Goal: Task Accomplishment & Management: Manage account settings

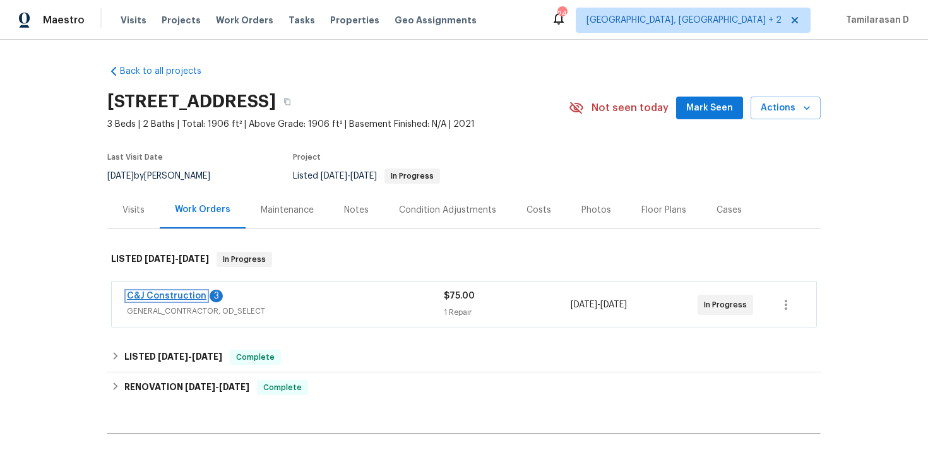
click at [165, 295] on link "C&J Construction" at bounding box center [167, 296] width 80 height 9
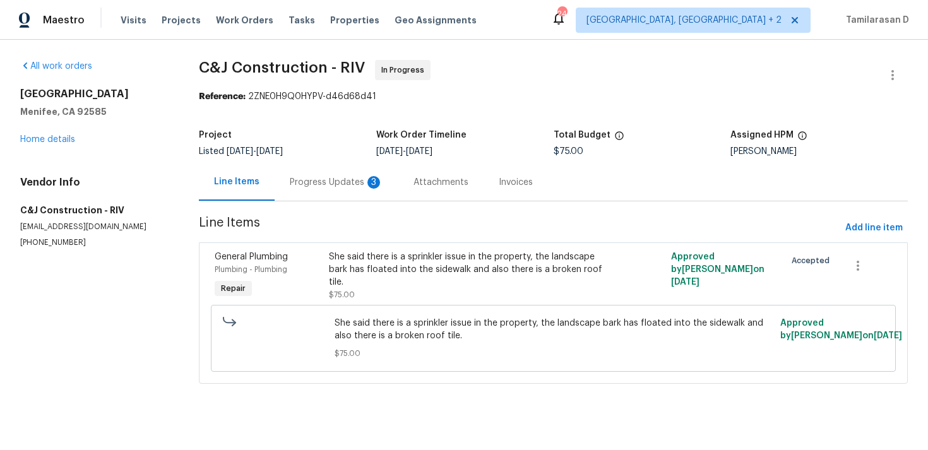
click at [335, 186] on div "Progress Updates 3" at bounding box center [336, 182] width 93 height 13
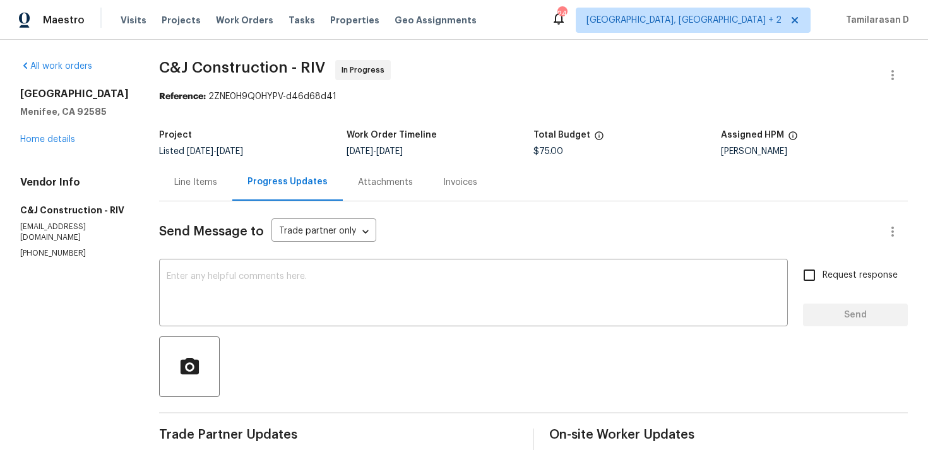
drag, startPoint x: 17, startPoint y: 95, endPoint x: 127, endPoint y: 94, distance: 109.8
copy h2 "27117 Great Plains Ct"
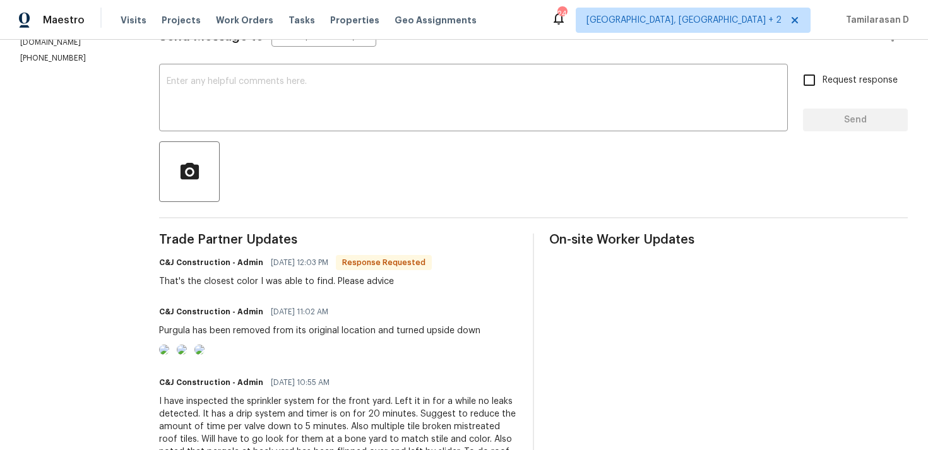
scroll to position [186, 0]
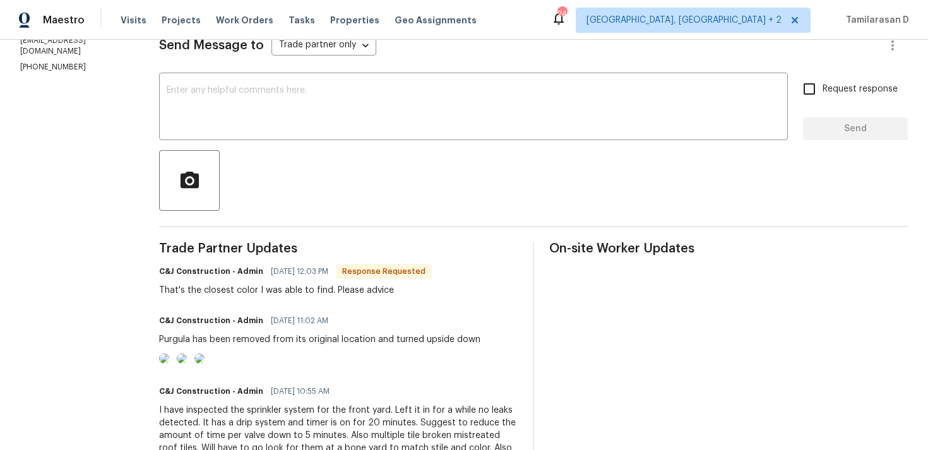
click at [333, 287] on div "That's the closest color I was able to find. Please advice" at bounding box center [295, 290] width 273 height 13
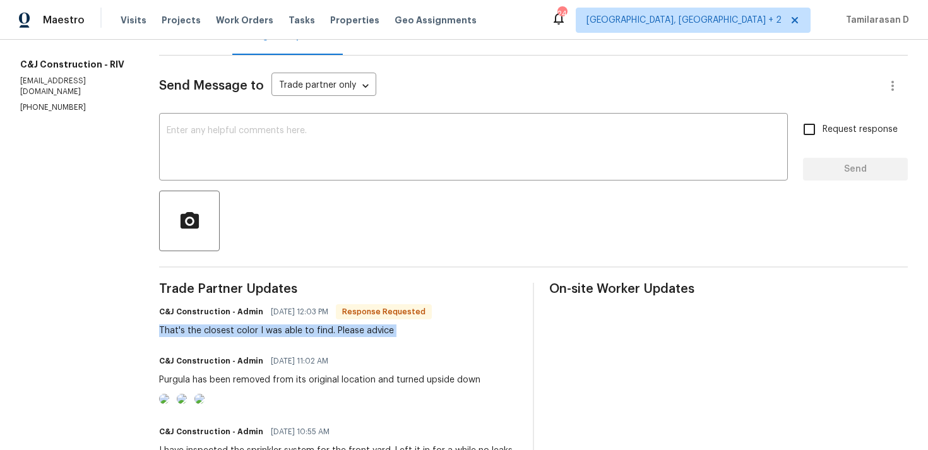
scroll to position [0, 0]
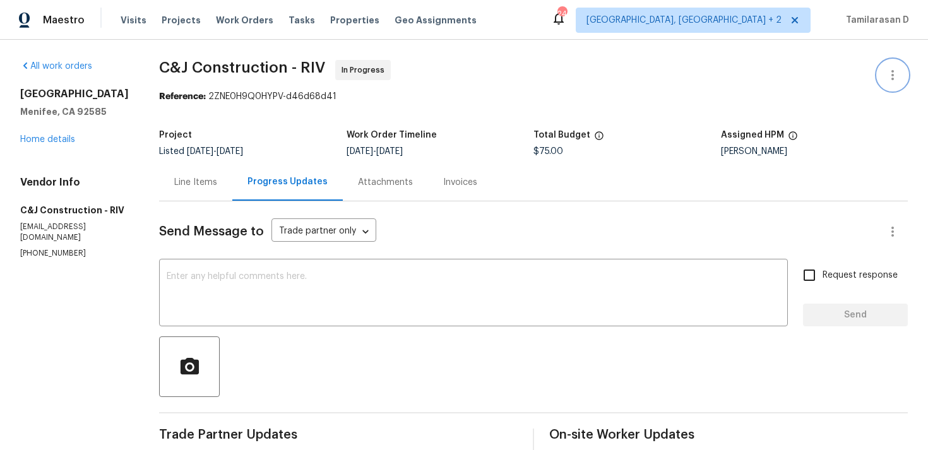
click at [887, 69] on icon "button" at bounding box center [892, 75] width 15 height 15
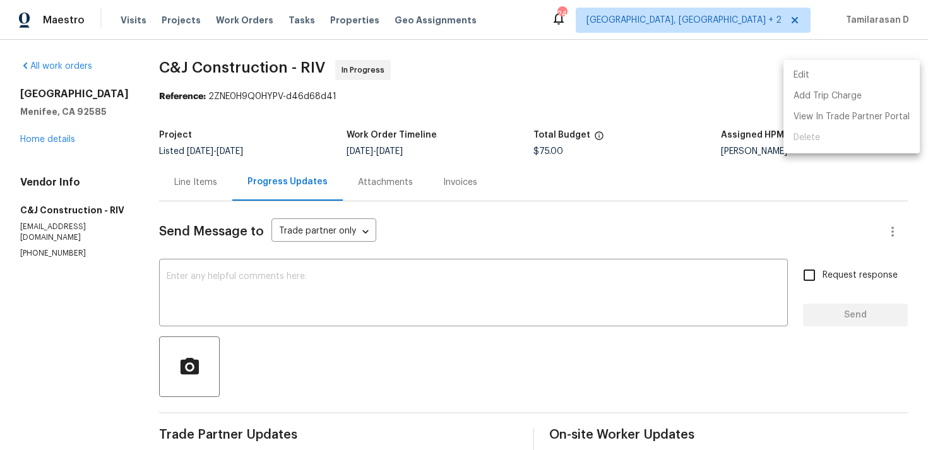
click at [805, 74] on li "Edit" at bounding box center [851, 75] width 136 height 21
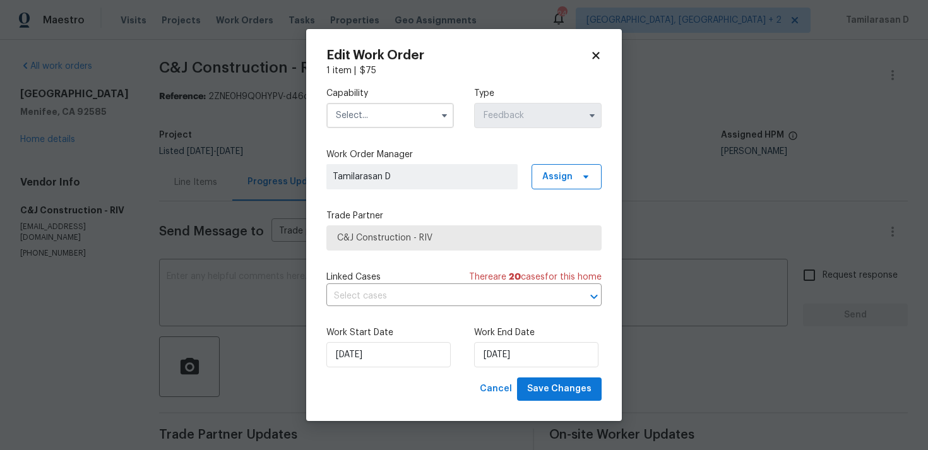
click at [430, 112] on input "text" at bounding box center [389, 115] width 127 height 25
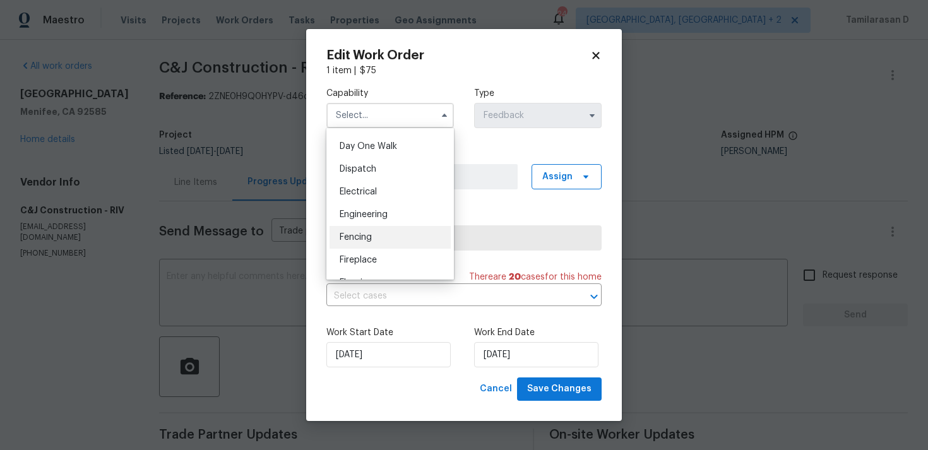
scroll to position [359, 0]
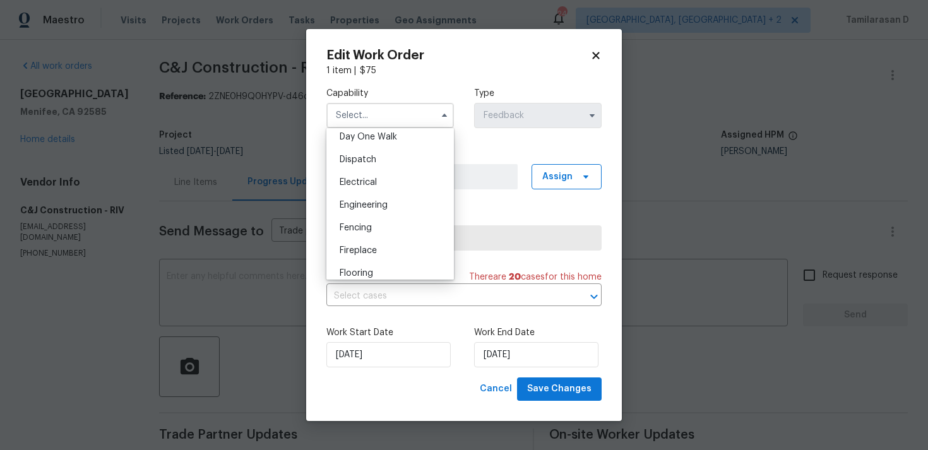
click at [647, 165] on body "Maestro Visits Projects Work Orders Tasks Properties Geo Assignments 24 Albuque…" at bounding box center [464, 225] width 928 height 450
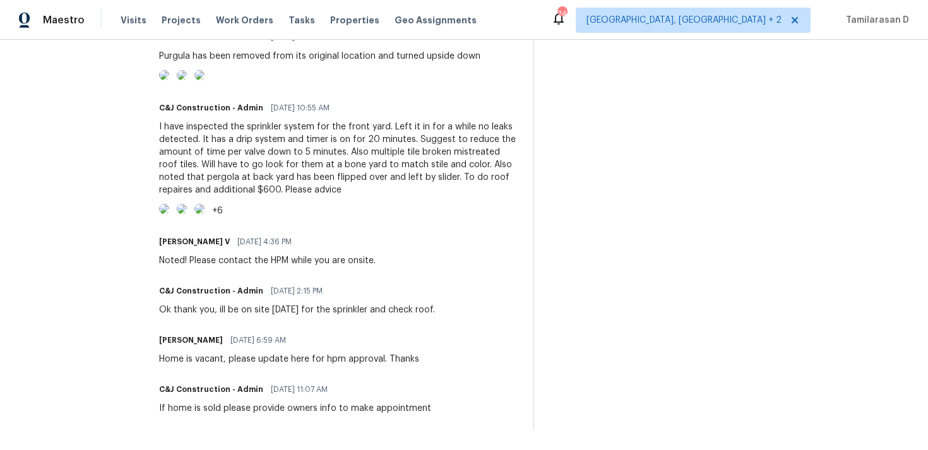
scroll to position [0, 0]
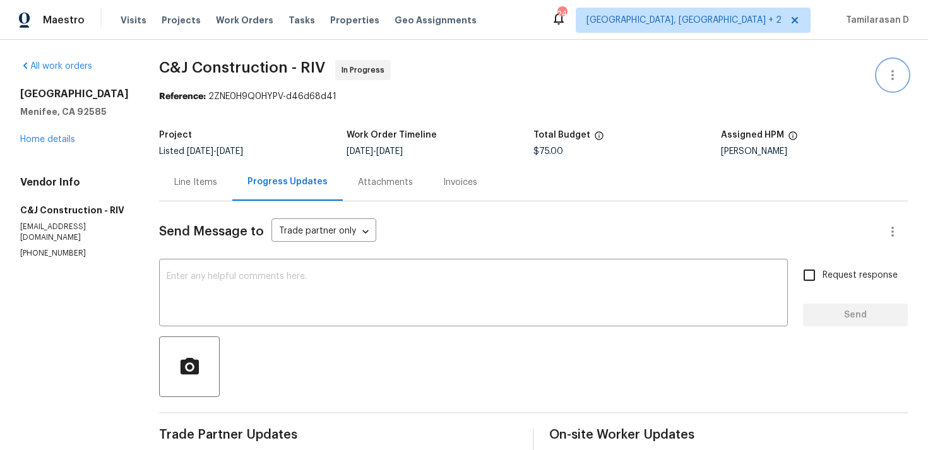
click at [892, 76] on icon "button" at bounding box center [892, 75] width 15 height 15
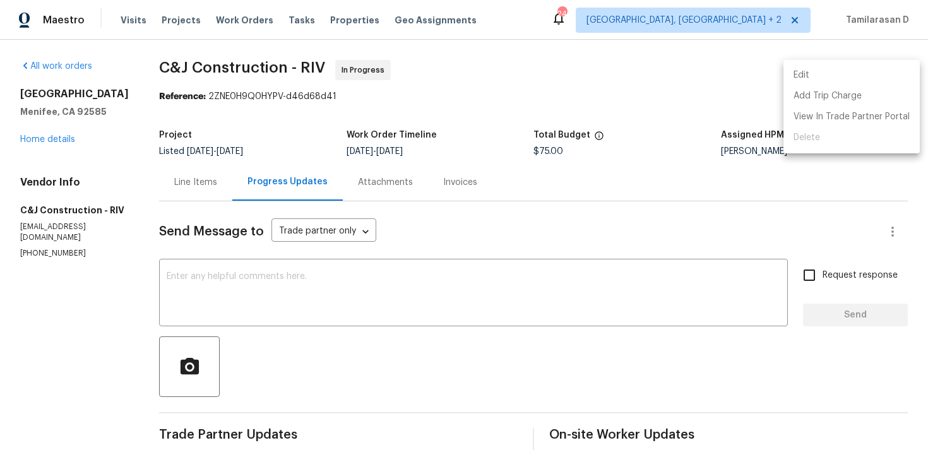
click at [802, 74] on li "Edit" at bounding box center [851, 75] width 136 height 21
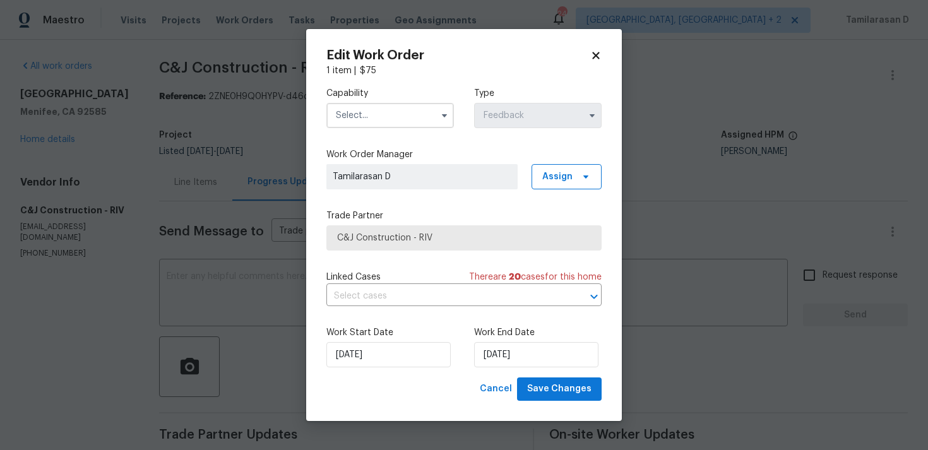
click at [433, 104] on input "text" at bounding box center [389, 115] width 127 height 25
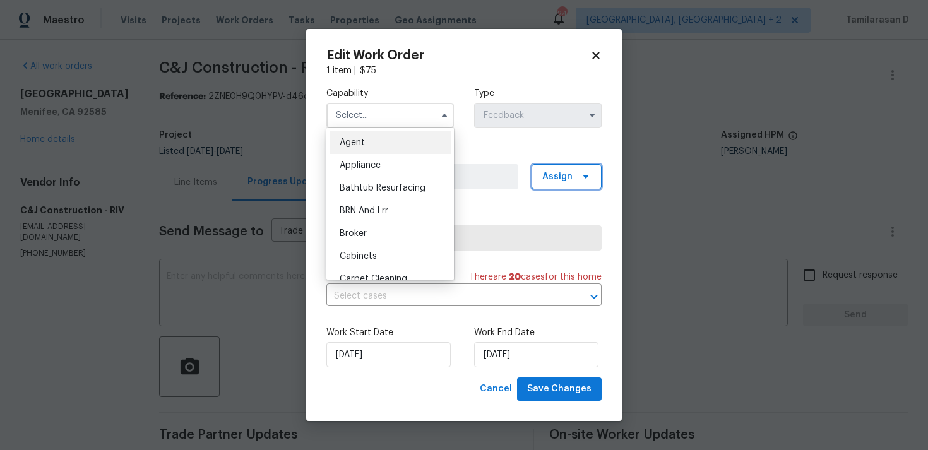
click at [559, 179] on span "Assign" at bounding box center [557, 176] width 30 height 13
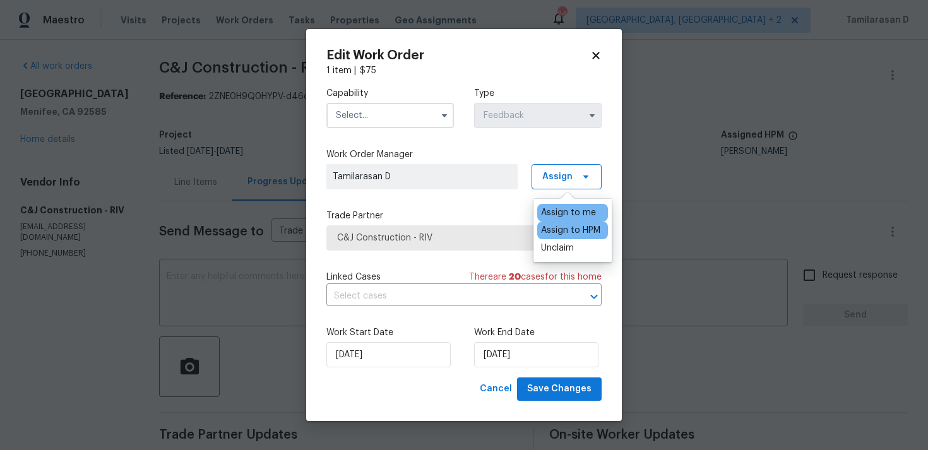
click at [607, 227] on div "Assign to HPM" at bounding box center [572, 231] width 71 height 18
click at [580, 227] on div "Assign to HPM" at bounding box center [570, 230] width 59 height 13
click at [402, 100] on div "Capability" at bounding box center [389, 107] width 127 height 41
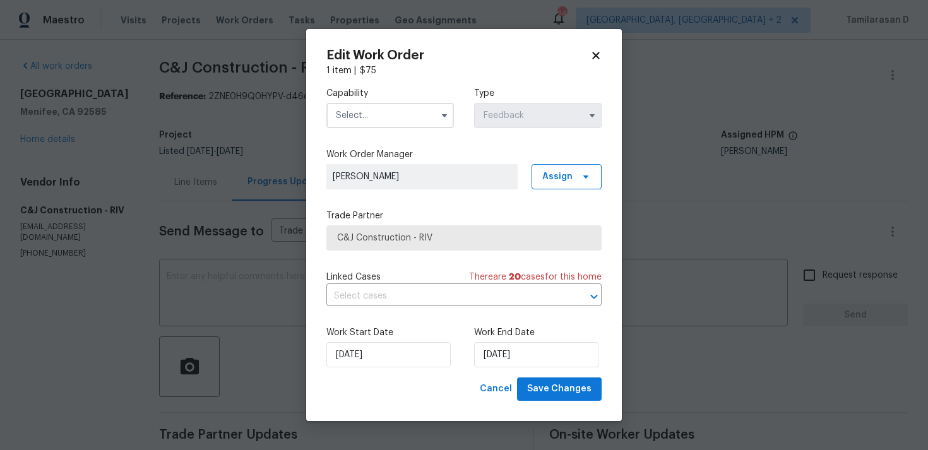
click at [388, 113] on input "text" at bounding box center [389, 115] width 127 height 25
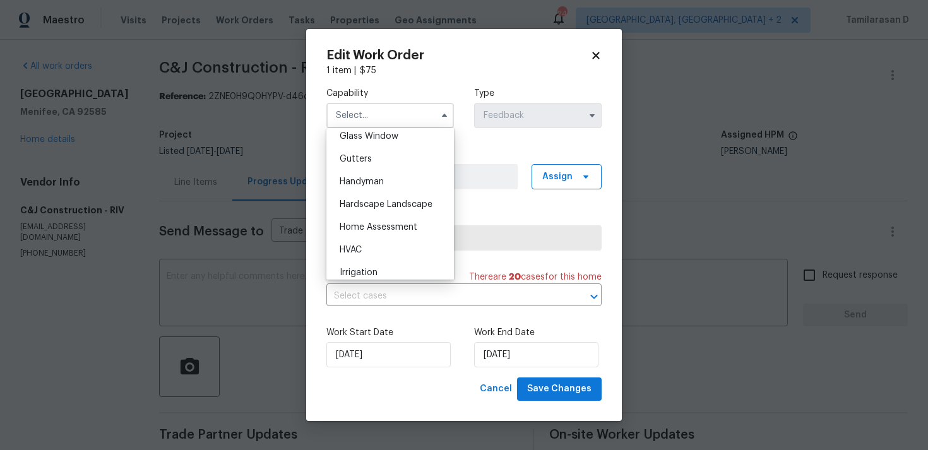
scroll to position [670, 0]
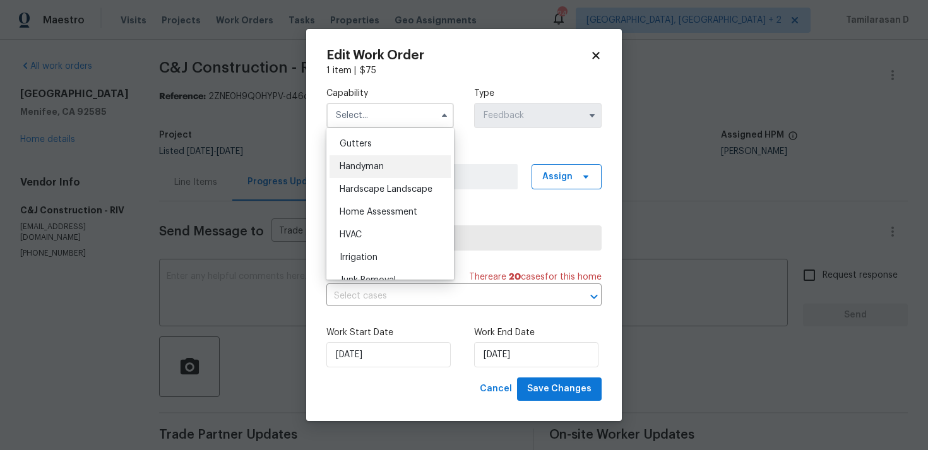
click at [375, 170] on span "Handyman" at bounding box center [362, 166] width 44 height 9
type input "Handyman"
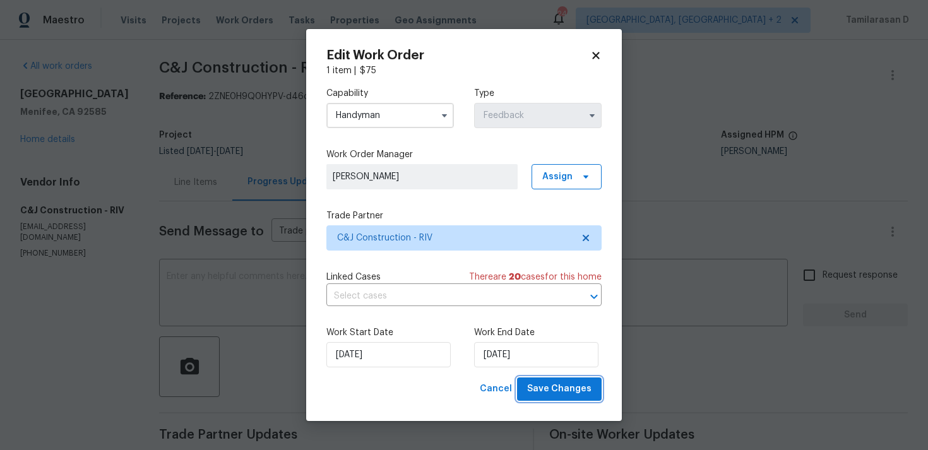
click at [562, 393] on span "Save Changes" at bounding box center [559, 389] width 64 height 16
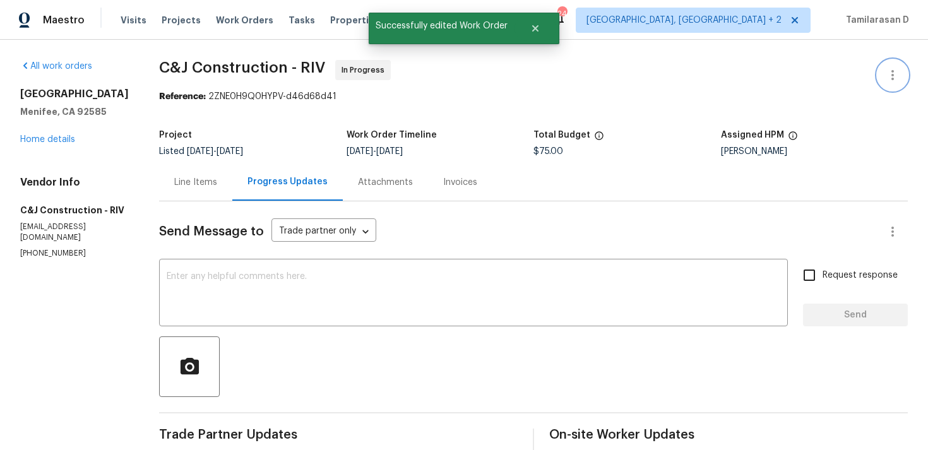
click at [887, 71] on icon "button" at bounding box center [892, 75] width 15 height 15
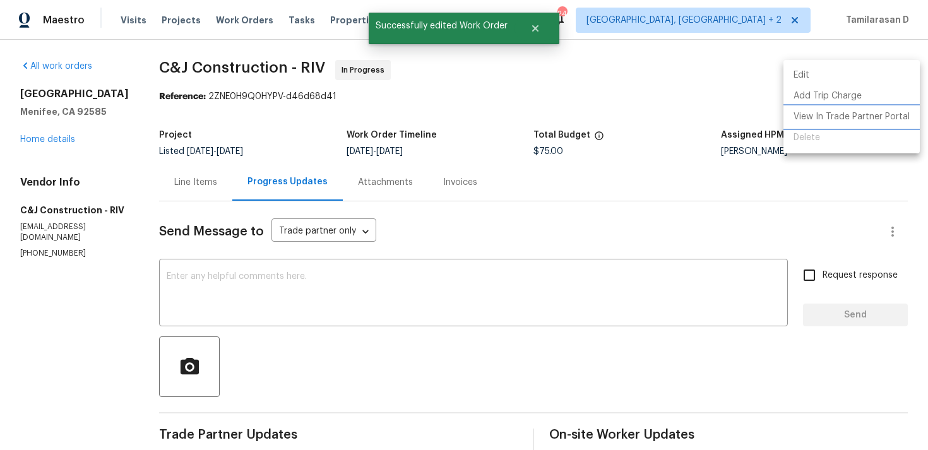
click at [824, 112] on li "View In Trade Partner Portal" at bounding box center [851, 117] width 136 height 21
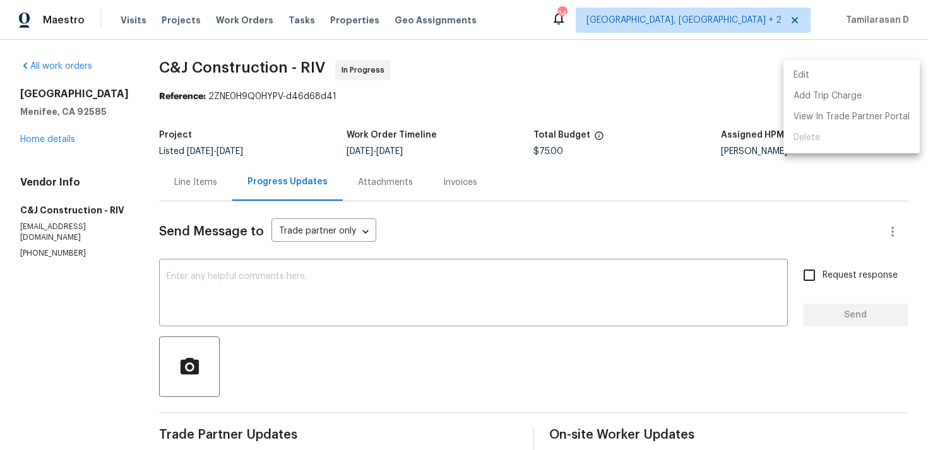
click at [432, 186] on div at bounding box center [464, 225] width 928 height 450
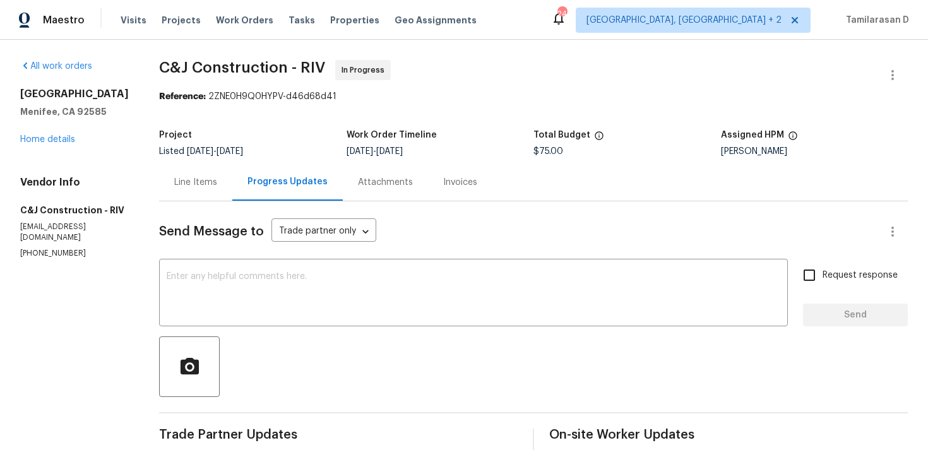
click at [435, 219] on div "Send Message to Trade partner only Trade partner only ​" at bounding box center [518, 231] width 718 height 30
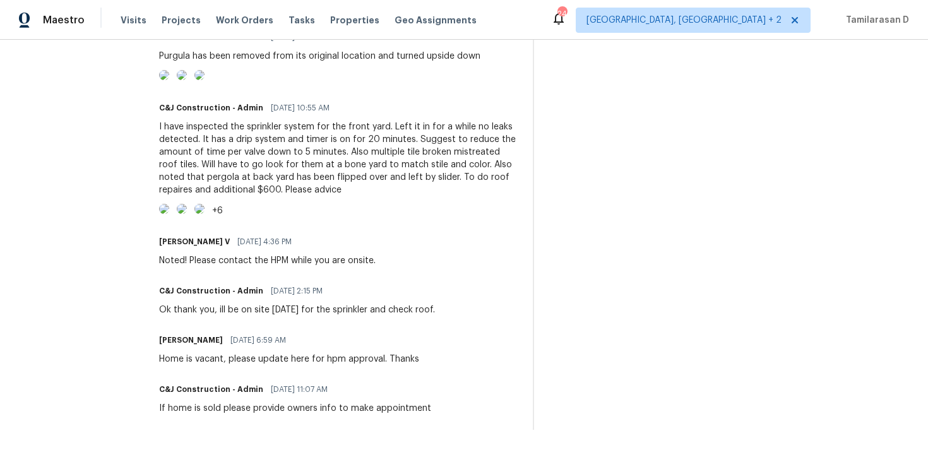
scroll to position [575, 0]
click at [314, 261] on div "Noted! Please contact the HPM while you are onsite." at bounding box center [267, 260] width 216 height 13
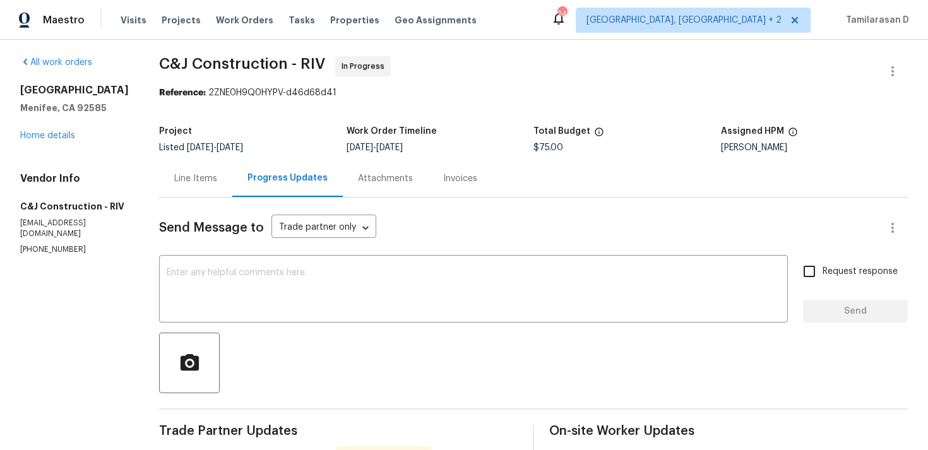
scroll to position [0, 0]
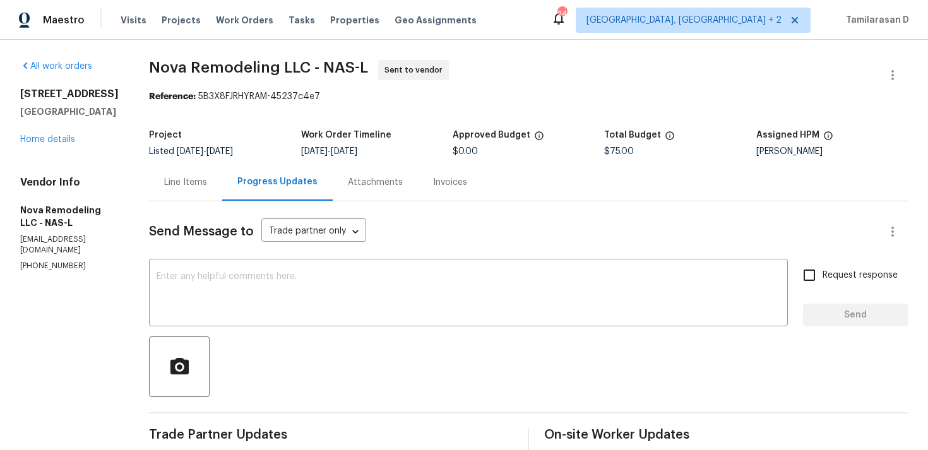
click at [250, 258] on div "Send Message to Trade partner only Trade partner only ​ x ​ Request response Se…" at bounding box center [528, 399] width 759 height 396
click at [246, 274] on textarea at bounding box center [469, 294] width 624 height 44
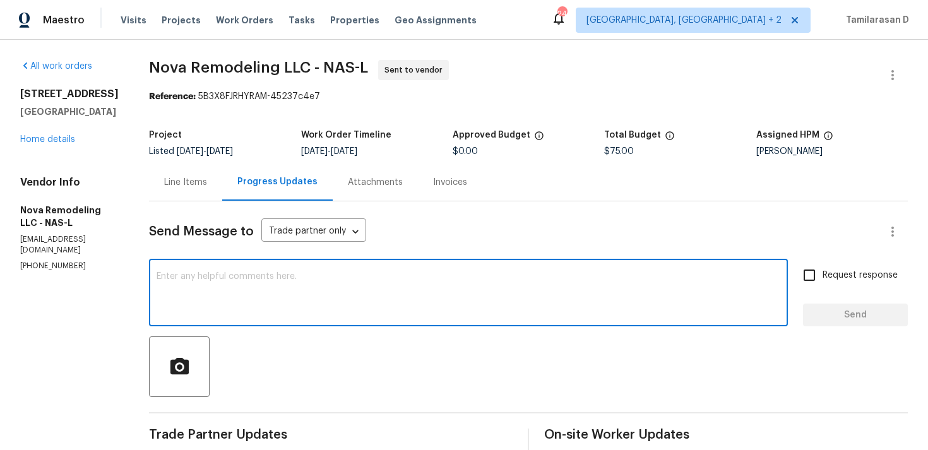
click at [470, 225] on div "Send Message to Trade partner only Trade partner only ​" at bounding box center [513, 231] width 728 height 30
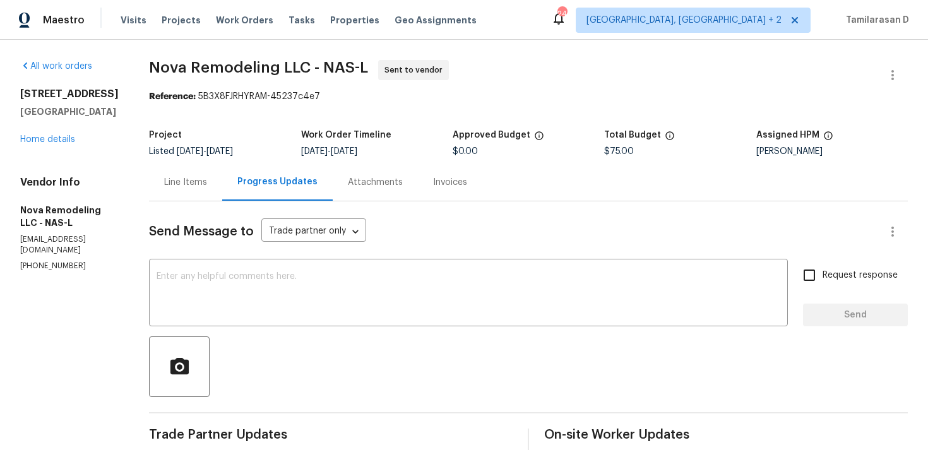
click at [501, 225] on div "Send Message to Trade partner only Trade partner only ​" at bounding box center [513, 231] width 728 height 30
click at [235, 294] on textarea at bounding box center [469, 294] width 624 height 44
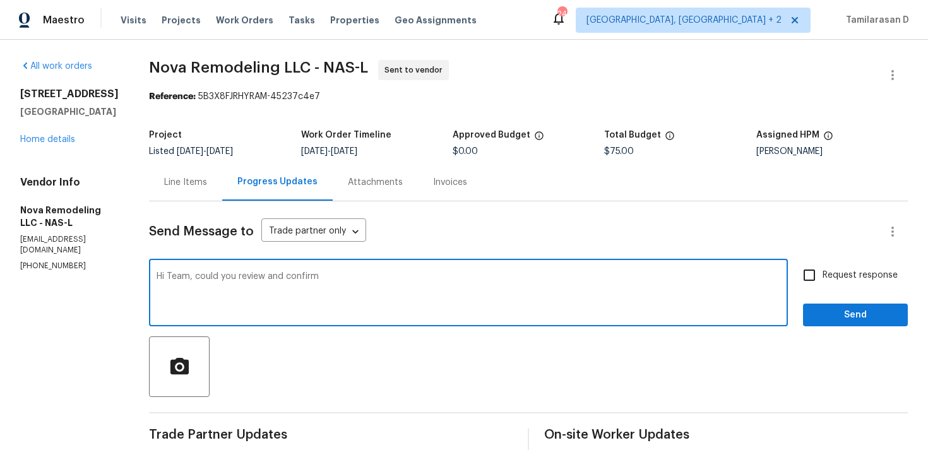
type textarea "Hi Team, could you review and confir"
click at [225, 285] on textarea "Hi Team, could you review and confir" at bounding box center [469, 294] width 624 height 44
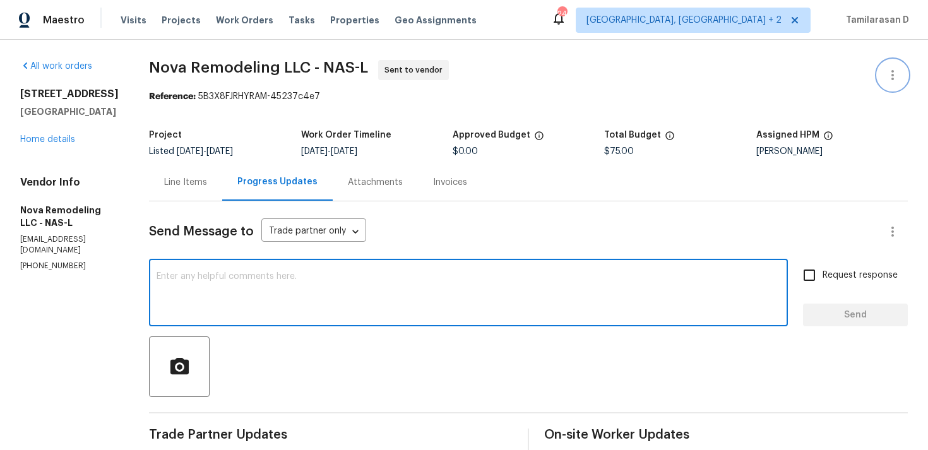
click at [879, 70] on button "button" at bounding box center [892, 75] width 30 height 30
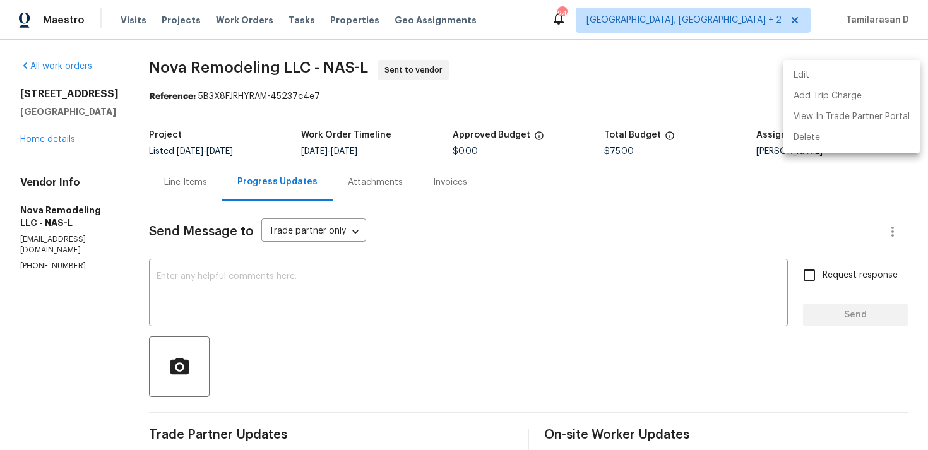
click at [824, 72] on li "Edit" at bounding box center [851, 75] width 136 height 21
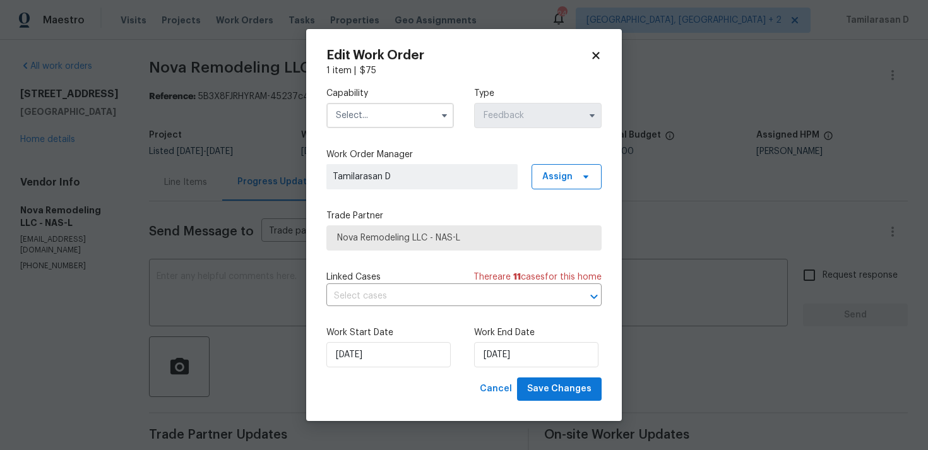
click at [431, 124] on input "text" at bounding box center [389, 115] width 127 height 25
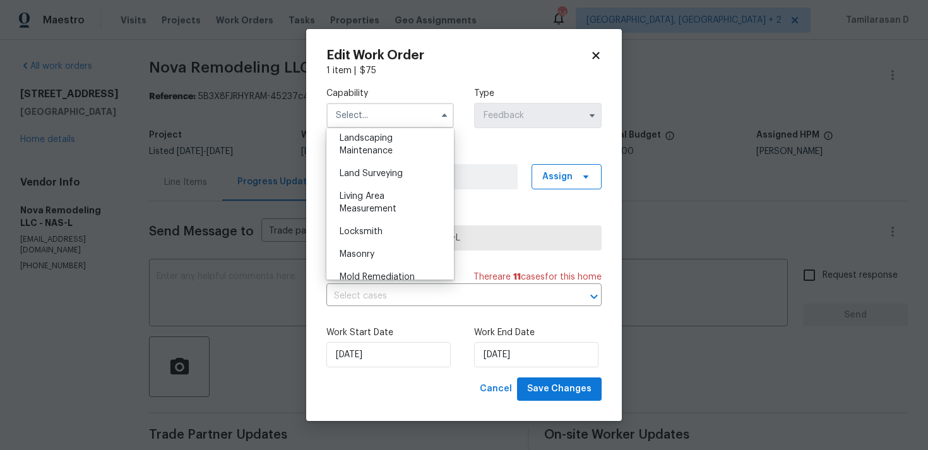
scroll to position [821, 0]
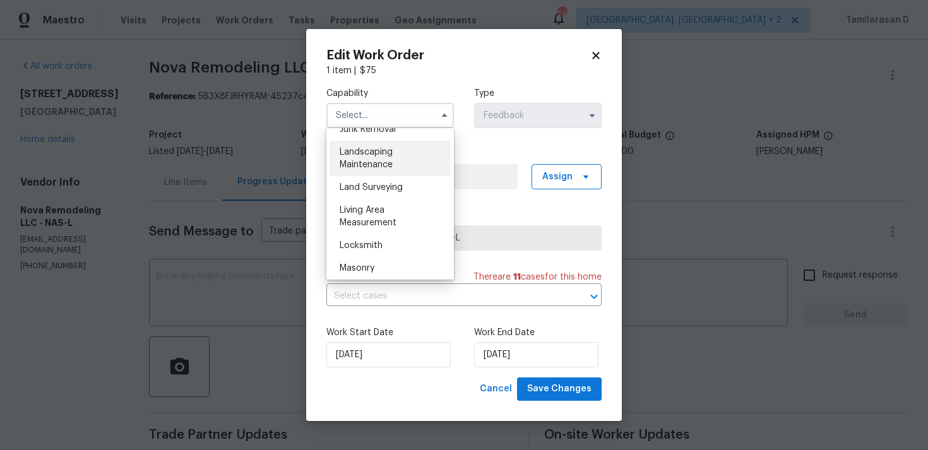
click at [372, 150] on span "Landscaping Maintenance" at bounding box center [366, 158] width 53 height 21
type input "Landscaping Maintenance"
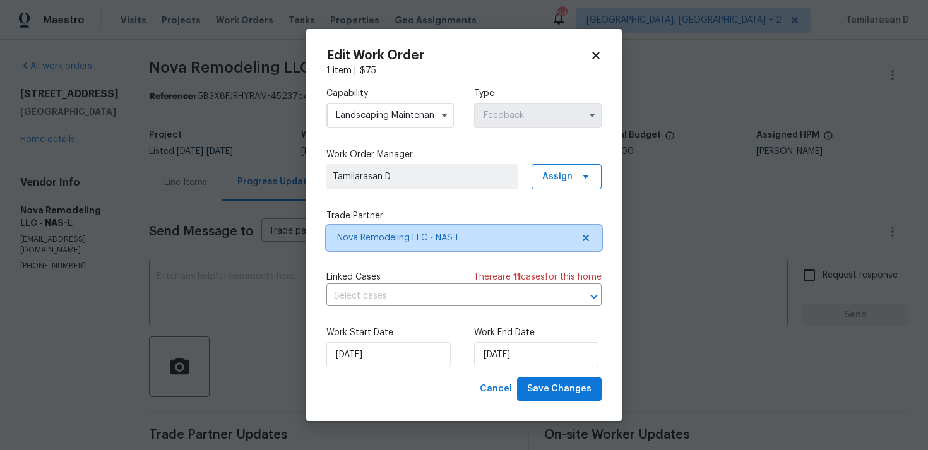
click at [371, 237] on span "Nova Remodeling LLC - NAS-L" at bounding box center [454, 238] width 235 height 13
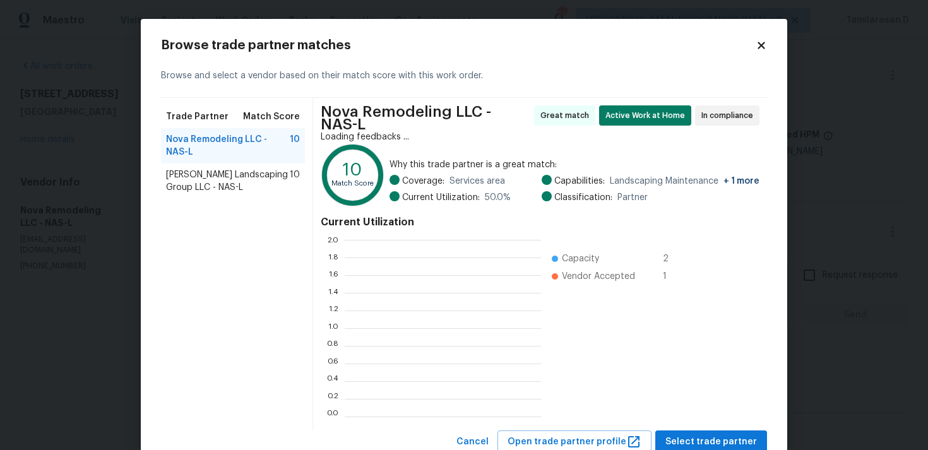
scroll to position [177, 196]
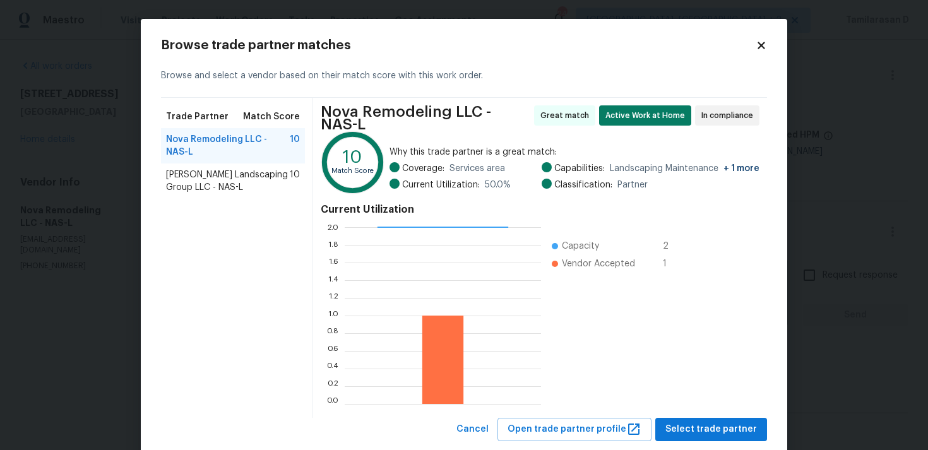
click at [199, 178] on span "Sandoval Landscaping Group LLC - NAS-L" at bounding box center [228, 181] width 124 height 25
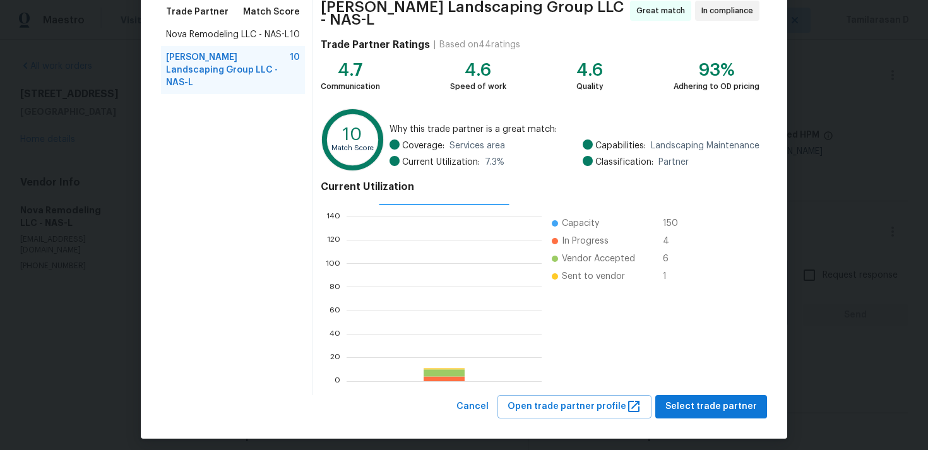
scroll to position [107, 0]
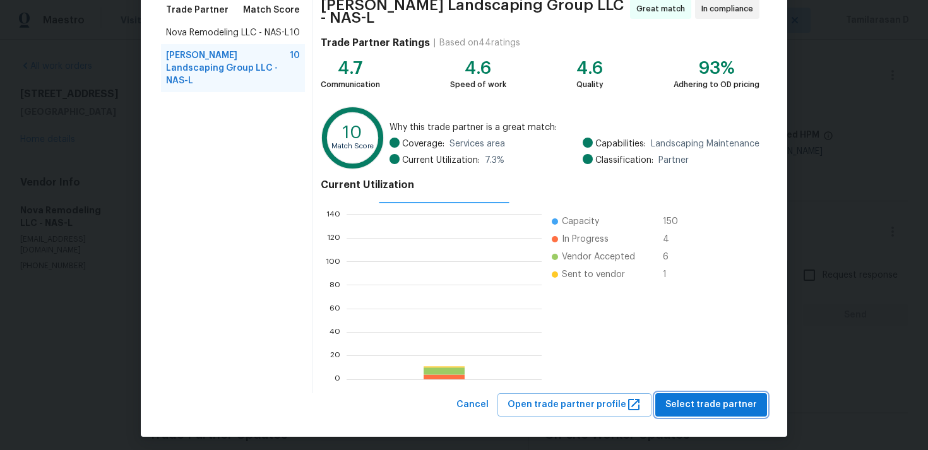
click at [684, 405] on span "Select trade partner" at bounding box center [711, 405] width 92 height 16
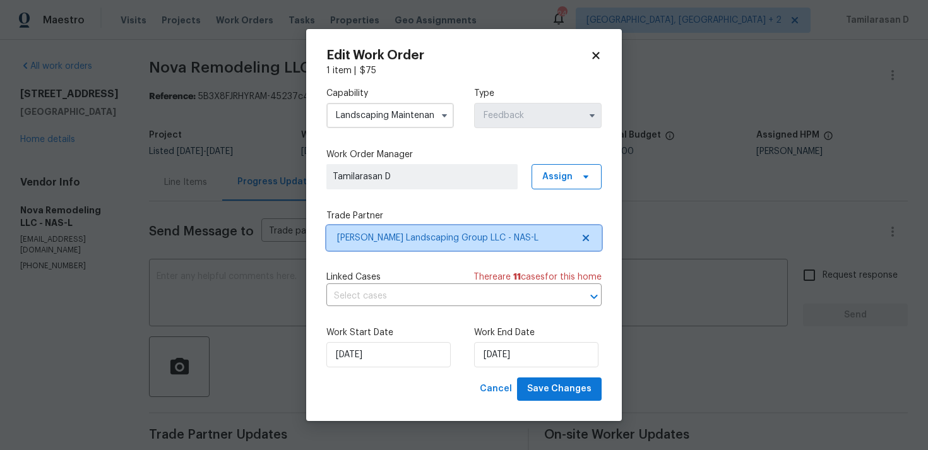
scroll to position [0, 0]
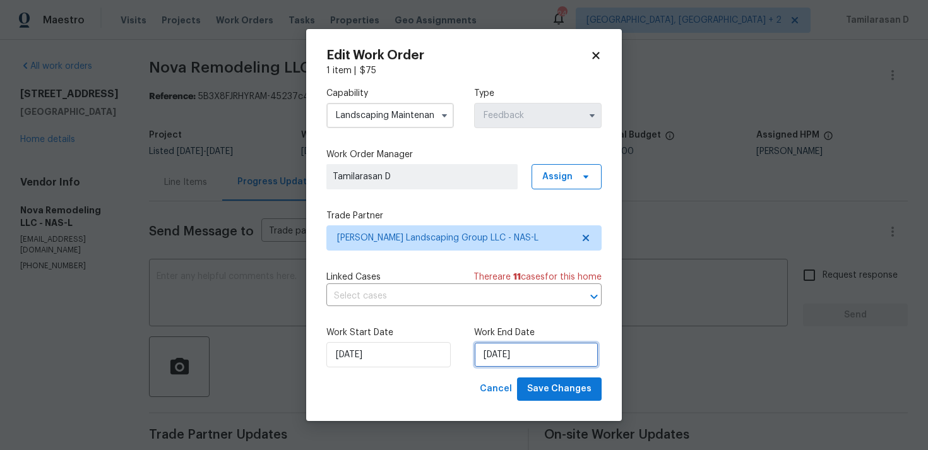
click at [519, 360] on input "02/09/2025" at bounding box center [536, 354] width 124 height 25
select select "8"
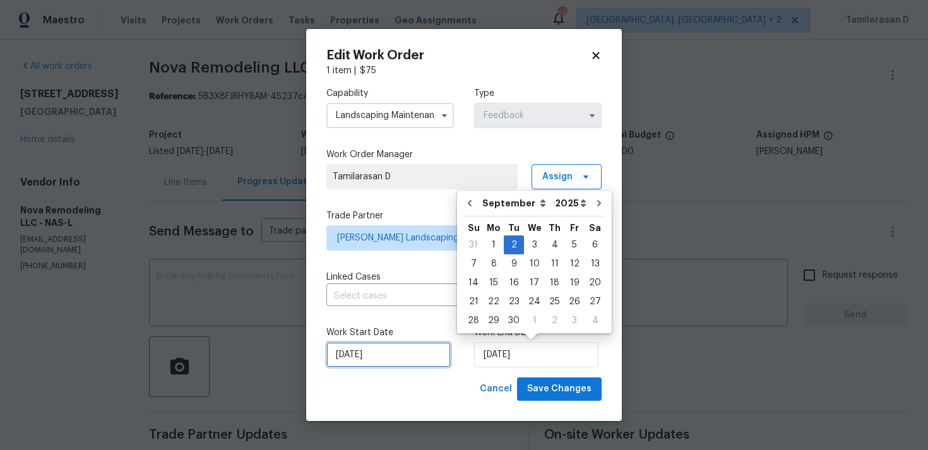
click at [387, 353] on input "29/08/2025" at bounding box center [388, 354] width 124 height 25
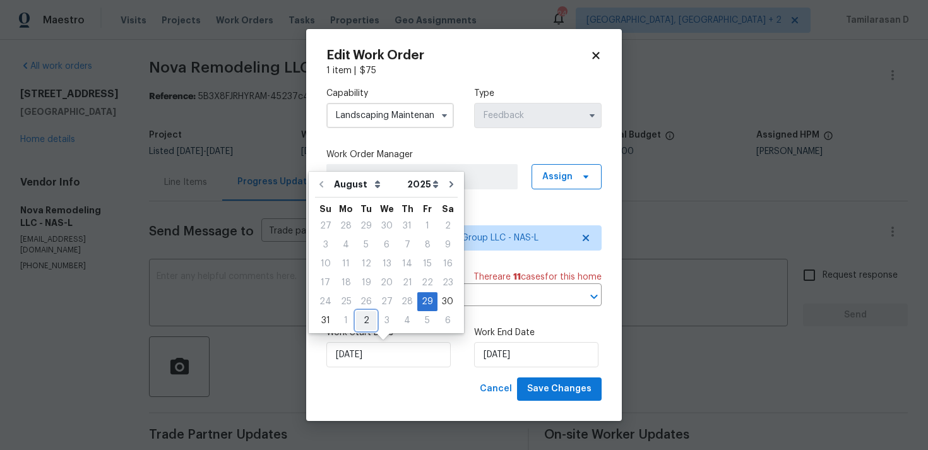
click at [365, 320] on div "2" at bounding box center [366, 321] width 20 height 18
type input "02/09/2025"
select select "8"
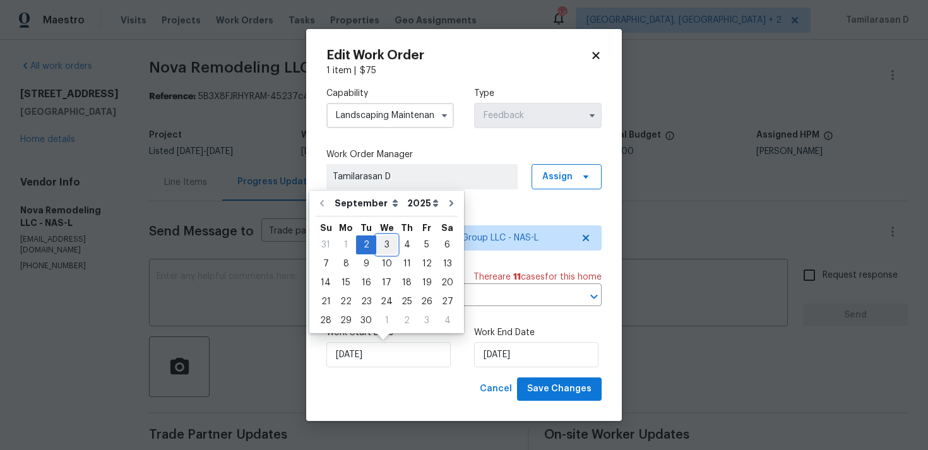
click at [386, 247] on div "3" at bounding box center [386, 245] width 21 height 18
type input "03/09/2025"
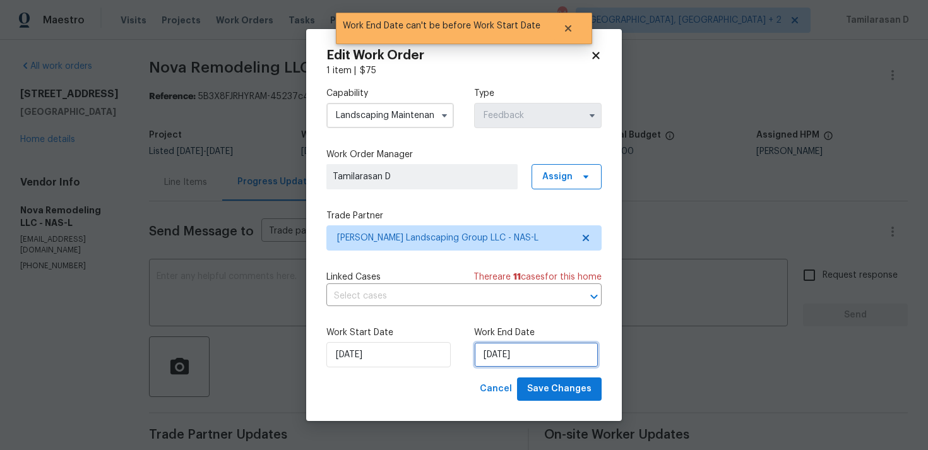
click at [516, 365] on input "03/09/2025" at bounding box center [536, 354] width 124 height 25
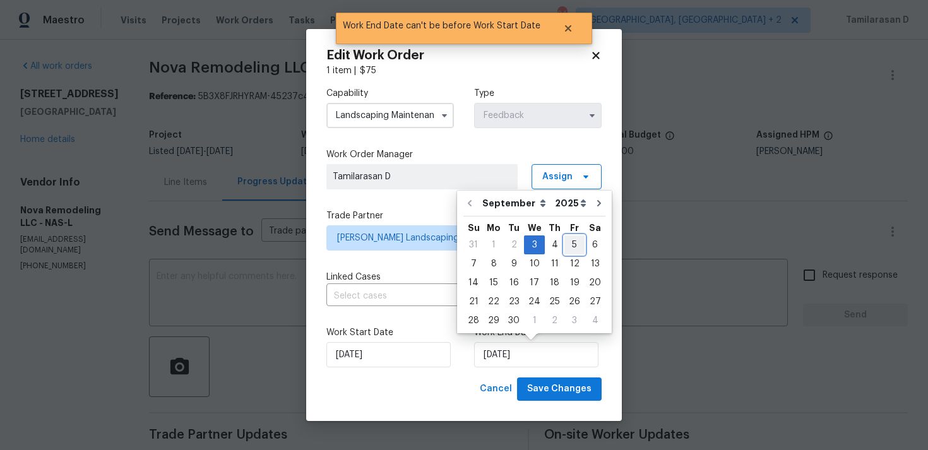
click at [564, 249] on div "5" at bounding box center [574, 245] width 20 height 18
type input "05/09/2025"
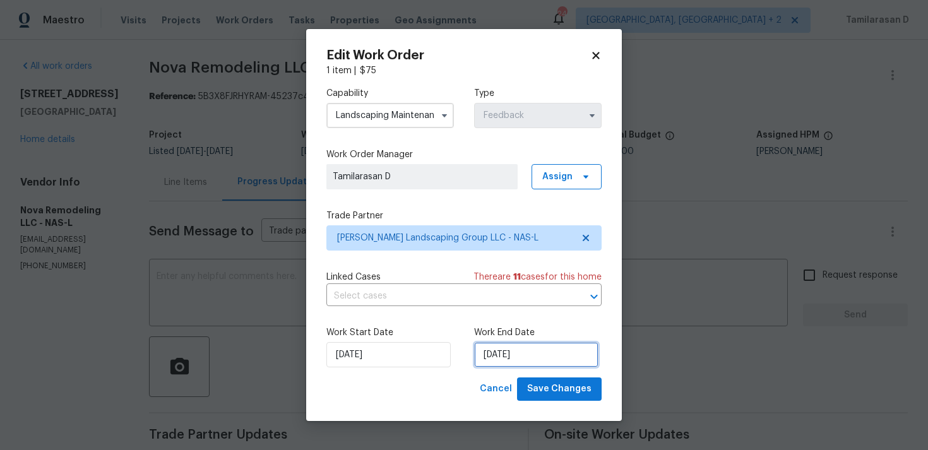
click at [502, 349] on input "05/09/2025" at bounding box center [536, 354] width 124 height 25
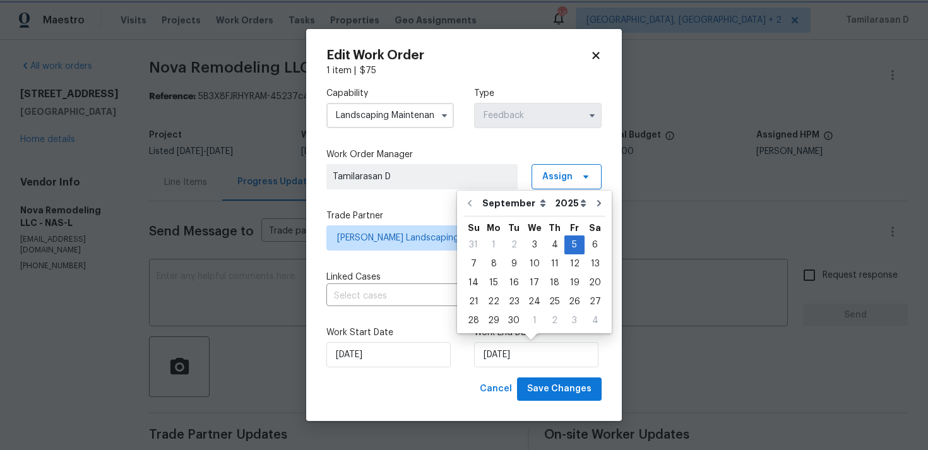
click at [443, 328] on label "Work Start Date" at bounding box center [389, 332] width 127 height 13
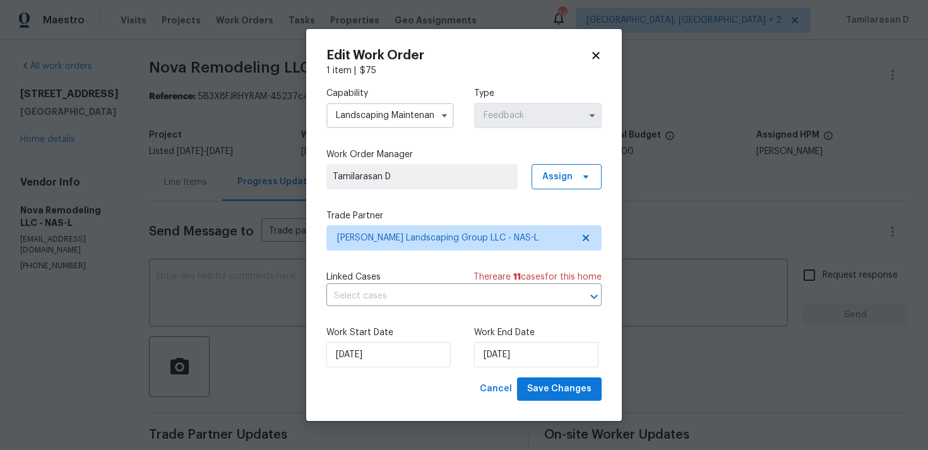
click at [458, 343] on div "Work Start Date 03/09/2025 Work End Date 05/09/2025" at bounding box center [463, 346] width 275 height 61
click at [555, 386] on span "Save Changes" at bounding box center [559, 389] width 64 height 16
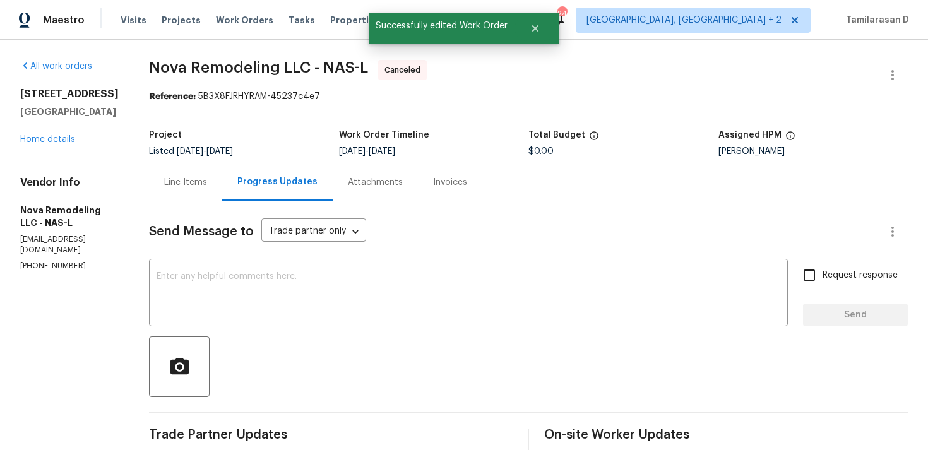
scroll to position [181, 0]
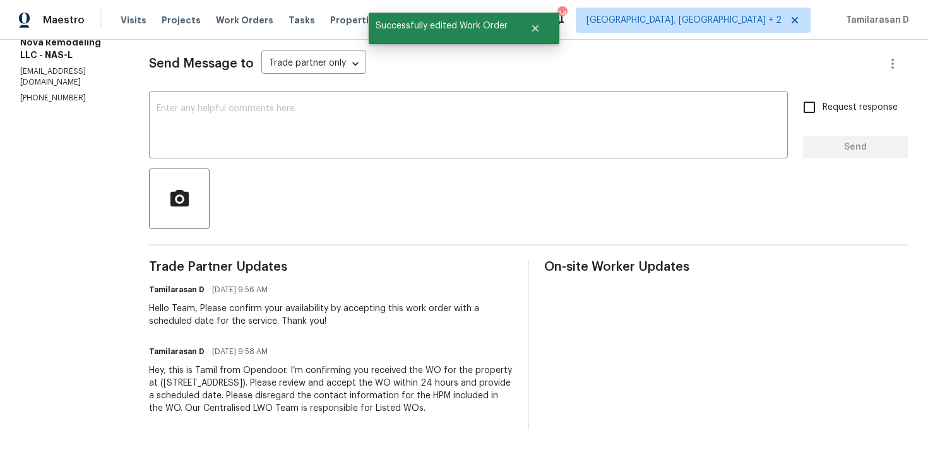
click at [210, 384] on div "Hey, this is Tamil from Opendoor. I’m confirming you received the WO for the pr…" at bounding box center [331, 389] width 364 height 50
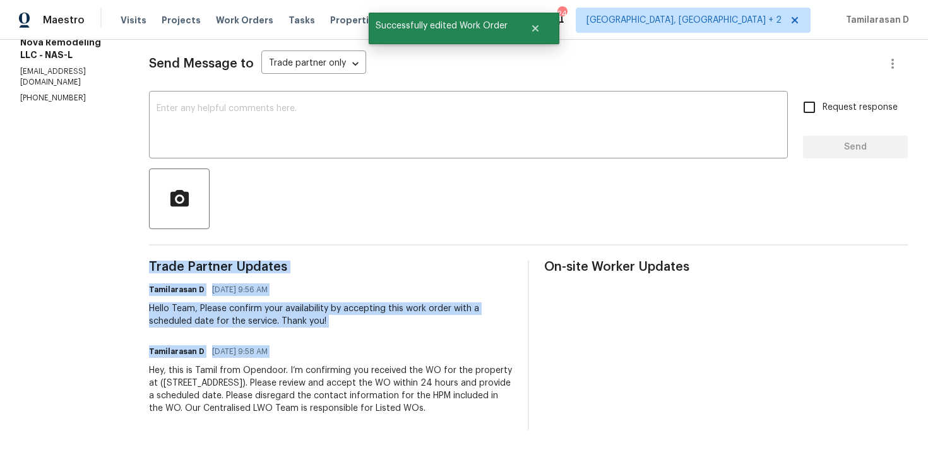
click at [210, 384] on div "Hey, this is Tamil from Opendoor. I’m confirming you received the WO for the pr…" at bounding box center [331, 389] width 364 height 50
copy div "Trade Partner Updates Tamilarasan D 09/02/2025 9:56 AM Hello Team, Please confi…"
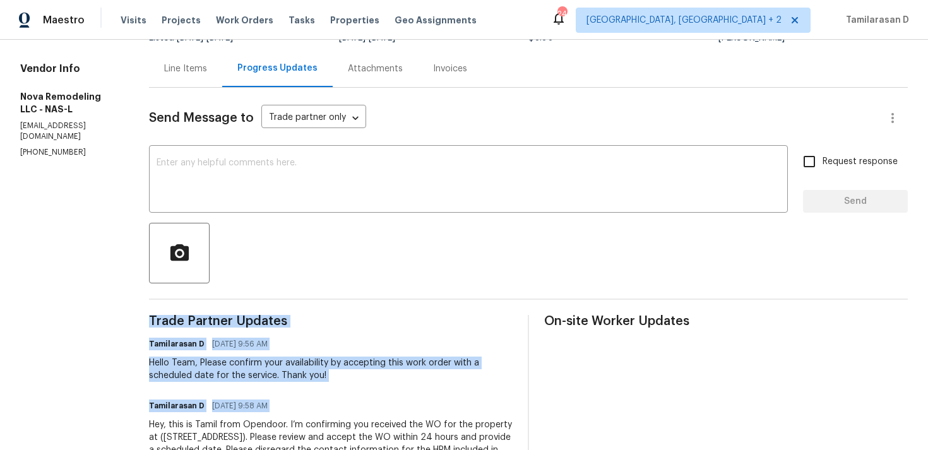
scroll to position [0, 0]
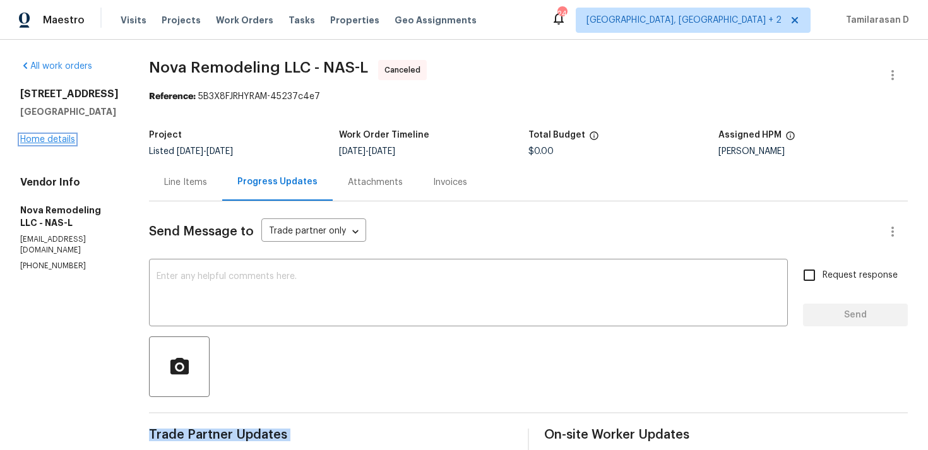
click at [58, 141] on link "Home details" at bounding box center [47, 139] width 55 height 9
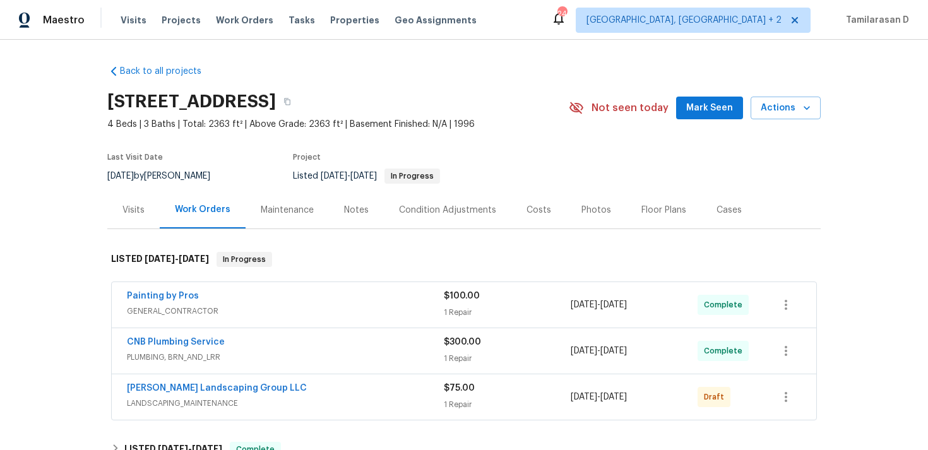
scroll to position [52, 0]
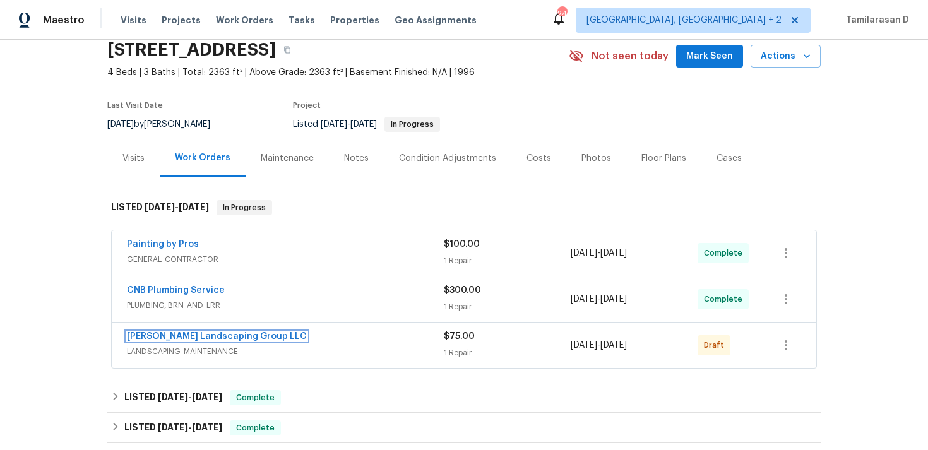
click at [213, 337] on link "Sandoval Landscaping Group LLC" at bounding box center [217, 336] width 180 height 9
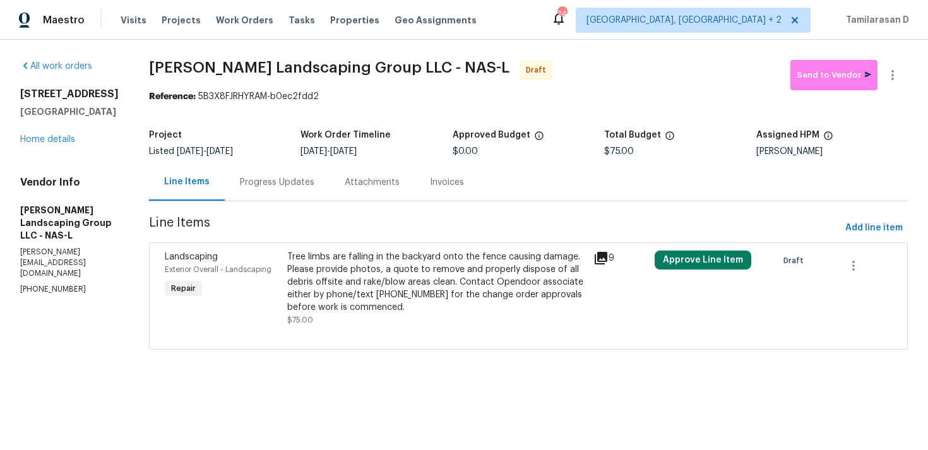
click at [314, 186] on div "Progress Updates" at bounding box center [277, 182] width 74 height 13
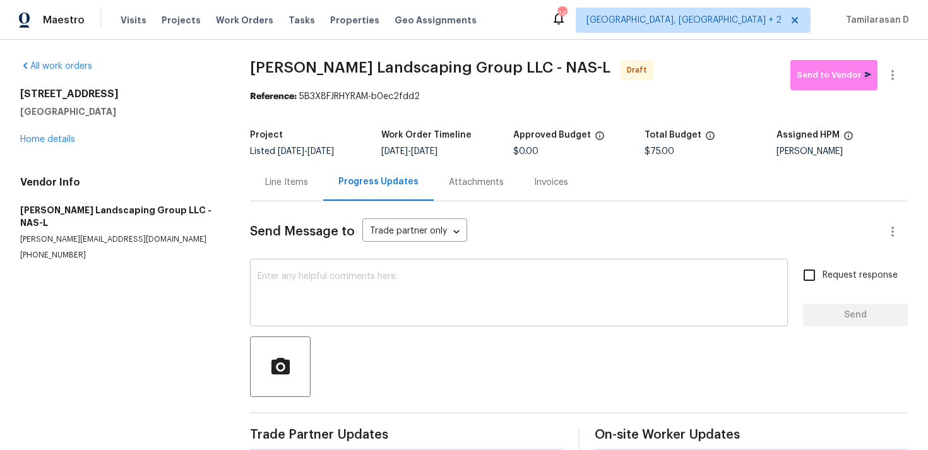
click at [274, 311] on textarea at bounding box center [519, 294] width 523 height 44
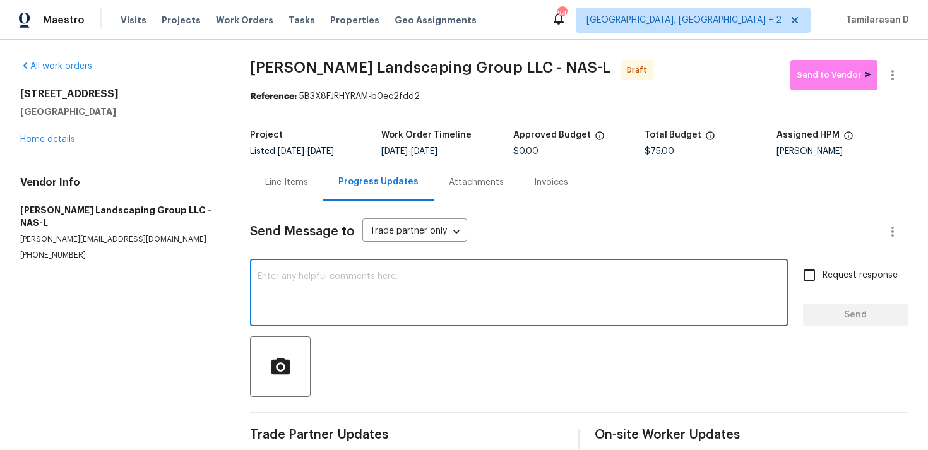
paste textarea "Hey, this is Tamil from Opendoor. I’m confirming you received the WO for the pr…"
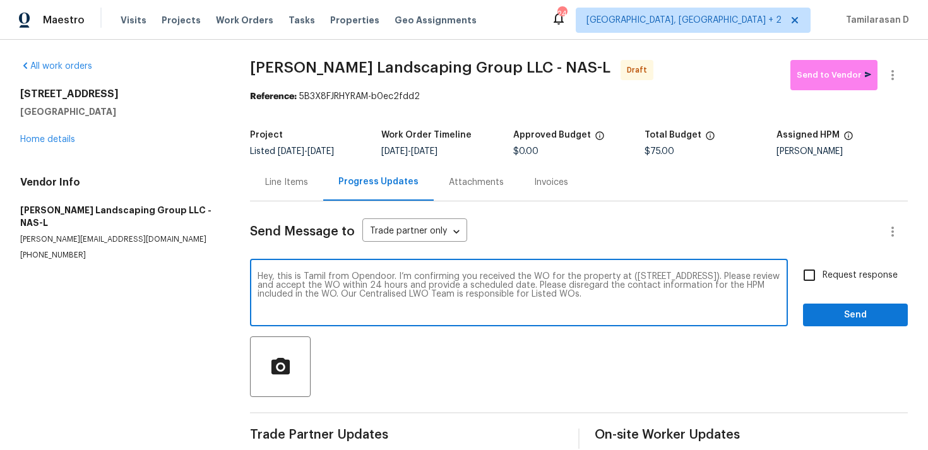
type textarea "Hey, this is Tamil from Opendoor. I’m confirming you received the WO for the pr…"
click at [809, 272] on input "Request response" at bounding box center [809, 275] width 27 height 27
checkbox input "true"
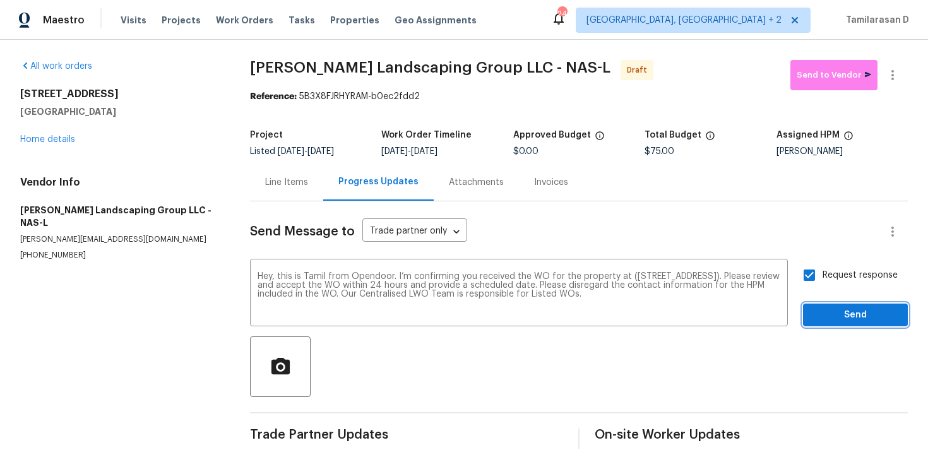
click at [842, 309] on span "Send" at bounding box center [855, 315] width 85 height 16
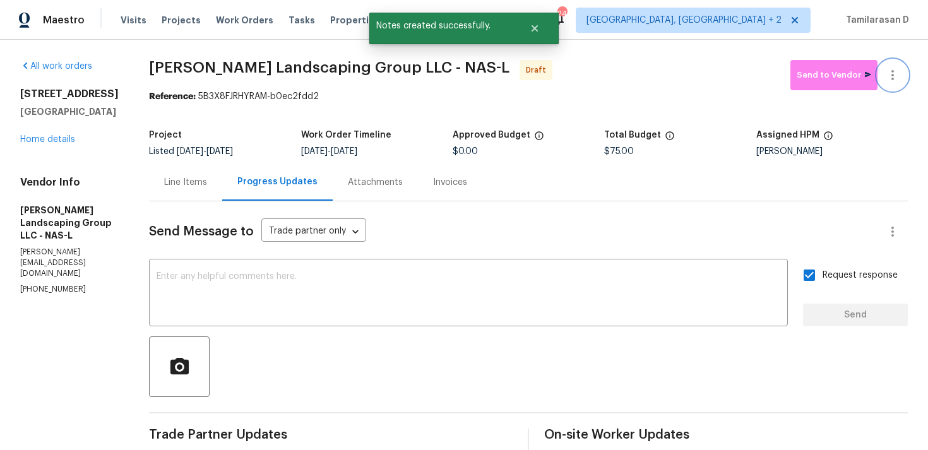
click at [899, 83] on button "button" at bounding box center [892, 75] width 30 height 30
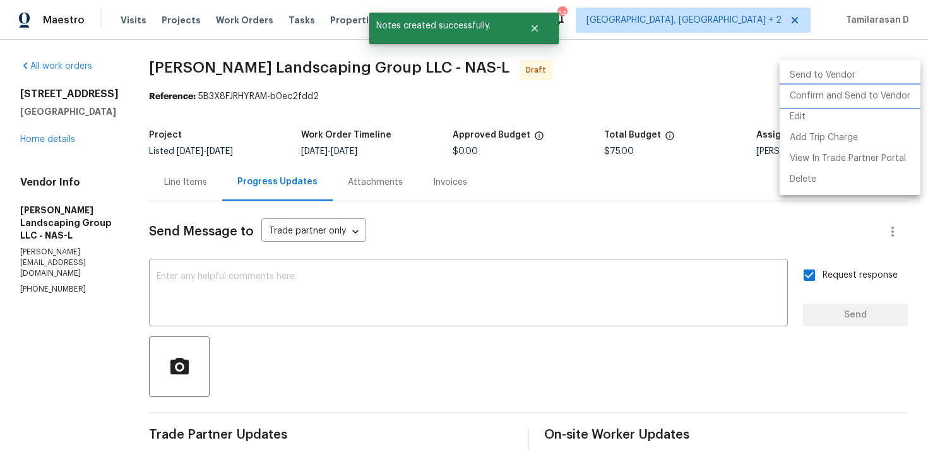
click at [849, 101] on li "Confirm and Send to Vendor" at bounding box center [849, 96] width 141 height 21
click at [667, 91] on div at bounding box center [464, 225] width 928 height 450
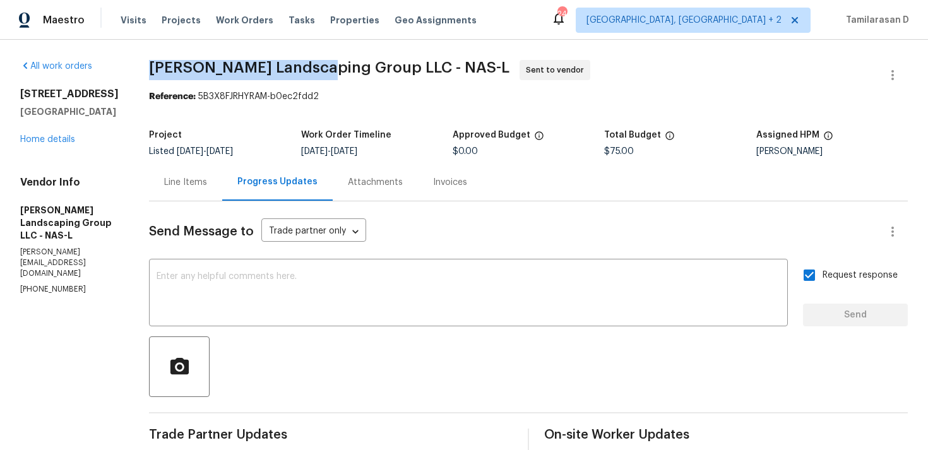
drag, startPoint x: 172, startPoint y: 70, endPoint x: 348, endPoint y: 68, distance: 176.1
click at [348, 68] on div "All work orders 301 Springdale Dr Columbia, TN 38401 Home details Vendor Info S…" at bounding box center [464, 298] width 928 height 516
copy span "Sandoval Landscaping"
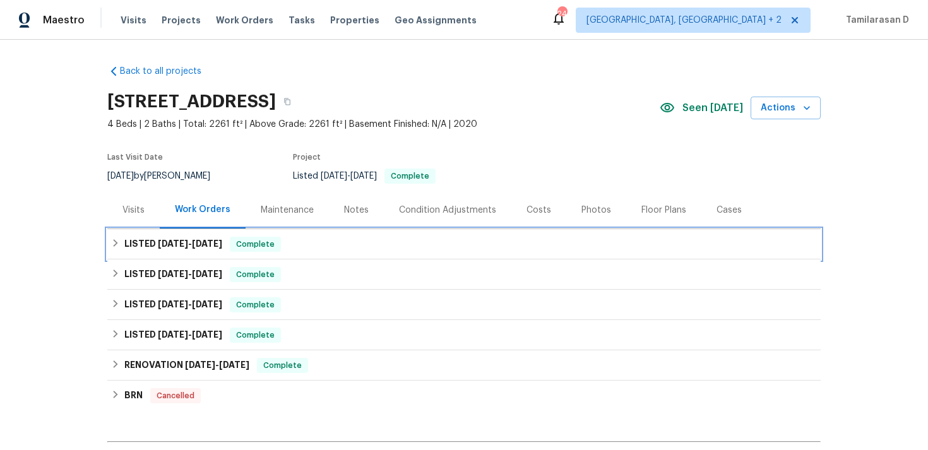
click at [148, 235] on div "LISTED 8/13/25 - 8/20/25 Complete" at bounding box center [463, 244] width 713 height 30
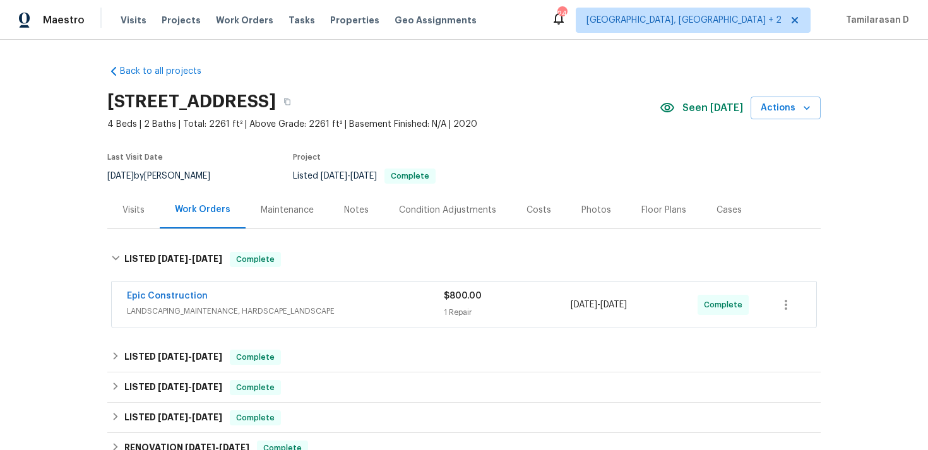
click at [225, 304] on div "Epic Construction" at bounding box center [285, 297] width 317 height 15
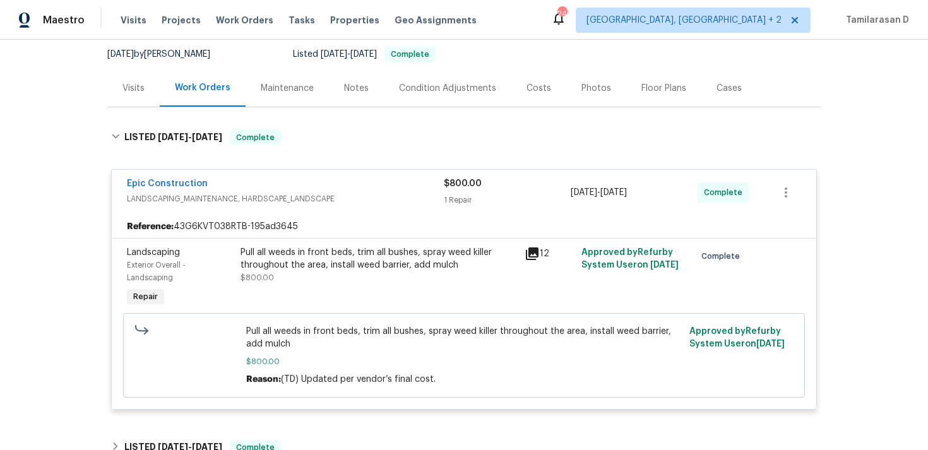
scroll to position [127, 0]
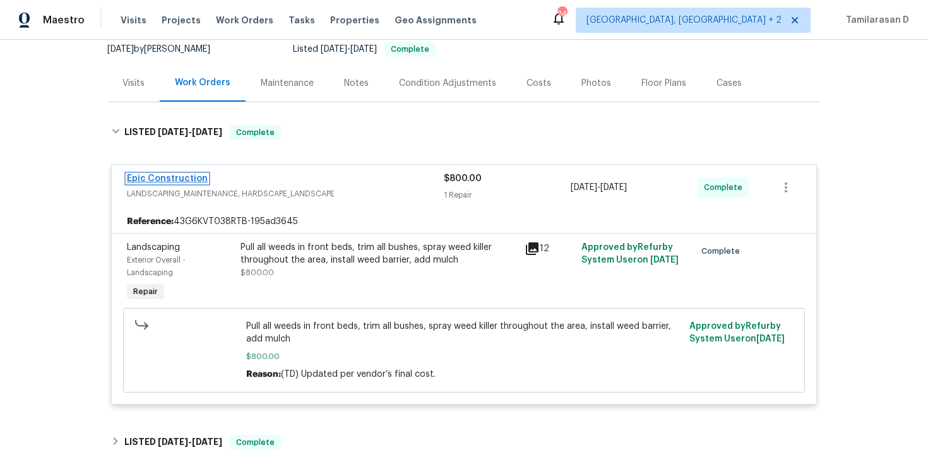
click at [191, 181] on link "Epic Construction" at bounding box center [167, 178] width 81 height 9
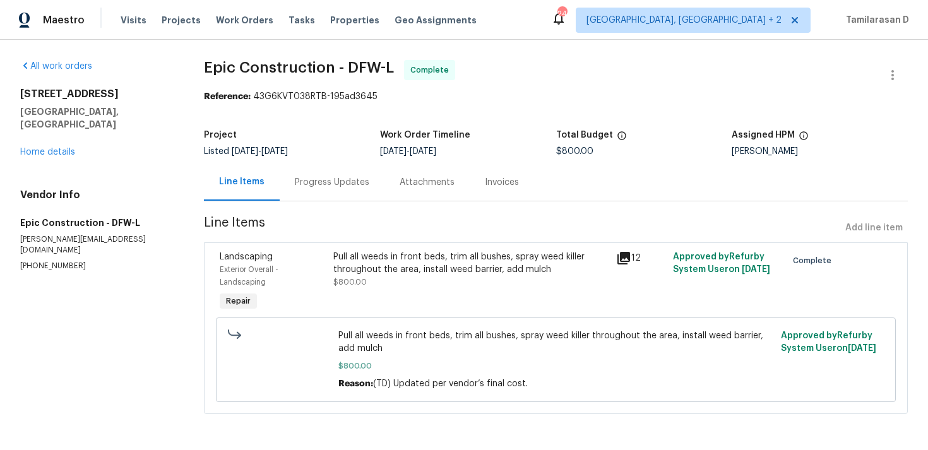
click at [318, 189] on div "Progress Updates" at bounding box center [332, 181] width 105 height 37
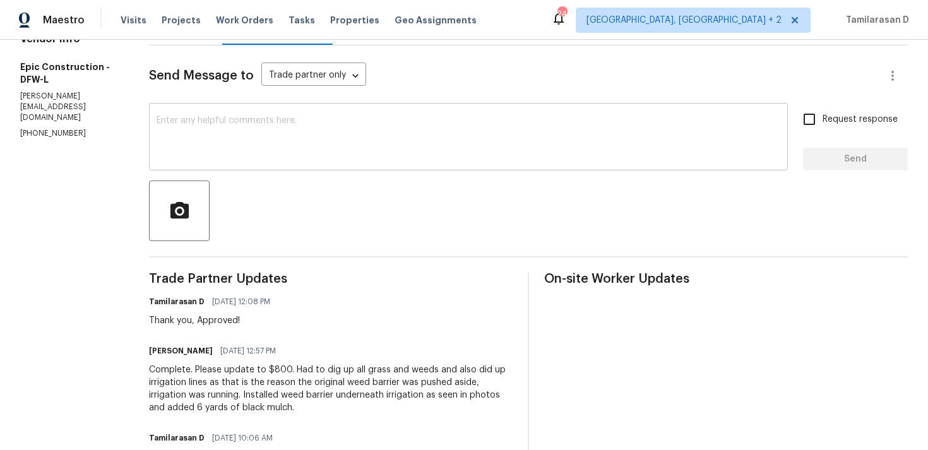
scroll to position [118, 0]
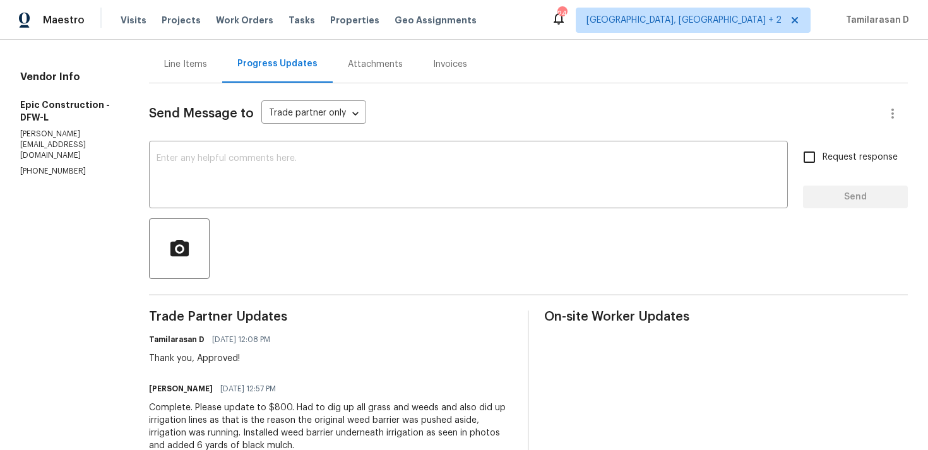
click at [190, 81] on div "Line Items" at bounding box center [185, 63] width 73 height 37
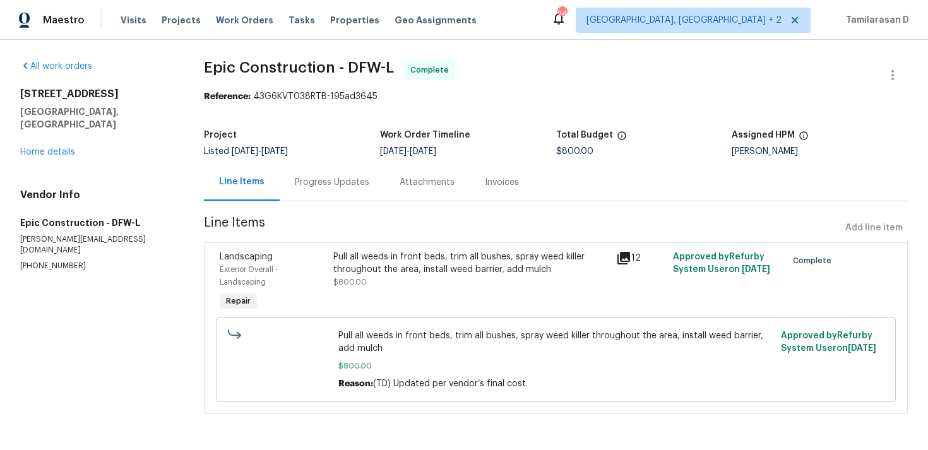
click at [431, 277] on div "Pull all weeds in front beds, trim all bushes, spray weed killer throughout the…" at bounding box center [471, 270] width 276 height 38
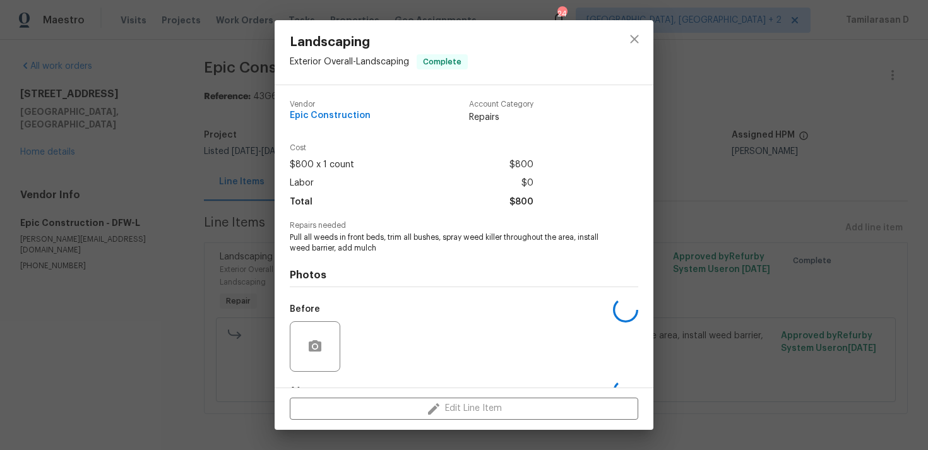
scroll to position [79, 0]
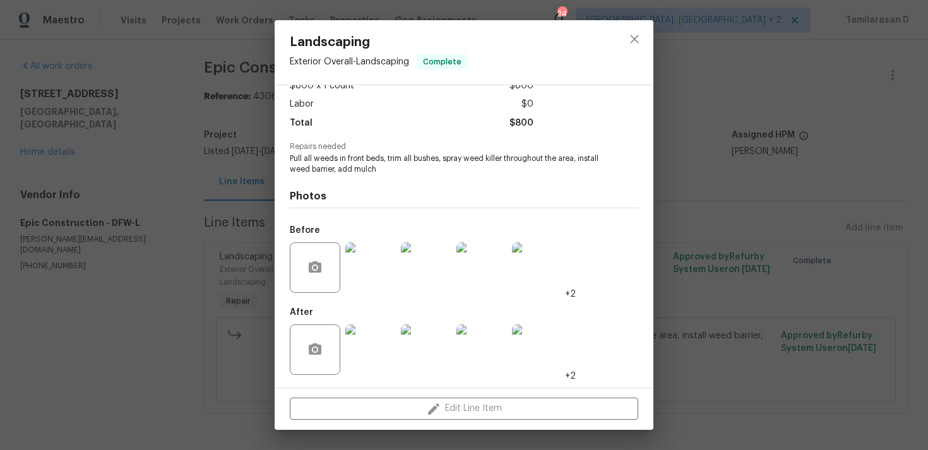
click at [372, 329] on img at bounding box center [370, 349] width 50 height 50
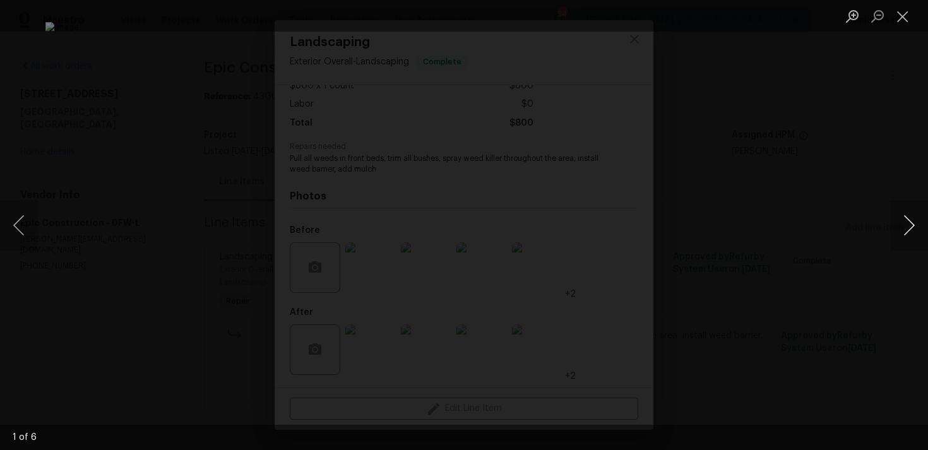
click at [901, 221] on button "Next image" at bounding box center [909, 225] width 38 height 50
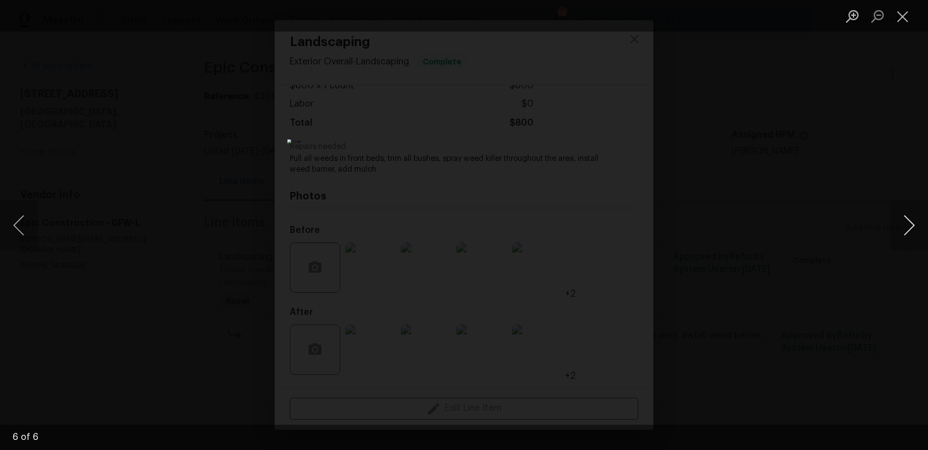
click at [901, 221] on button "Next image" at bounding box center [909, 225] width 38 height 50
click at [804, 341] on div "Lightbox" at bounding box center [464, 225] width 928 height 450
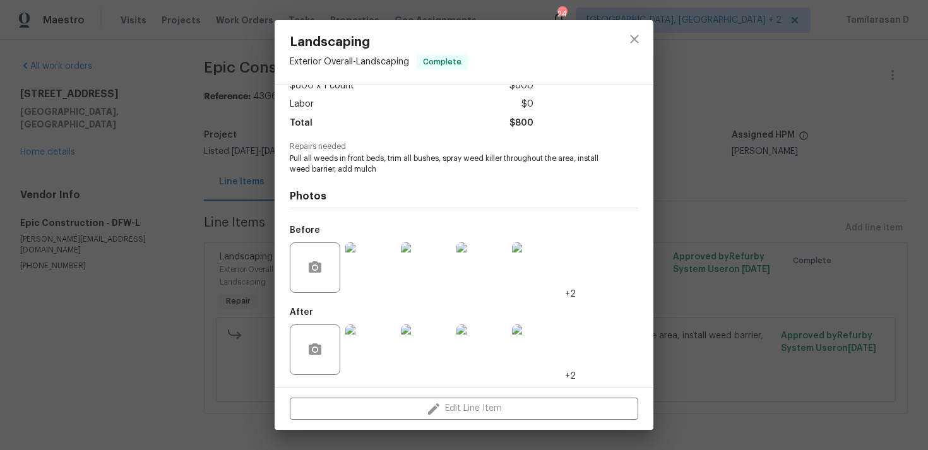
click at [266, 215] on div "Landscaping Exterior Overall - Landscaping Complete Vendor Epic Construction Ac…" at bounding box center [464, 225] width 928 height 450
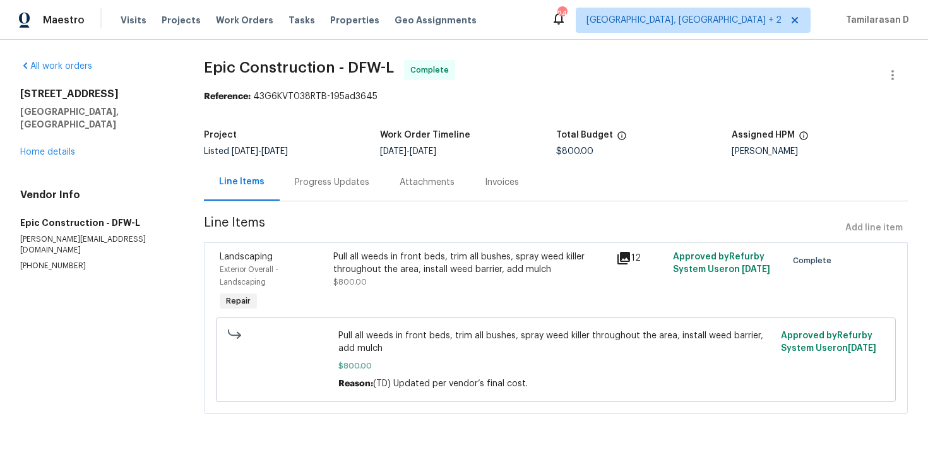
click at [312, 170] on div "Progress Updates" at bounding box center [332, 181] width 105 height 37
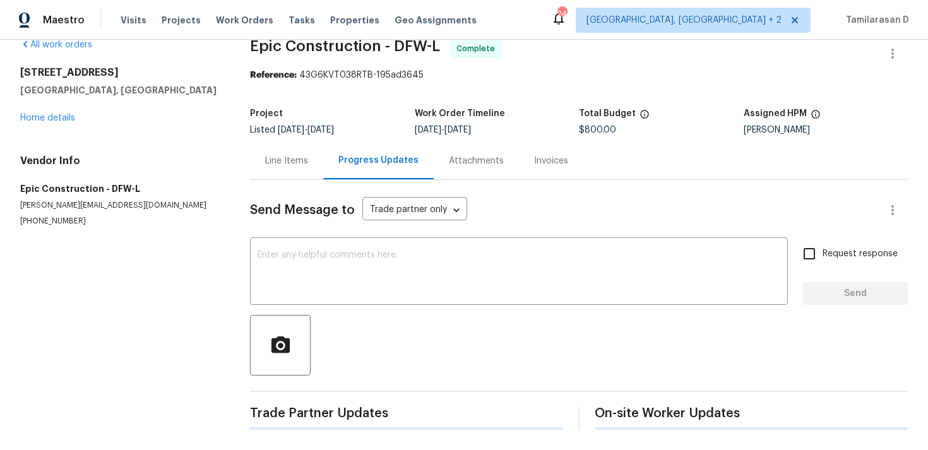
scroll to position [118, 0]
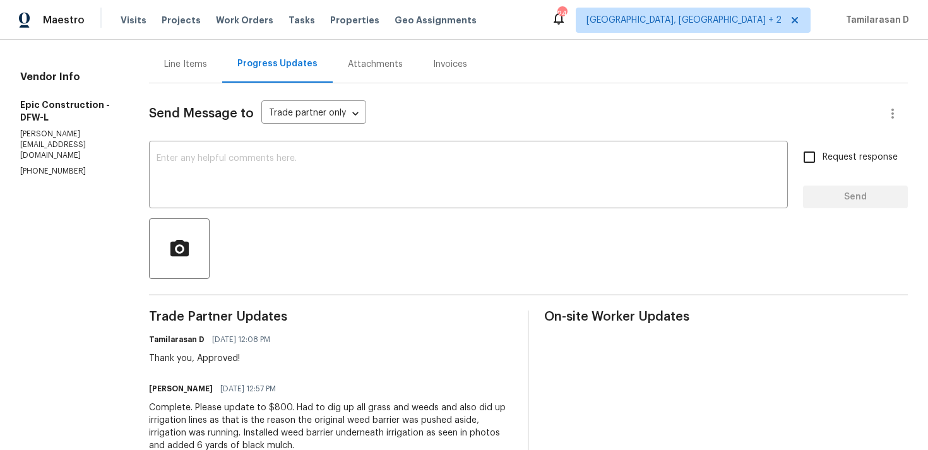
click at [186, 64] on div "Line Items" at bounding box center [185, 64] width 43 height 13
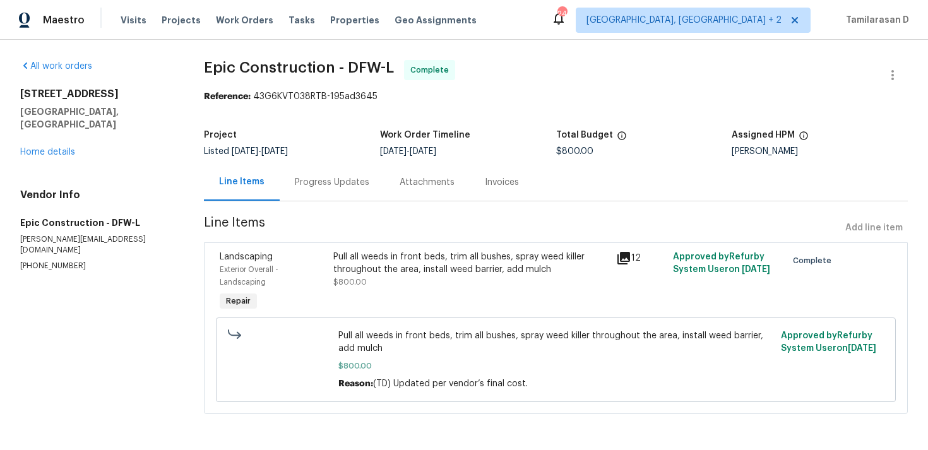
click at [425, 276] on div "Pull all weeds in front beds, trim all bushes, spray weed killer throughout the…" at bounding box center [471, 270] width 276 height 38
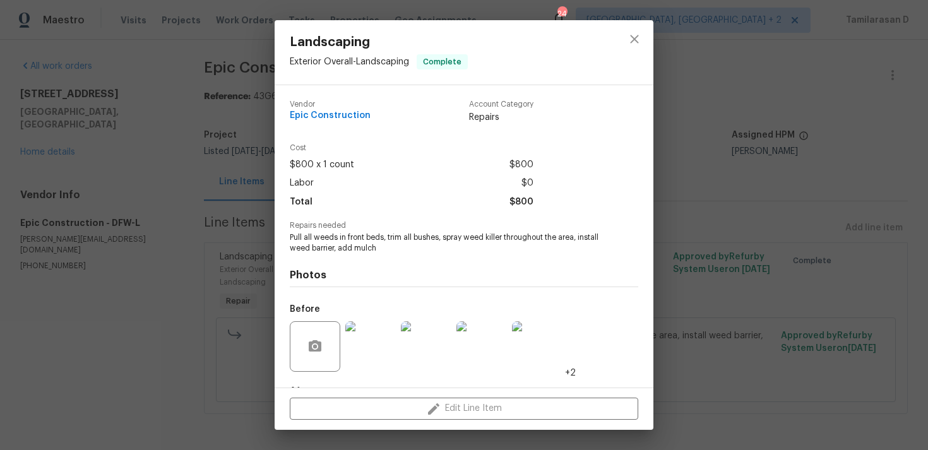
scroll to position [79, 0]
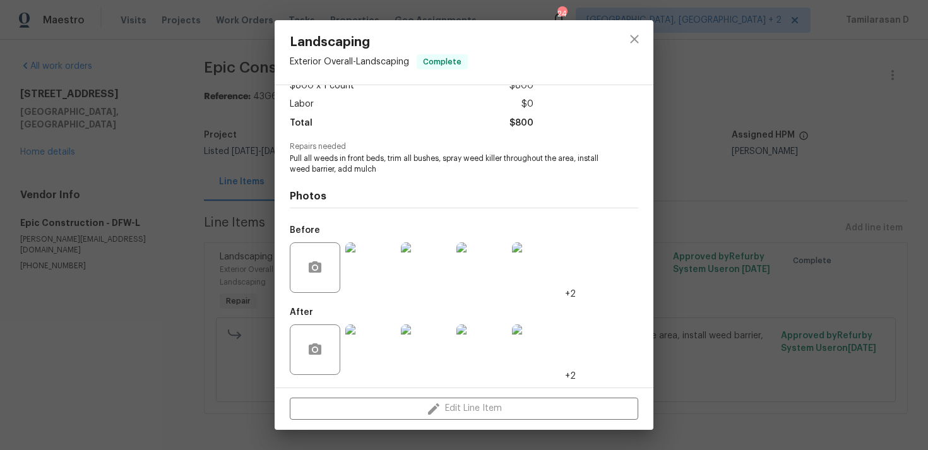
click at [451, 381] on div at bounding box center [426, 350] width 56 height 66
click at [424, 348] on img at bounding box center [426, 349] width 50 height 50
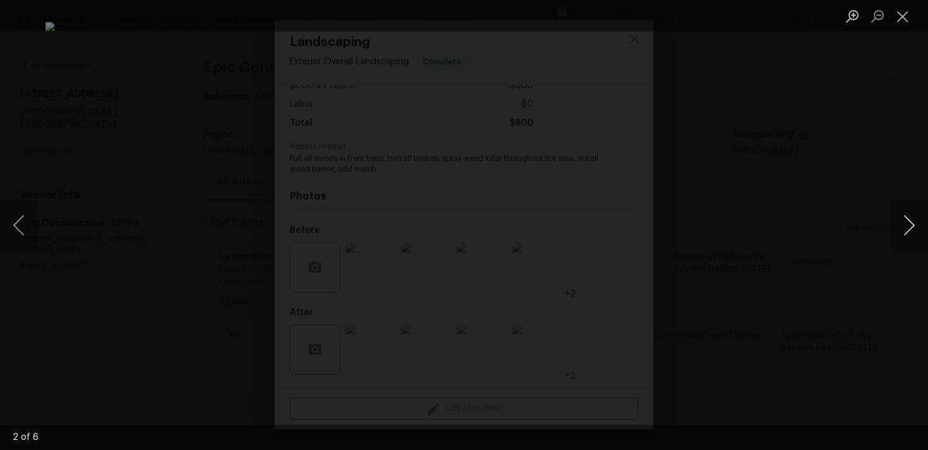
click at [900, 222] on button "Next image" at bounding box center [909, 225] width 38 height 50
click at [904, 216] on button "Next image" at bounding box center [909, 225] width 38 height 50
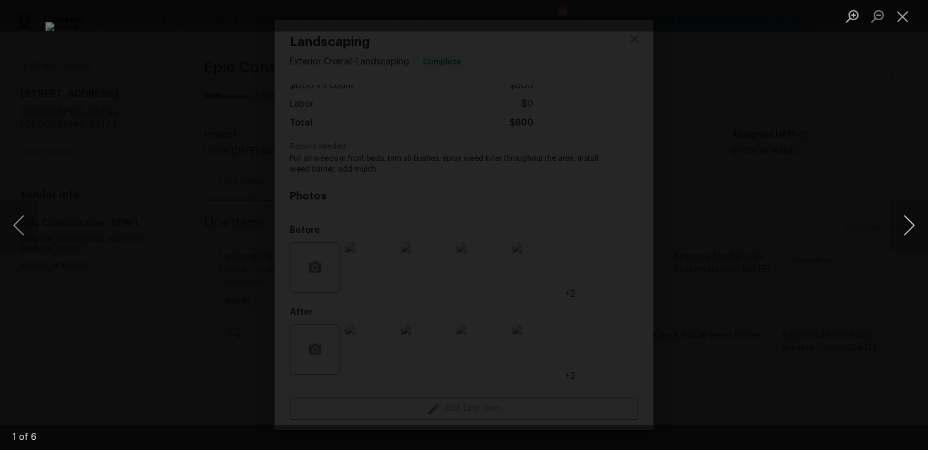
click at [904, 216] on button "Next image" at bounding box center [909, 225] width 38 height 50
click at [903, 13] on button "Close lightbox" at bounding box center [902, 16] width 25 height 22
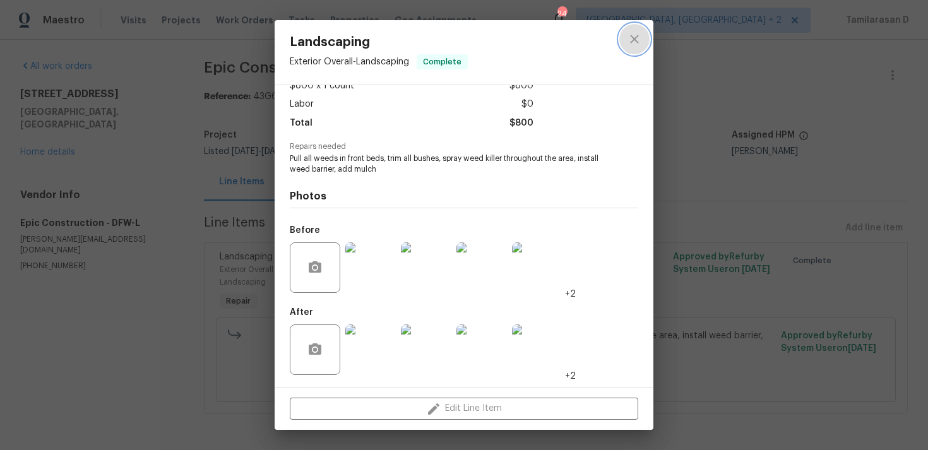
click at [629, 45] on icon "close" at bounding box center [634, 39] width 15 height 15
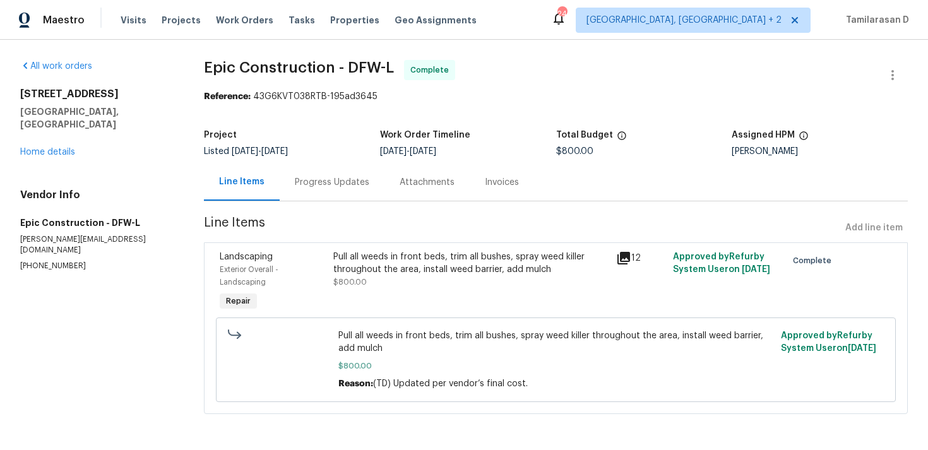
click at [331, 187] on div "Progress Updates" at bounding box center [332, 182] width 74 height 13
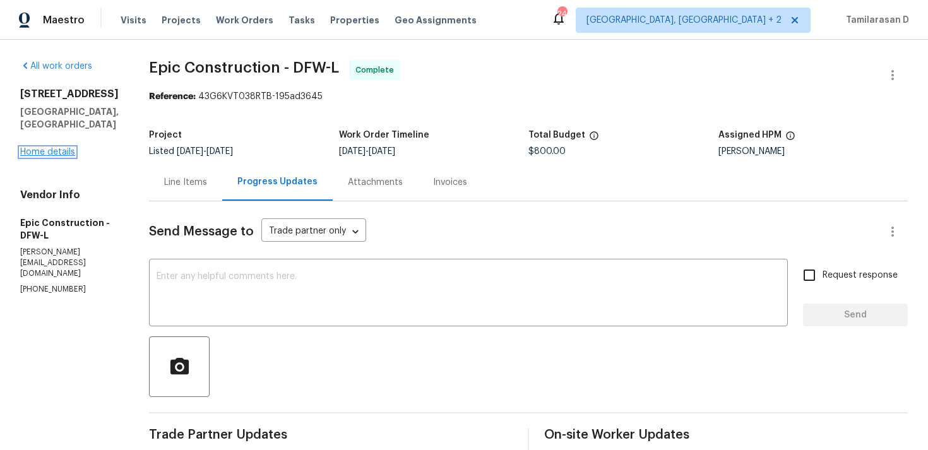
click at [37, 150] on link "Home details" at bounding box center [47, 152] width 55 height 9
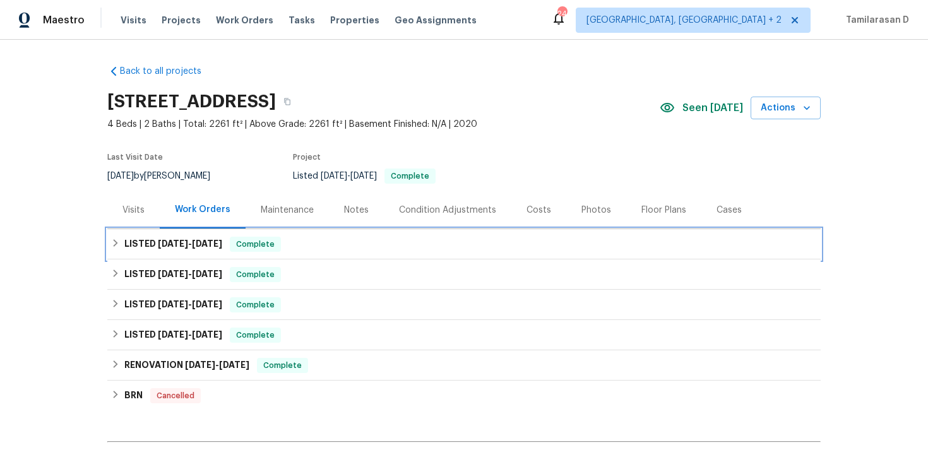
click at [121, 234] on div "LISTED 8/13/25 - 8/20/25 Complete" at bounding box center [463, 244] width 713 height 30
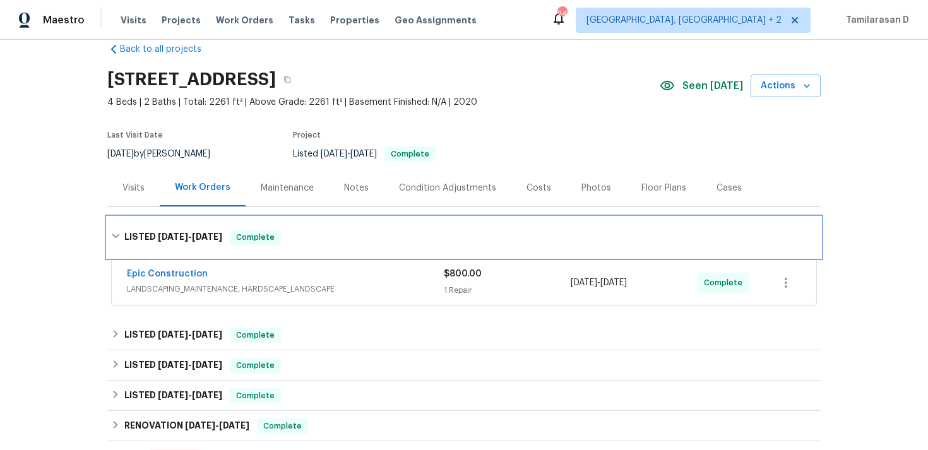
scroll to position [44, 0]
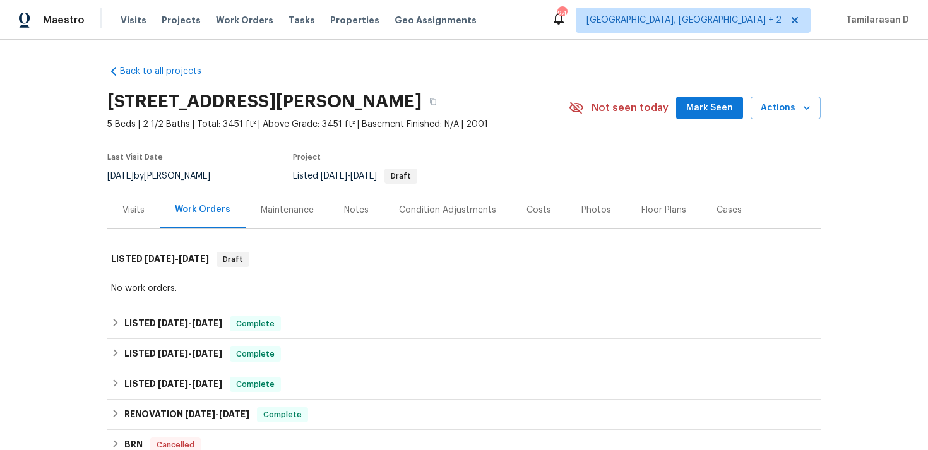
scroll to position [64, 0]
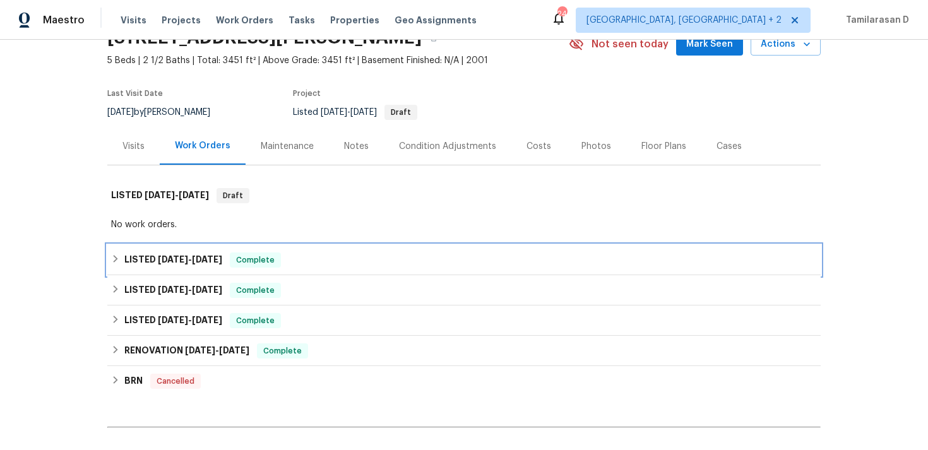
click at [179, 252] on h6 "LISTED [DATE] - [DATE]" at bounding box center [173, 259] width 98 height 15
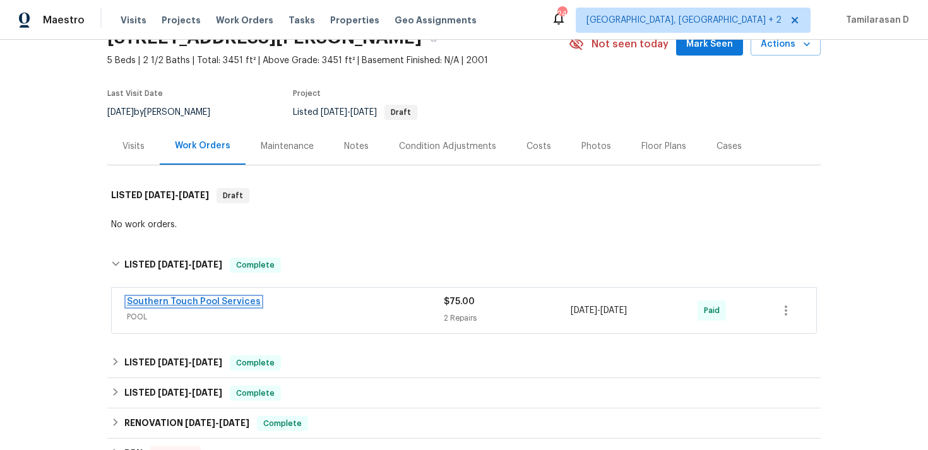
click at [241, 304] on link "Southern Touch Pool Services" at bounding box center [194, 301] width 134 height 9
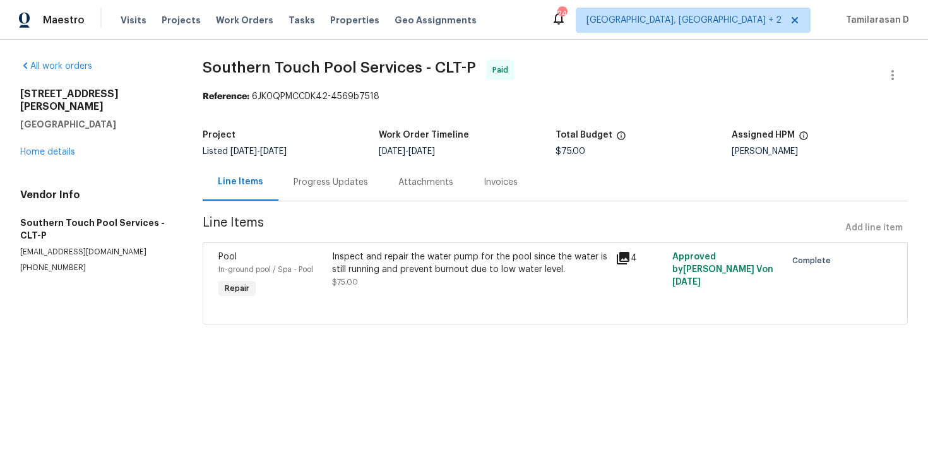
click at [314, 177] on div "Progress Updates" at bounding box center [330, 182] width 74 height 13
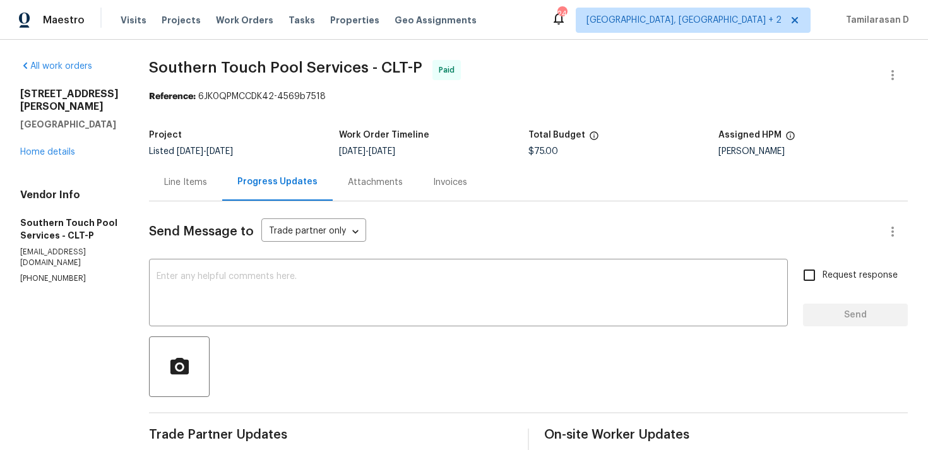
click at [59, 144] on div "[STREET_ADDRESS][PERSON_NAME] Home details" at bounding box center [69, 123] width 98 height 71
click at [67, 148] on link "Home details" at bounding box center [47, 152] width 55 height 9
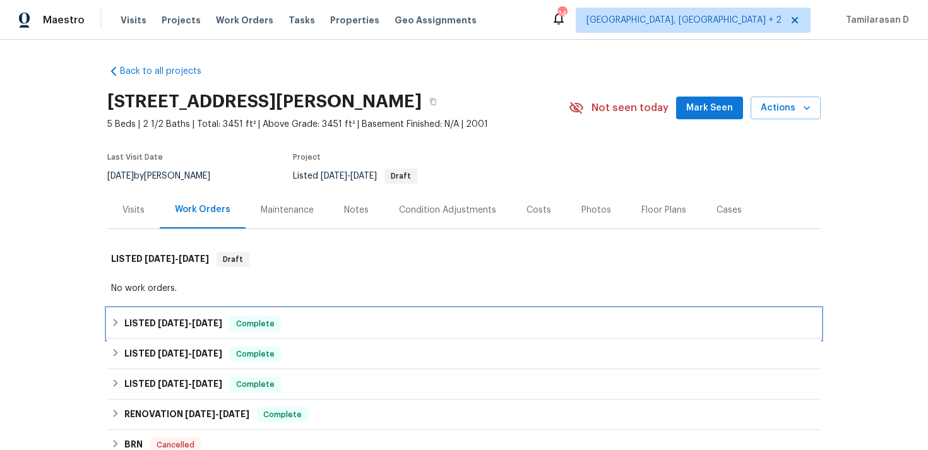
click at [198, 322] on span "[DATE]" at bounding box center [207, 323] width 30 height 9
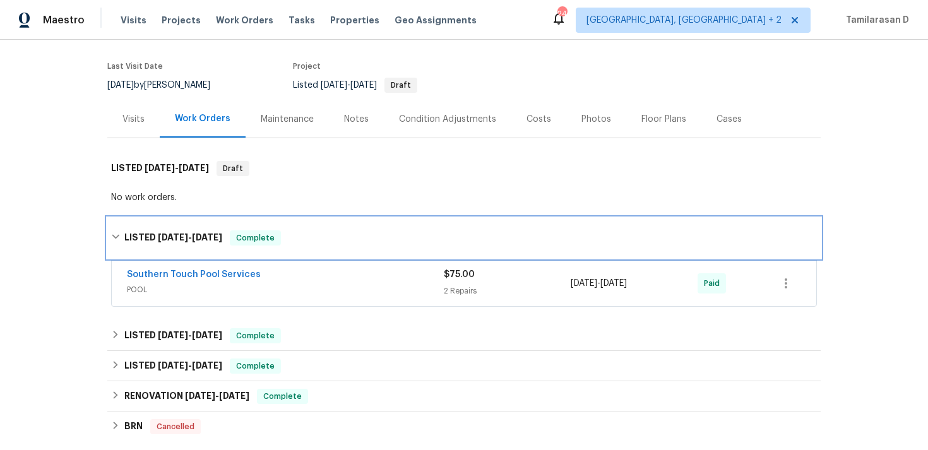
scroll to position [129, 0]
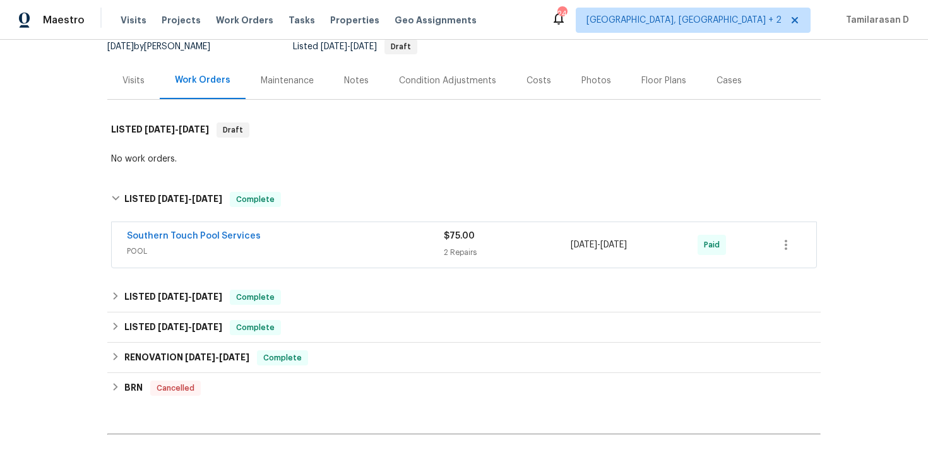
click at [719, 76] on div "Cases" at bounding box center [728, 80] width 25 height 13
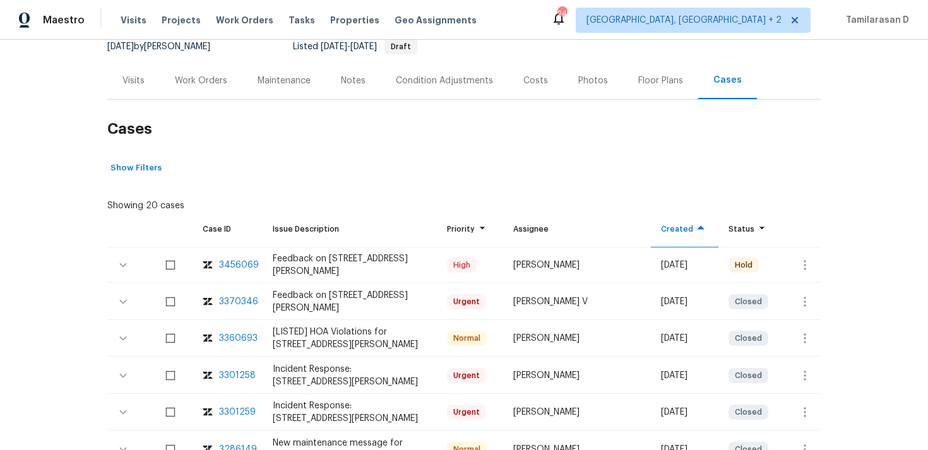
scroll to position [164, 0]
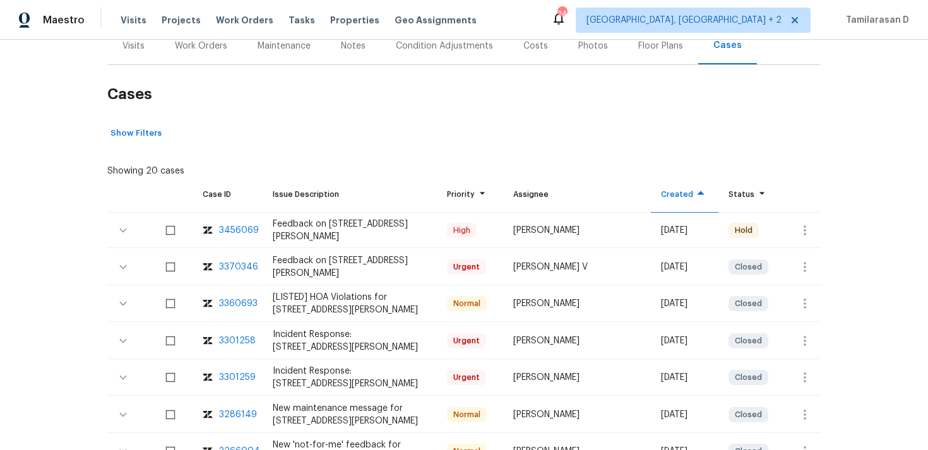
click at [243, 266] on div "3370346" at bounding box center [238, 267] width 39 height 13
click at [197, 49] on div "Work Orders" at bounding box center [201, 46] width 52 height 13
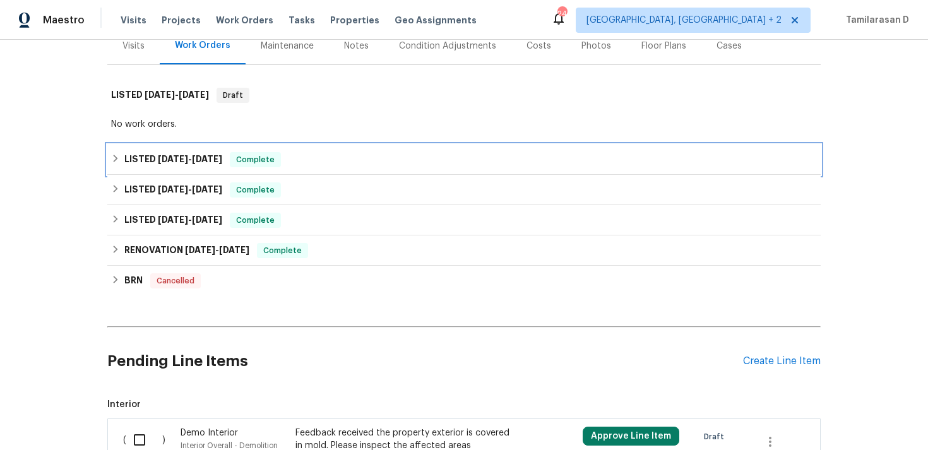
click at [136, 162] on h6 "LISTED 7/30/25 - 8/1/25" at bounding box center [173, 159] width 98 height 15
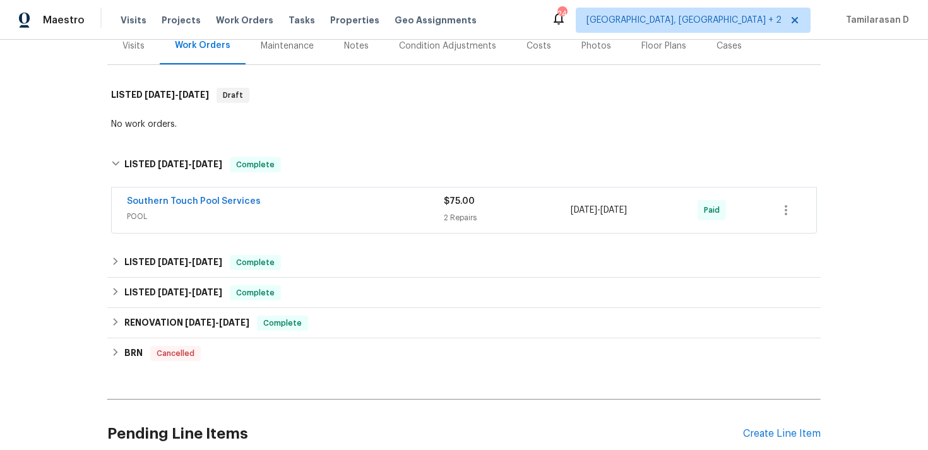
click at [223, 223] on div "Southern Touch Pool Services POOL" at bounding box center [285, 210] width 317 height 30
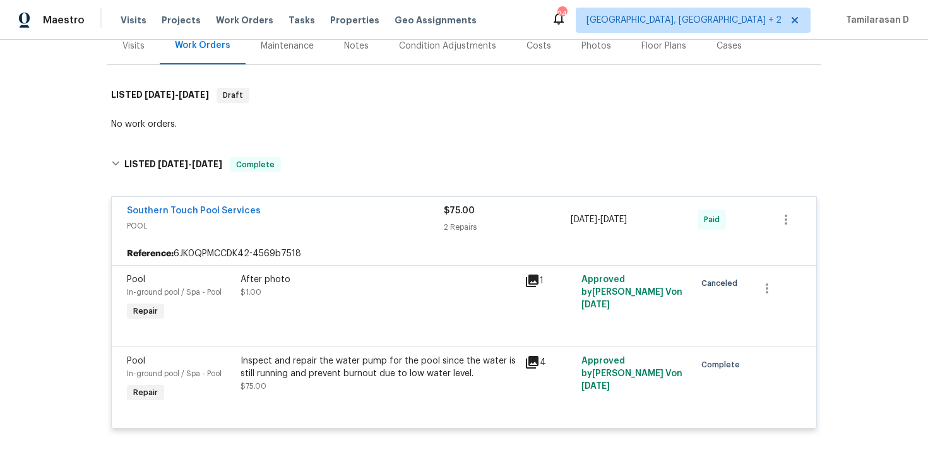
click at [123, 309] on div "Pool In-ground pool / Spa - Pool Repair" at bounding box center [180, 298] width 114 height 58
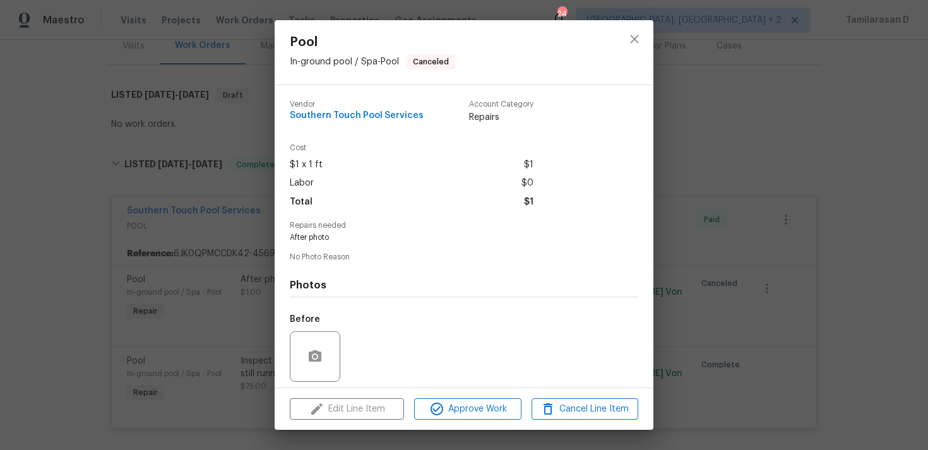
click at [112, 258] on div "Pool In-ground pool / Spa - Pool Canceled Vendor Southern Touch Pool Services A…" at bounding box center [464, 225] width 928 height 450
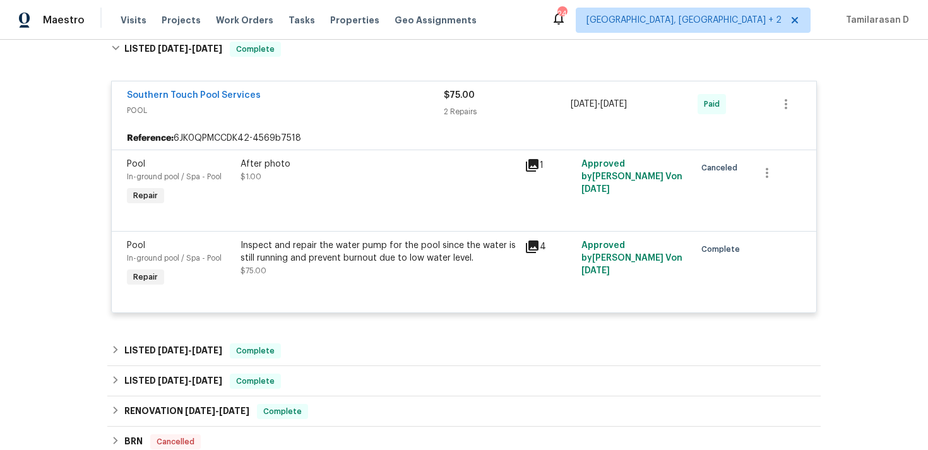
scroll to position [283, 0]
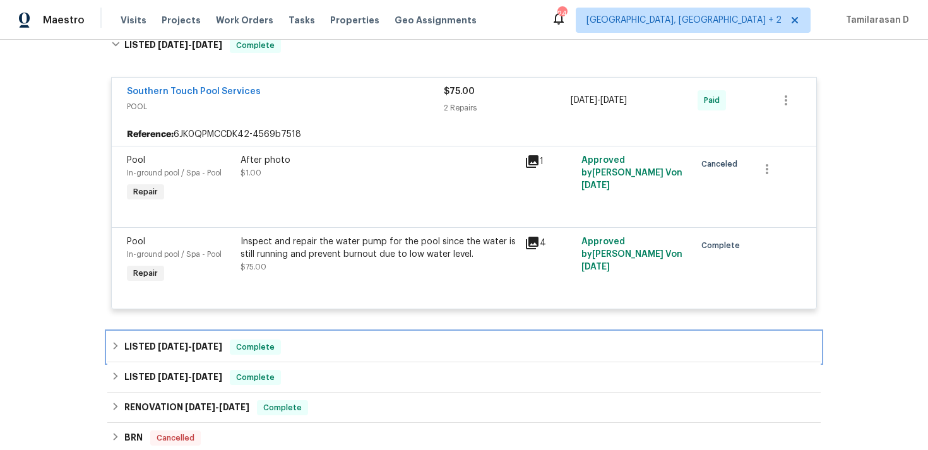
click at [110, 358] on div "LISTED 7/2/25 - 7/9/25 Complete" at bounding box center [463, 347] width 713 height 30
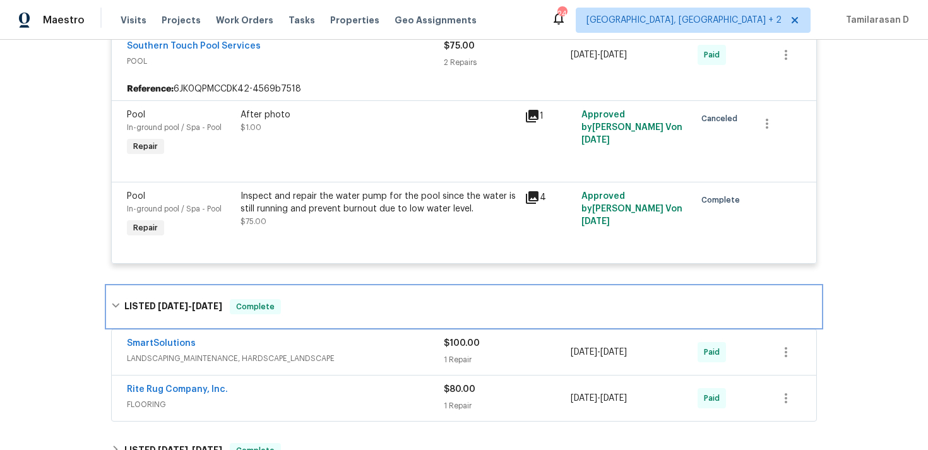
scroll to position [332, 0]
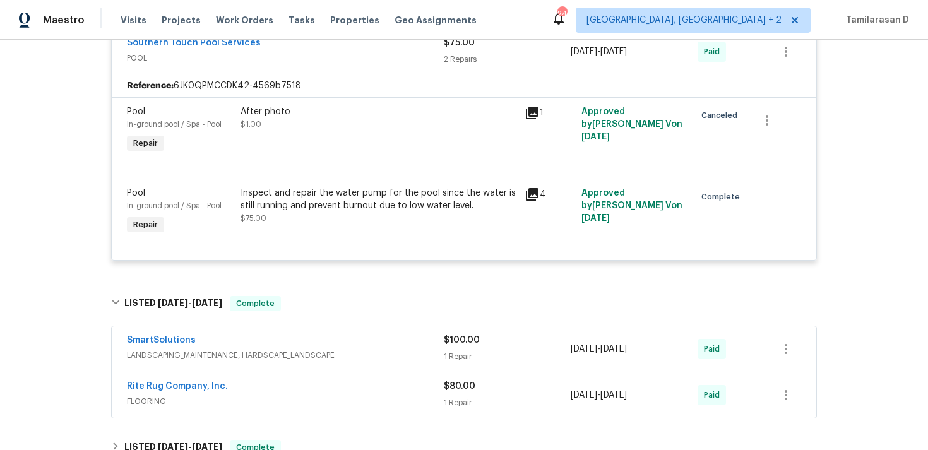
click at [272, 343] on div "SmartSolutions" at bounding box center [285, 341] width 317 height 15
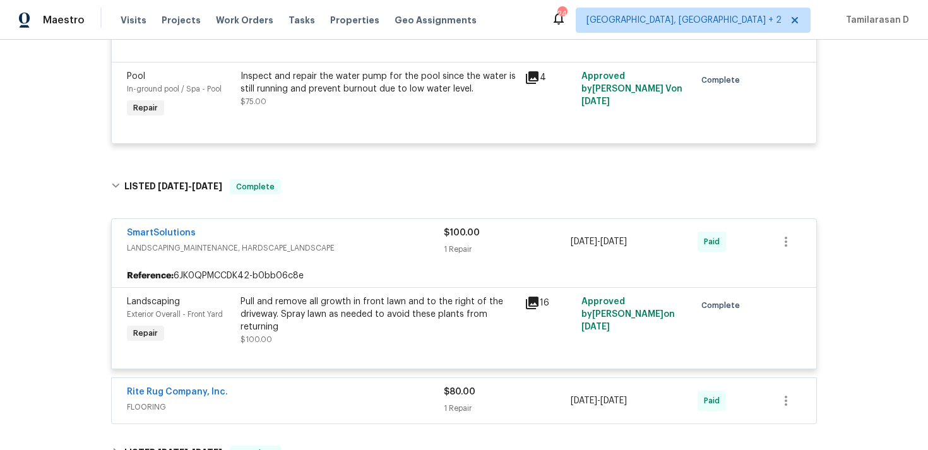
scroll to position [486, 0]
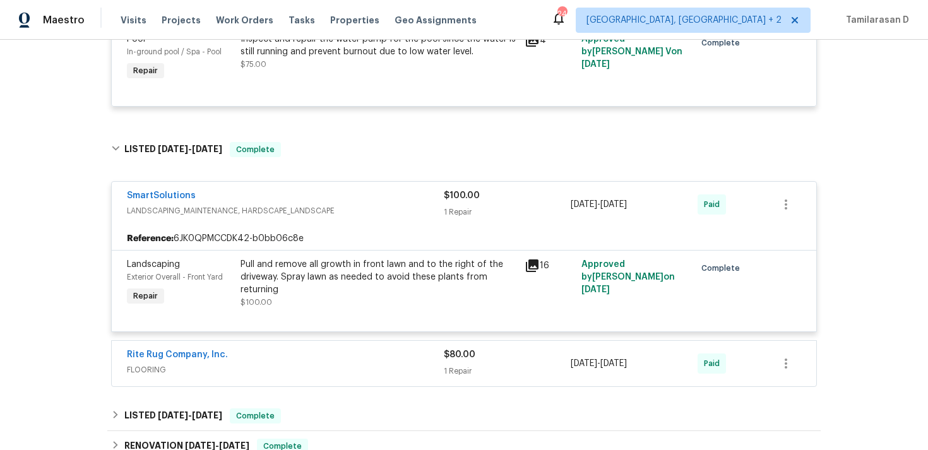
click at [306, 365] on span "FLOORING" at bounding box center [285, 370] width 317 height 13
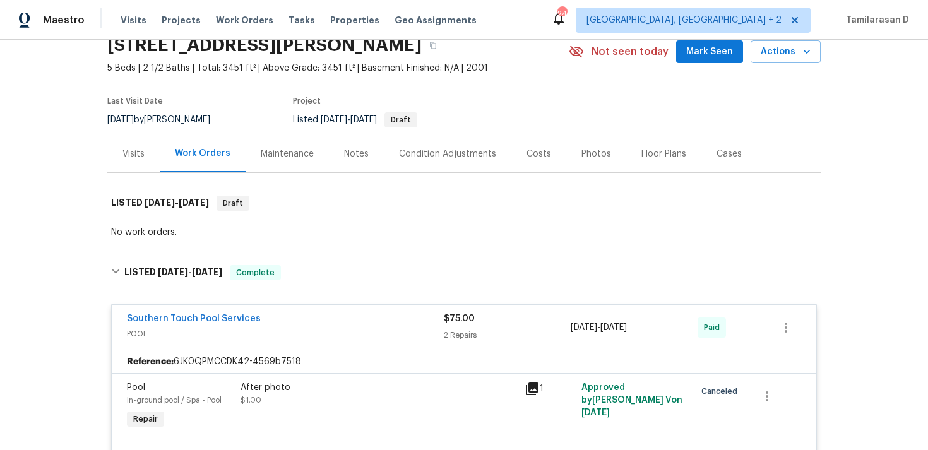
scroll to position [0, 0]
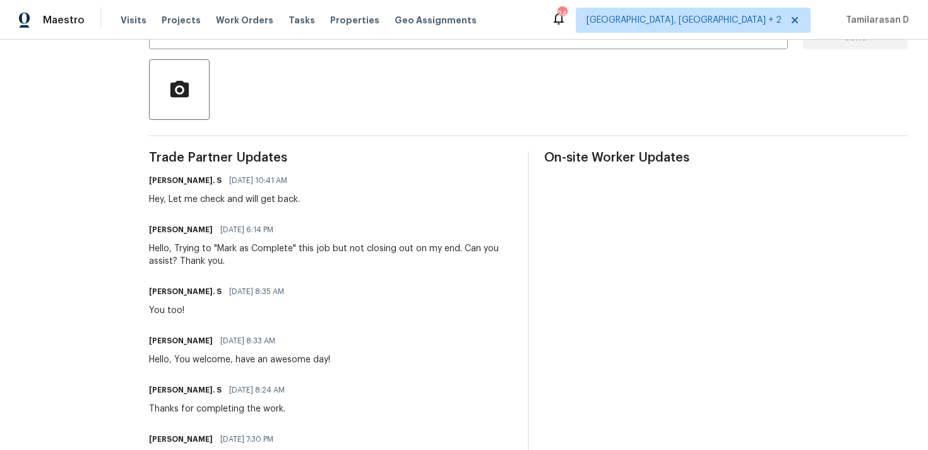
scroll to position [278, 0]
click at [362, 284] on div "[PERSON_NAME]. S [DATE] 8:35 AM You too!" at bounding box center [331, 299] width 364 height 34
click at [248, 249] on div "Hello, Trying to "Mark as Complete" this job but not closing out on my end. Can…" at bounding box center [331, 254] width 364 height 25
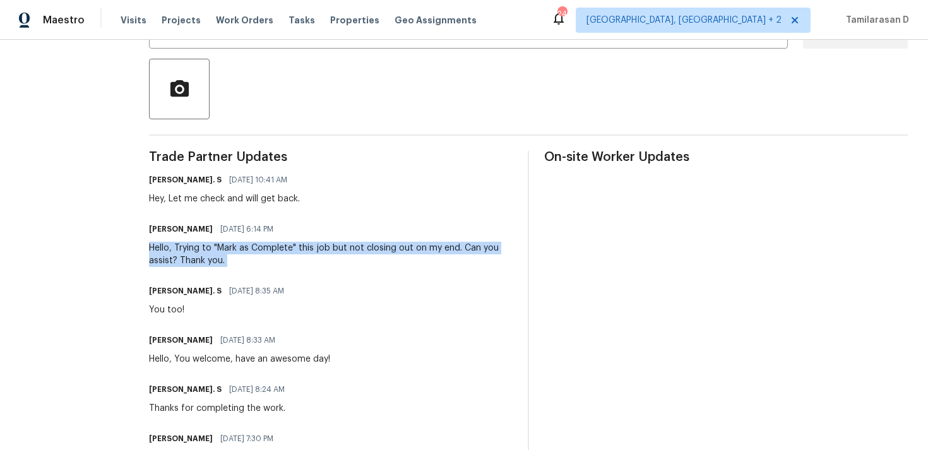
click at [248, 249] on div "Hello, Trying to "Mark as Complete" this job but not closing out on my end. Can…" at bounding box center [331, 254] width 364 height 25
drag, startPoint x: 225, startPoint y: 248, endPoint x: 311, endPoint y: 259, distance: 86.6
click at [311, 259] on div "Hello, Trying to "Mark as Complete" this job but not closing out on my end. Can…" at bounding box center [331, 254] width 364 height 25
copy div "[PERSON_NAME] as Complete" this job but not closing out on my end. Can you assi…"
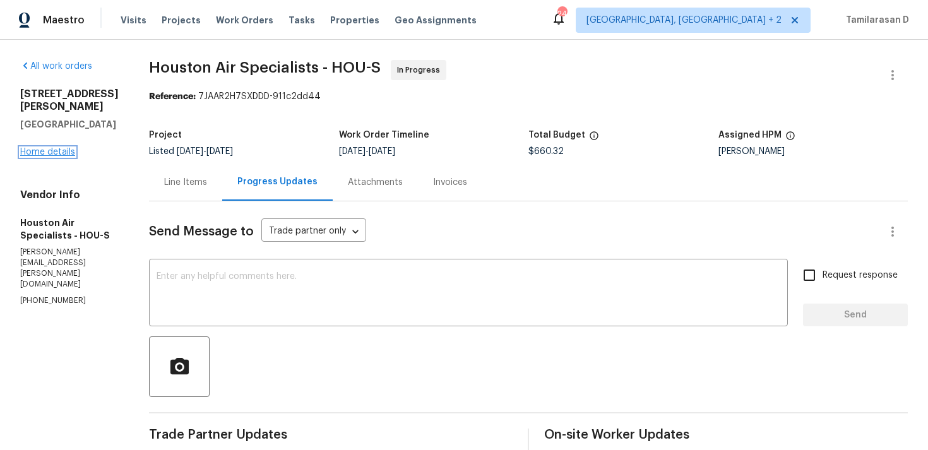
click at [44, 148] on link "Home details" at bounding box center [47, 152] width 55 height 9
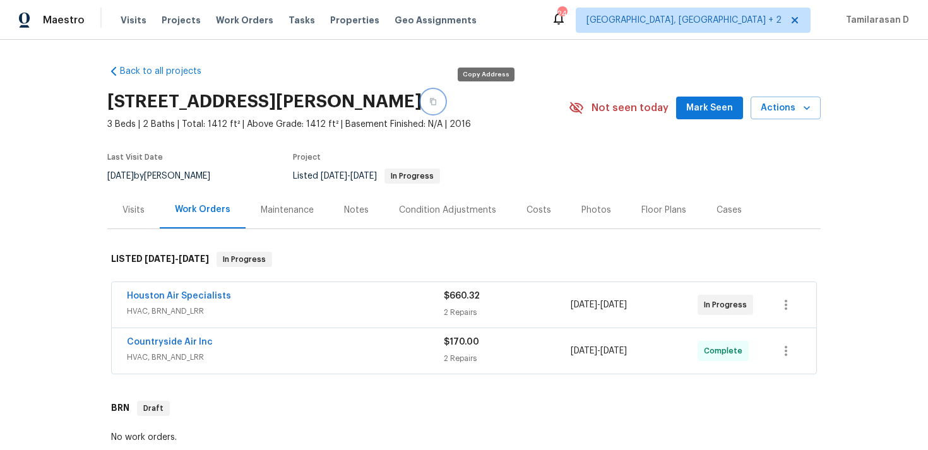
click at [437, 98] on icon "button" at bounding box center [433, 102] width 8 height 8
drag, startPoint x: 230, startPoint y: 295, endPoint x: 112, endPoint y: 295, distance: 117.4
click at [112, 295] on div "Houston Air Specialists HVAC, BRN_AND_LRR $660.32 2 Repairs 8/21/2025 - 8/23/20…" at bounding box center [464, 304] width 704 height 45
copy link "Houston Air Specialists"
click at [169, 295] on link "Houston Air Specialists" at bounding box center [179, 296] width 104 height 9
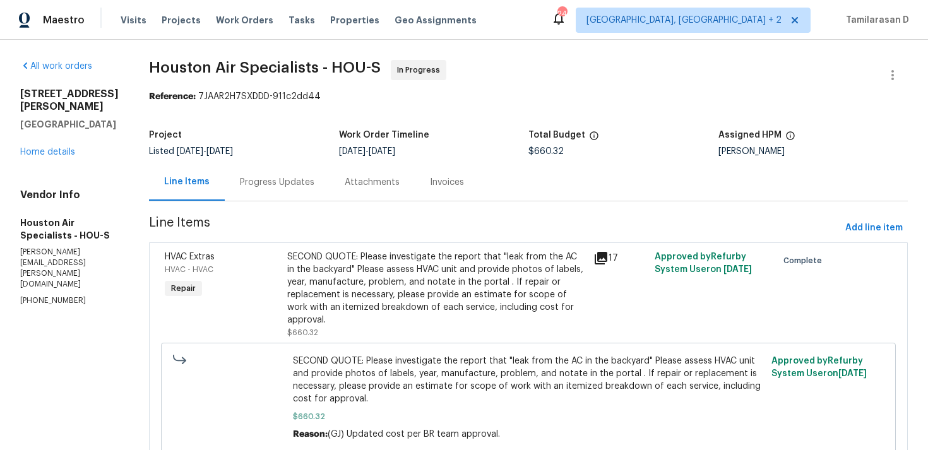
click at [300, 180] on div "Progress Updates" at bounding box center [277, 182] width 74 height 13
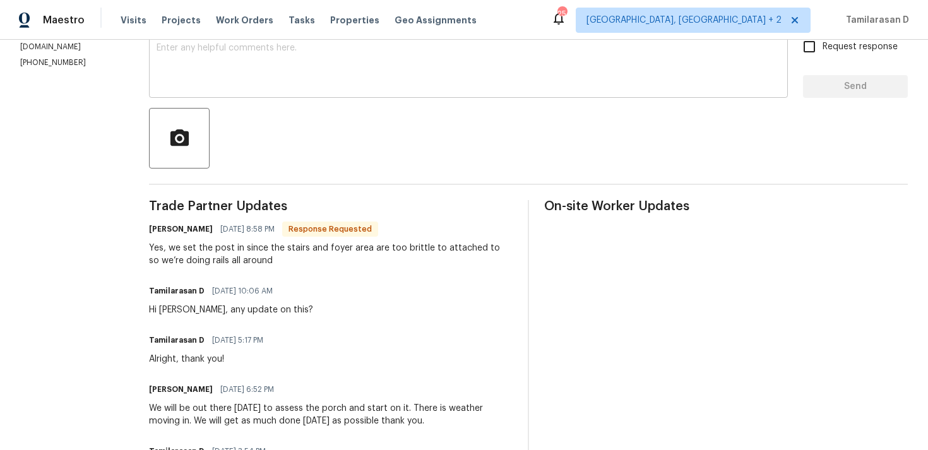
scroll to position [328, 0]
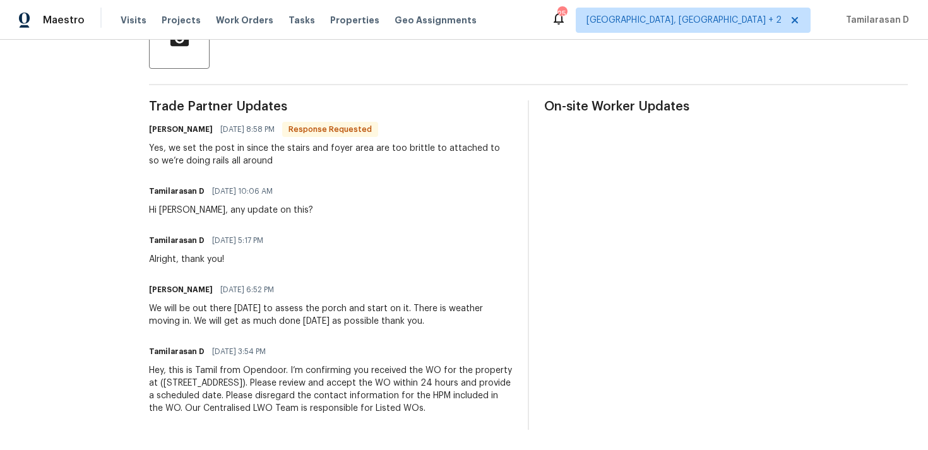
click at [219, 148] on div "Yes, we set the post in since the stairs and foyer area are too brittle to atta…" at bounding box center [331, 154] width 364 height 25
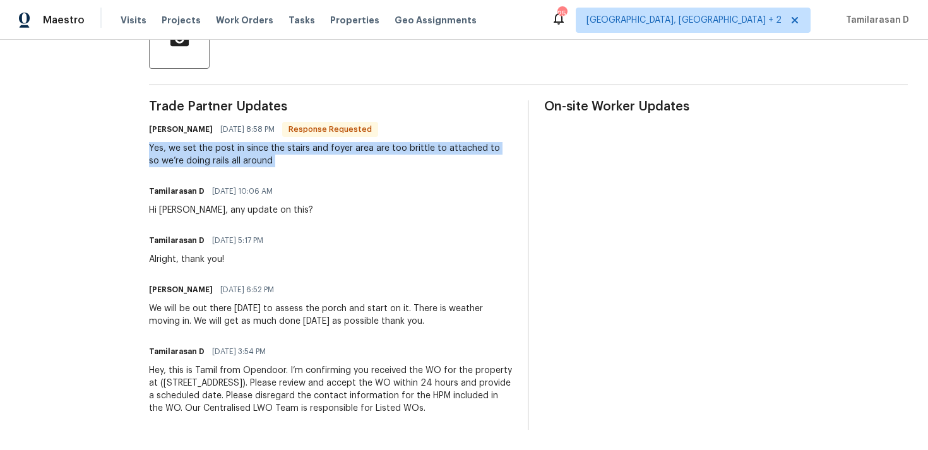
click at [248, 151] on div "Yes, we set the post in since the stairs and foyer area are too brittle to atta…" at bounding box center [331, 154] width 364 height 25
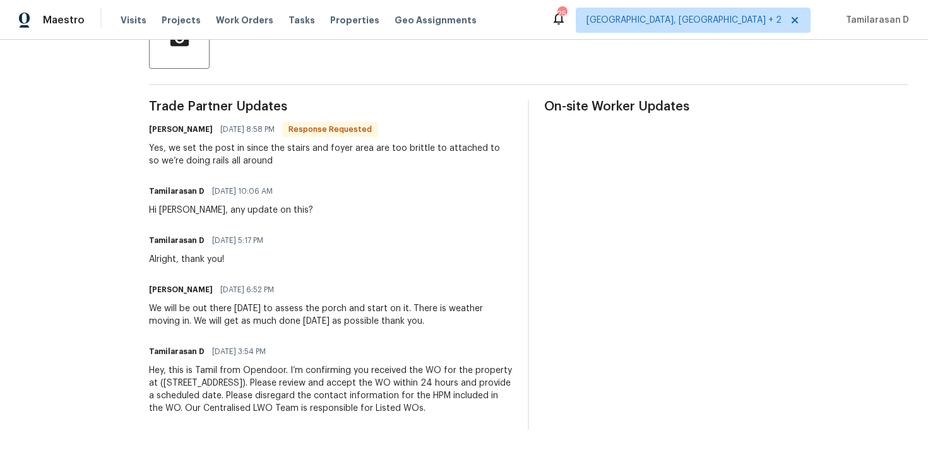
click at [248, 151] on div "Yes, we set the post in since the stairs and foyer area are too brittle to atta…" at bounding box center [331, 154] width 364 height 25
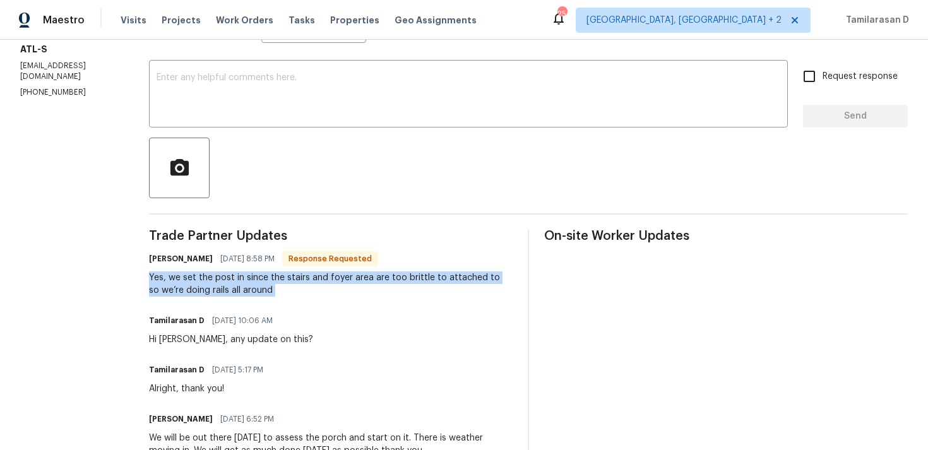
scroll to position [0, 0]
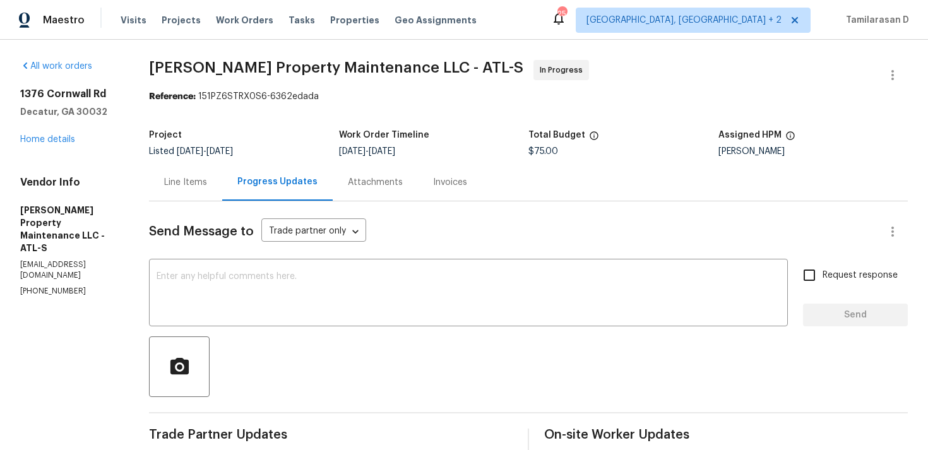
click at [191, 183] on div "Line Items" at bounding box center [185, 182] width 43 height 13
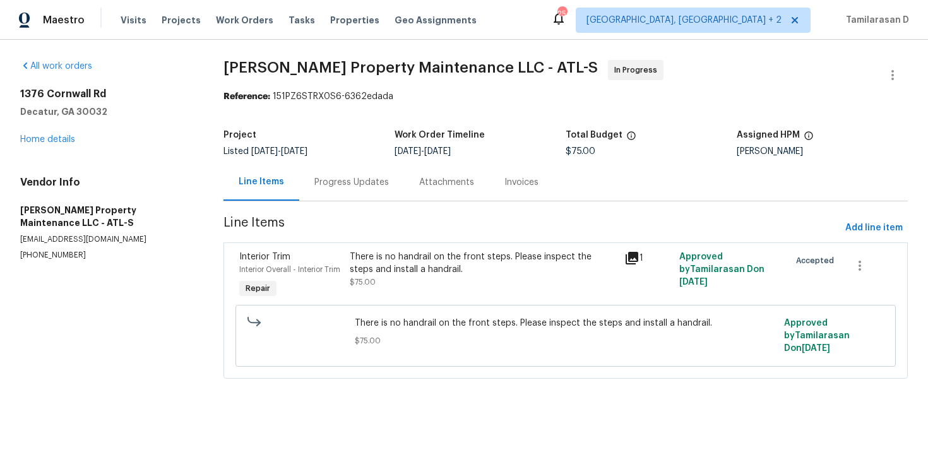
click at [402, 280] on div "There is no handrail on the front steps. Please inspect the steps and install a…" at bounding box center [484, 270] width 268 height 38
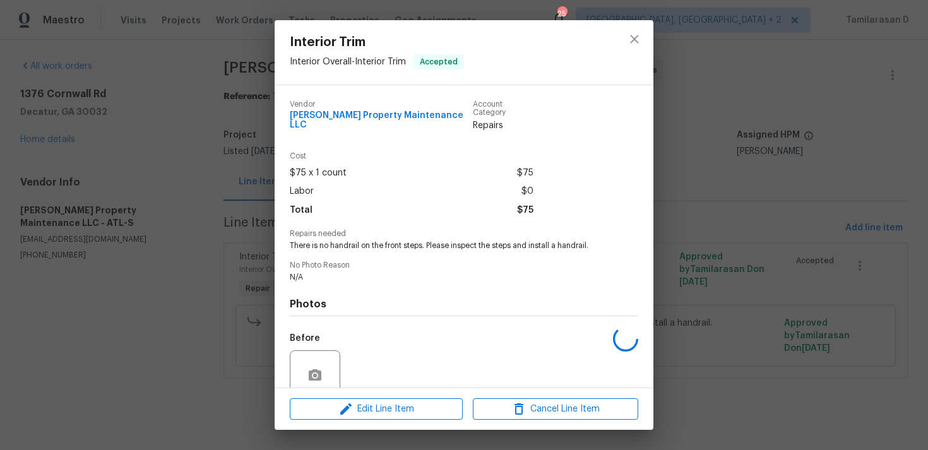
scroll to position [99, 0]
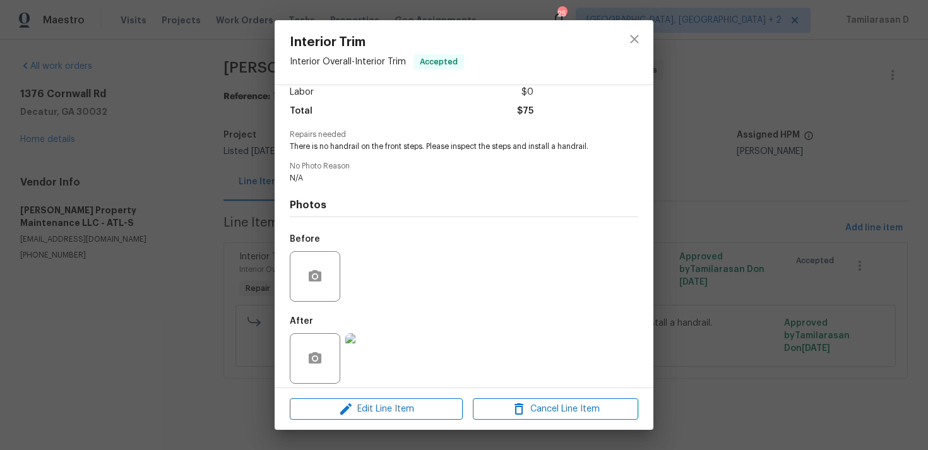
click at [384, 339] on img at bounding box center [370, 358] width 50 height 50
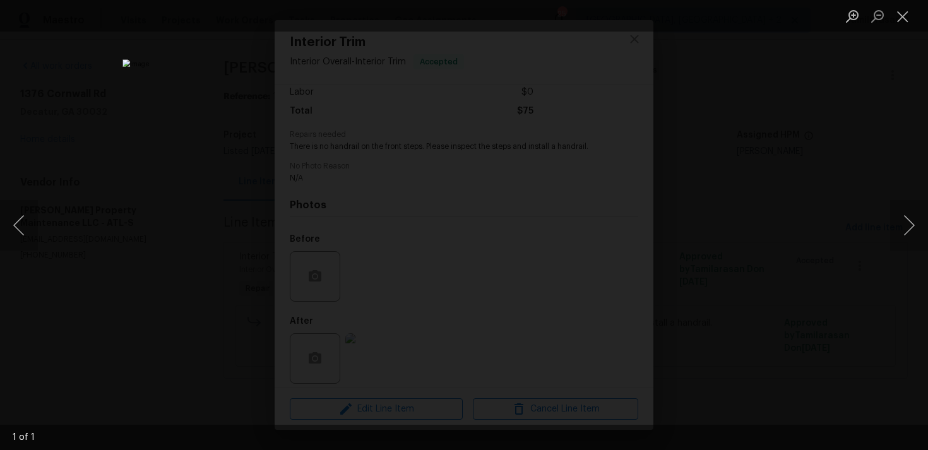
click at [742, 244] on div "Lightbox" at bounding box center [464, 225] width 928 height 450
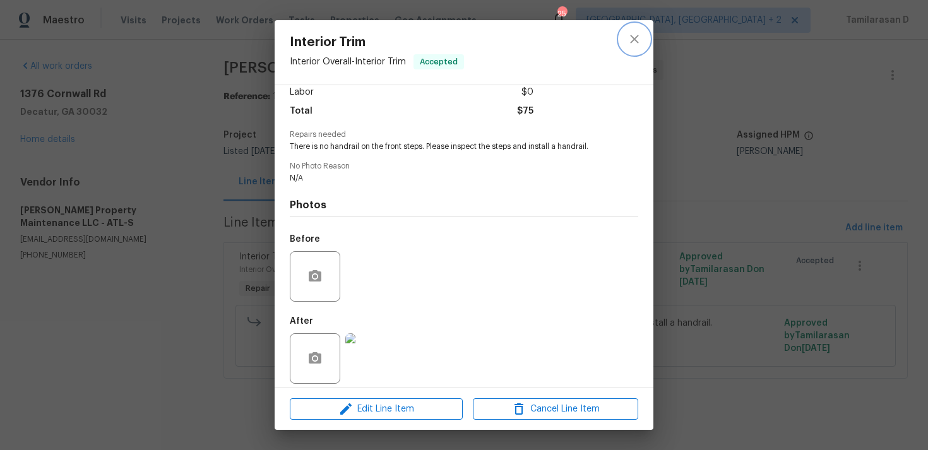
click at [639, 33] on icon "close" at bounding box center [634, 39] width 15 height 15
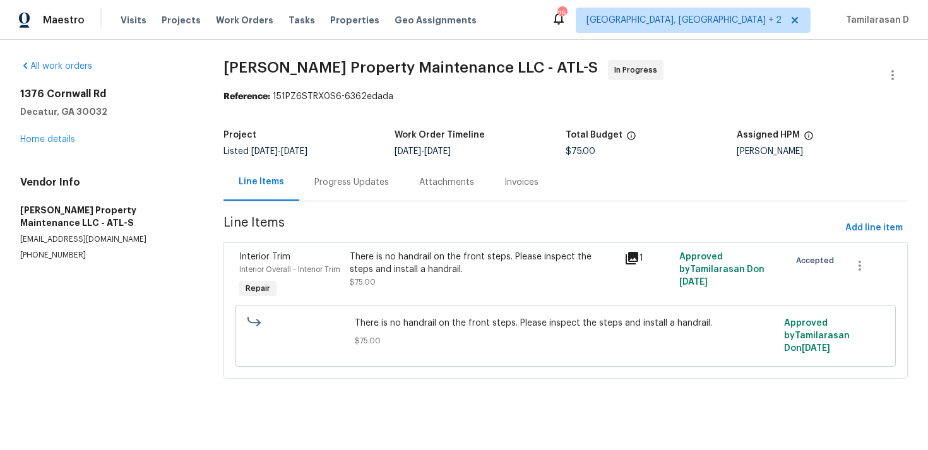
click at [325, 199] on div "Progress Updates" at bounding box center [351, 181] width 105 height 37
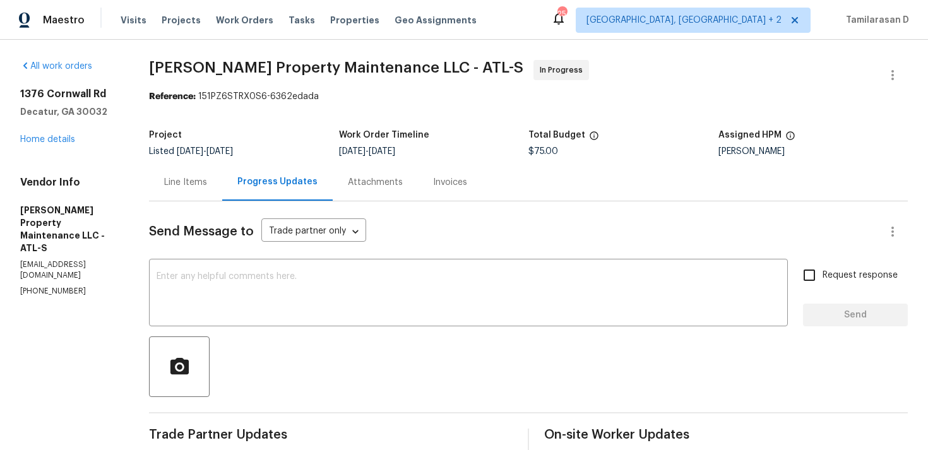
click at [201, 184] on div "Line Items" at bounding box center [185, 182] width 43 height 13
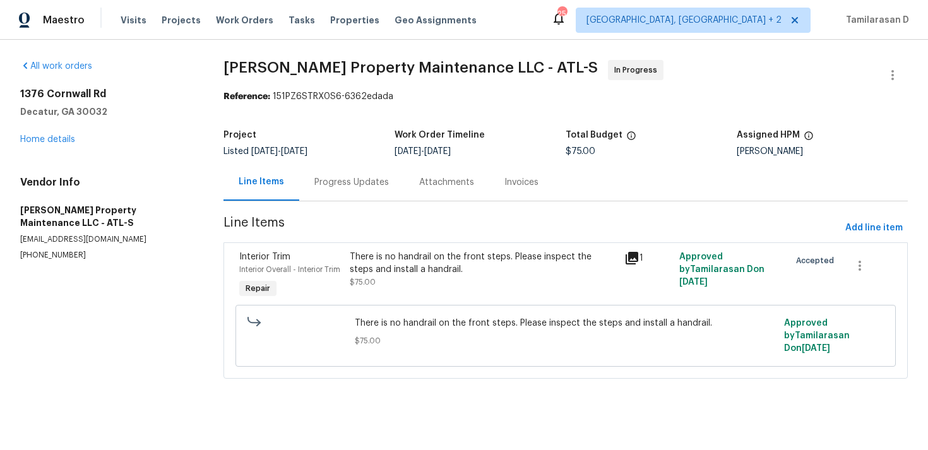
click at [351, 189] on div "Progress Updates" at bounding box center [351, 181] width 105 height 37
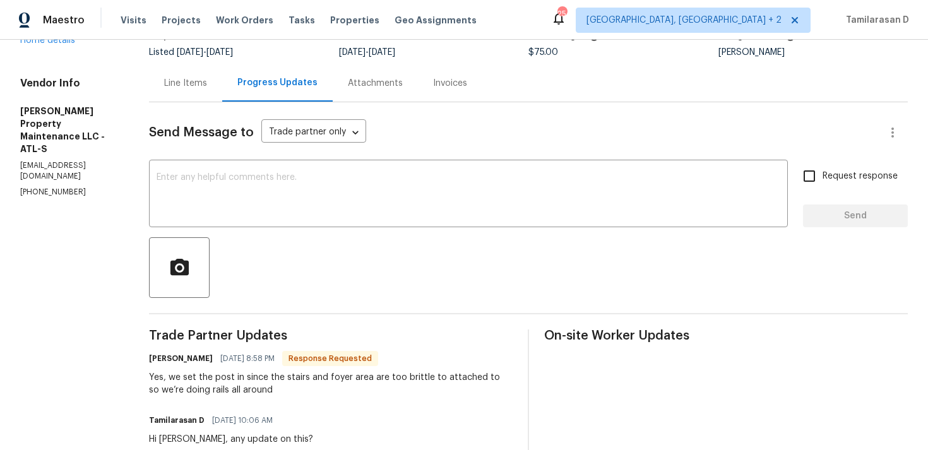
scroll to position [175, 0]
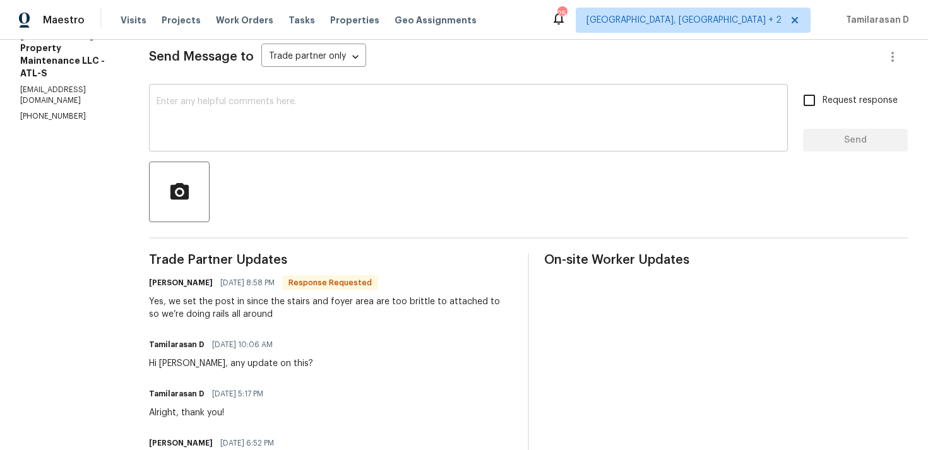
click at [263, 125] on textarea at bounding box center [469, 119] width 624 height 44
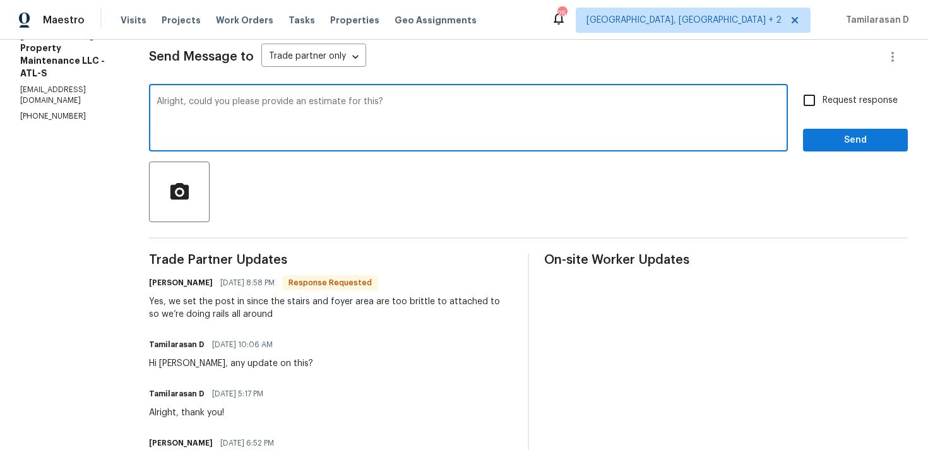
type textarea "Alright, could you please provide an estimate for this?"
click at [800, 90] on input "Request response" at bounding box center [809, 100] width 27 height 27
checkbox input "true"
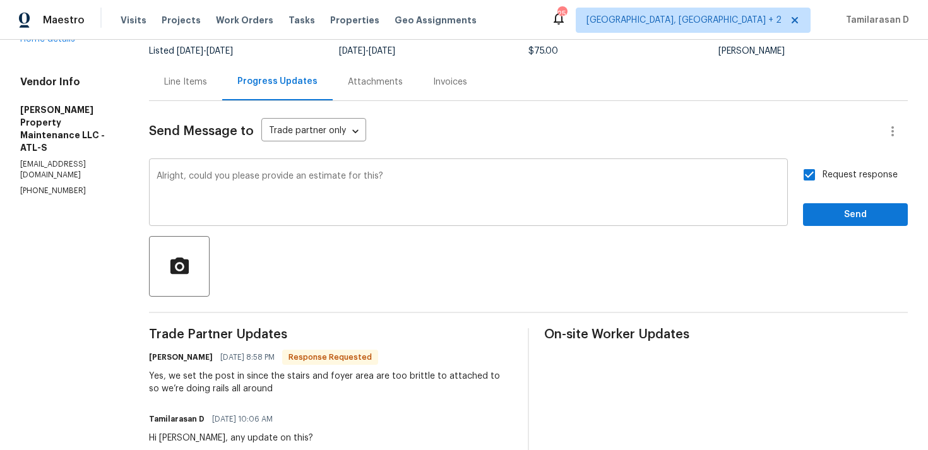
scroll to position [80, 0]
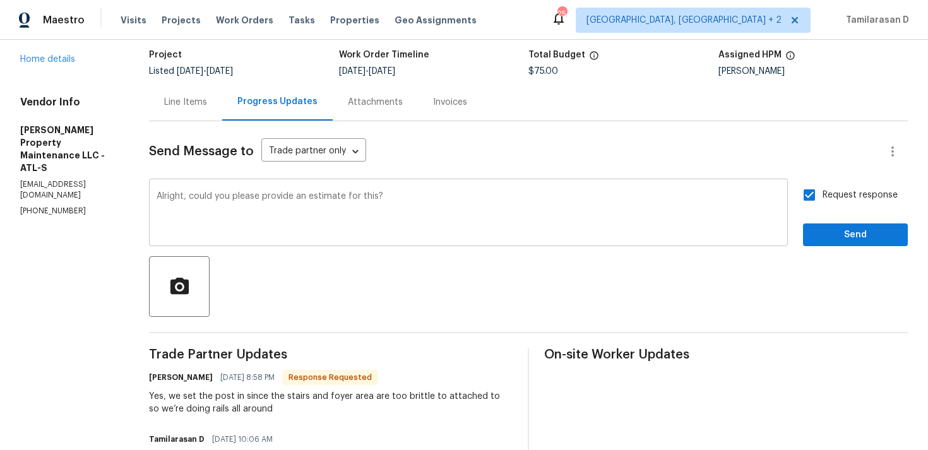
click at [485, 218] on textarea "Alright, could you please provide an estimate for this?" at bounding box center [469, 214] width 624 height 44
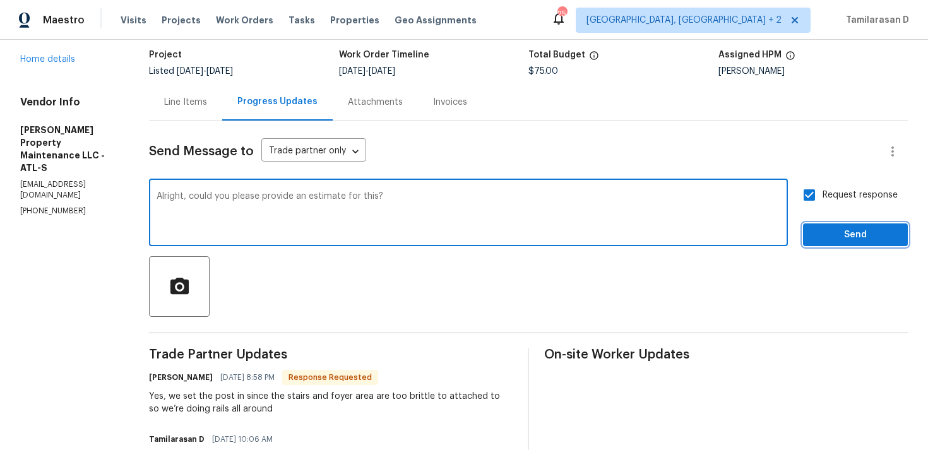
click at [868, 237] on span "Send" at bounding box center [855, 235] width 85 height 16
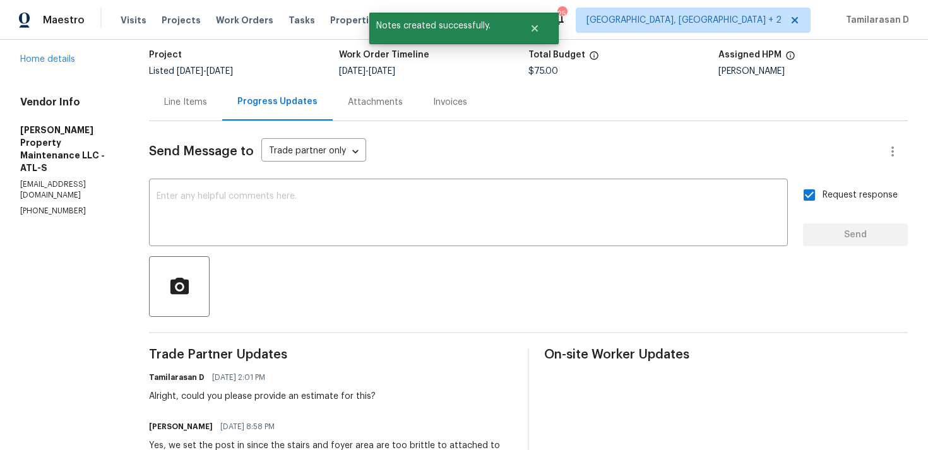
scroll to position [175, 0]
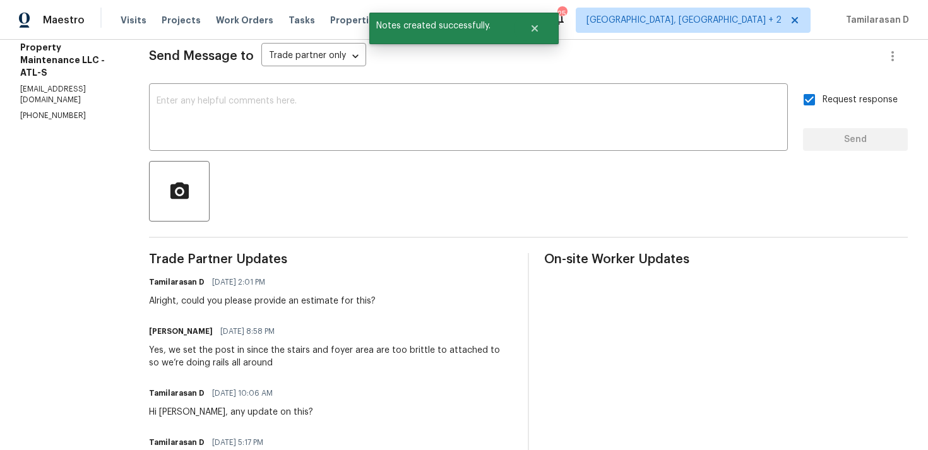
click at [207, 362] on div "Yes, we set the post in since the stairs and foyer area are too brittle to atta…" at bounding box center [331, 356] width 364 height 25
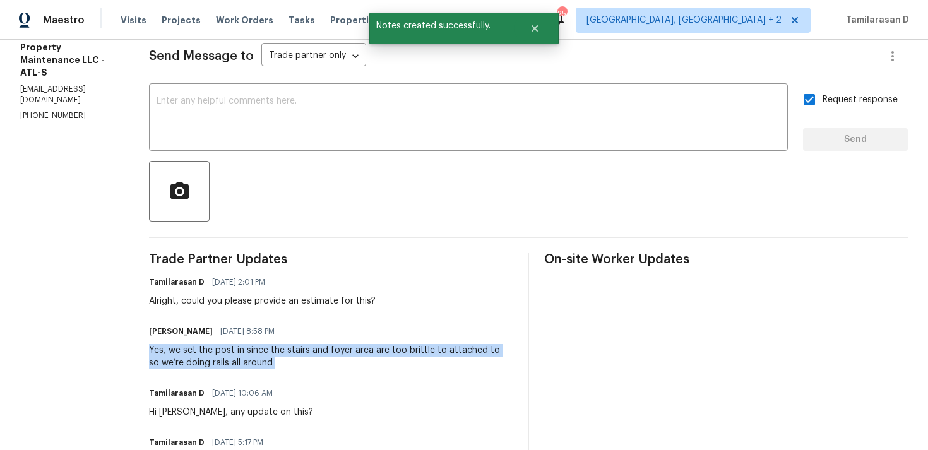
copy div "Yes, we set the post in since the stairs and foyer area are too brittle to atta…"
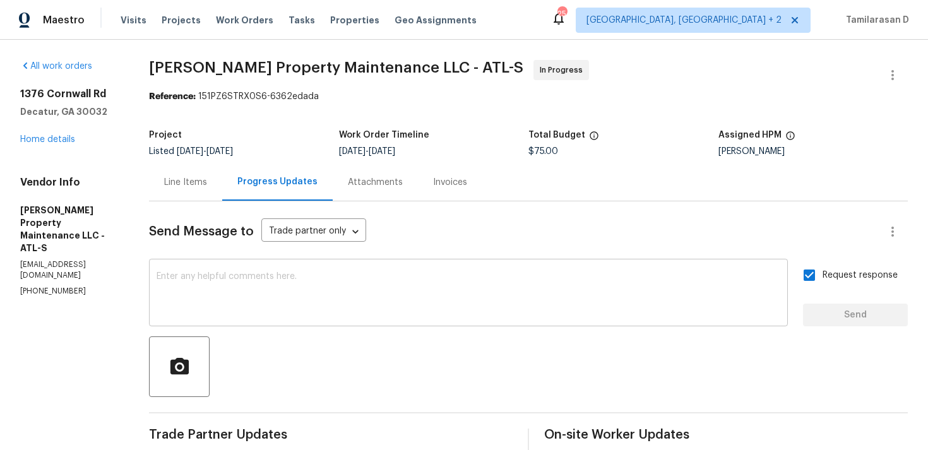
click at [204, 276] on textarea at bounding box center [469, 294] width 624 height 44
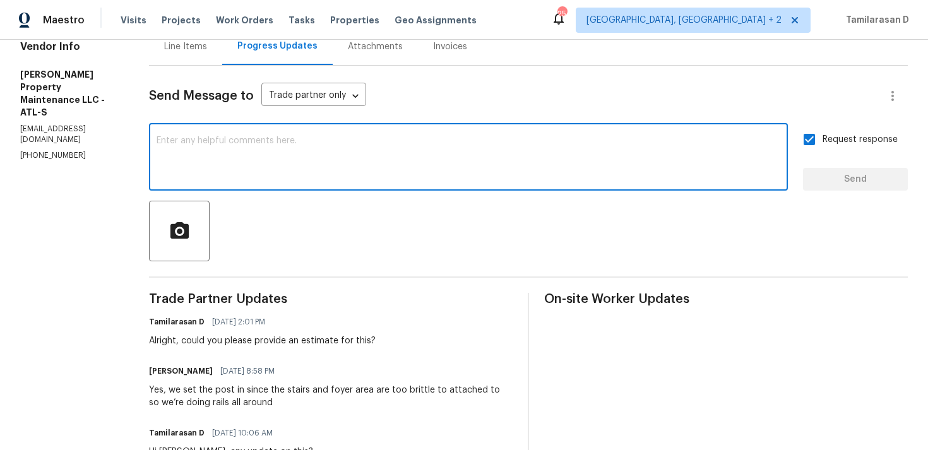
scroll to position [69, 0]
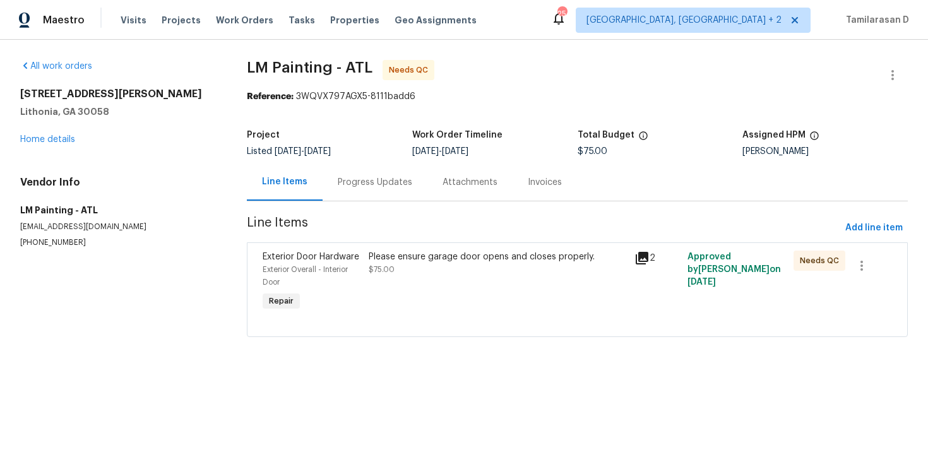
click at [356, 199] on div "Progress Updates" at bounding box center [375, 181] width 105 height 37
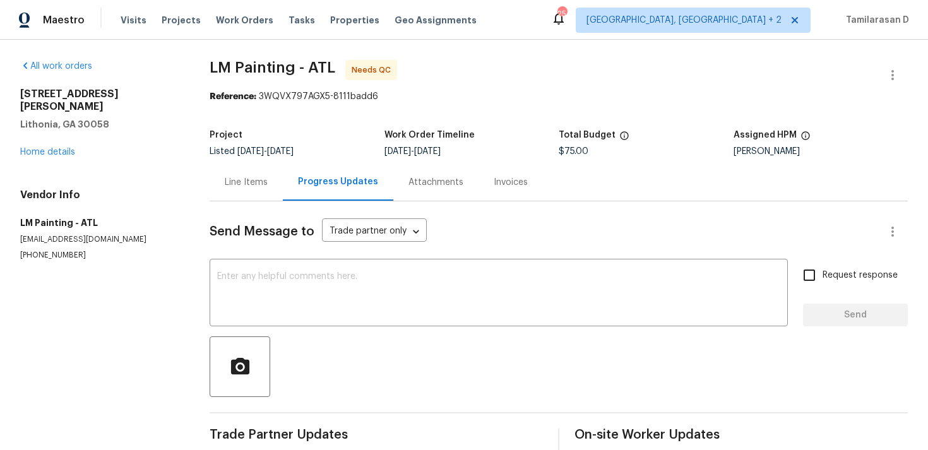
click at [48, 145] on div "[STREET_ADDRESS][PERSON_NAME] Home details" at bounding box center [99, 123] width 159 height 71
click at [56, 148] on link "Home details" at bounding box center [47, 152] width 55 height 9
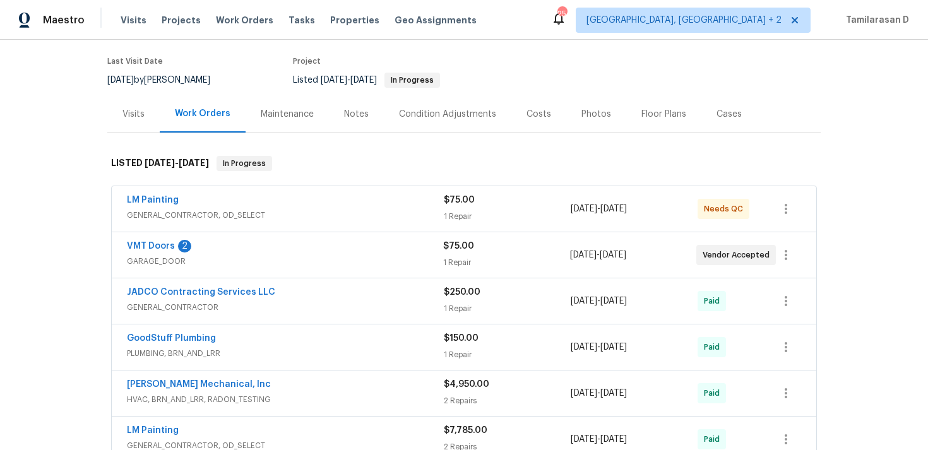
scroll to position [98, 0]
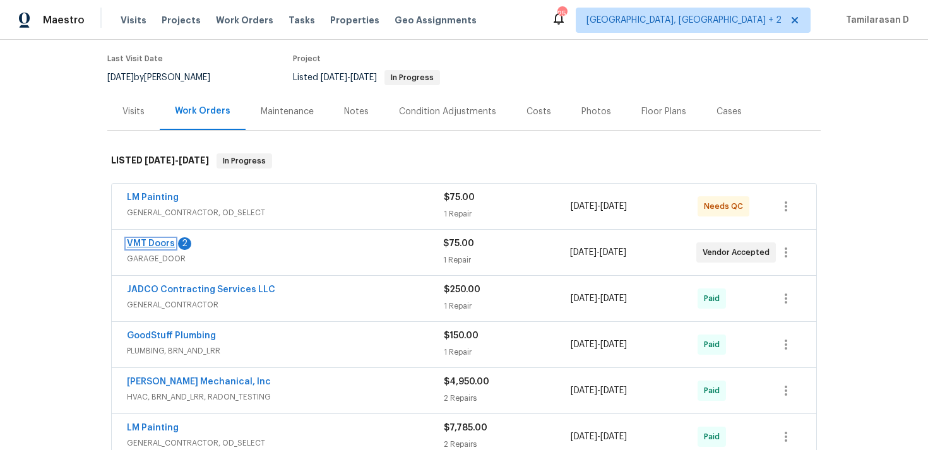
click at [158, 244] on link "VMT Doors" at bounding box center [151, 243] width 48 height 9
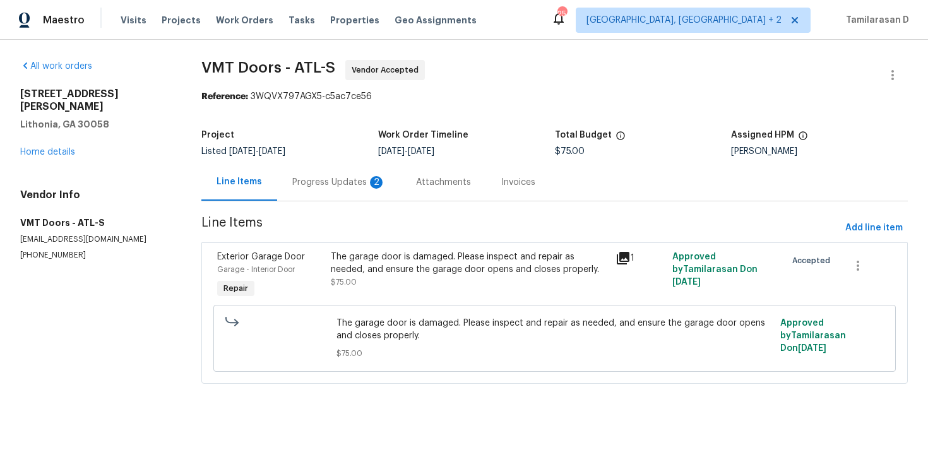
click at [328, 183] on div "Progress Updates 2" at bounding box center [338, 182] width 93 height 13
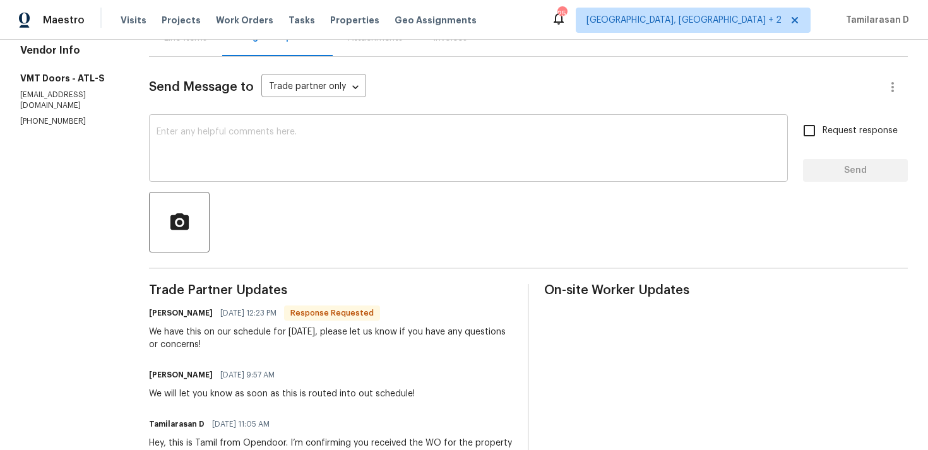
scroll to position [139, 0]
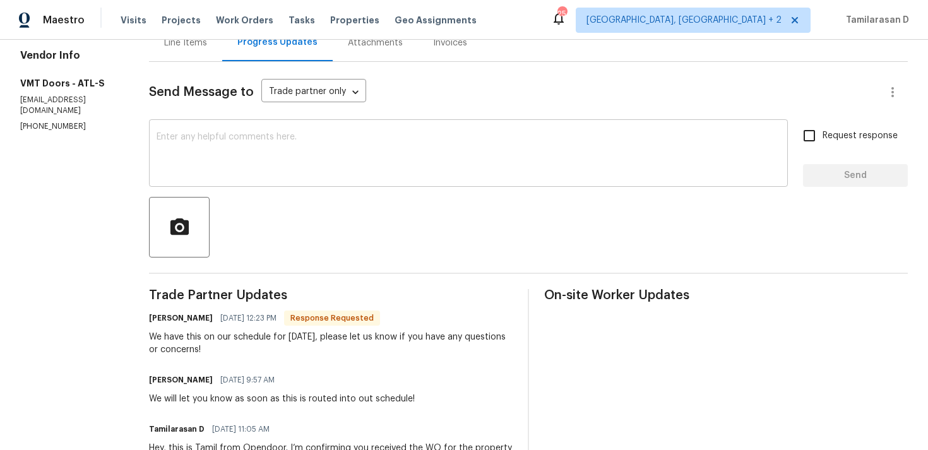
click at [206, 131] on div "x ​" at bounding box center [468, 154] width 639 height 64
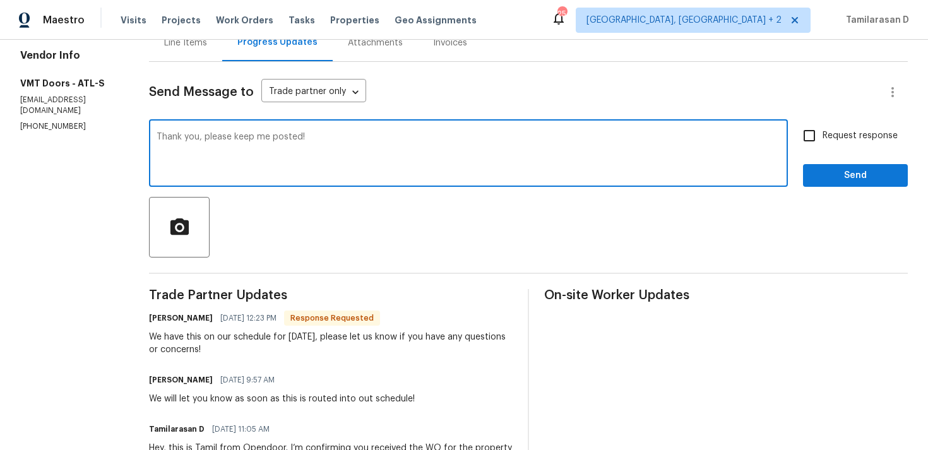
type textarea "Thank you, please keep me posted!"
click at [812, 133] on input "Request response" at bounding box center [809, 135] width 27 height 27
checkbox input "true"
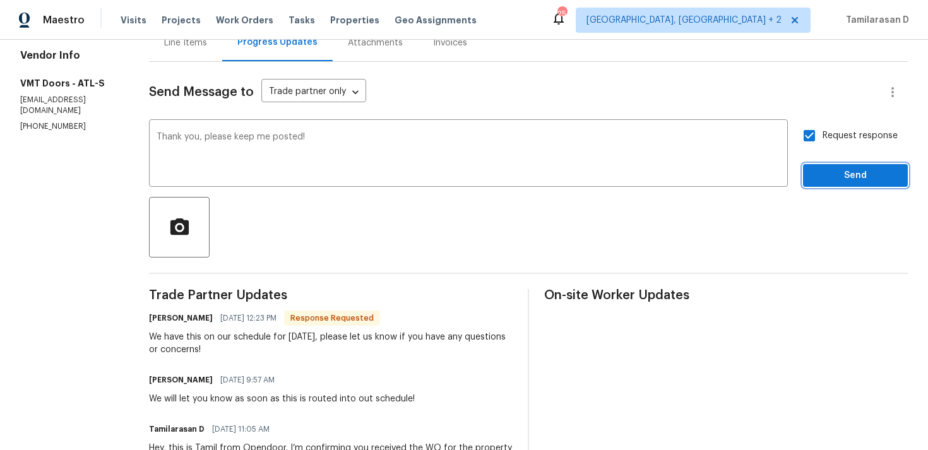
click at [851, 181] on span "Send" at bounding box center [855, 176] width 85 height 16
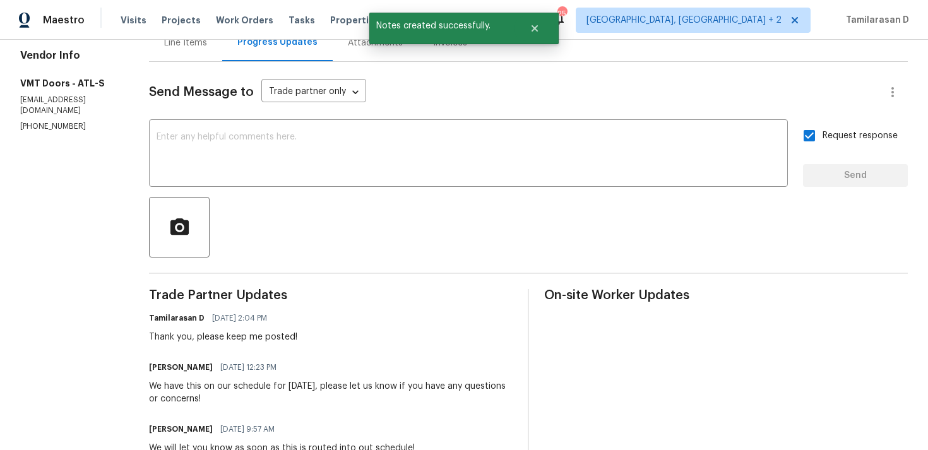
click at [196, 380] on div "We have this on our schedule for Tomorrow 8/4, please let us know if you have a…" at bounding box center [331, 392] width 364 height 25
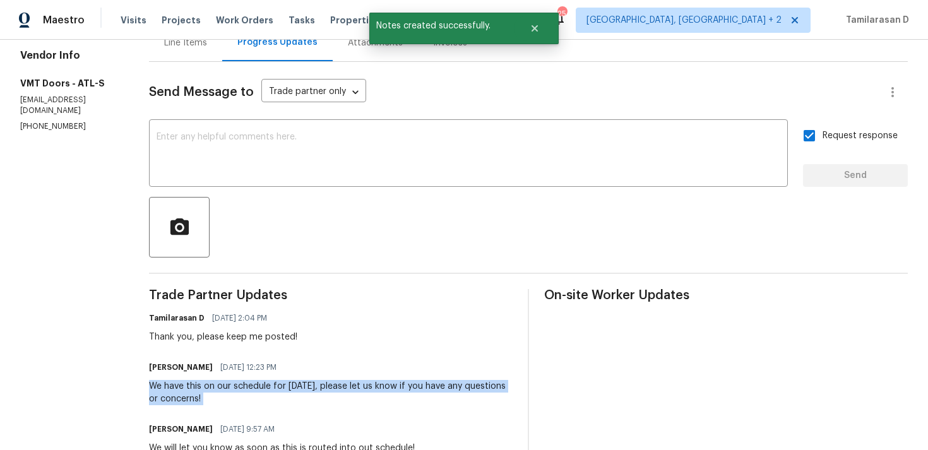
copy div "We have this on our schedule for Tomorrow 8/4, please let us know if you have a…"
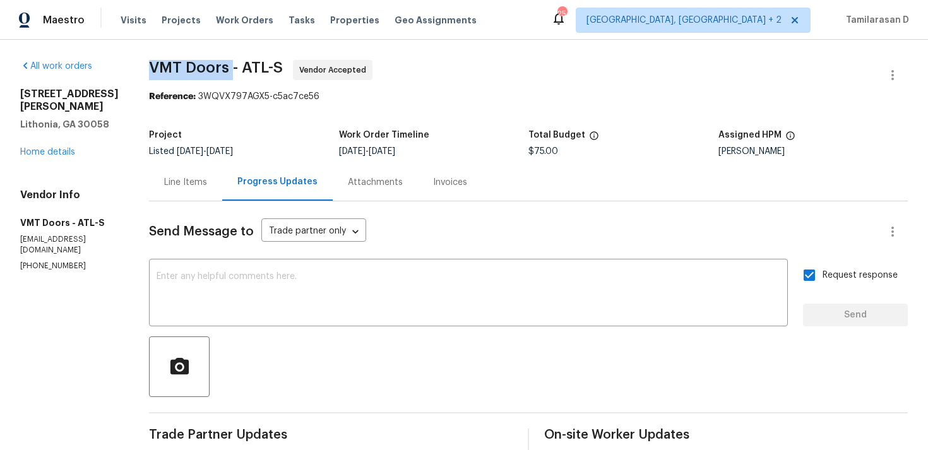
drag, startPoint x: 146, startPoint y: 71, endPoint x: 231, endPoint y: 68, distance: 84.6
click at [231, 68] on span "VMT Doors - ATL-S" at bounding box center [216, 67] width 134 height 15
copy span "VMT Doors -"
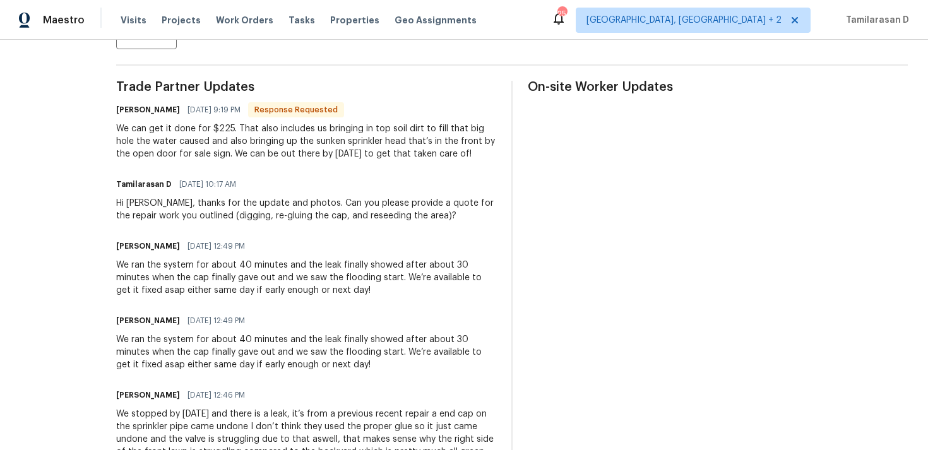
scroll to position [348, 0]
click at [232, 133] on div "We can get it done for $225. That also includes us bringing in top soil dirt to…" at bounding box center [306, 141] width 380 height 38
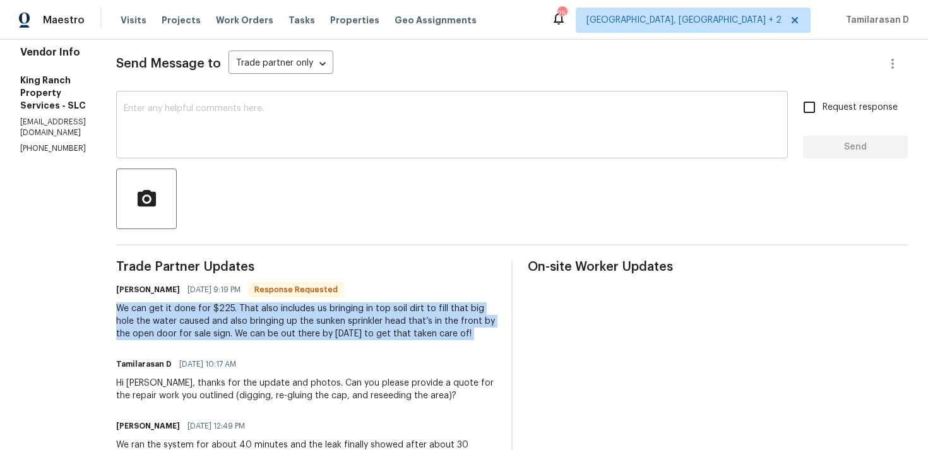
scroll to position [0, 0]
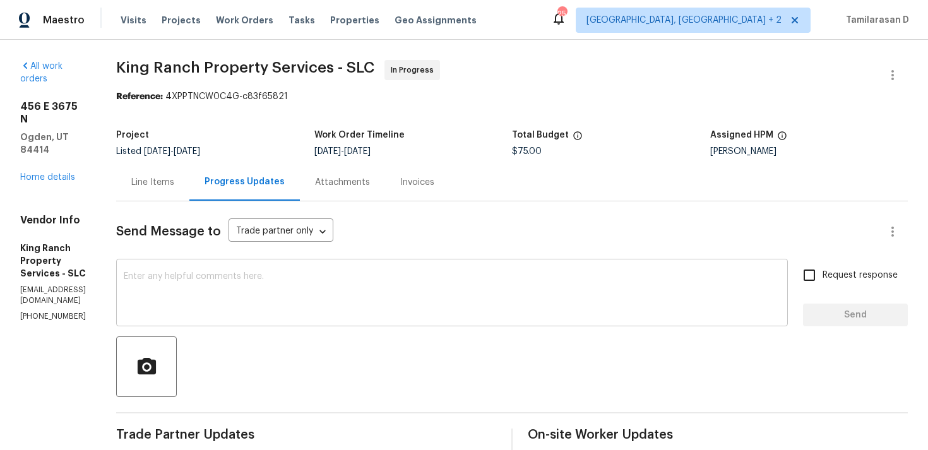
click at [227, 305] on textarea at bounding box center [452, 294] width 656 height 44
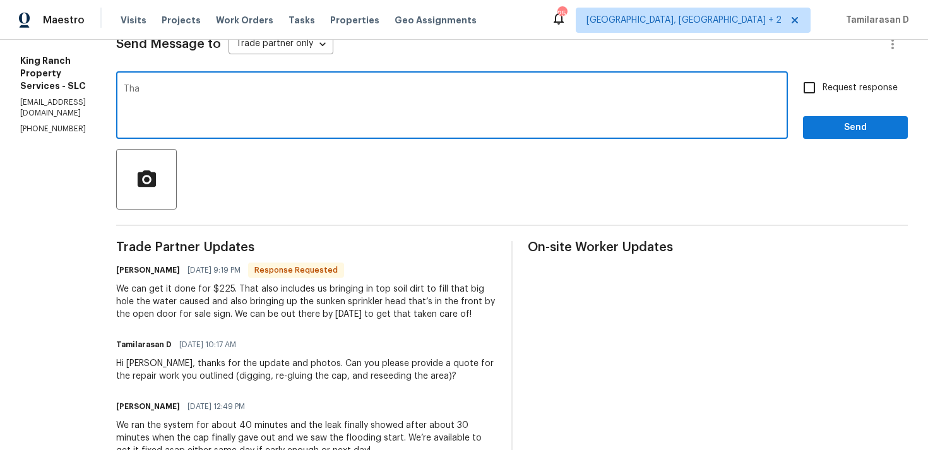
scroll to position [189, 0]
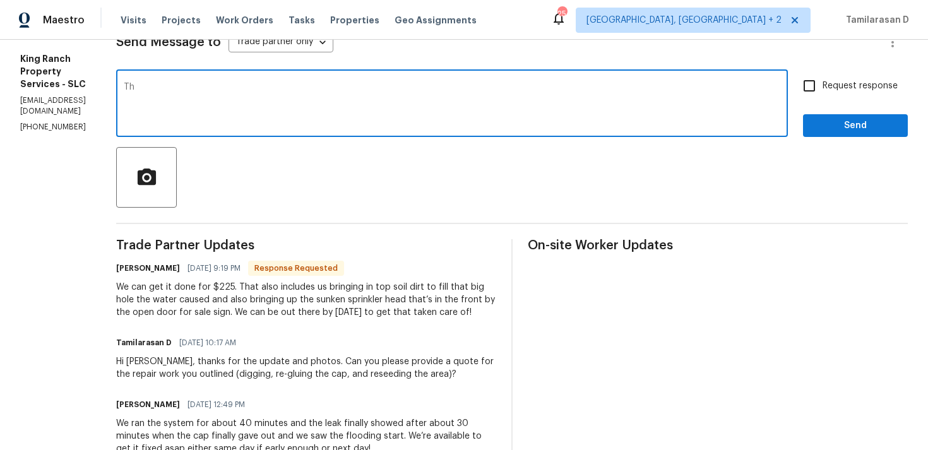
type textarea "T"
type textarea "P"
type textarea "cost updated, Please let me know once everything is done. Thanks!!"
click at [806, 76] on input "Request response" at bounding box center [809, 86] width 27 height 27
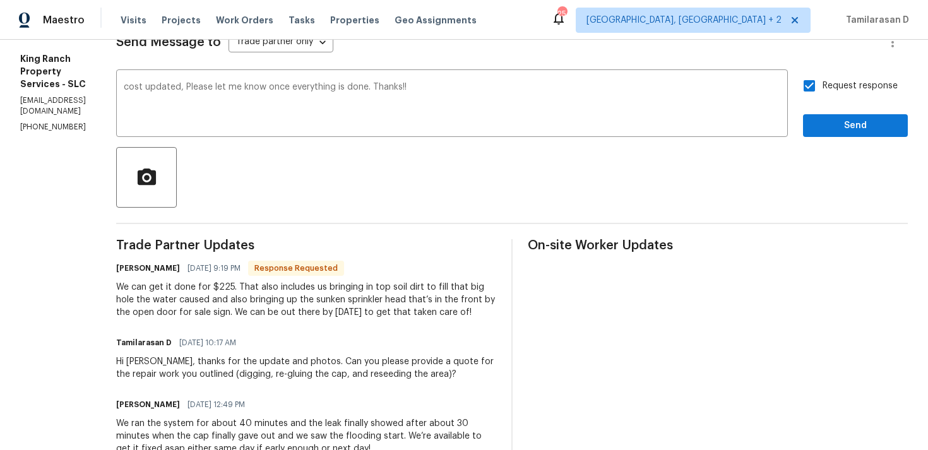
click at [818, 92] on input "Request response" at bounding box center [809, 86] width 27 height 27
click at [815, 88] on input "Request response" at bounding box center [809, 86] width 27 height 27
checkbox input "true"
click at [844, 129] on span "Send" at bounding box center [855, 126] width 85 height 16
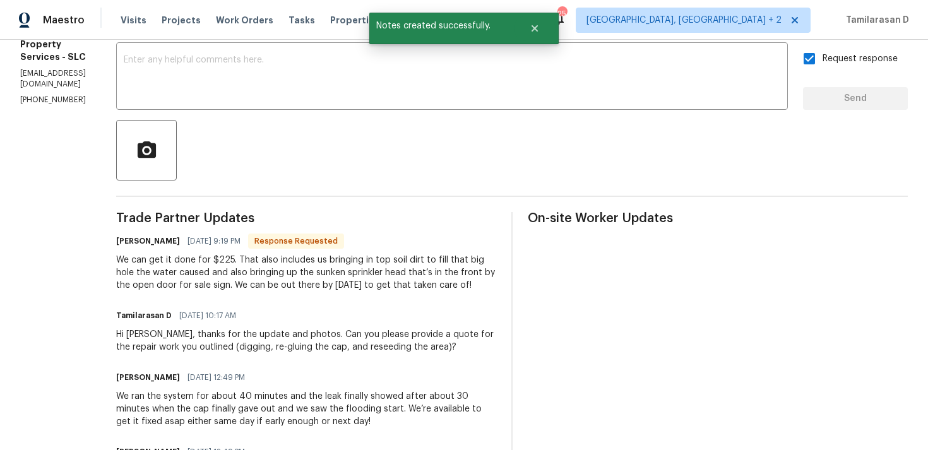
scroll to position [107, 0]
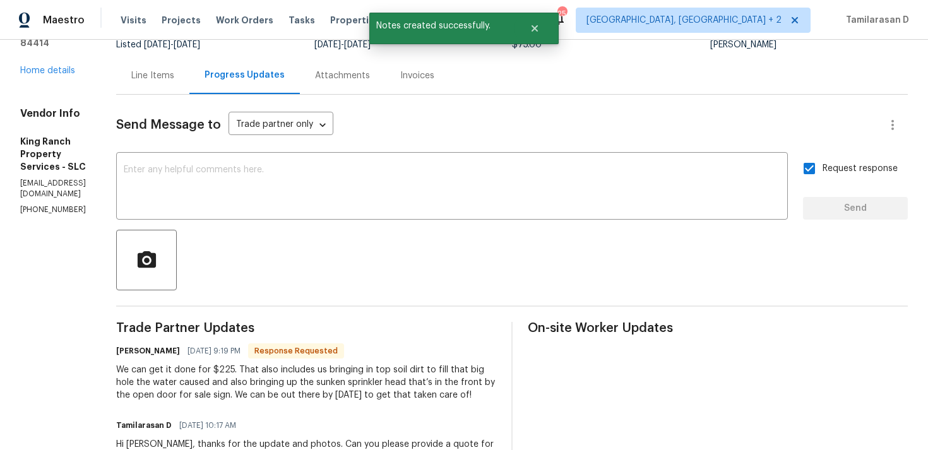
click at [189, 85] on div "Line Items" at bounding box center [152, 75] width 73 height 37
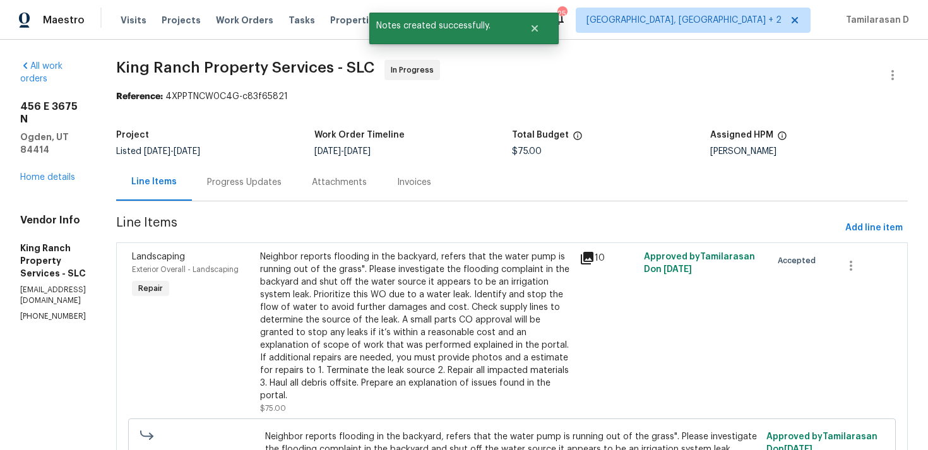
click at [396, 278] on div "Neighbor reports flooding in the backyard, refers that the water pump is runnin…" at bounding box center [416, 326] width 312 height 151
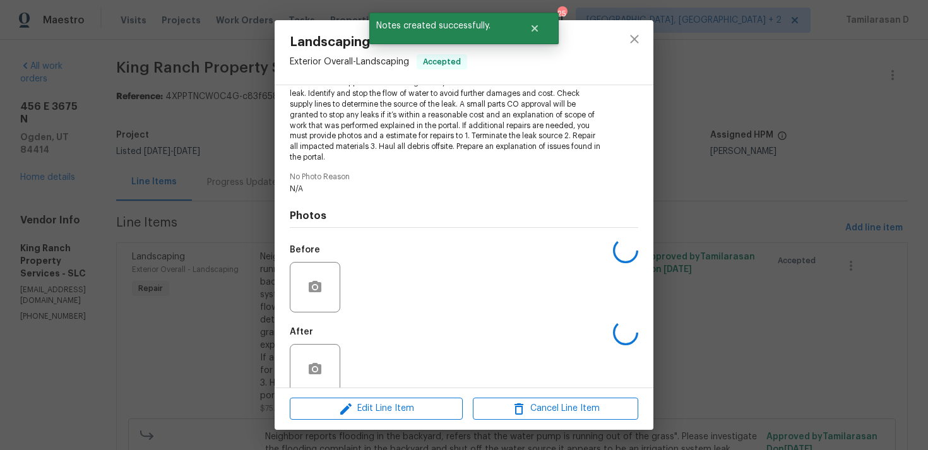
scroll to position [194, 0]
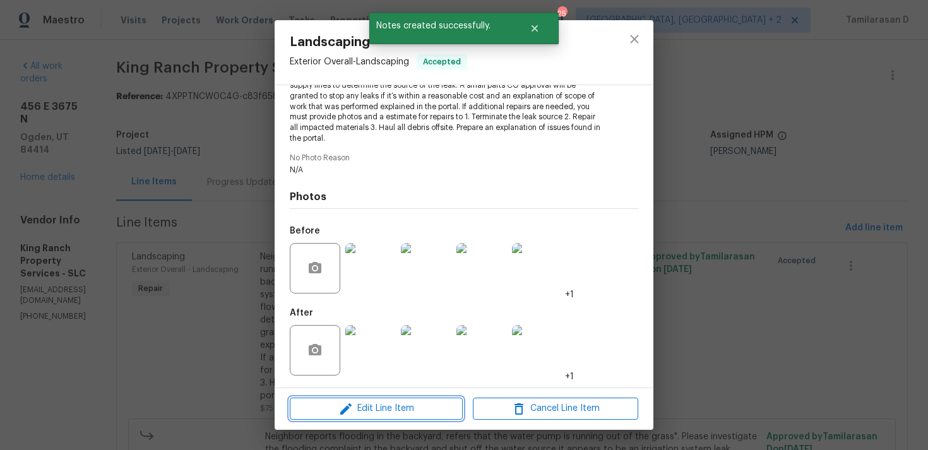
click at [377, 412] on span "Edit Line Item" at bounding box center [375, 409] width 165 height 16
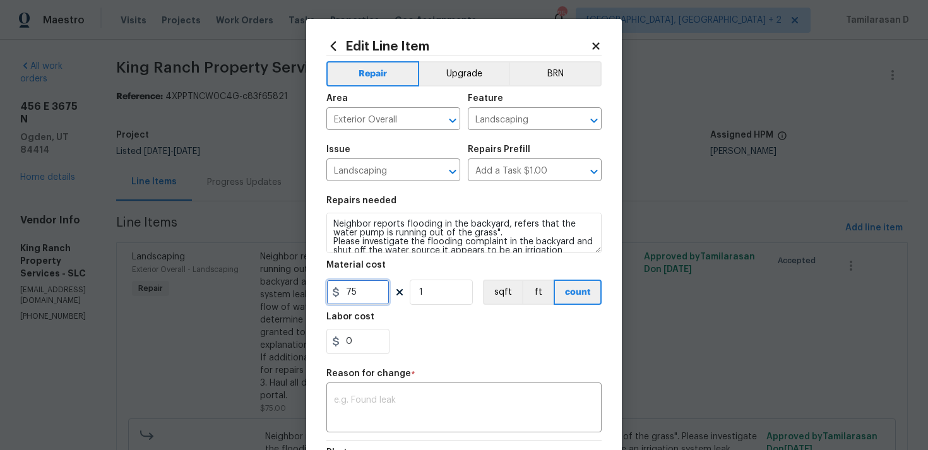
click at [360, 299] on input "75" at bounding box center [357, 292] width 63 height 25
type input "225"
click at [382, 398] on textarea at bounding box center [464, 409] width 260 height 27
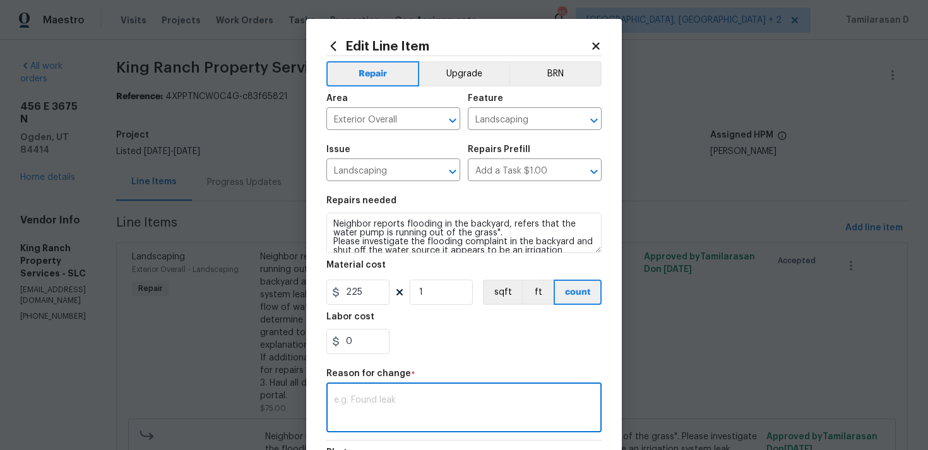
paste textarea "(TD) Updated per vendor’s final cost."
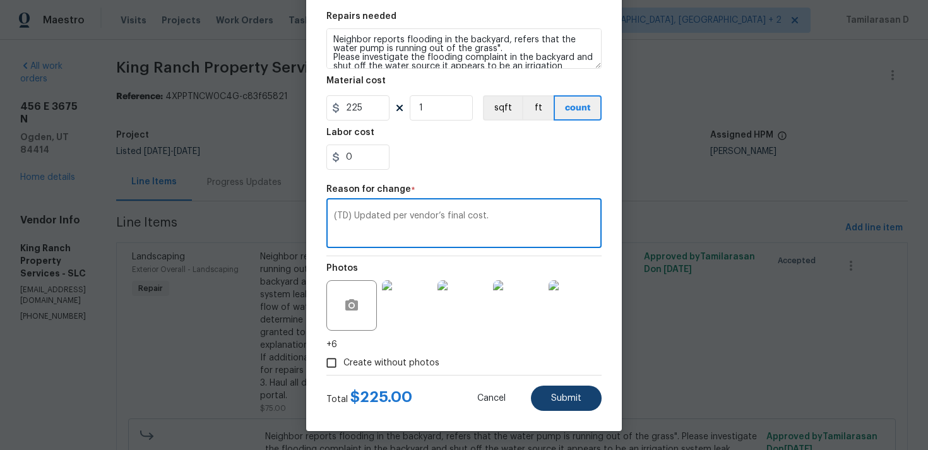
type textarea "(TD) Updated per vendor’s final cost."
click at [574, 395] on span "Submit" at bounding box center [566, 398] width 30 height 9
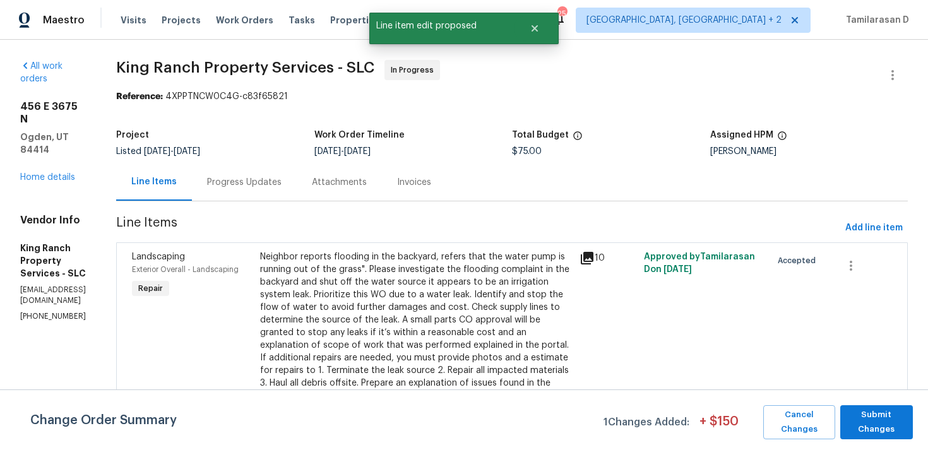
scroll to position [0, 0]
click at [863, 412] on span "Submit Changes" at bounding box center [876, 422] width 60 height 29
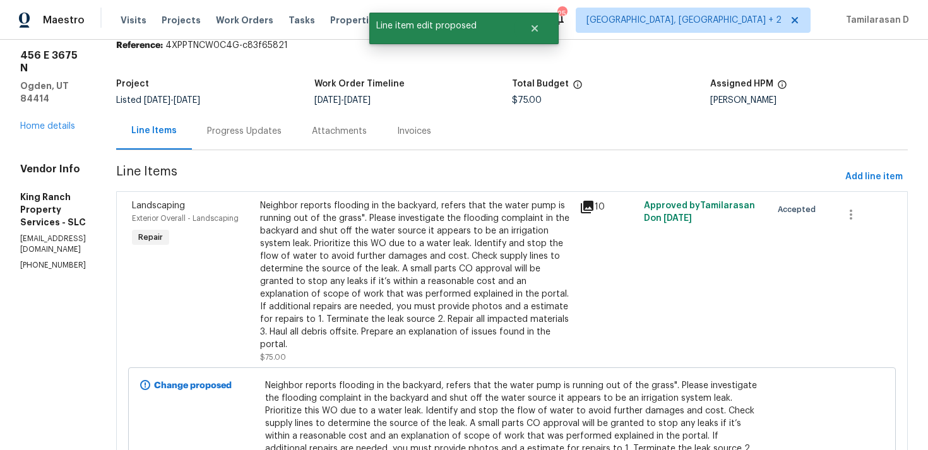
scroll to position [123, 0]
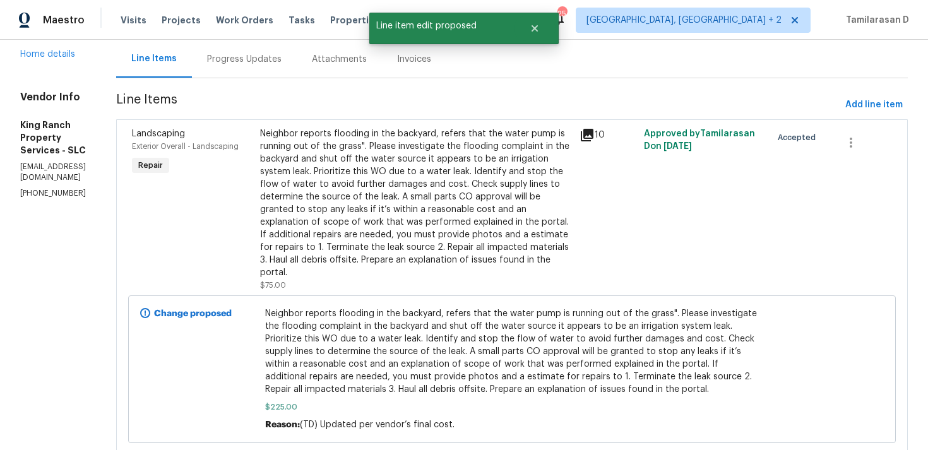
click at [249, 69] on div "Progress Updates" at bounding box center [244, 58] width 105 height 37
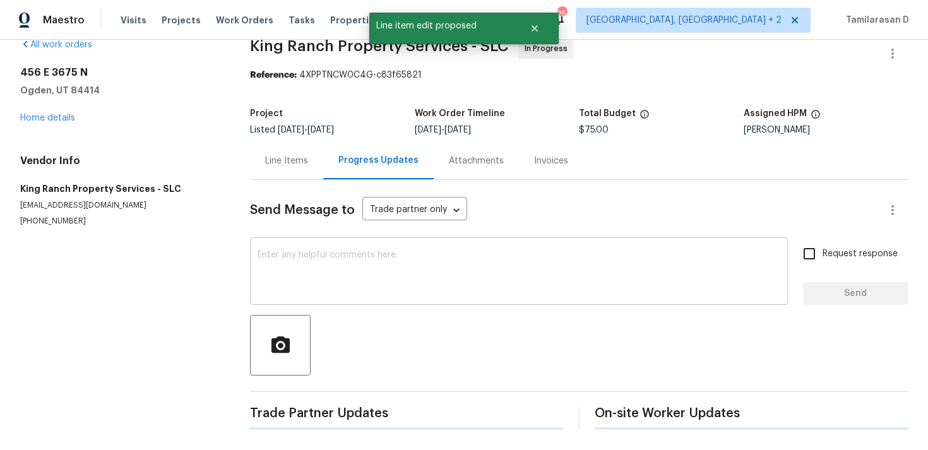
scroll to position [123, 0]
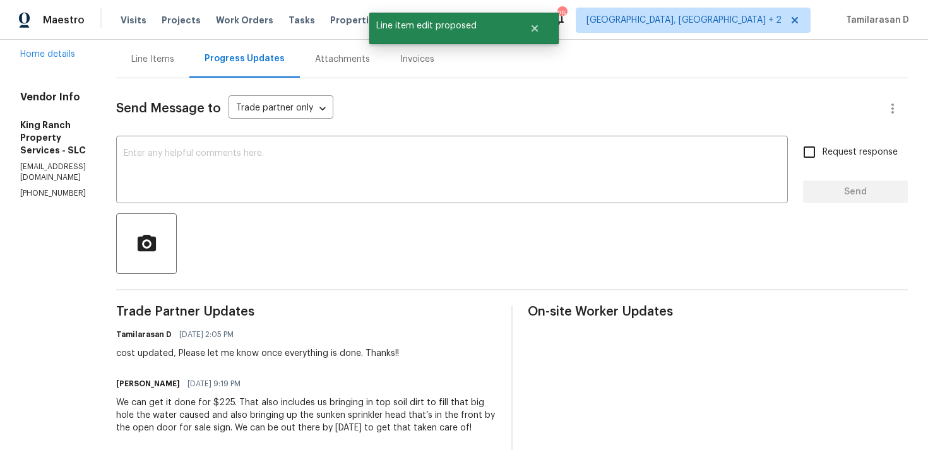
click at [213, 434] on div "We can get it done for $225. That also includes us bringing in top soil dirt to…" at bounding box center [306, 415] width 380 height 38
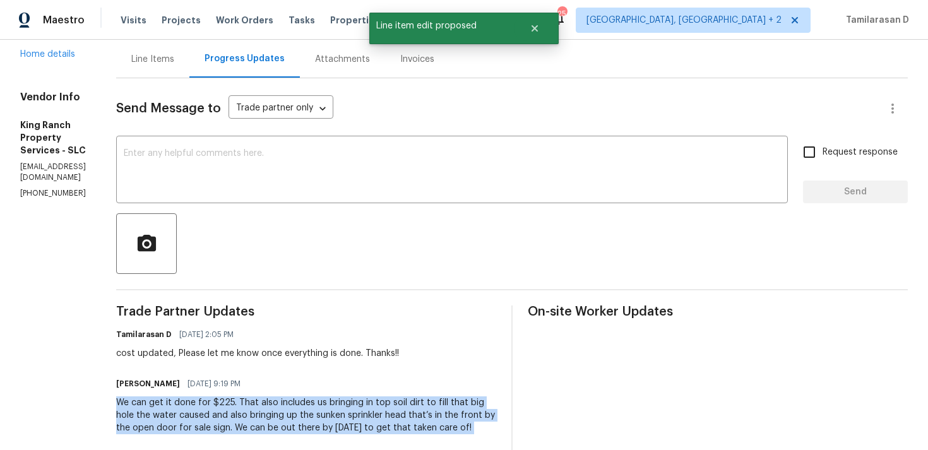
copy div "We can get it done for $225. That also includes us bringing in top soil dirt to…"
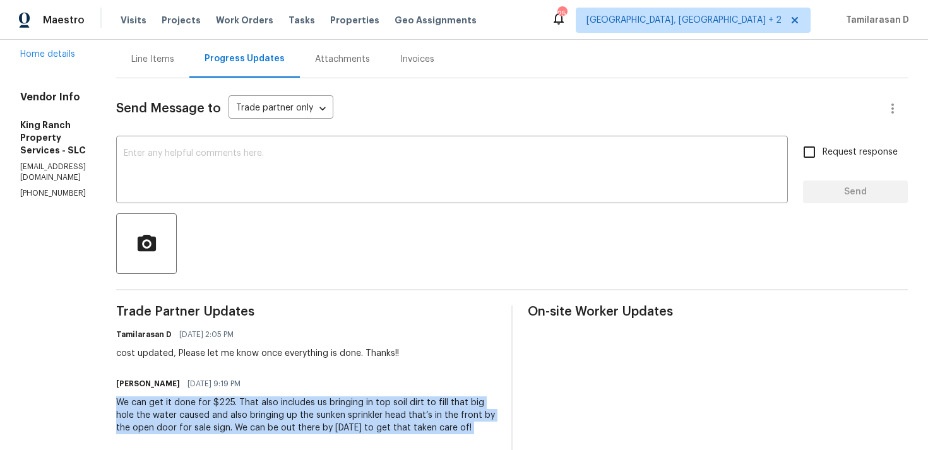
scroll to position [0, 0]
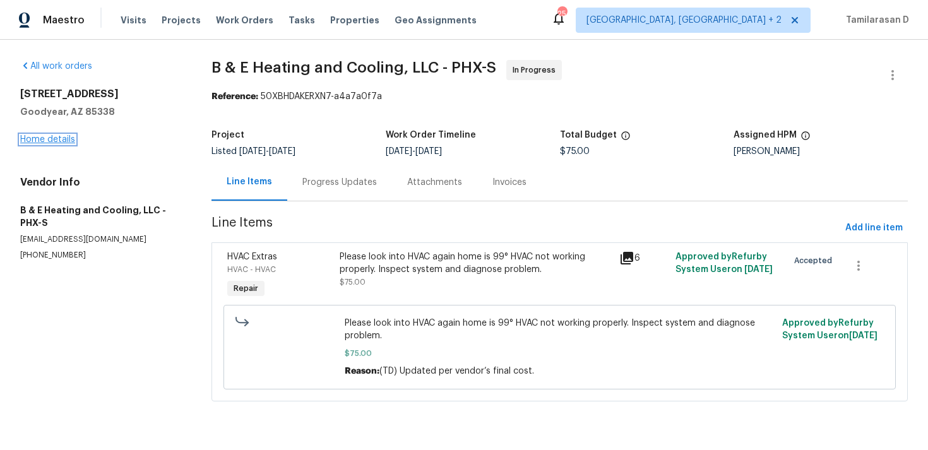
click at [71, 136] on link "Home details" at bounding box center [47, 139] width 55 height 9
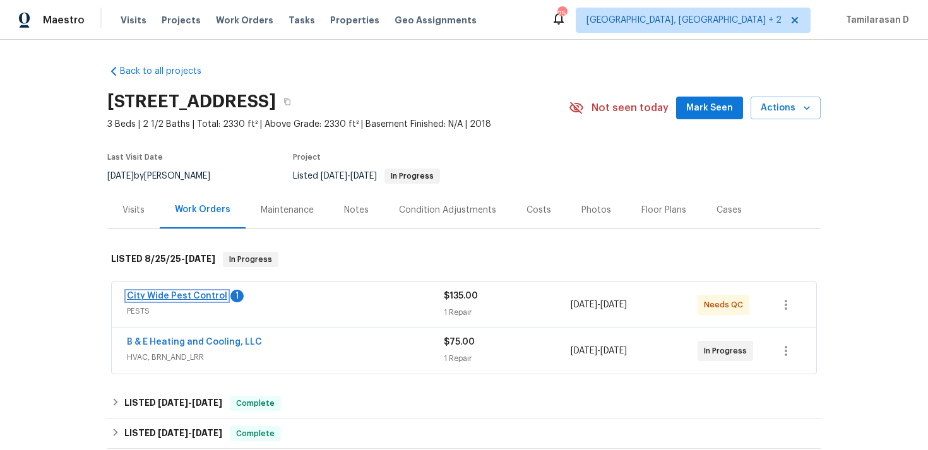
click at [190, 296] on link "City Wide Pest Control" at bounding box center [177, 296] width 100 height 9
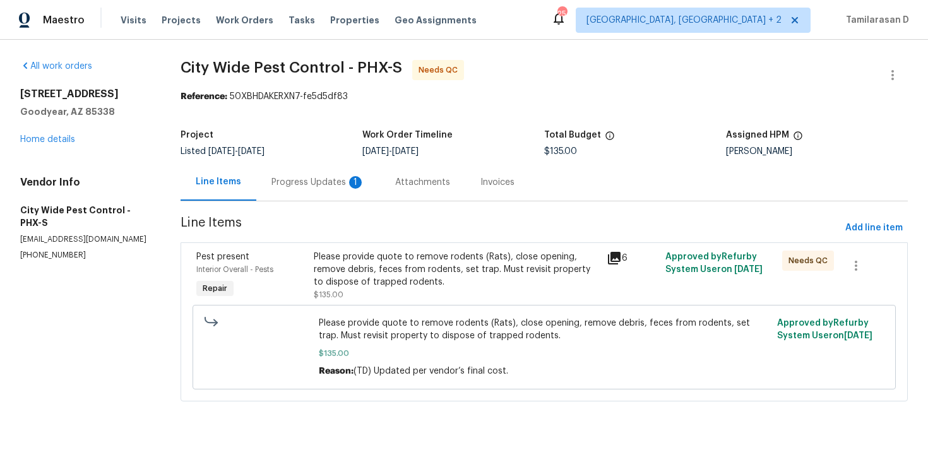
click at [319, 186] on div "Progress Updates 1" at bounding box center [317, 182] width 93 height 13
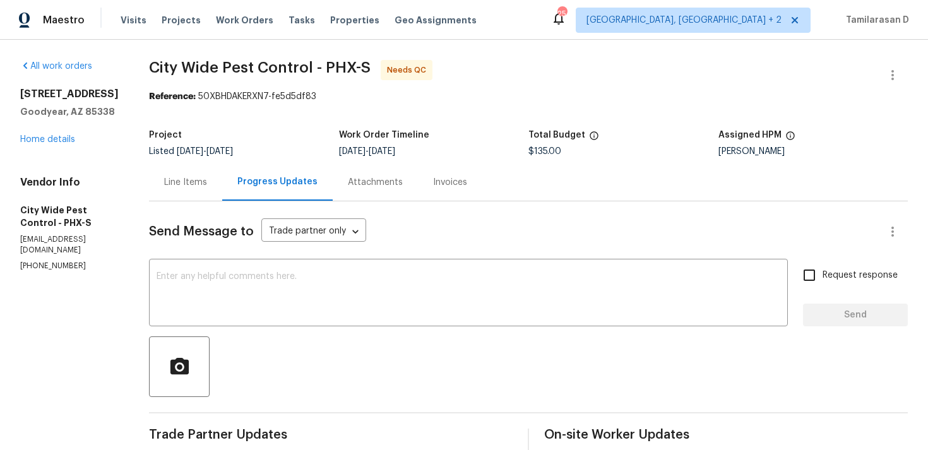
click at [167, 177] on div "Line Items" at bounding box center [185, 182] width 43 height 13
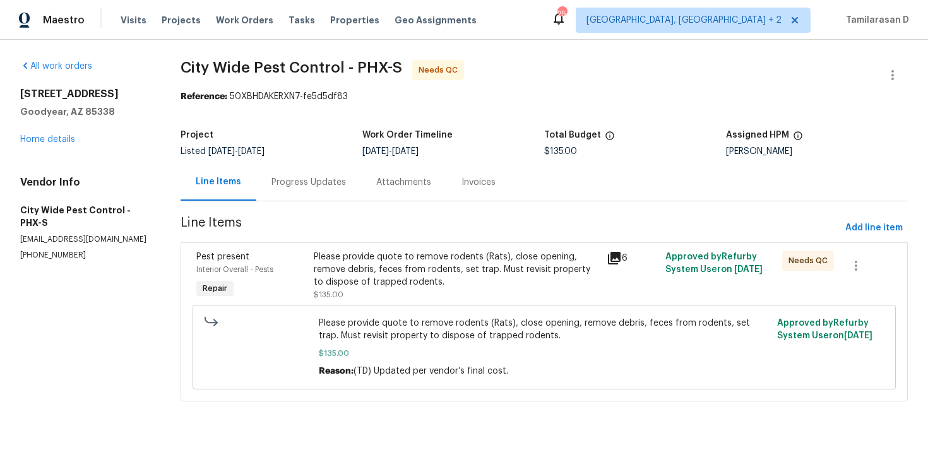
click at [324, 191] on div "Progress Updates" at bounding box center [308, 181] width 105 height 37
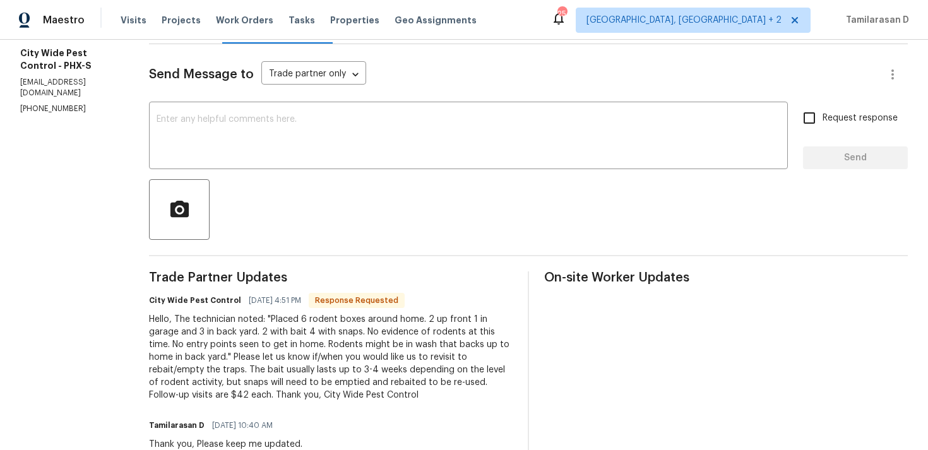
scroll to position [223, 0]
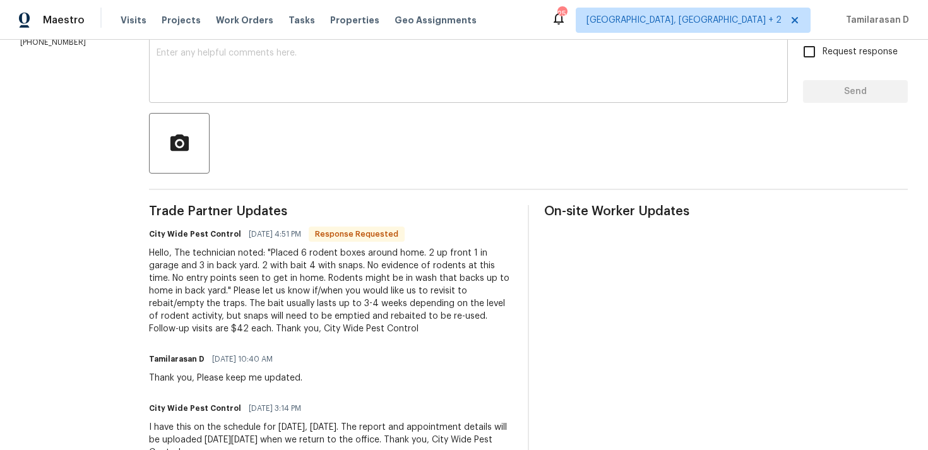
click at [267, 102] on div "x ​" at bounding box center [468, 70] width 639 height 64
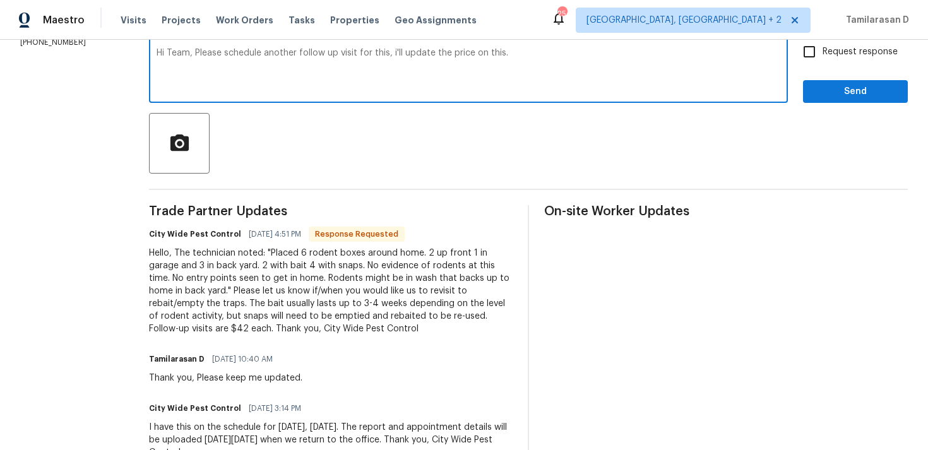
click at [264, 60] on textarea "Hi Team, Please schedule another follow up visit for this, i'll update the pric…" at bounding box center [469, 71] width 624 height 44
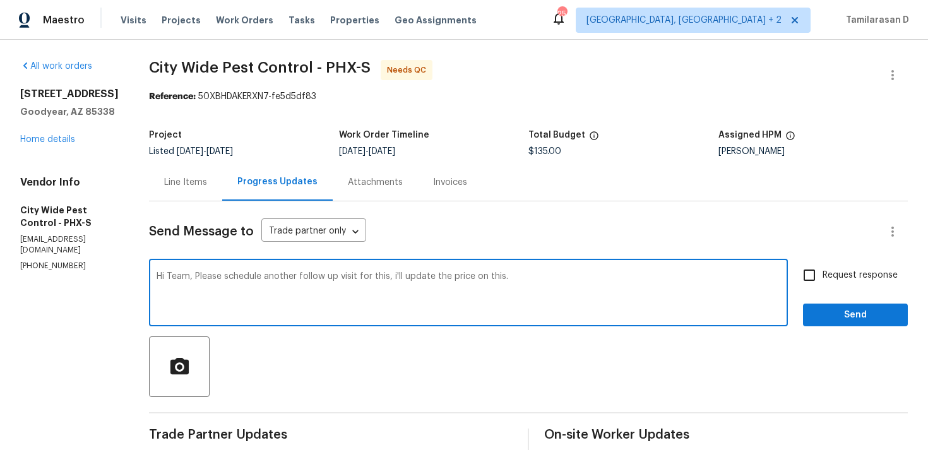
click at [426, 313] on textarea "Hi Team, Please schedule another follow up visit for this, i'll update the pric…" at bounding box center [469, 294] width 624 height 44
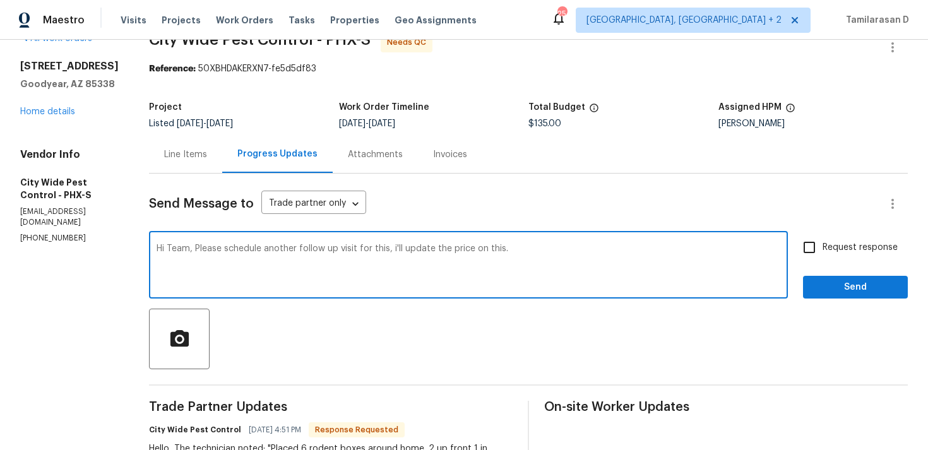
scroll to position [44, 0]
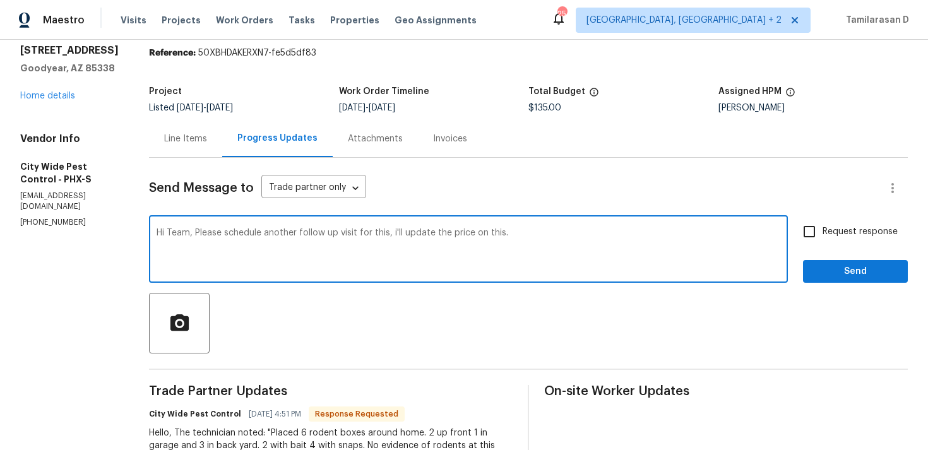
click at [428, 239] on textarea "Hi Team, Please schedule another follow up visit for this, i'll update the pric…" at bounding box center [469, 250] width 624 height 44
click at [412, 239] on textarea "Hi Team, Please schedule another follow up visit for this, i'll update the pric…" at bounding box center [469, 250] width 624 height 44
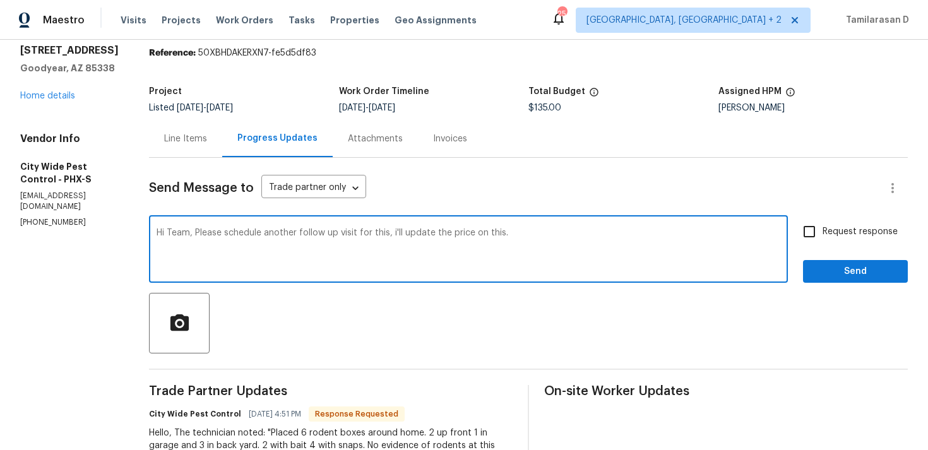
click at [412, 239] on textarea "Hi Team, Please schedule another follow up visit for this, i'll update the pric…" at bounding box center [469, 250] width 624 height 44
click at [524, 238] on textarea "Hi Team, Please schedule another follow up visit for this, i'll update the pric…" at bounding box center [469, 250] width 624 height 44
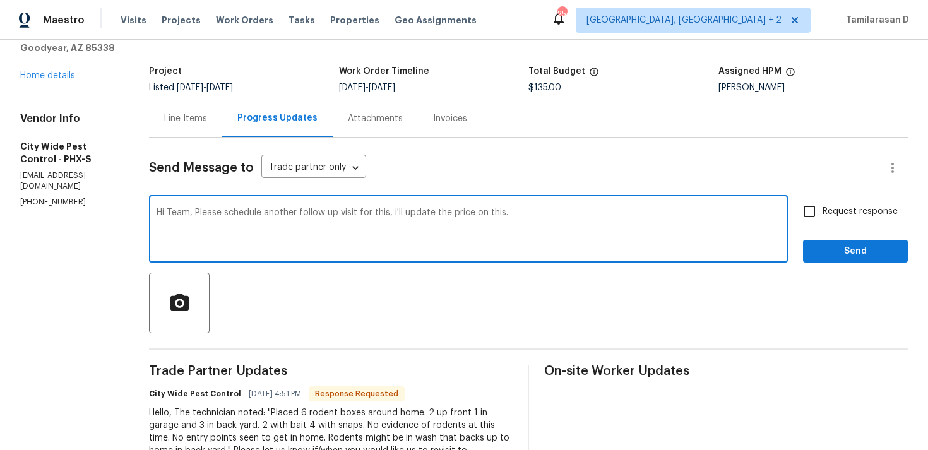
scroll to position [65, 0]
click at [386, 216] on textarea "Hi Team, Please schedule another follow up visit for this, i'll update the pric…" at bounding box center [469, 229] width 624 height 44
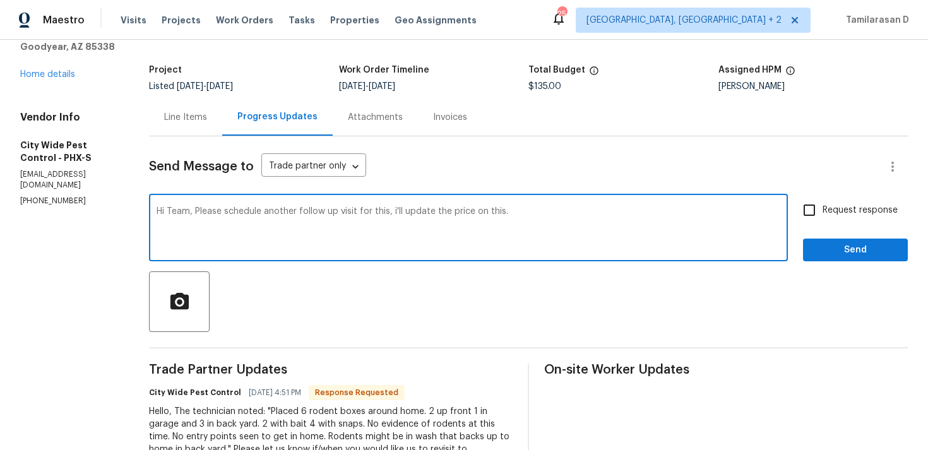
paste textarea "please schedule a follow-up visit for this. I’ll update the price accordingly"
drag, startPoint x: 365, startPoint y: 211, endPoint x: 685, endPoint y: 211, distance: 320.6
click at [685, 211] on textarea "Hi Team, please schedule a follow-up visit for this. I’ll update the price acco…" at bounding box center [469, 229] width 624 height 44
paste textarea "once set"
type textarea "Hi Team, please schedule a follow-up visit for this. I’ll update the price once…"
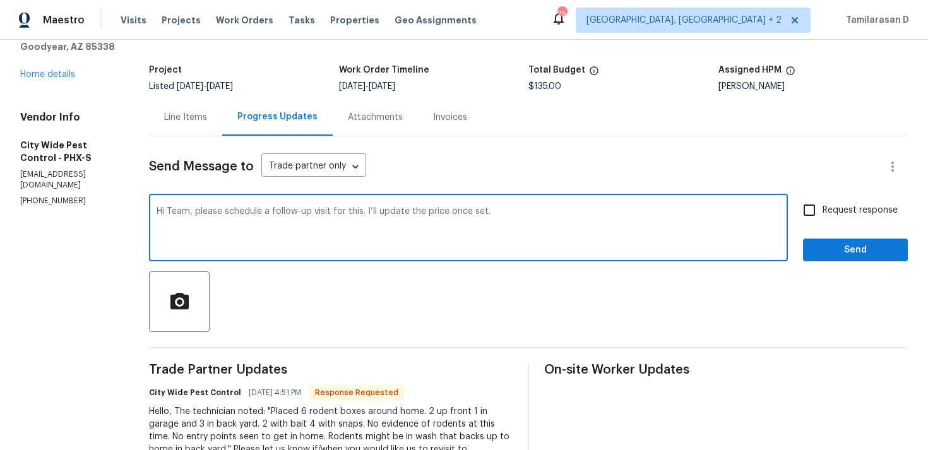
click at [816, 211] on input "Request response" at bounding box center [809, 210] width 27 height 27
checkbox input "true"
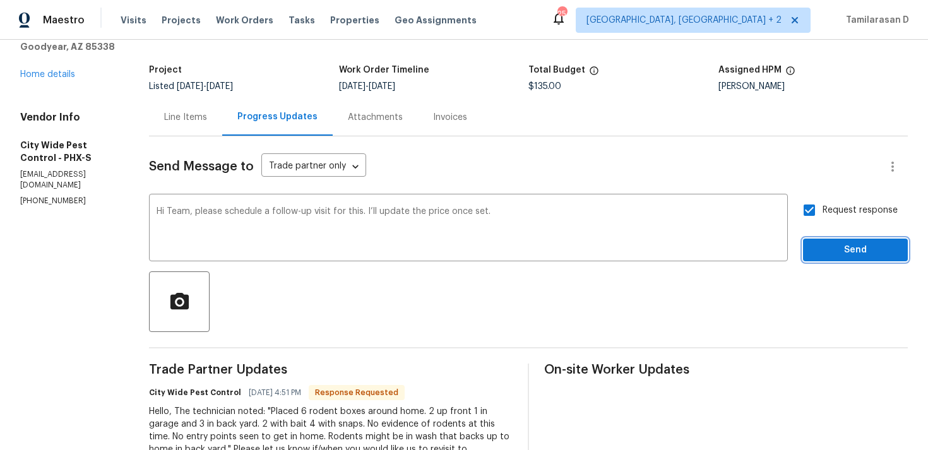
click at [860, 254] on span "Send" at bounding box center [855, 250] width 85 height 16
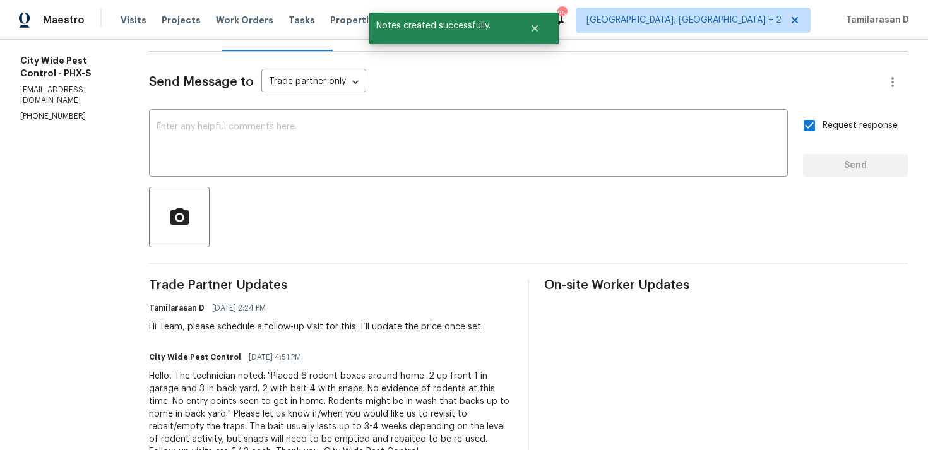
scroll to position [272, 0]
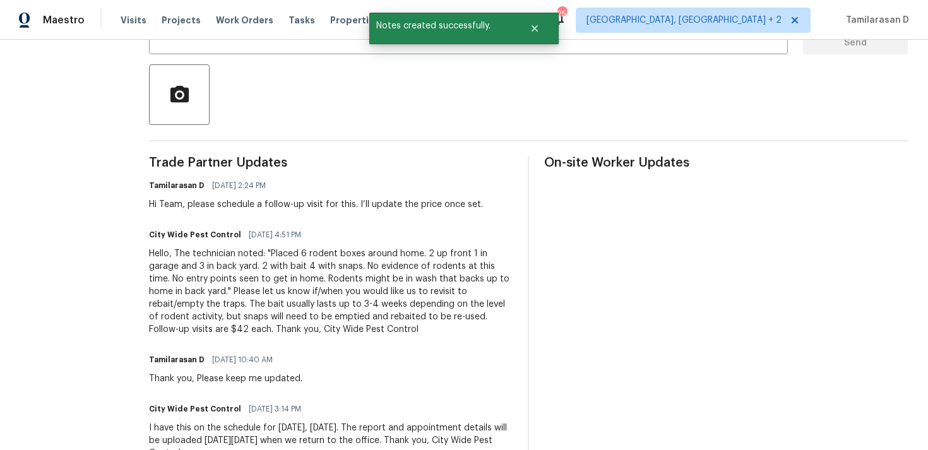
click at [292, 321] on div "Hello, The technician noted: "Placed 6 rodent boxes around home. 2 up front 1 i…" at bounding box center [331, 291] width 364 height 88
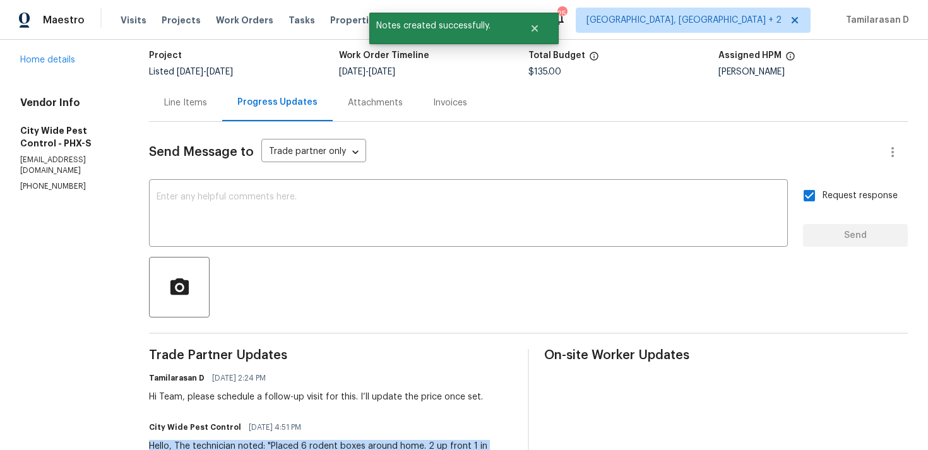
scroll to position [0, 0]
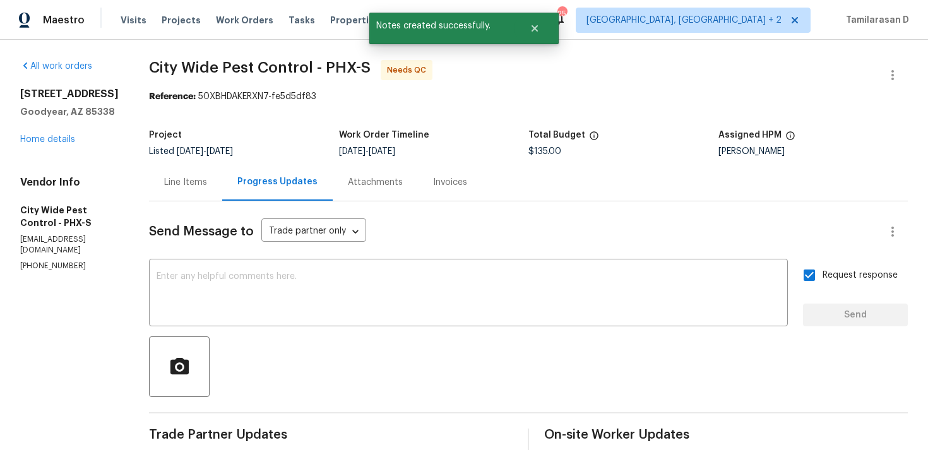
click at [203, 178] on div "Line Items" at bounding box center [185, 182] width 43 height 13
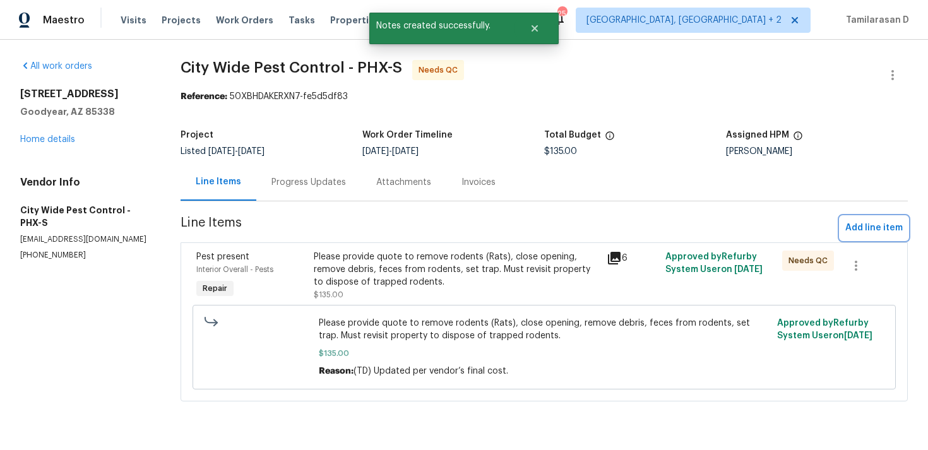
click at [867, 235] on span "Add line item" at bounding box center [873, 228] width 57 height 16
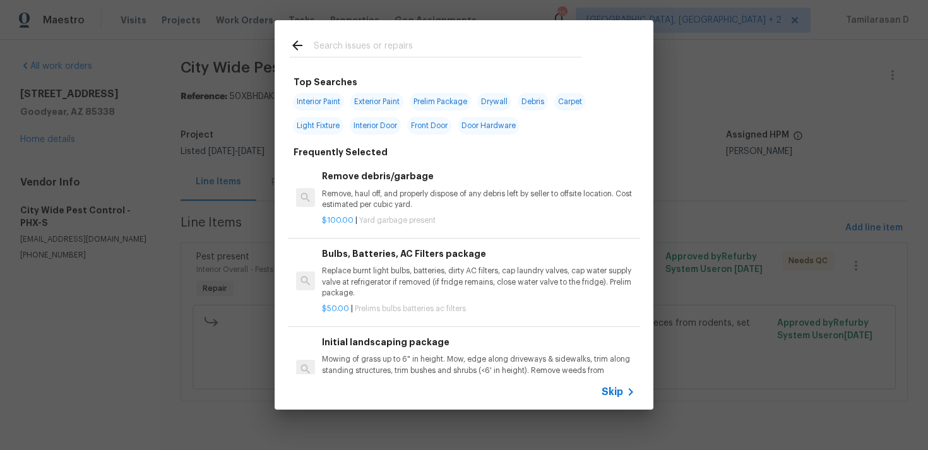
click at [640, 390] on div "Skip" at bounding box center [464, 391] width 379 height 35
click at [619, 394] on span "Skip" at bounding box center [611, 392] width 21 height 13
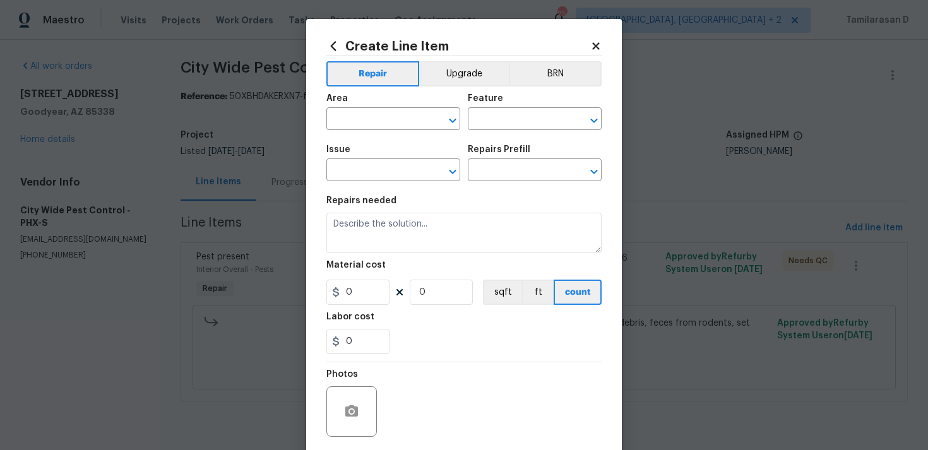
click at [409, 109] on div "Area" at bounding box center [393, 102] width 134 height 16
click at [406, 124] on input "text" at bounding box center [375, 120] width 98 height 20
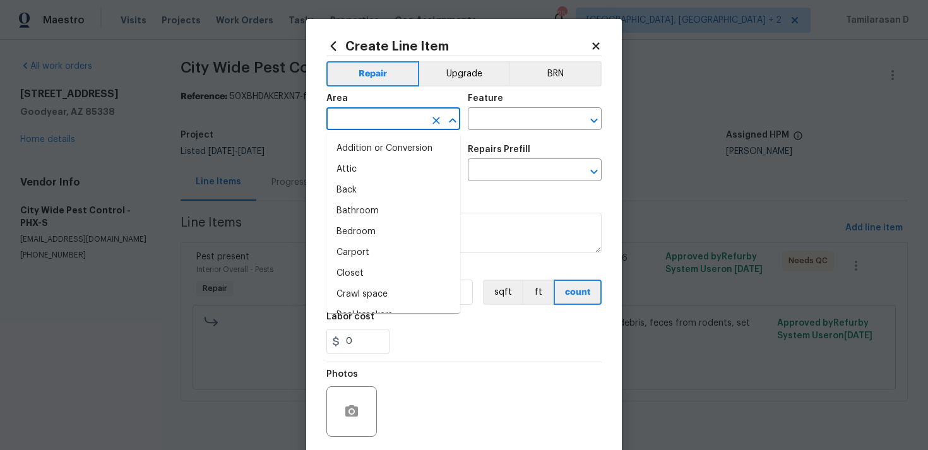
type input "u"
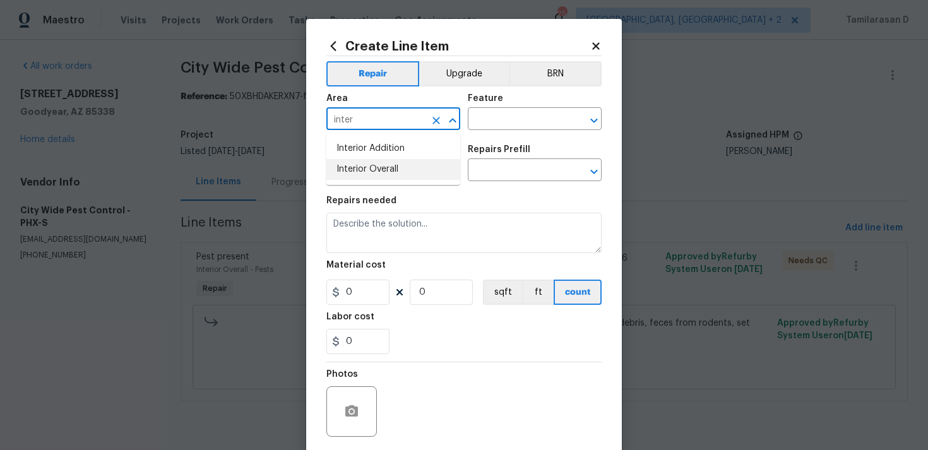
click at [408, 165] on li "Interior Overall" at bounding box center [393, 169] width 134 height 21
type input "Interior Overall"
click at [492, 117] on input "text" at bounding box center [517, 120] width 98 height 20
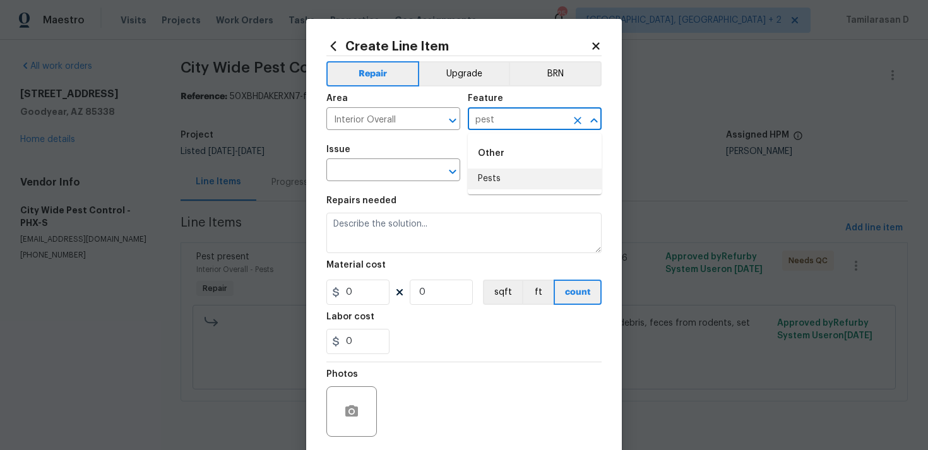
click at [506, 184] on li "Pests" at bounding box center [535, 179] width 134 height 21
type input "Pests"
click at [384, 178] on input "text" at bounding box center [375, 172] width 98 height 20
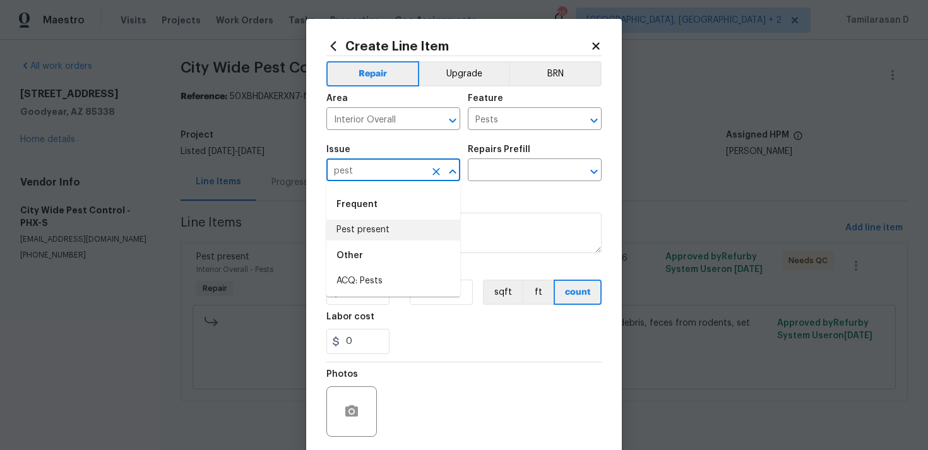
click at [387, 236] on li "Pest present" at bounding box center [393, 230] width 134 height 21
type input "Pest present"
click at [500, 164] on input "text" at bounding box center [517, 172] width 98 height 20
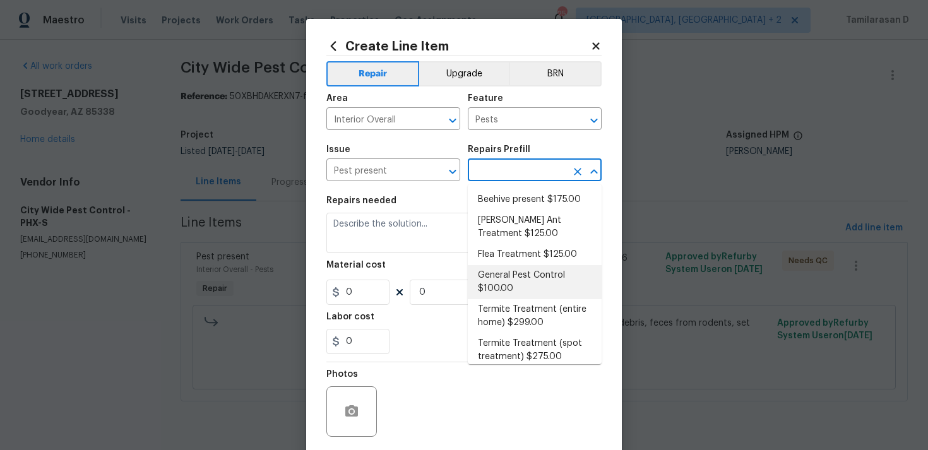
click at [508, 277] on li "General Pest Control $100.00" at bounding box center [535, 282] width 134 height 34
type input "General Pest Control $100.00"
type textarea "General pest treatment for active pest/insect infestation - non termite"
type input "100"
type input "1"
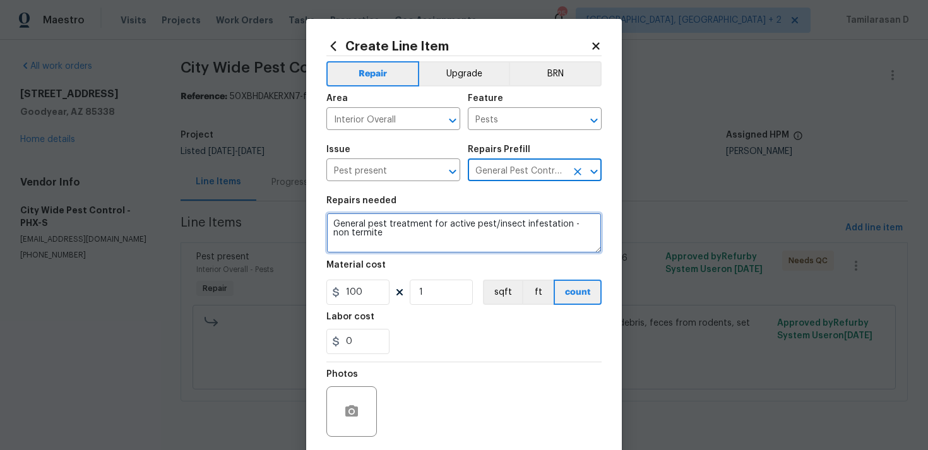
click at [377, 232] on textarea "General pest treatment for active pest/insect infestation - non termite" at bounding box center [463, 233] width 275 height 40
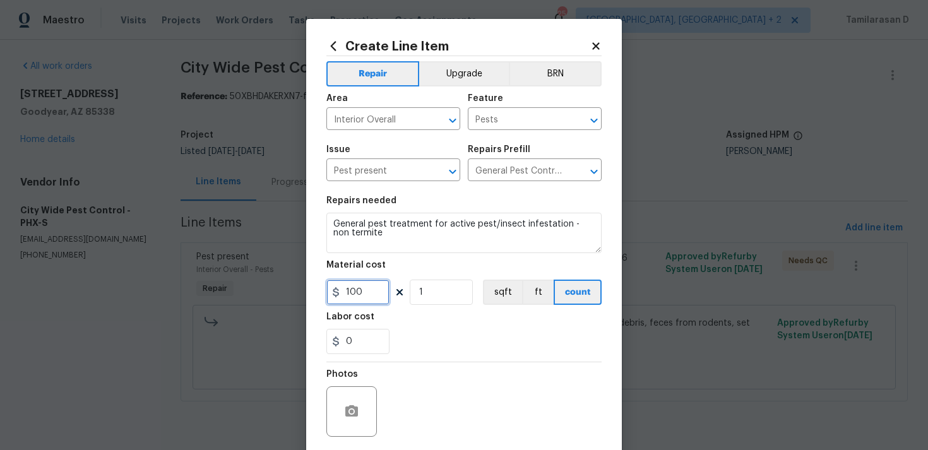
click at [355, 299] on input "100" at bounding box center [357, 292] width 63 height 25
type input "42"
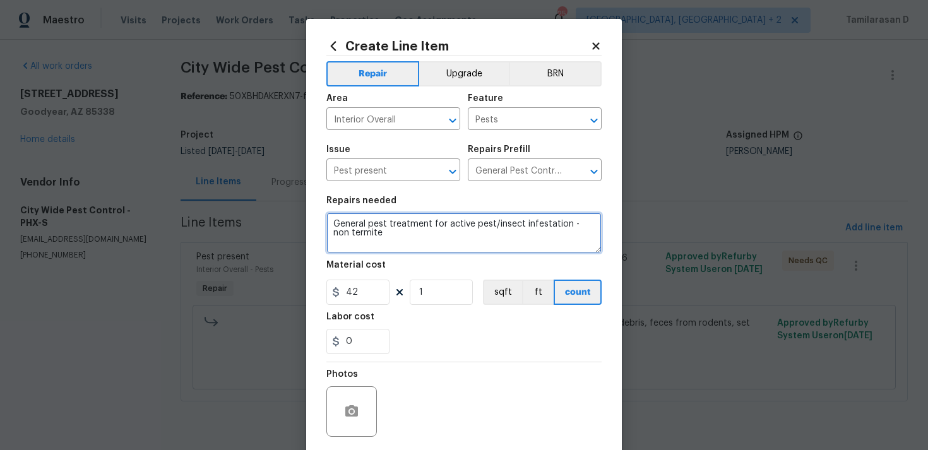
click at [393, 235] on textarea "General pest treatment for active pest/insect infestation - non termite" at bounding box center [463, 233] width 275 height 40
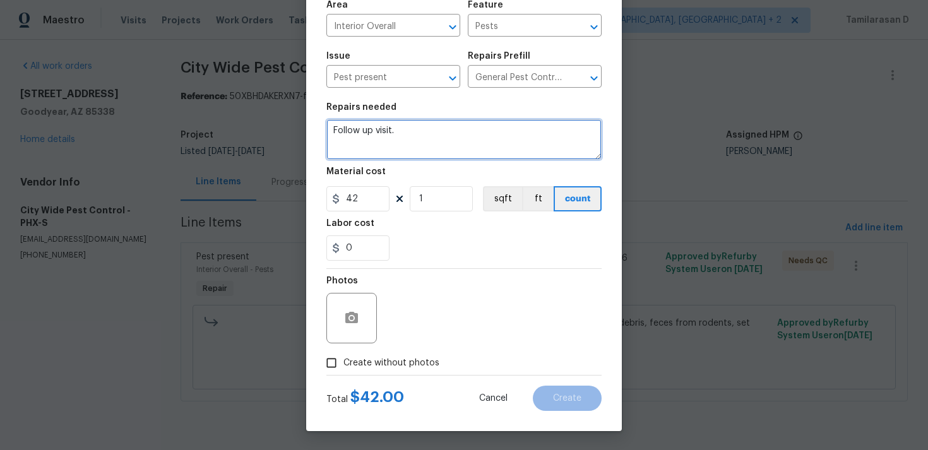
type textarea "Follow up visit."
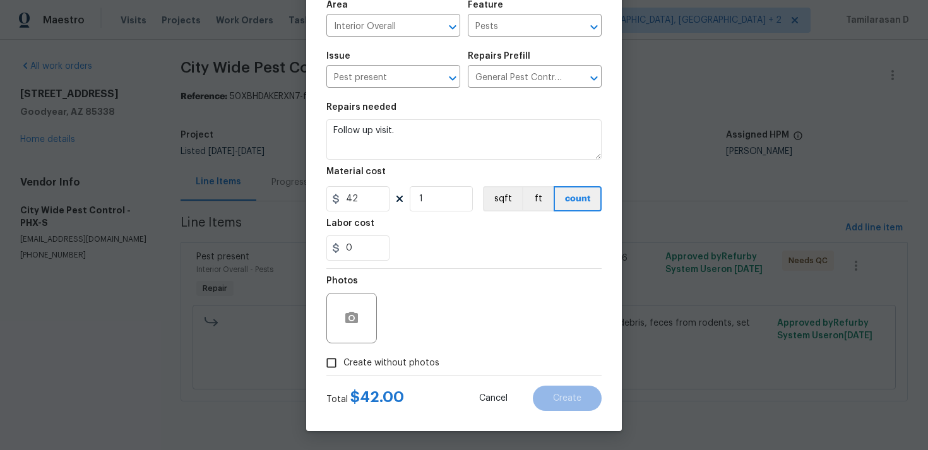
click at [350, 362] on span "Create without photos" at bounding box center [391, 363] width 96 height 13
click at [343, 362] on input "Create without photos" at bounding box center [331, 363] width 24 height 24
checkbox input "true"
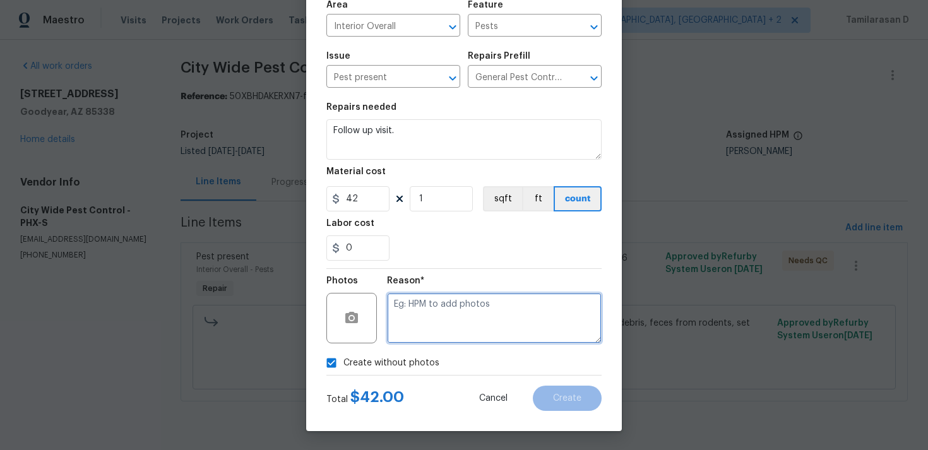
click at [393, 336] on textarea at bounding box center [494, 318] width 215 height 50
type textarea "N/A"
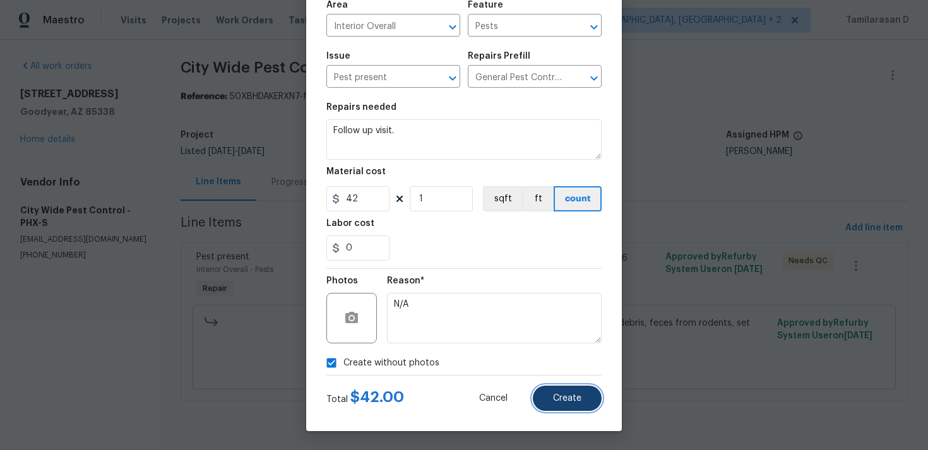
click at [575, 399] on span "Create" at bounding box center [567, 398] width 28 height 9
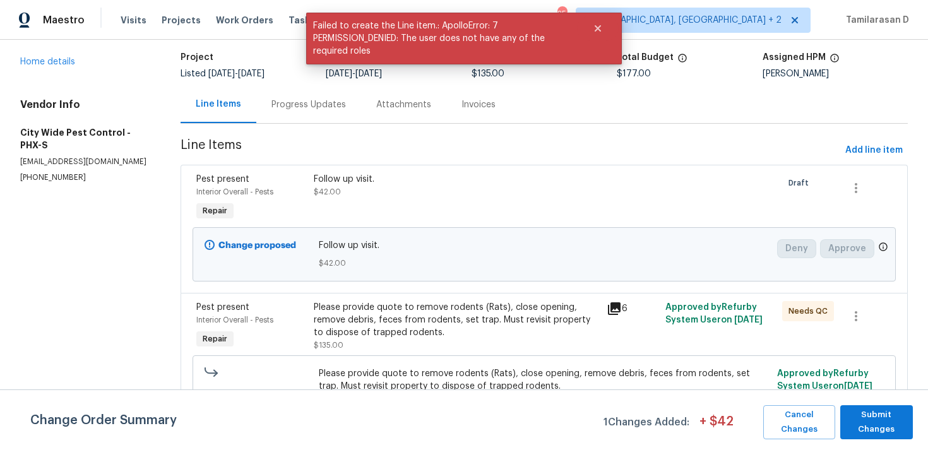
scroll to position [115, 0]
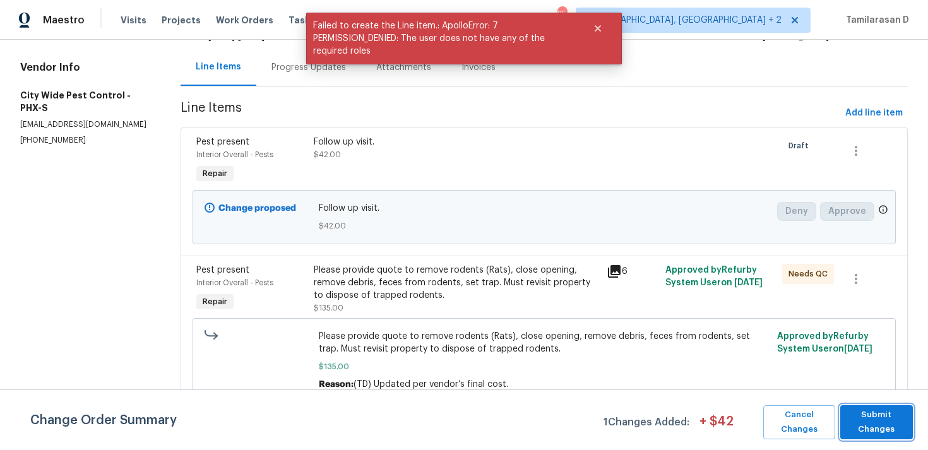
click at [907, 415] on button "Submit Changes" at bounding box center [876, 422] width 73 height 34
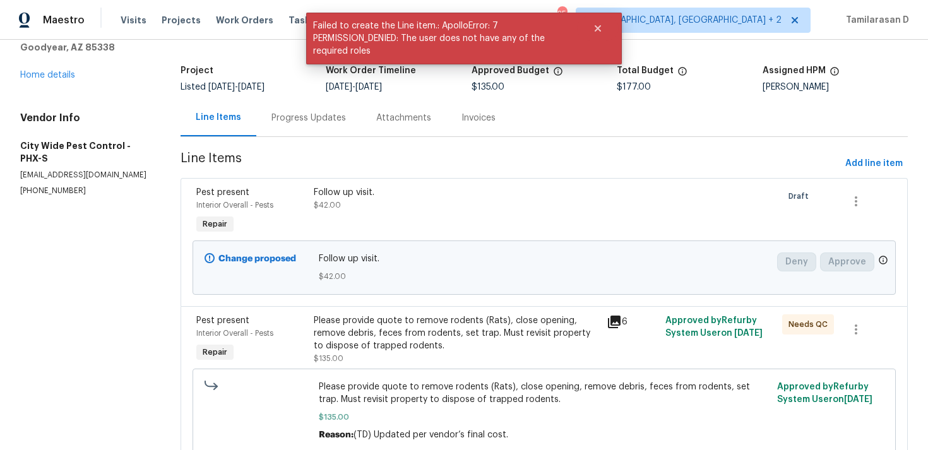
scroll to position [0, 0]
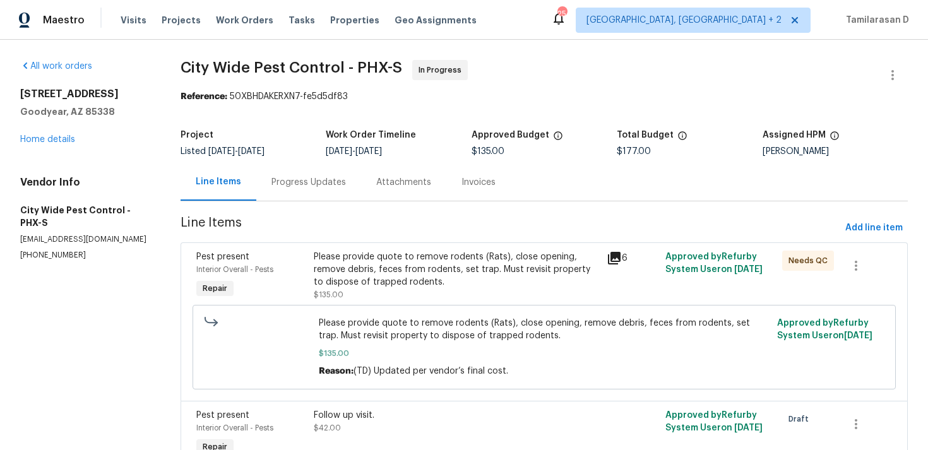
click at [333, 186] on div "Progress Updates" at bounding box center [308, 182] width 74 height 13
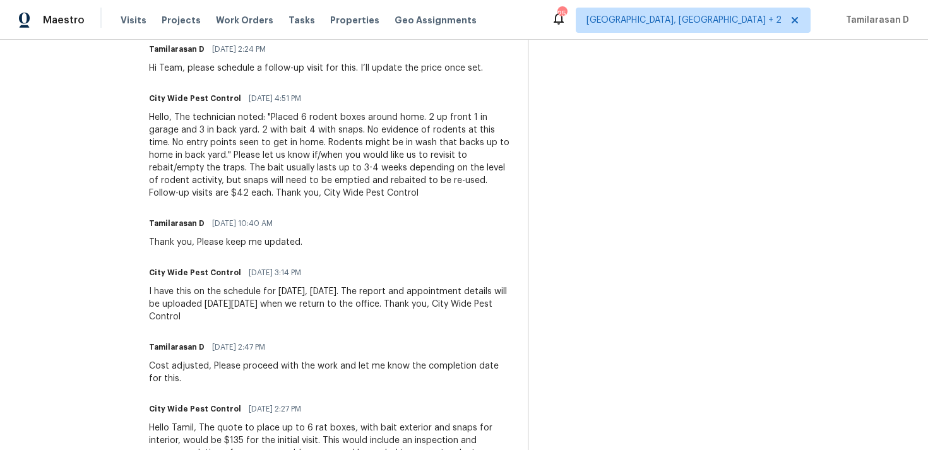
scroll to position [408, 0]
click at [256, 155] on div "Hello, The technician noted: "Placed 6 rodent boxes around home. 2 up front 1 i…" at bounding box center [331, 156] width 364 height 88
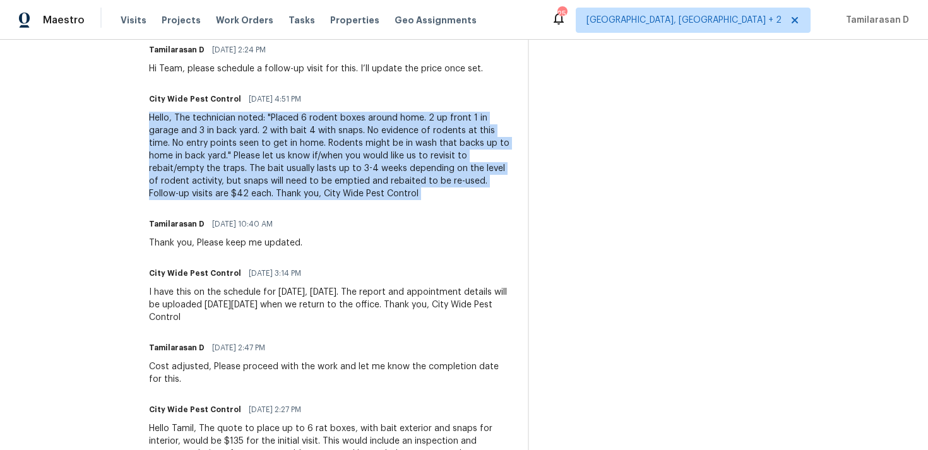
copy div "Hello, The technician noted: "Placed 6 rodent boxes around home. 2 up front 1 i…"
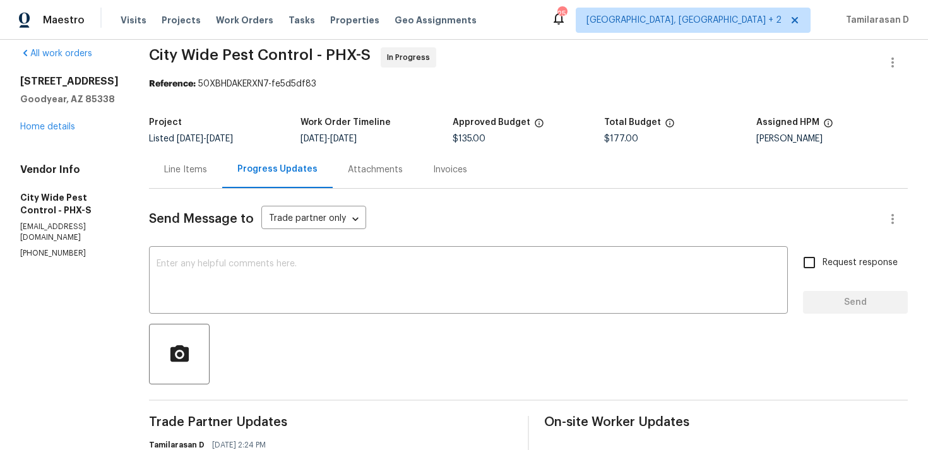
scroll to position [0, 0]
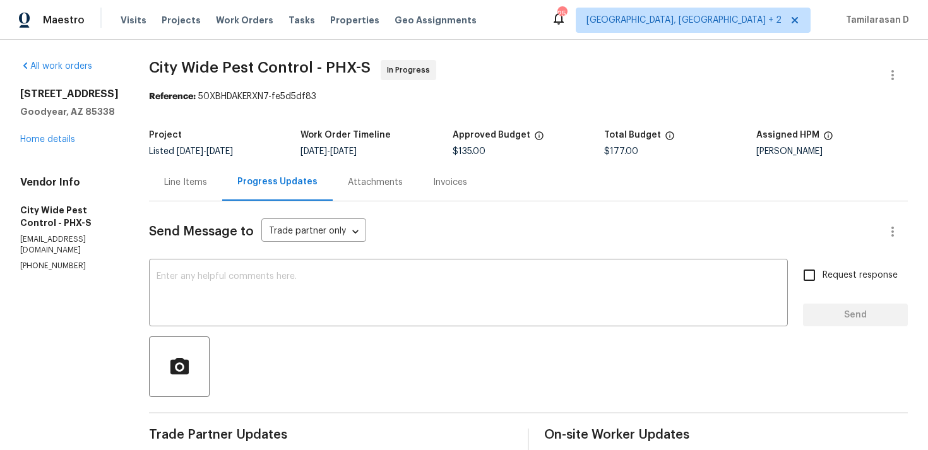
click at [49, 148] on div "All work orders 12164 S 184th Ave Goodyear, AZ 85338 Home details Vendor Info C…" at bounding box center [69, 165] width 98 height 211
click at [56, 139] on link "Home details" at bounding box center [47, 139] width 55 height 9
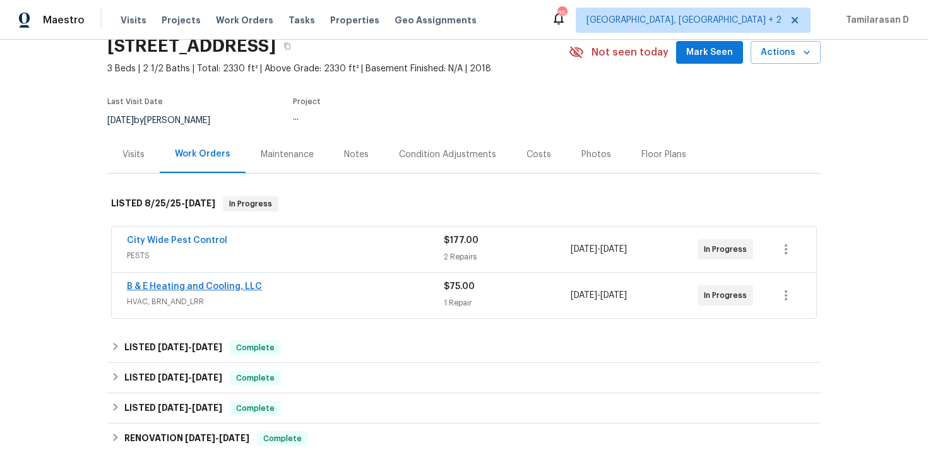
scroll to position [65, 0]
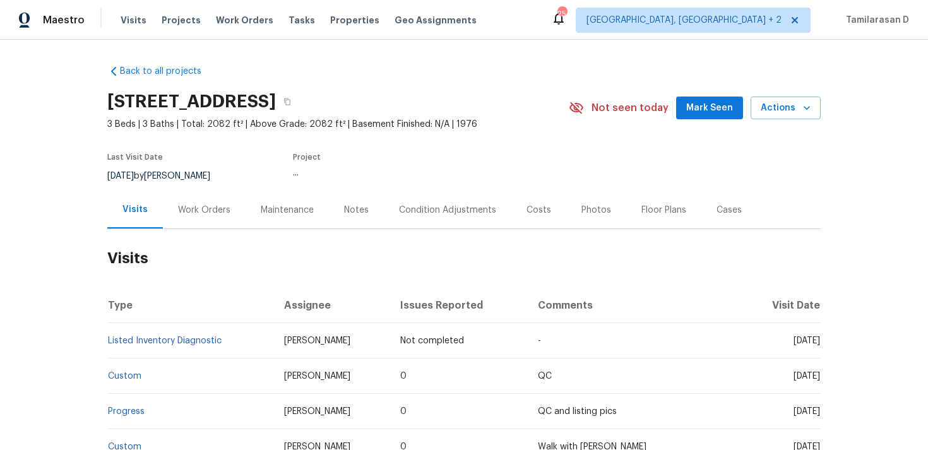
click at [189, 211] on div "Work Orders" at bounding box center [204, 210] width 52 height 13
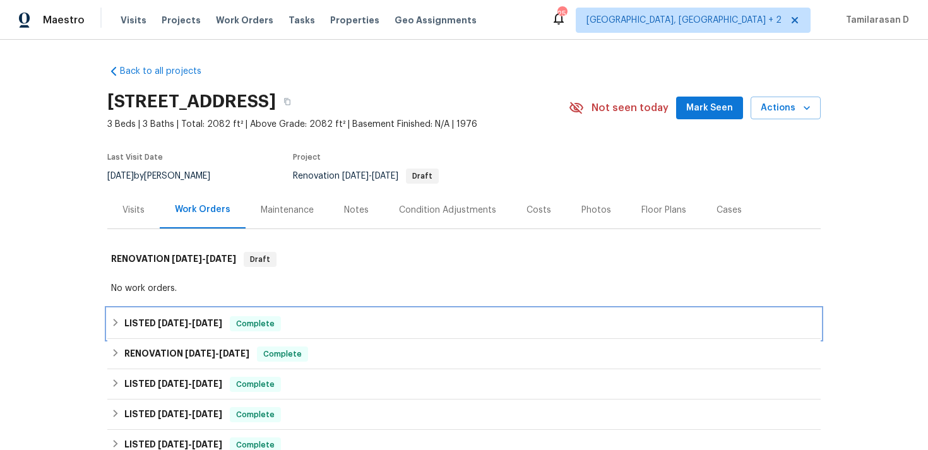
click at [158, 324] on span "[DATE]" at bounding box center [173, 323] width 30 height 9
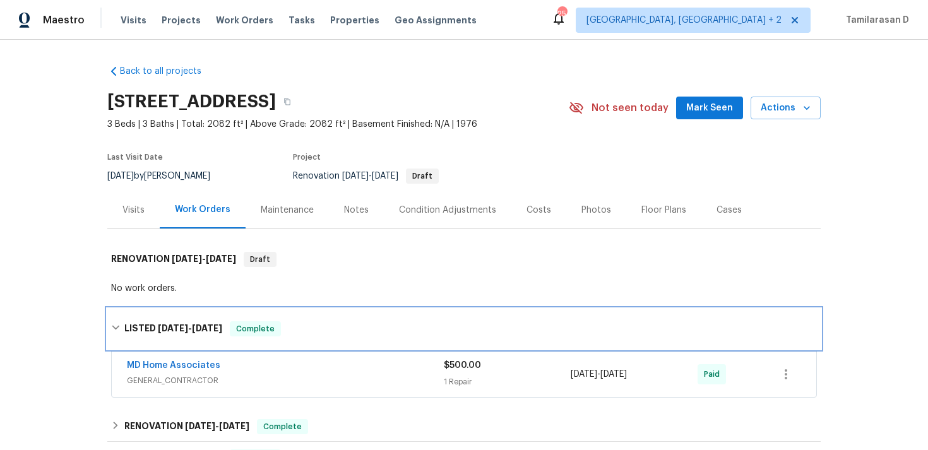
scroll to position [88, 0]
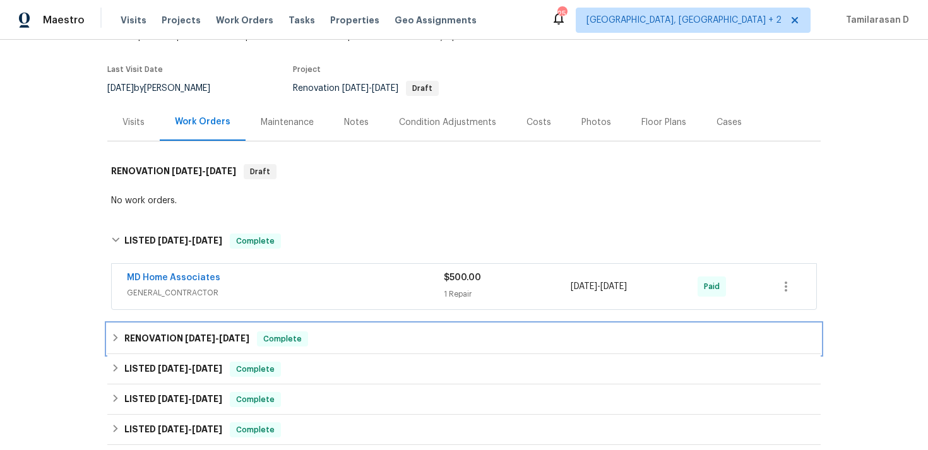
click at [177, 345] on h6 "RENOVATION [DATE] - [DATE]" at bounding box center [186, 338] width 125 height 15
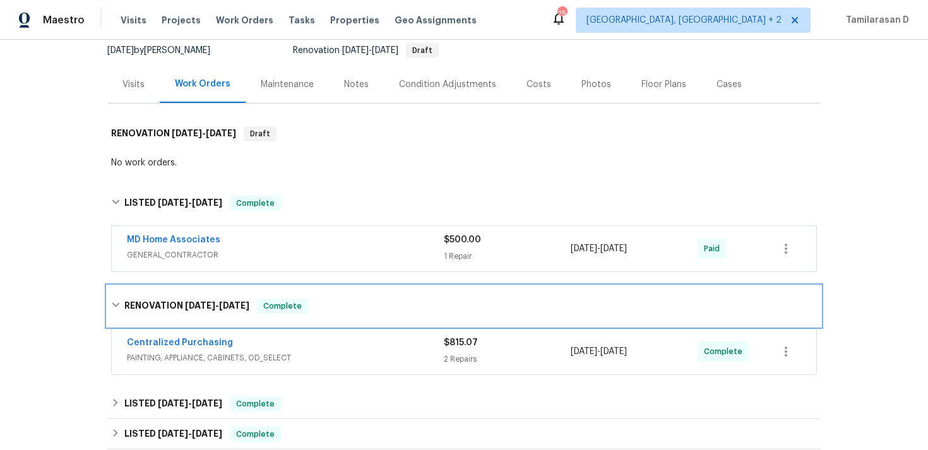
scroll to position [142, 0]
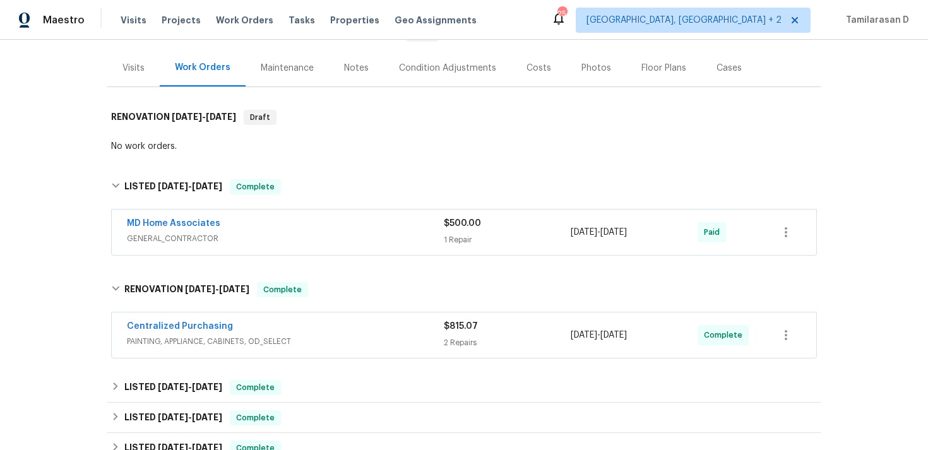
click at [169, 370] on div "Back to all projects 1019 Deer Run, Venice, FL 34293 3 Beds | 3 Baths | Total: …" at bounding box center [463, 368] width 713 height 910
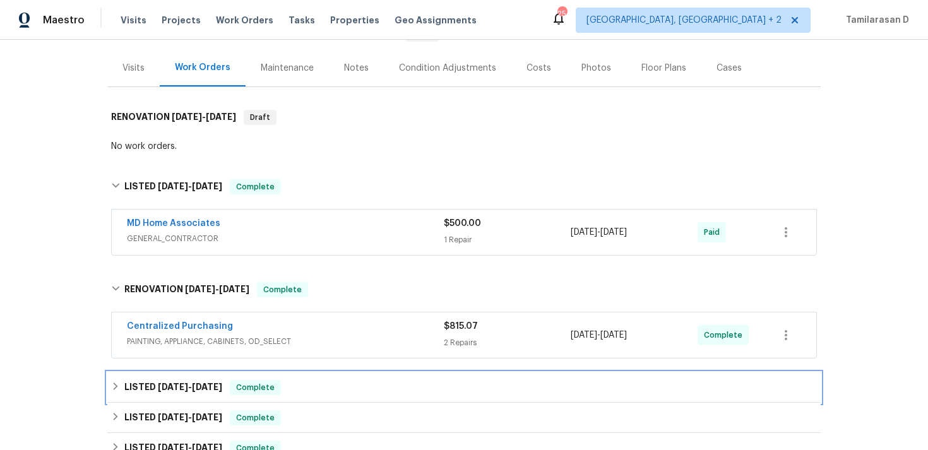
click at [169, 383] on span "5/6/25" at bounding box center [173, 386] width 30 height 9
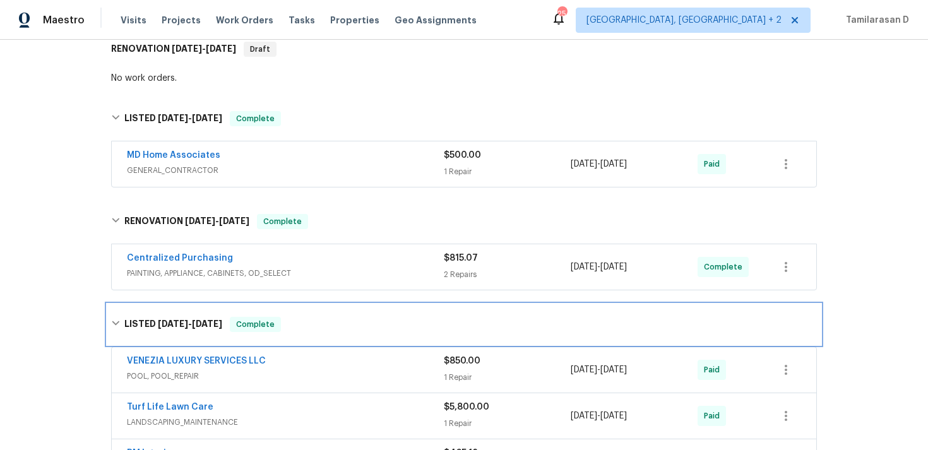
scroll to position [388, 0]
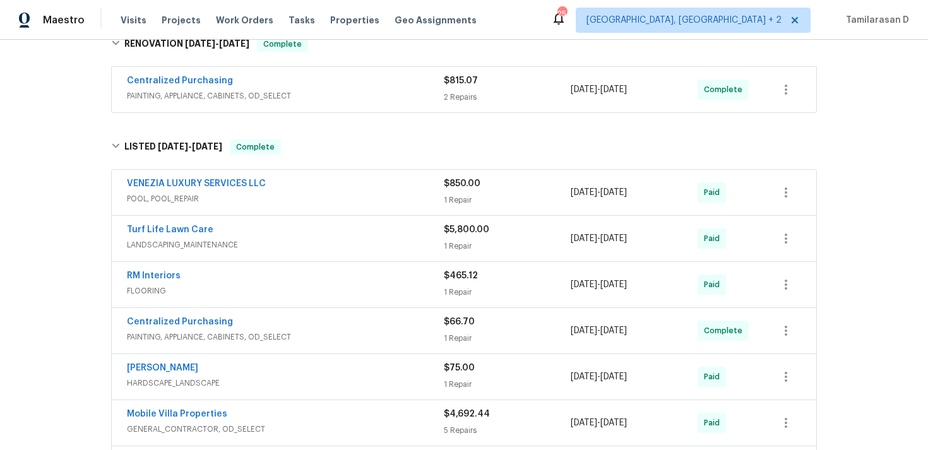
click at [273, 191] on div "VENEZIA LUXURY SERVICES LLC" at bounding box center [285, 184] width 317 height 15
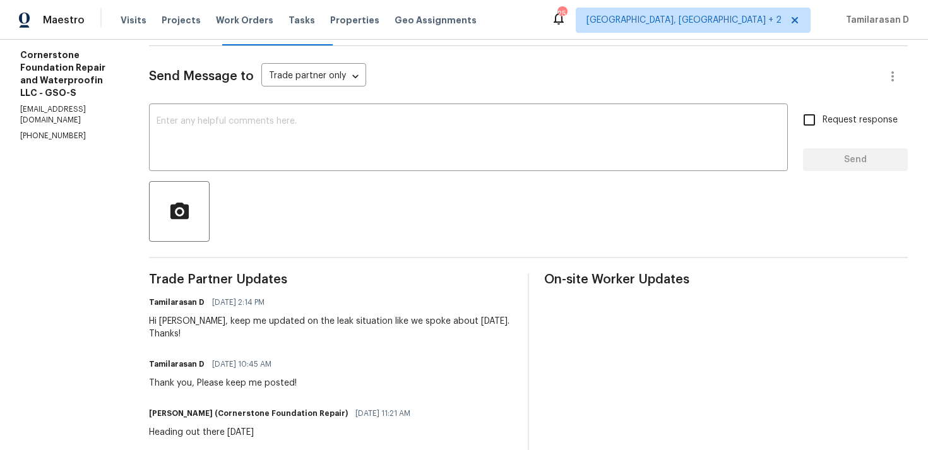
scroll to position [154, 0]
click at [253, 148] on textarea at bounding box center [469, 140] width 624 height 44
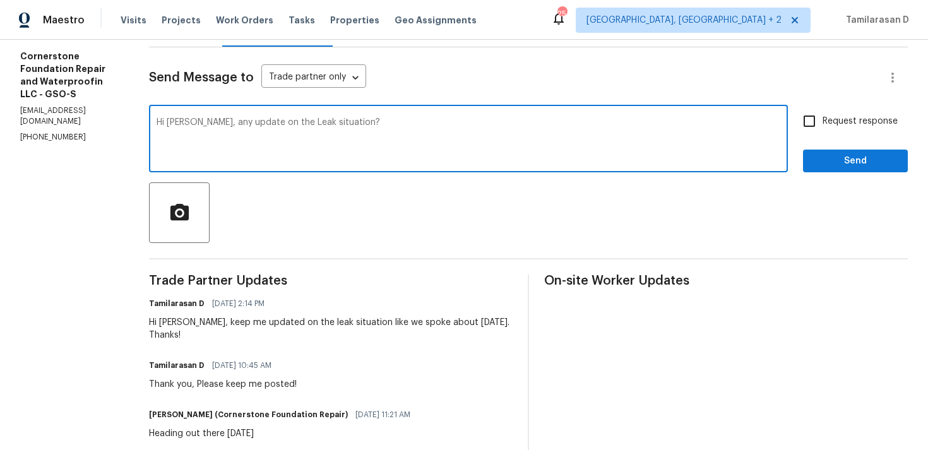
click at [374, 131] on textarea "Hi [PERSON_NAME], any update on the Leak situation?" at bounding box center [469, 140] width 624 height 44
type textarea "Hi [PERSON_NAME], any update on the Leak situation?"
click at [831, 117] on span "Request response" at bounding box center [859, 121] width 75 height 13
click at [822, 117] on input "Request response" at bounding box center [809, 121] width 27 height 27
checkbox input "true"
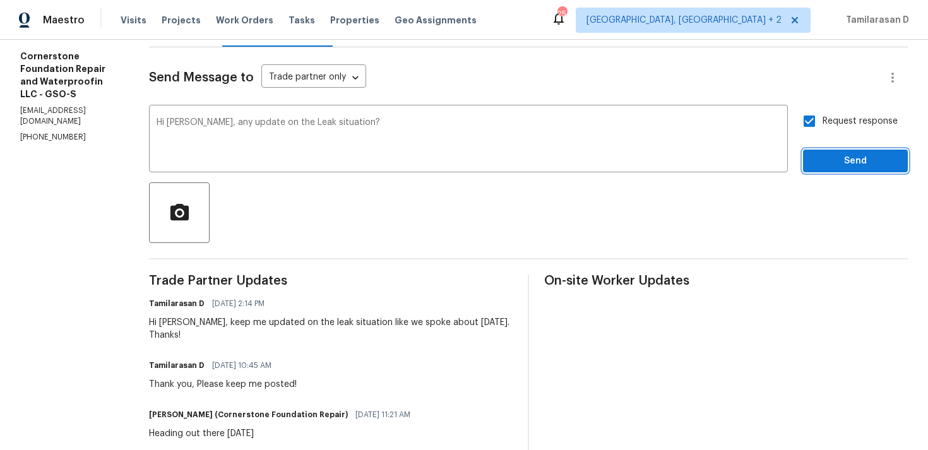
click at [841, 169] on button "Send" at bounding box center [855, 161] width 105 height 23
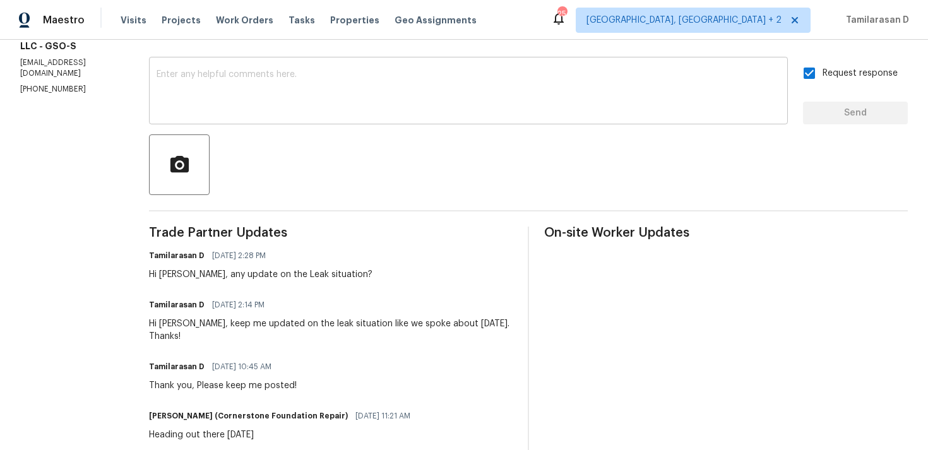
scroll to position [203, 0]
click at [226, 275] on div "Hi [PERSON_NAME], any update on the Leak situation?" at bounding box center [260, 274] width 223 height 13
click at [226, 275] on div "Hi Jonathan, any update on the Leak situation?" at bounding box center [260, 274] width 223 height 13
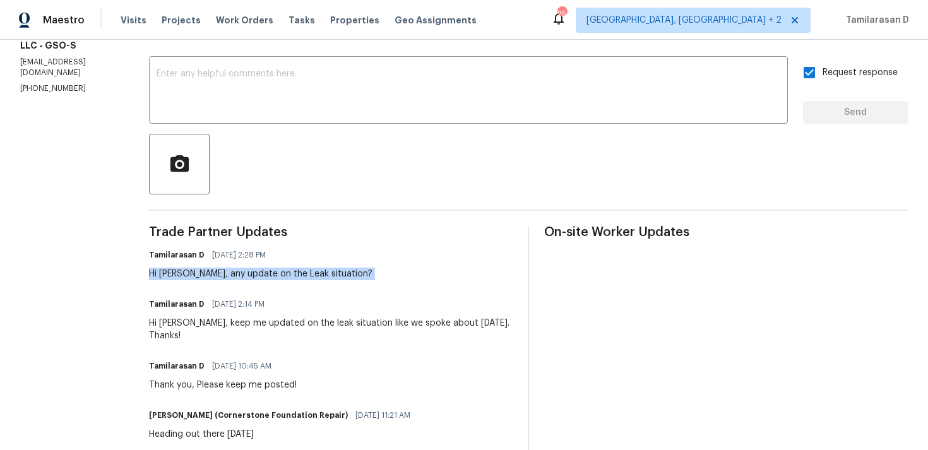
scroll to position [0, 0]
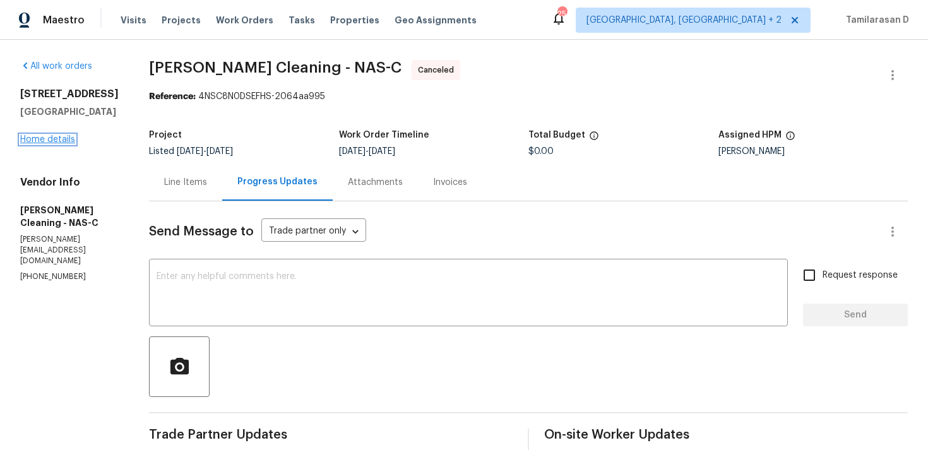
click at [56, 141] on link "Home details" at bounding box center [47, 139] width 55 height 9
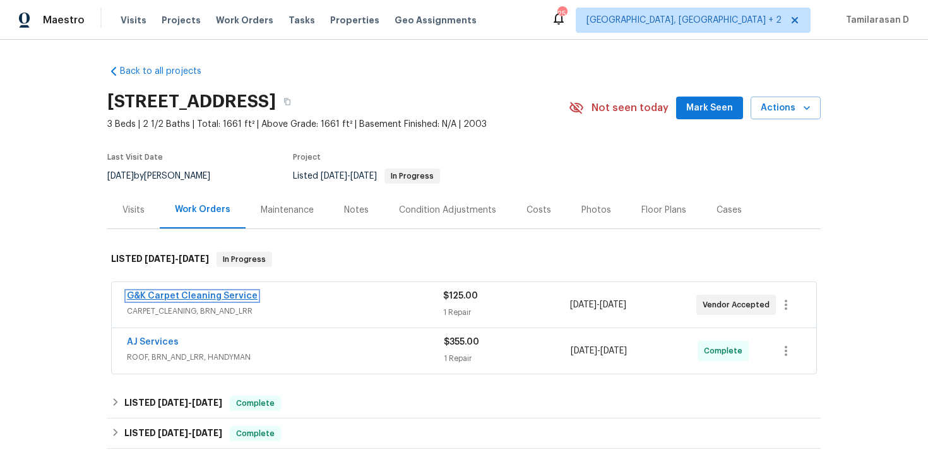
click at [184, 298] on link "G&K Carpet Cleaning Service" at bounding box center [192, 296] width 131 height 9
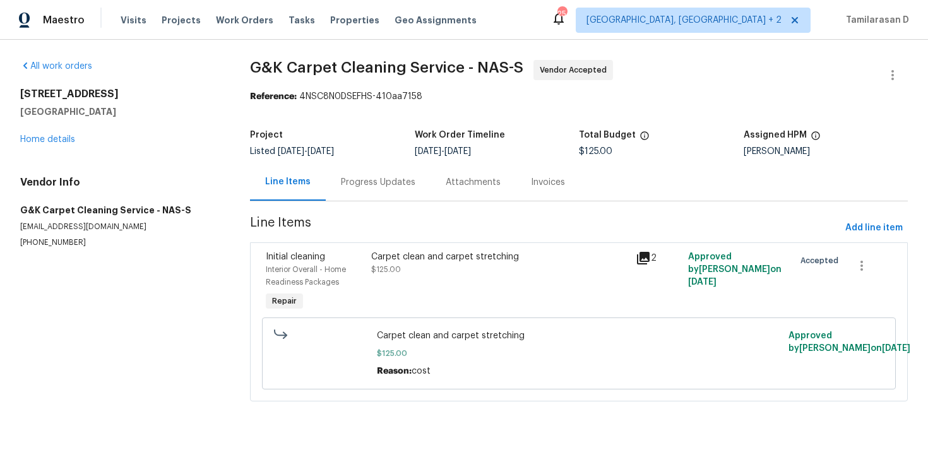
click at [348, 190] on div "Progress Updates" at bounding box center [378, 181] width 105 height 37
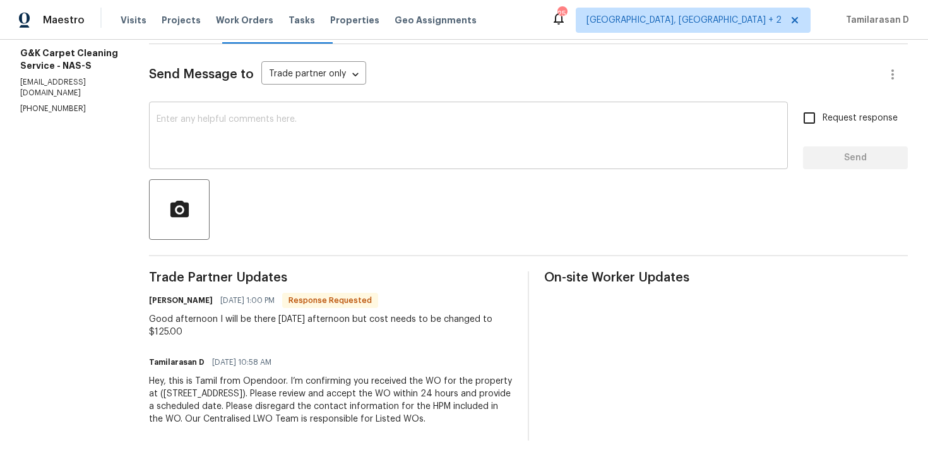
scroll to position [168, 0]
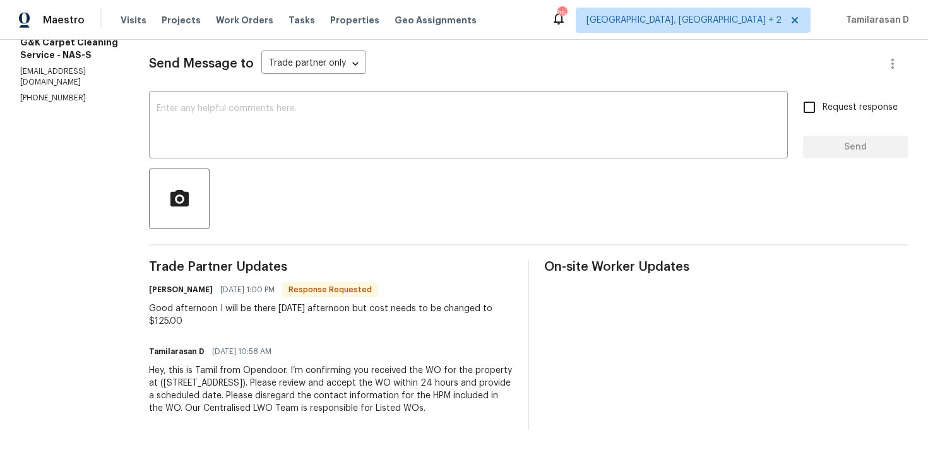
click at [279, 319] on div "Good afternoon I will be there tomorrow afternoon but cost needs to be changed …" at bounding box center [331, 314] width 364 height 25
click at [279, 319] on div "Good afternoon I will be there [DATE] afternoon but cost needs to be changed to…" at bounding box center [331, 314] width 364 height 25
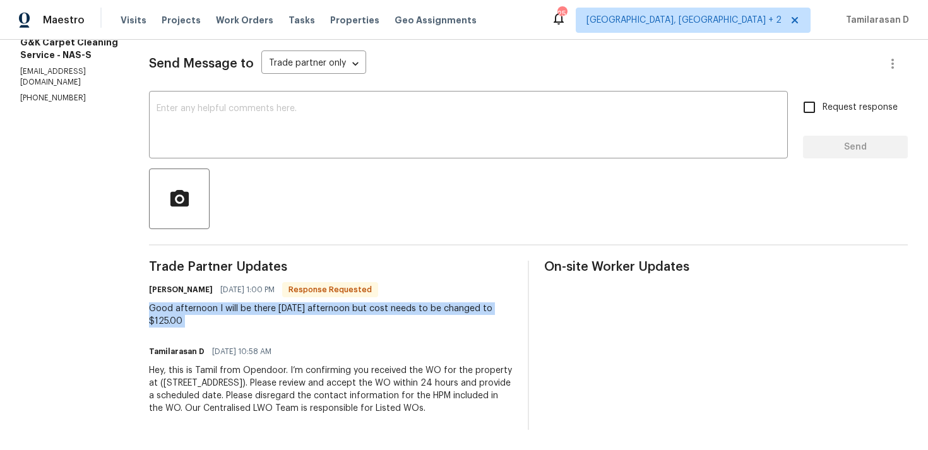
scroll to position [151, 0]
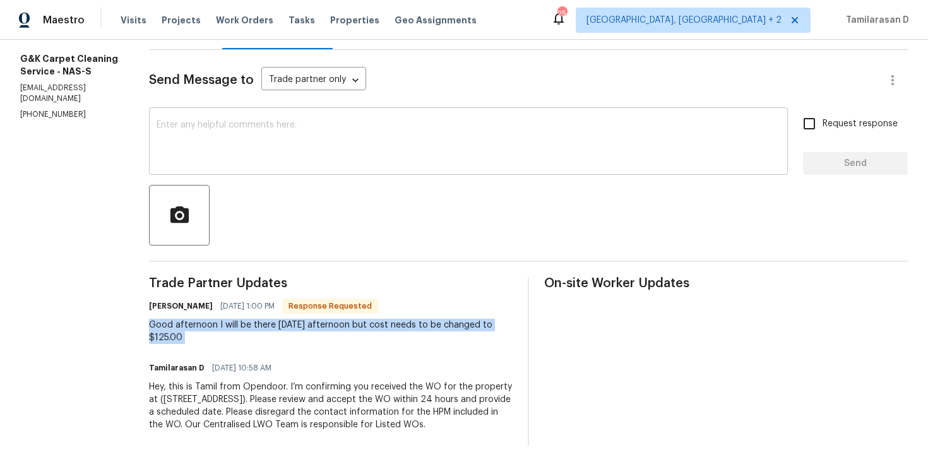
click at [234, 142] on textarea at bounding box center [469, 143] width 624 height 44
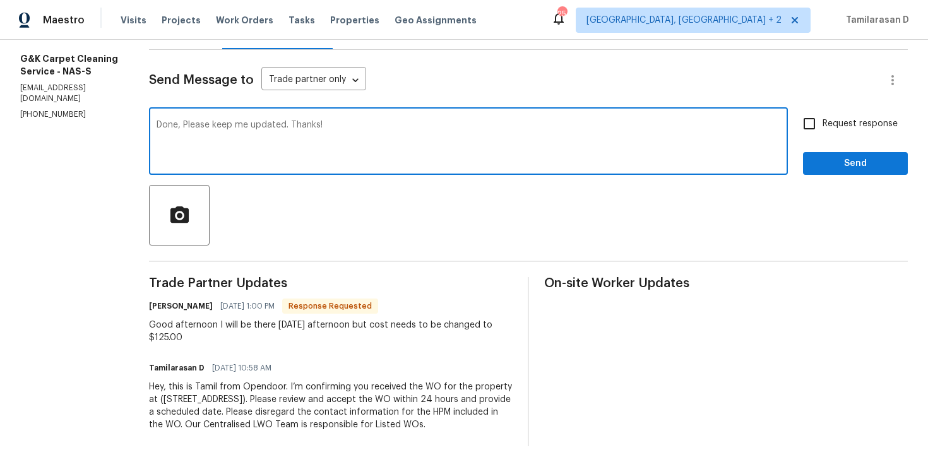
type textarea "Done, Please keep me updated. Thanks!"
click at [841, 129] on span "Request response" at bounding box center [859, 123] width 75 height 13
click at [822, 129] on input "Request response" at bounding box center [809, 123] width 27 height 27
checkbox input "true"
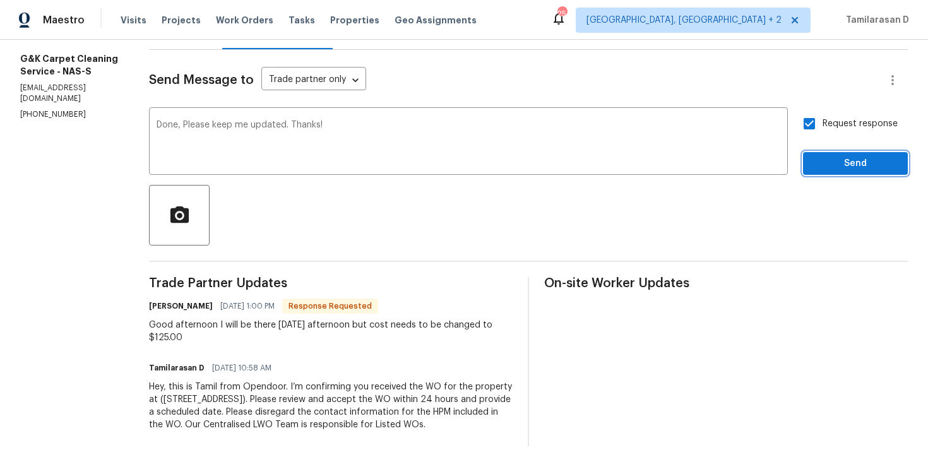
click at [849, 162] on span "Send" at bounding box center [855, 164] width 85 height 16
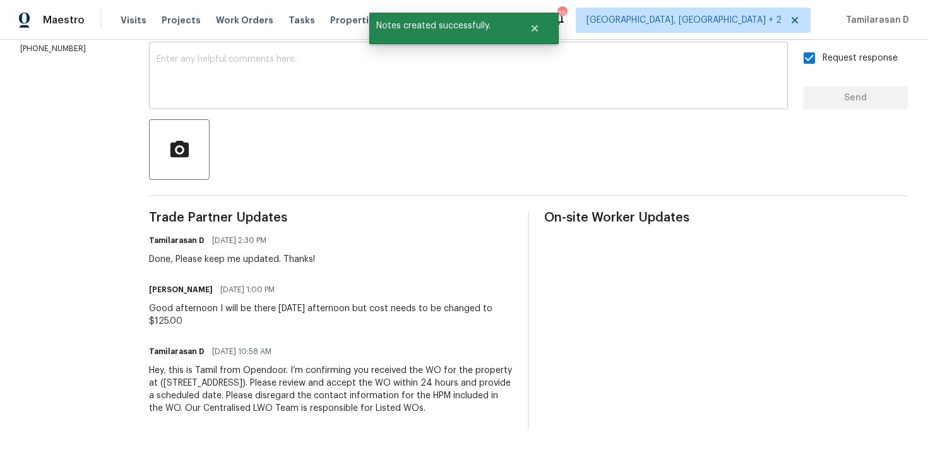
scroll to position [0, 0]
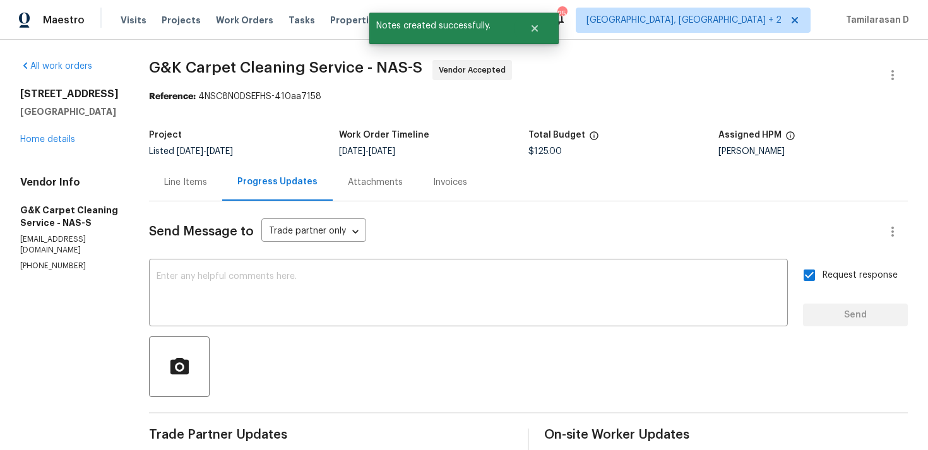
click at [169, 182] on div "Line Items" at bounding box center [185, 182] width 43 height 13
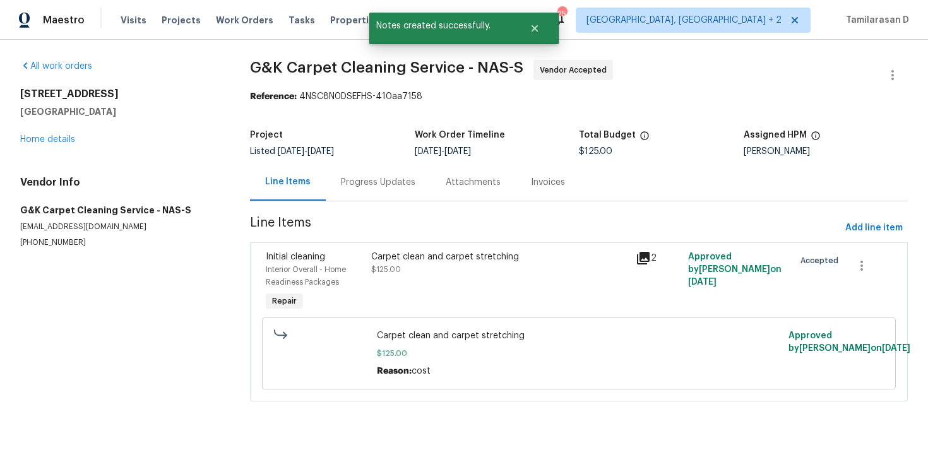
click at [341, 206] on section "G&K Carpet Cleaning Service - NAS-S Vendor Accepted Reference: 4NSC8N0DSEFHS-41…" at bounding box center [579, 238] width 658 height 357
click at [357, 185] on div "Progress Updates" at bounding box center [378, 182] width 74 height 13
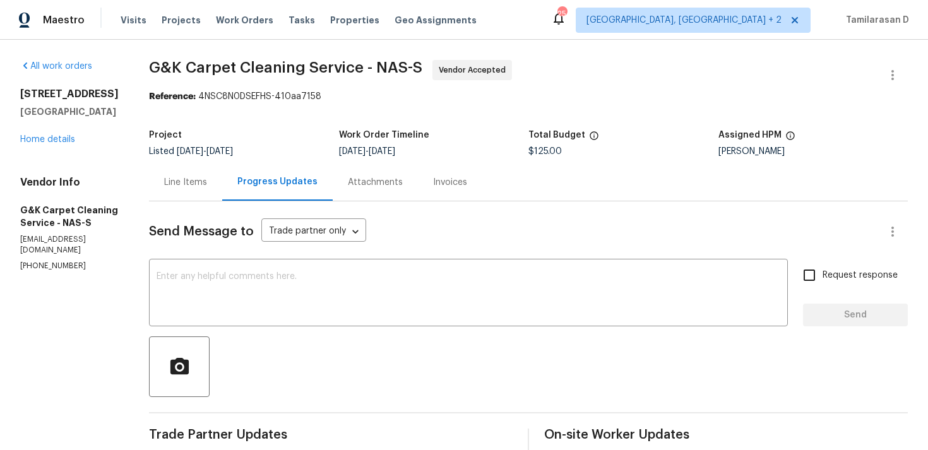
scroll to position [217, 0]
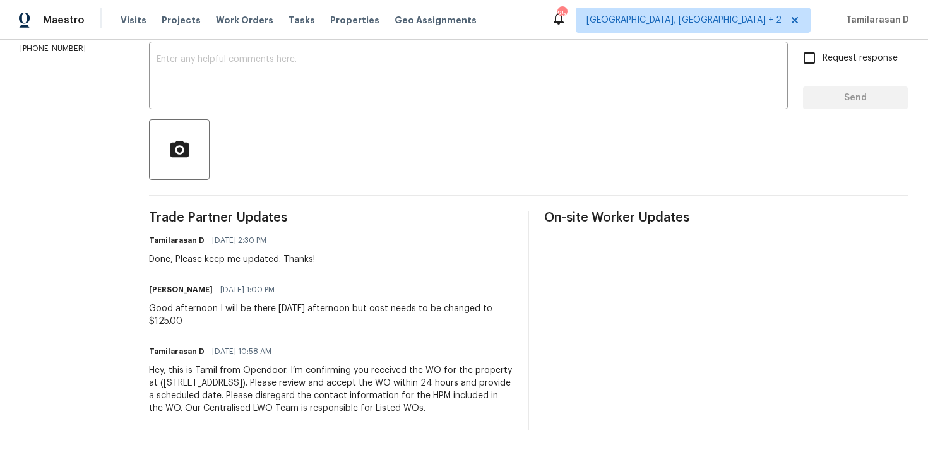
click at [215, 319] on div "Good afternoon I will be there tomorrow afternoon but cost needs to be changed …" at bounding box center [331, 314] width 364 height 25
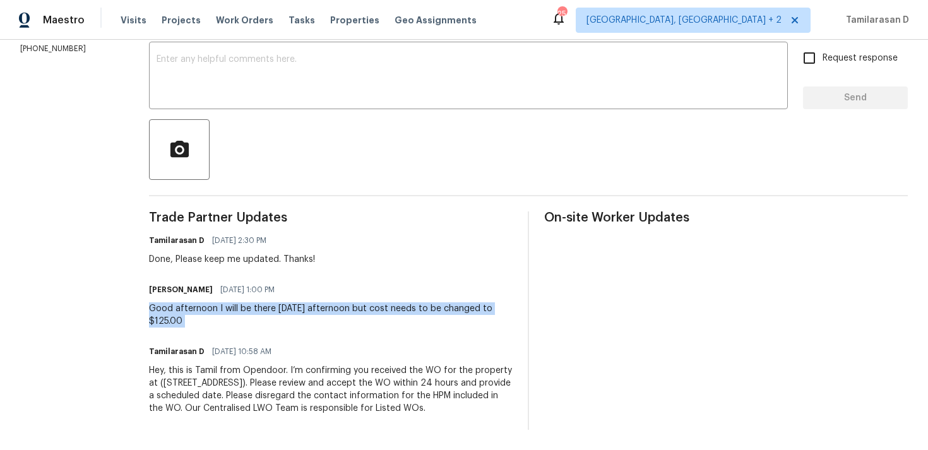
click at [215, 319] on div "Good afternoon I will be there tomorrow afternoon but cost needs to be changed …" at bounding box center [331, 314] width 364 height 25
copy div "Good afternoon I will be there tomorrow afternoon but cost needs to be changed …"
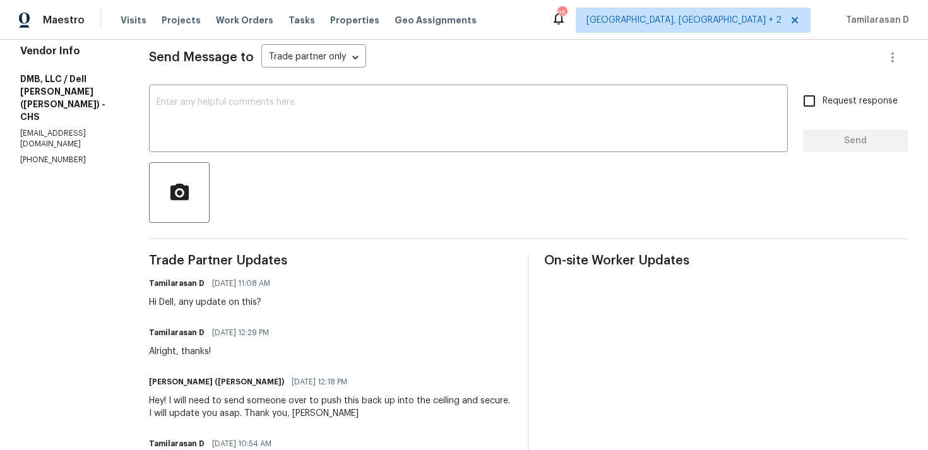
scroll to position [175, 0]
click at [211, 89] on div "x ​" at bounding box center [468, 118] width 639 height 64
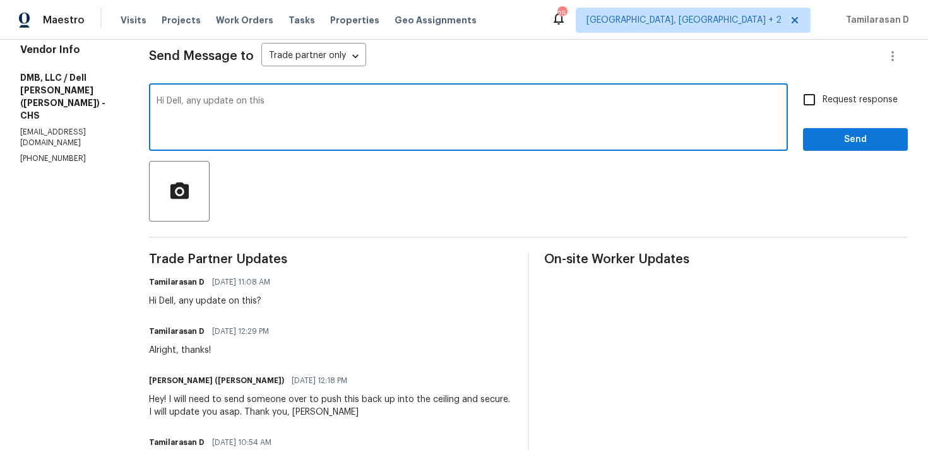
drag, startPoint x: 186, startPoint y: 102, endPoint x: 556, endPoint y: 122, distance: 371.1
click at [552, 122] on textarea "Hi Dell, any update on this" at bounding box center [469, 119] width 624 height 44
type textarea "Hi Dell, please provide an update on this."
click at [822, 102] on input "Request response" at bounding box center [809, 99] width 27 height 27
checkbox input "true"
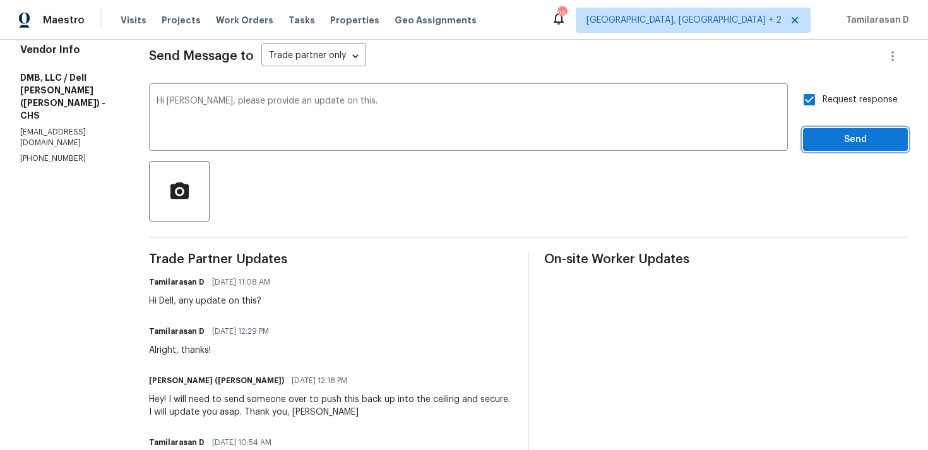
click at [852, 141] on span "Send" at bounding box center [855, 140] width 85 height 16
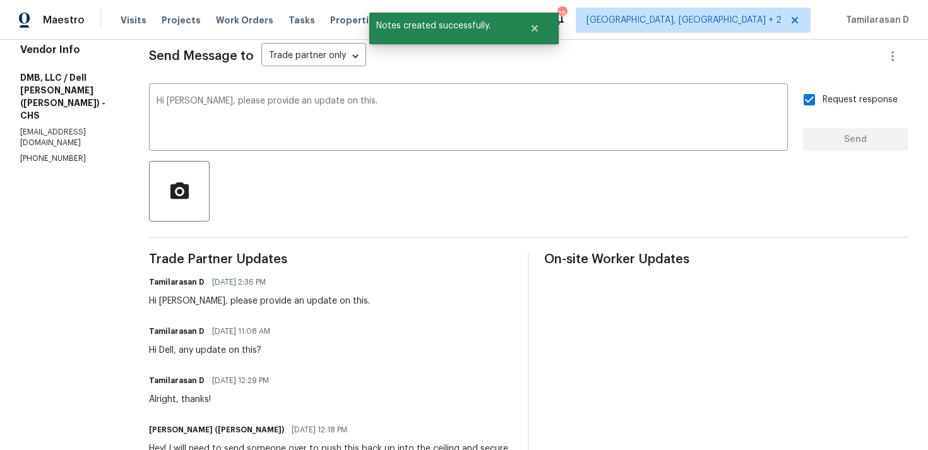
click at [45, 153] on p "(843) 991-8081" at bounding box center [69, 158] width 98 height 11
copy p "(843) 991-8081"
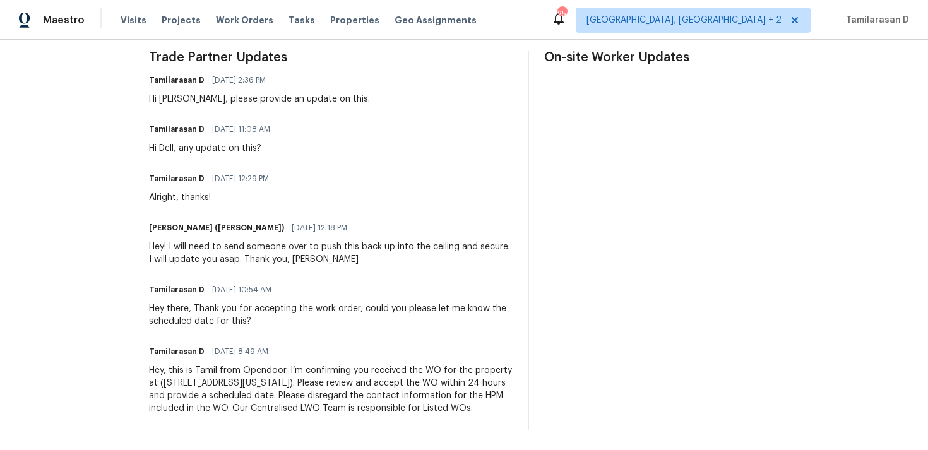
scroll to position [0, 0]
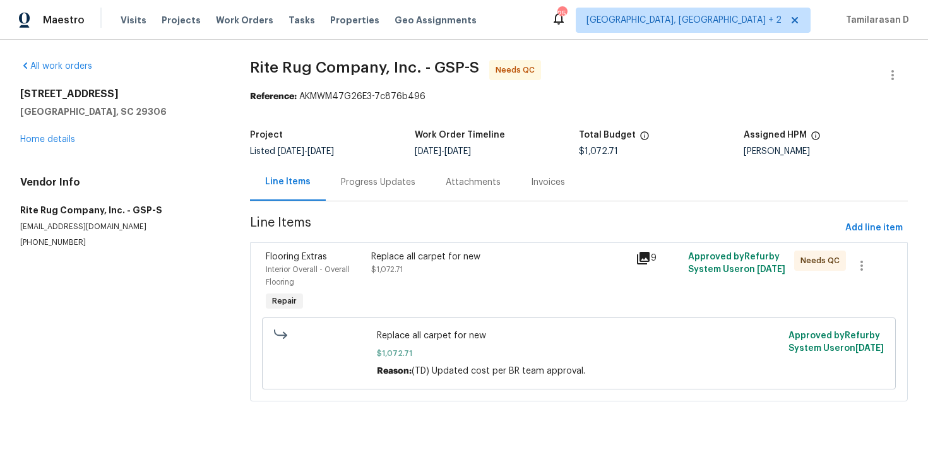
click at [354, 189] on div "Progress Updates" at bounding box center [378, 181] width 105 height 37
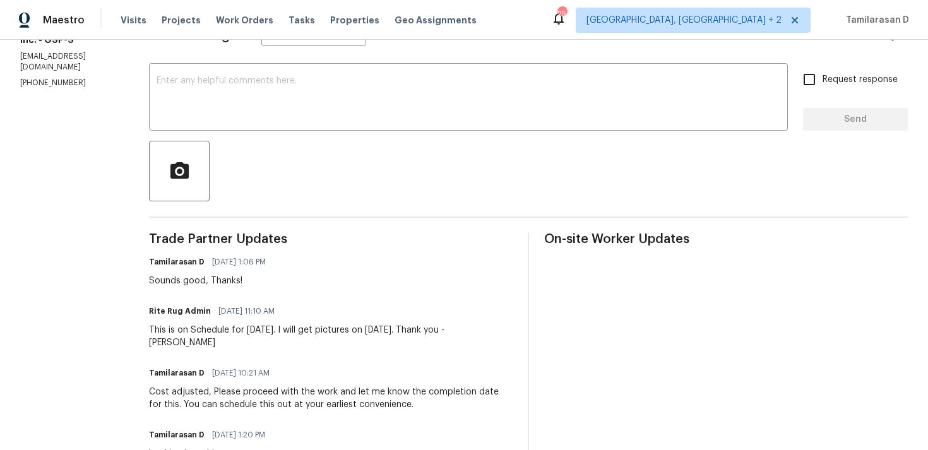
scroll to position [294, 0]
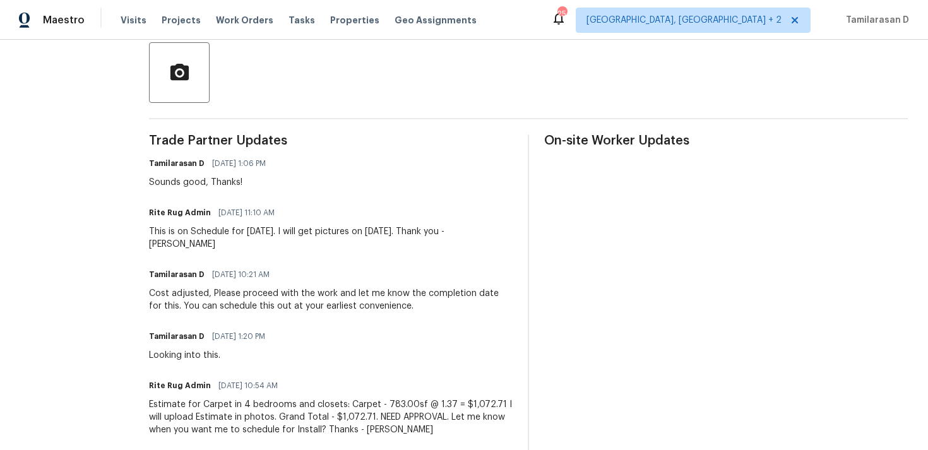
click at [278, 225] on div "This is on Schedule for [DATE]. I will get pictures on [DATE]. Thank you - [PER…" at bounding box center [331, 237] width 364 height 25
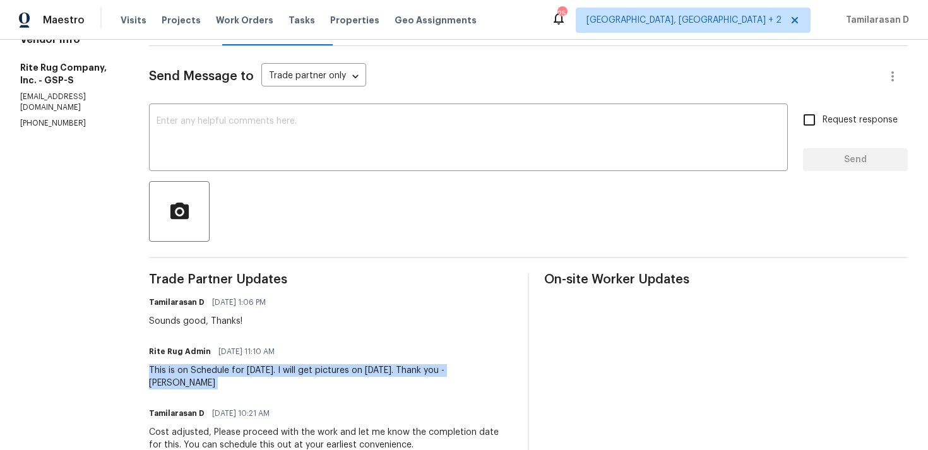
scroll to position [70, 0]
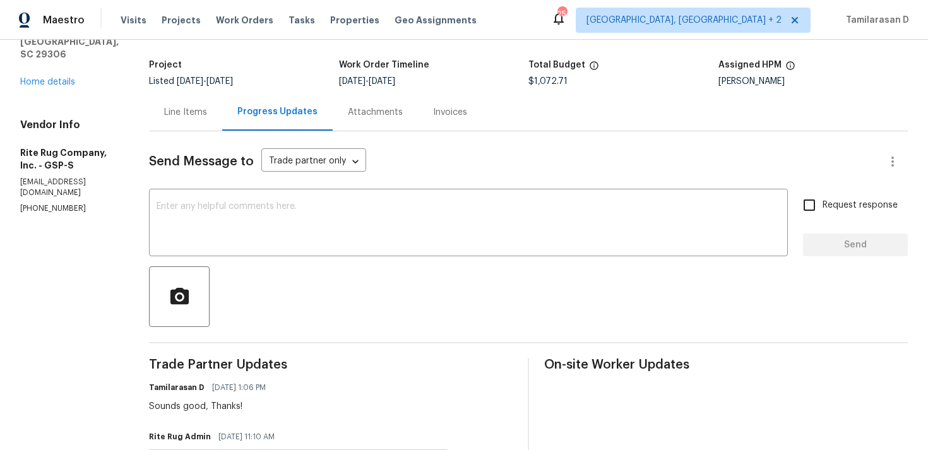
click at [203, 126] on div "Line Items" at bounding box center [185, 111] width 73 height 37
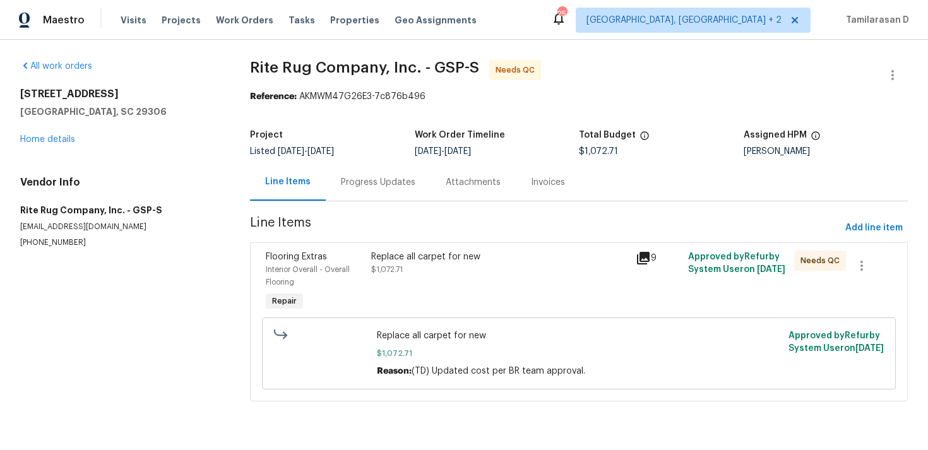
click at [413, 272] on div "Replace all carpet for new $1,072.71" at bounding box center [499, 263] width 256 height 25
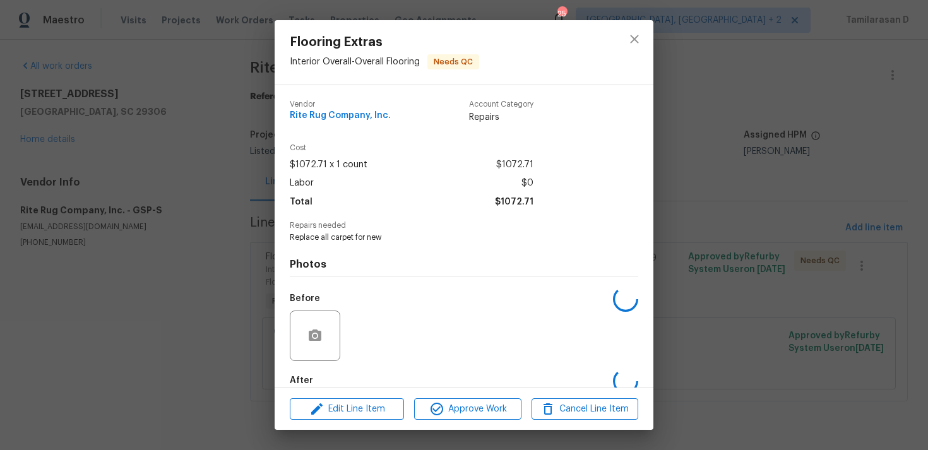
scroll to position [68, 0]
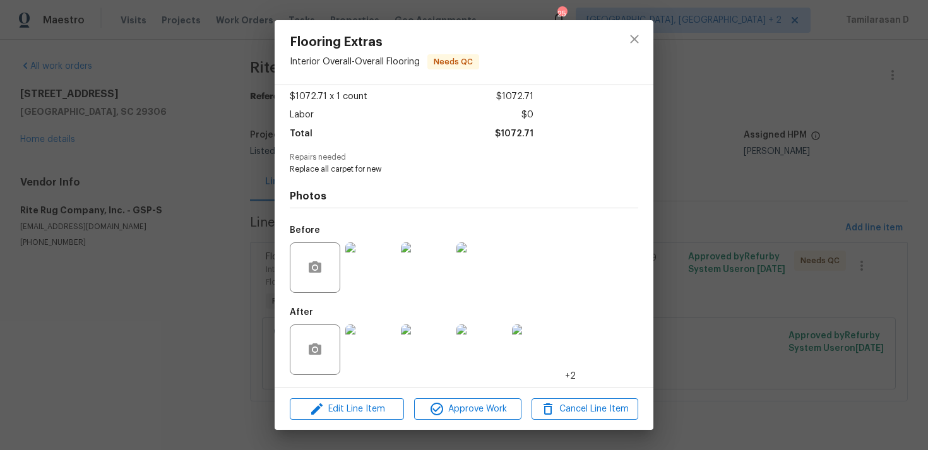
click at [372, 341] on img at bounding box center [370, 349] width 50 height 50
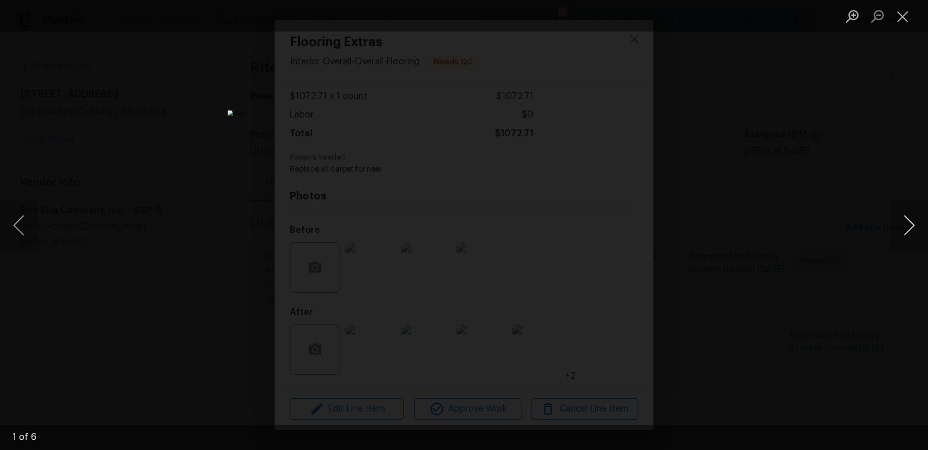
click at [910, 218] on button "Next image" at bounding box center [909, 225] width 38 height 50
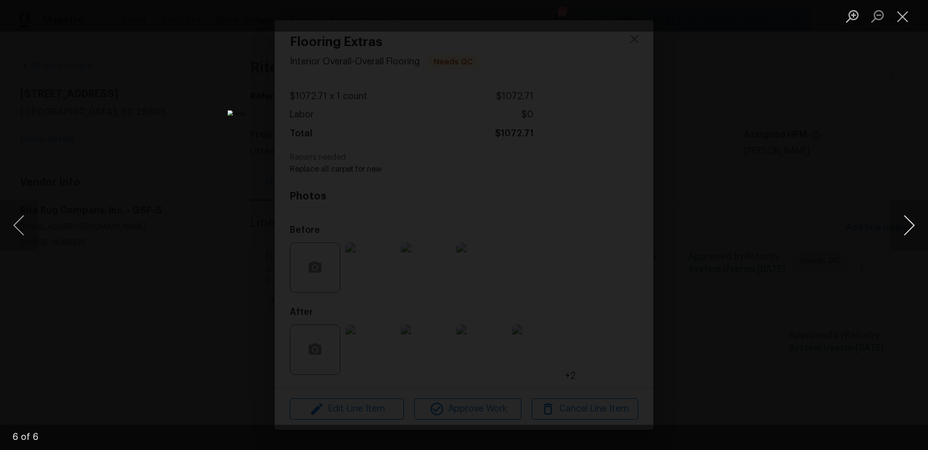
click at [910, 218] on button "Next image" at bounding box center [909, 225] width 38 height 50
click at [901, 18] on button "Close lightbox" at bounding box center [902, 16] width 25 height 22
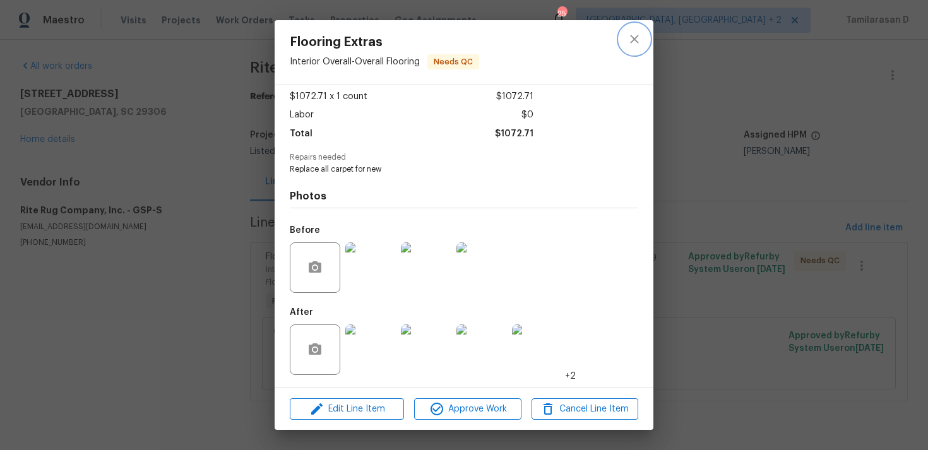
click at [625, 42] on button "close" at bounding box center [634, 39] width 30 height 30
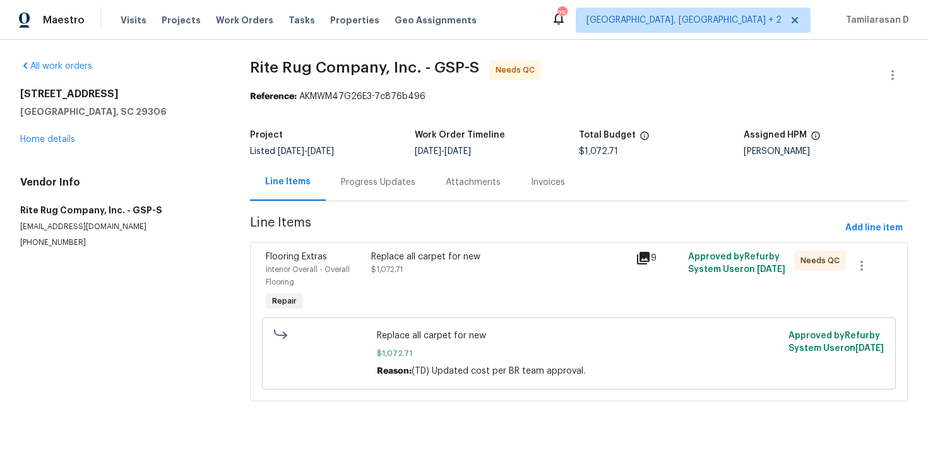
click at [331, 177] on div "Progress Updates" at bounding box center [378, 181] width 105 height 37
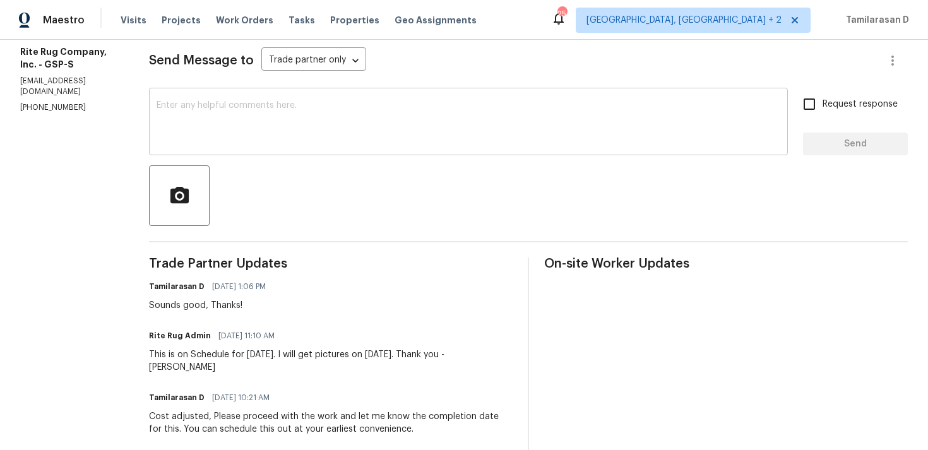
scroll to position [197, 0]
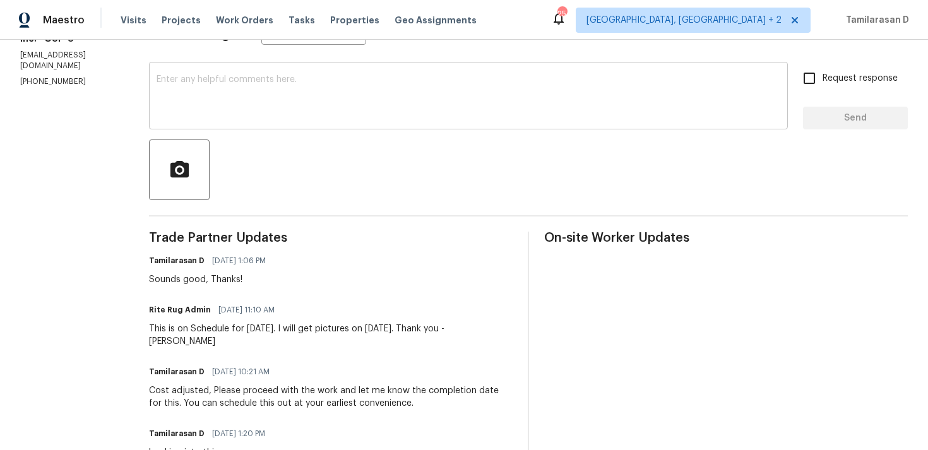
click at [231, 97] on textarea at bounding box center [469, 97] width 624 height 44
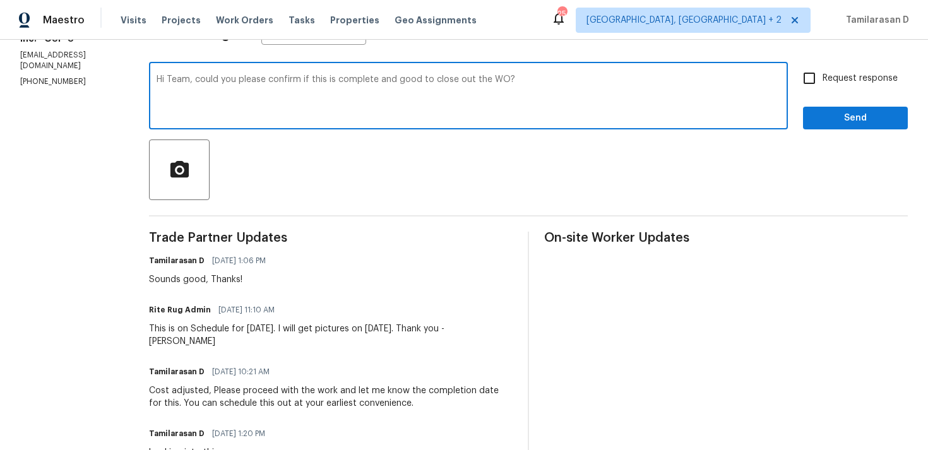
click at [230, 100] on textarea "Hi Team, could you please confirm if this is complete and good to close out the…" at bounding box center [469, 97] width 624 height 44
paste textarea "d and ready"
type textarea "Hi Team, could you please confirm if this is completed and ready to close out t…"
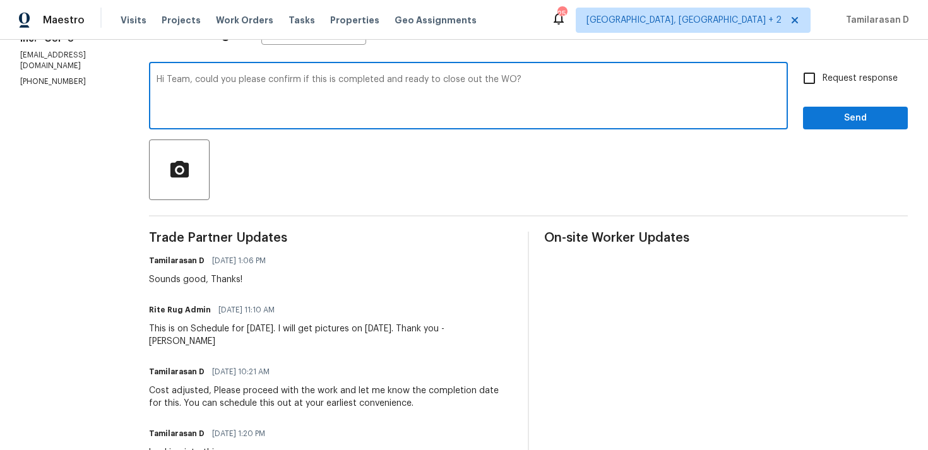
click at [820, 80] on input "Request response" at bounding box center [809, 78] width 27 height 27
checkbox input "true"
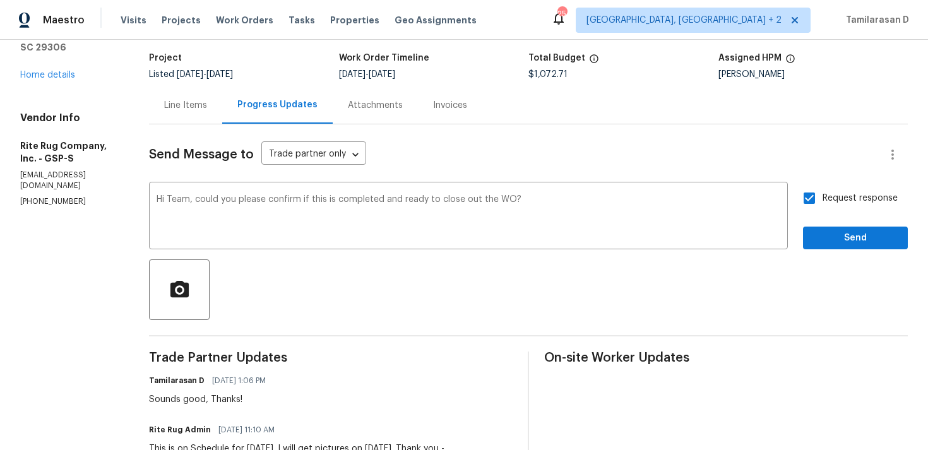
scroll to position [36, 0]
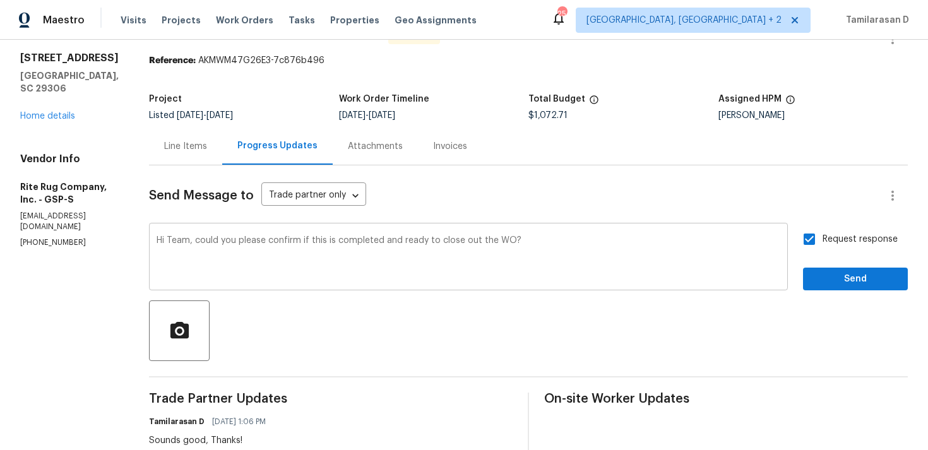
click at [470, 255] on textarea "Hi Team, could you please confirm if this is completed and ready to close out t…" at bounding box center [469, 258] width 624 height 44
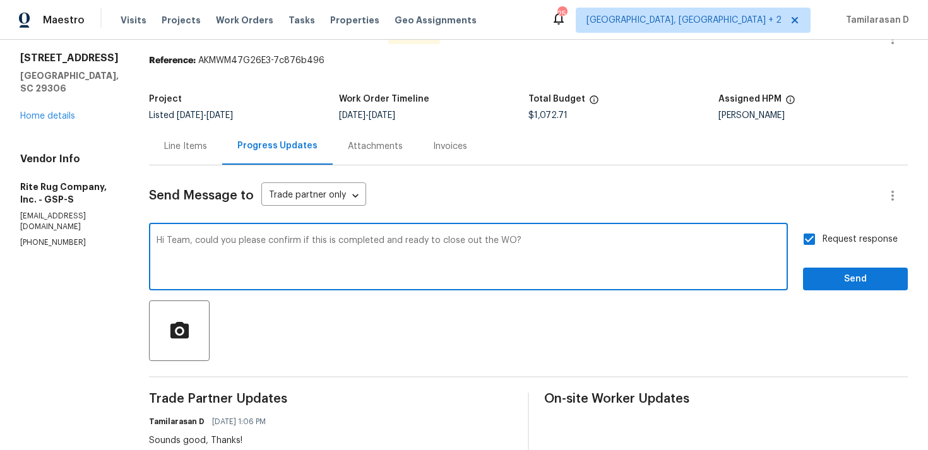
click at [470, 255] on textarea "Hi Team, could you please confirm if this is completed and ready to close out t…" at bounding box center [469, 258] width 624 height 44
click at [606, 233] on div "Hi Team, could you please confirm if this is completed and ready to close out t…" at bounding box center [468, 258] width 639 height 64
click at [673, 240] on textarea "Hi Team, could you please confirm if this is completed and ready to close out t…" at bounding box center [469, 258] width 624 height 44
click at [828, 285] on span "Send" at bounding box center [855, 279] width 85 height 16
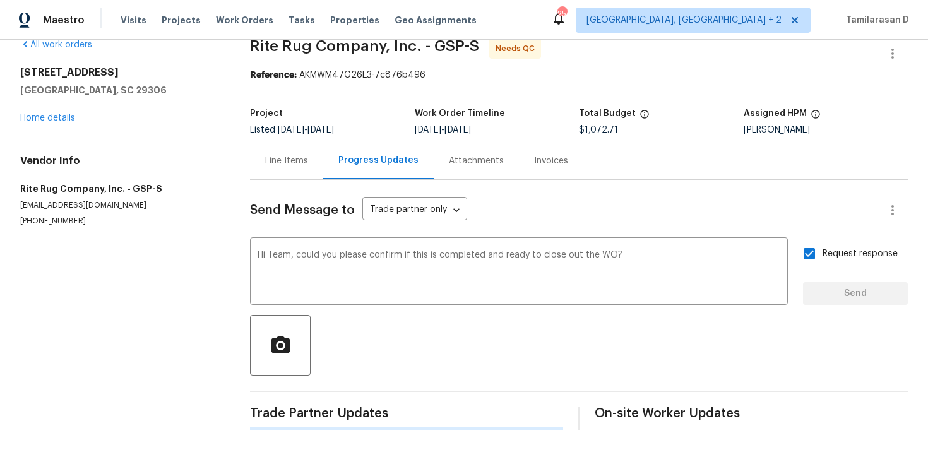
scroll to position [0, 0]
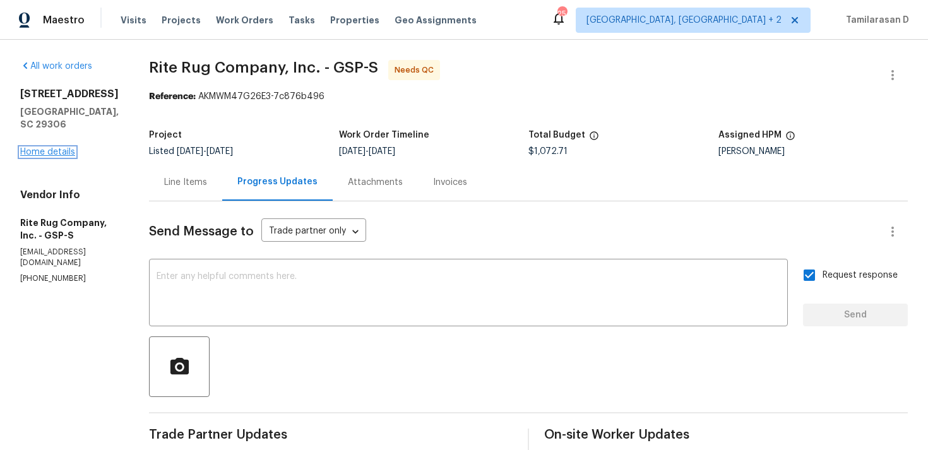
click at [71, 148] on link "Home details" at bounding box center [47, 152] width 55 height 9
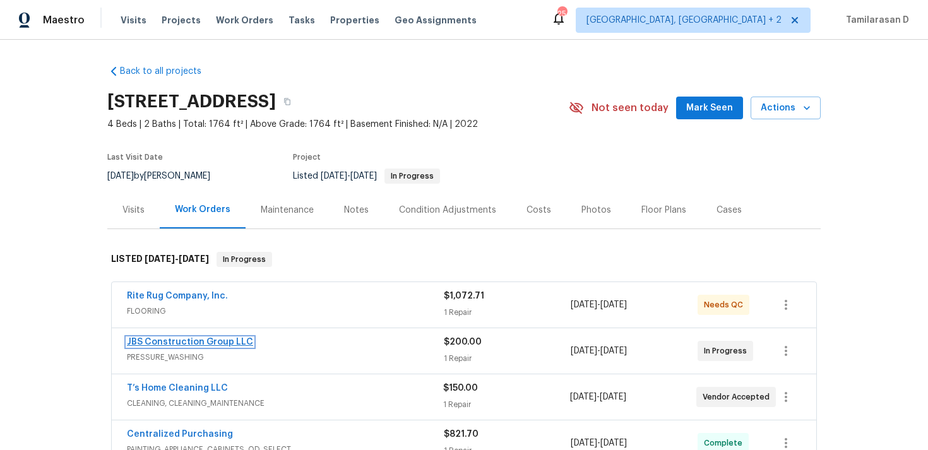
click at [215, 340] on link "JBS Construction Group LLC" at bounding box center [190, 342] width 126 height 9
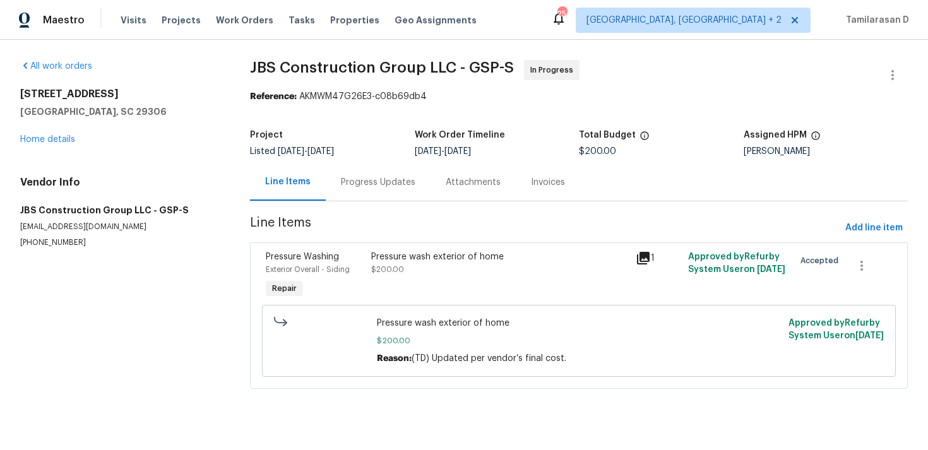
click at [345, 186] on div "Progress Updates" at bounding box center [378, 182] width 74 height 13
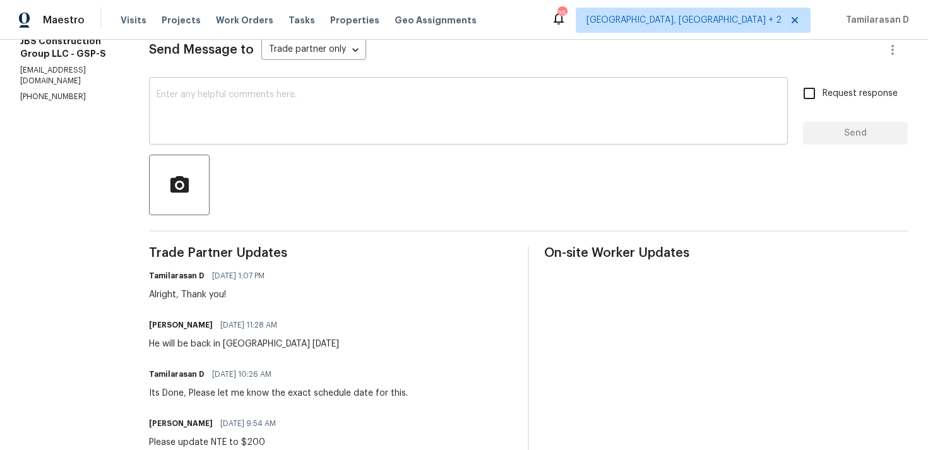
scroll to position [174, 0]
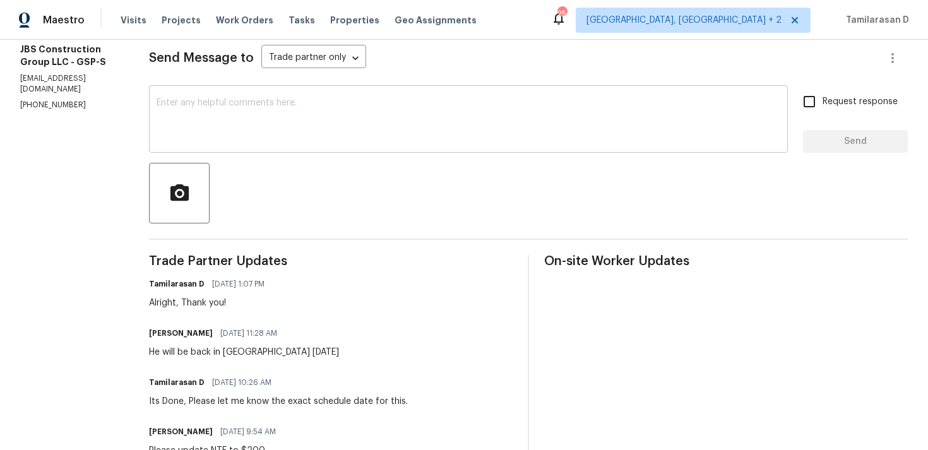
click at [263, 135] on textarea at bounding box center [469, 120] width 624 height 44
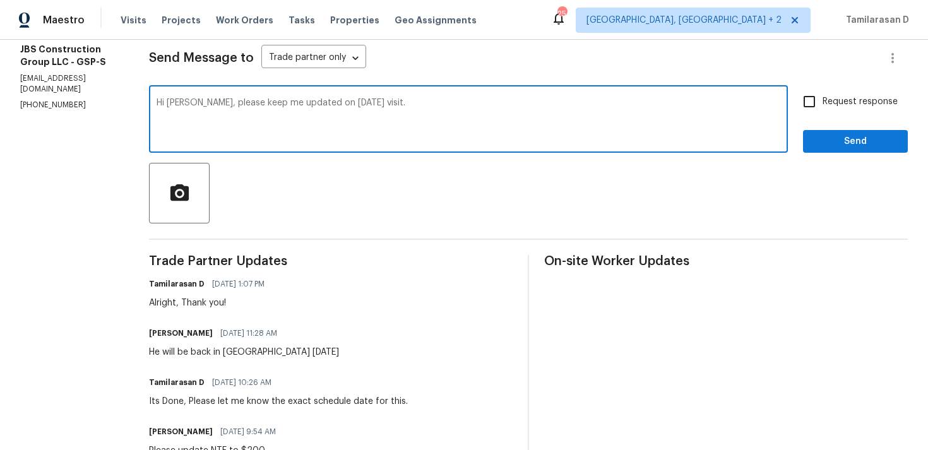
type textarea "Hi Kevin, please keep me updated on today's visit."
click at [815, 99] on input "Request response" at bounding box center [809, 101] width 27 height 27
checkbox input "true"
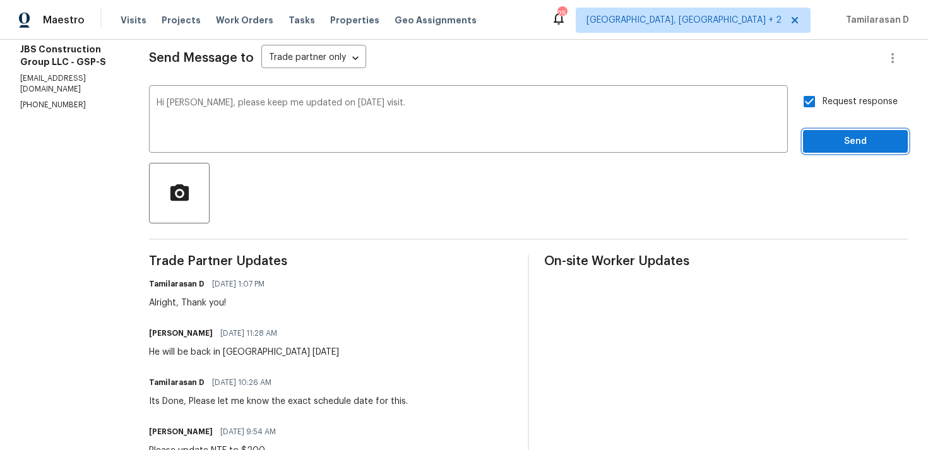
click at [819, 139] on span "Send" at bounding box center [855, 142] width 85 height 16
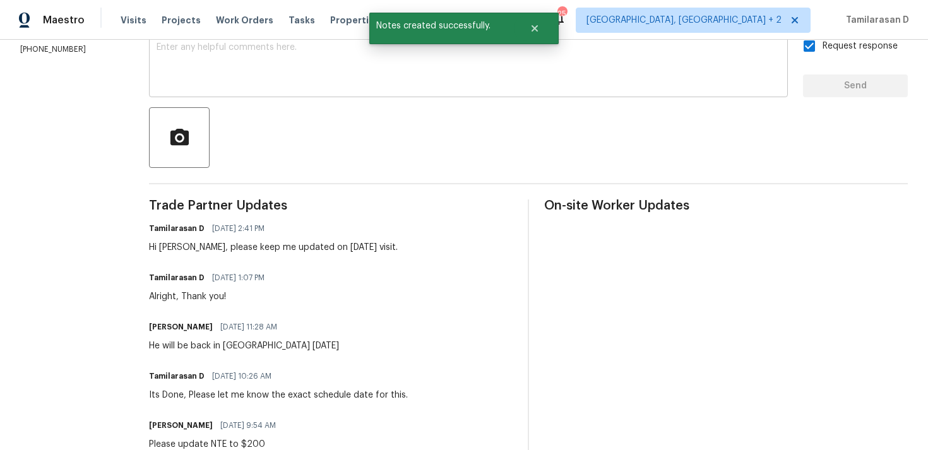
scroll to position [0, 0]
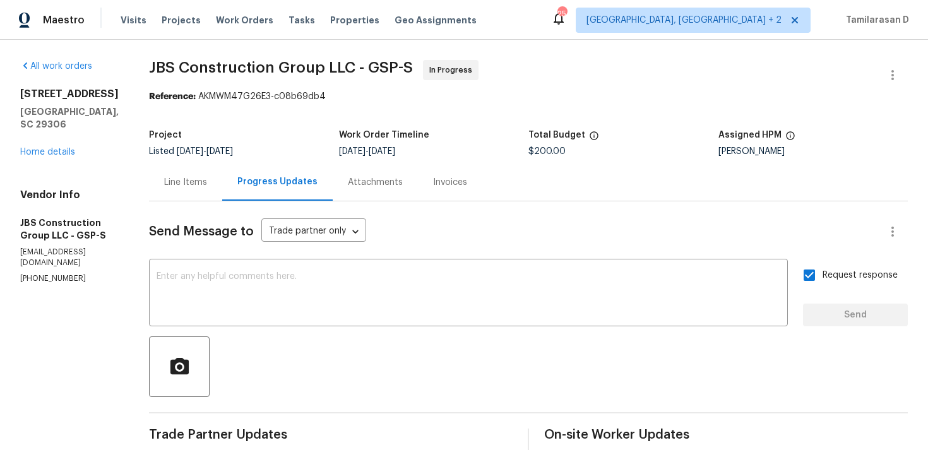
click at [75, 134] on div "1024 Longstone Way Spartanburg, SC 29306 Home details" at bounding box center [69, 123] width 98 height 71
click at [65, 148] on link "Home details" at bounding box center [47, 152] width 55 height 9
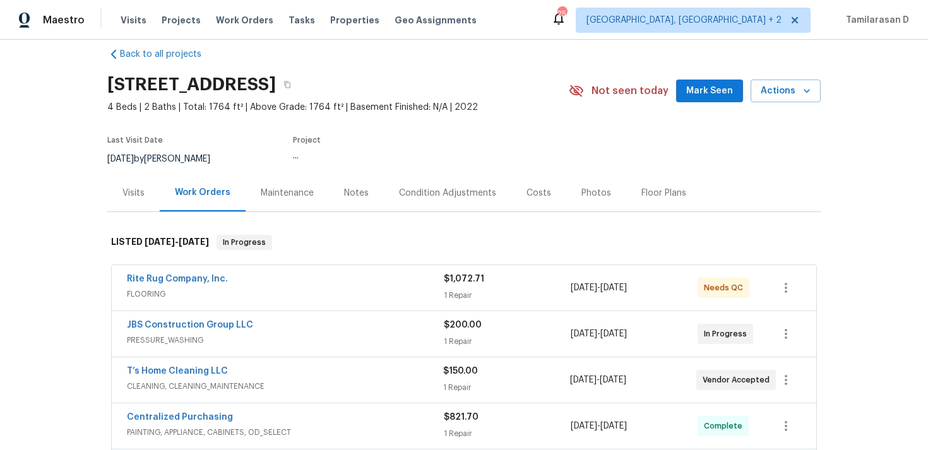
scroll to position [33, 0]
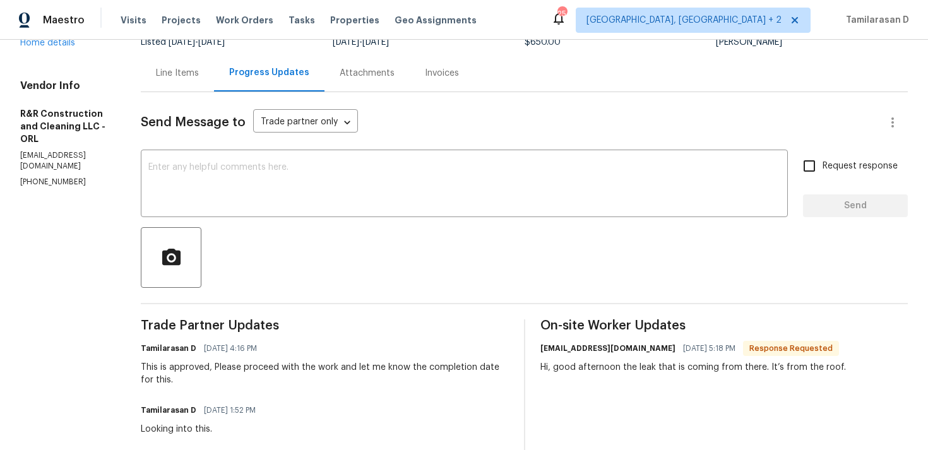
scroll to position [61, 0]
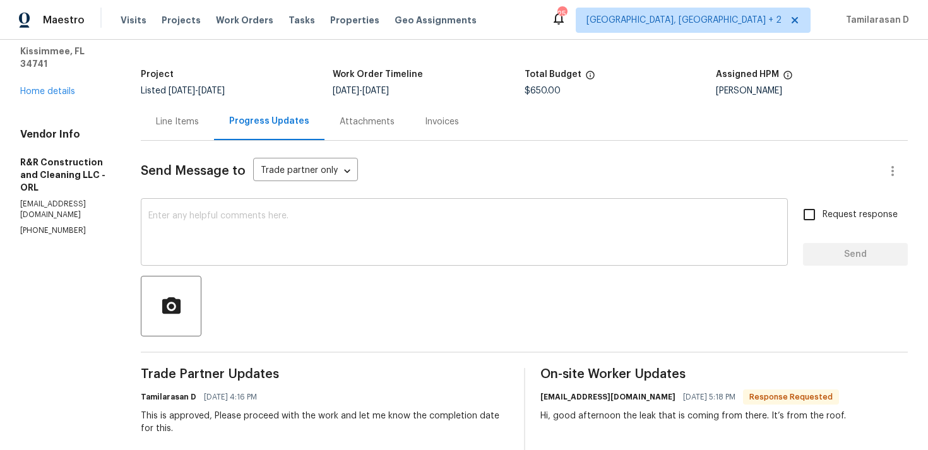
click at [255, 234] on textarea at bounding box center [464, 233] width 632 height 44
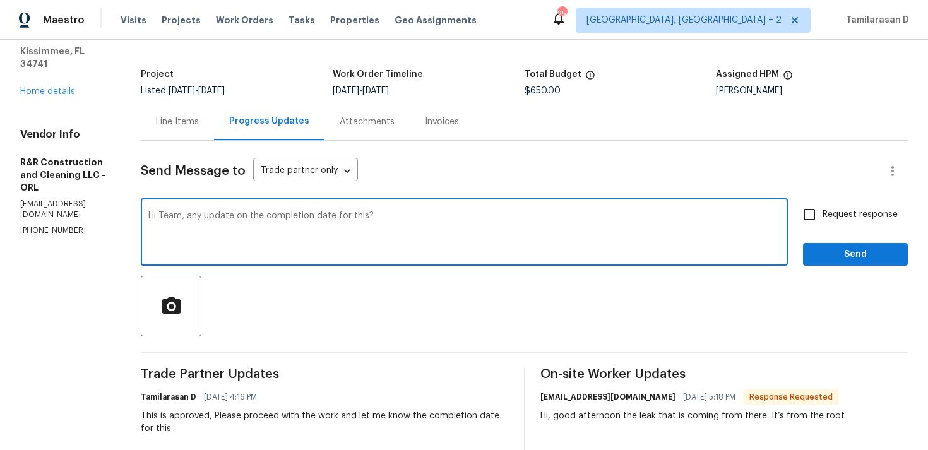
type textarea "Hi Team, any update on the completion date for this?"
click at [817, 209] on input "Request response" at bounding box center [809, 214] width 27 height 27
checkbox input "true"
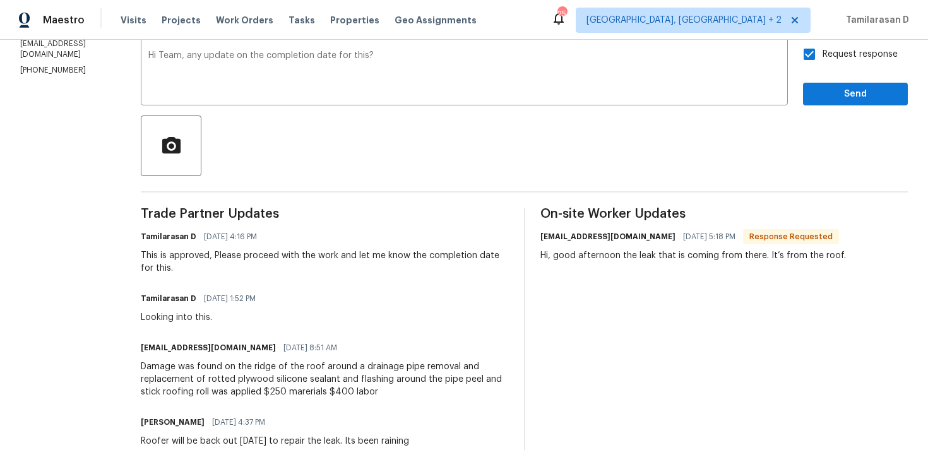
scroll to position [0, 0]
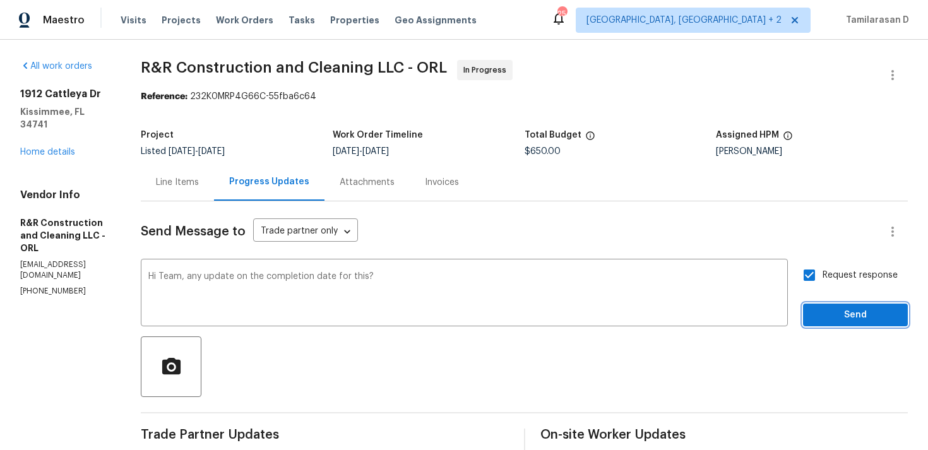
click at [843, 312] on span "Send" at bounding box center [855, 315] width 85 height 16
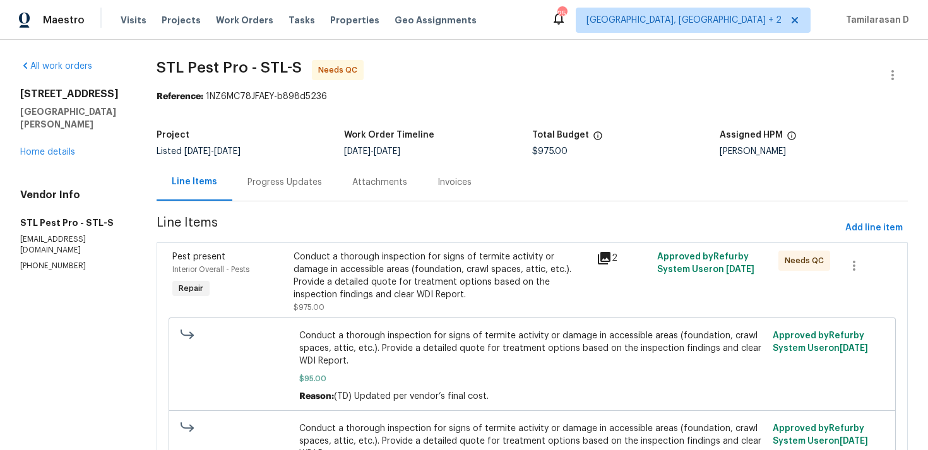
click at [249, 182] on div "Progress Updates" at bounding box center [284, 182] width 74 height 13
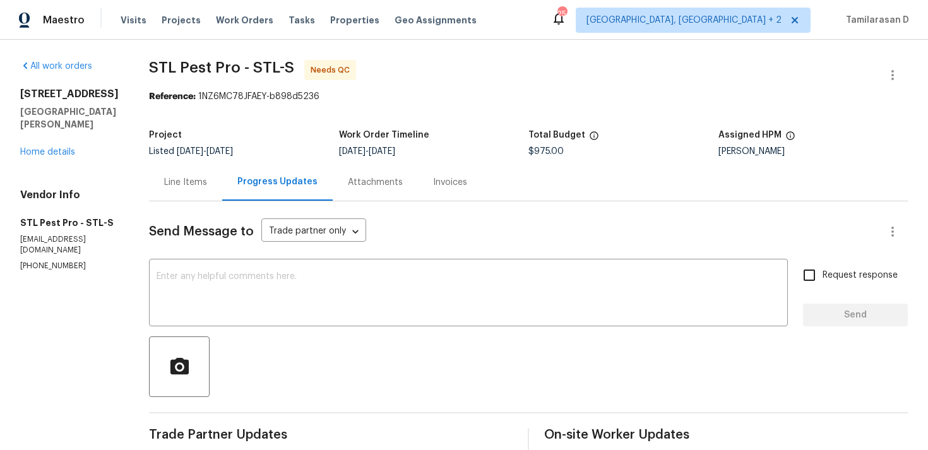
click at [166, 186] on div "Line Items" at bounding box center [185, 182] width 43 height 13
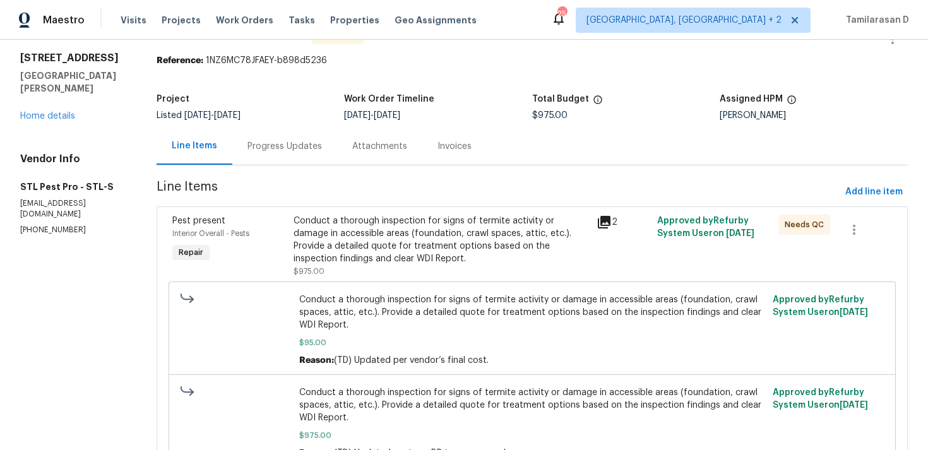
click at [298, 157] on div "Progress Updates" at bounding box center [284, 145] width 105 height 37
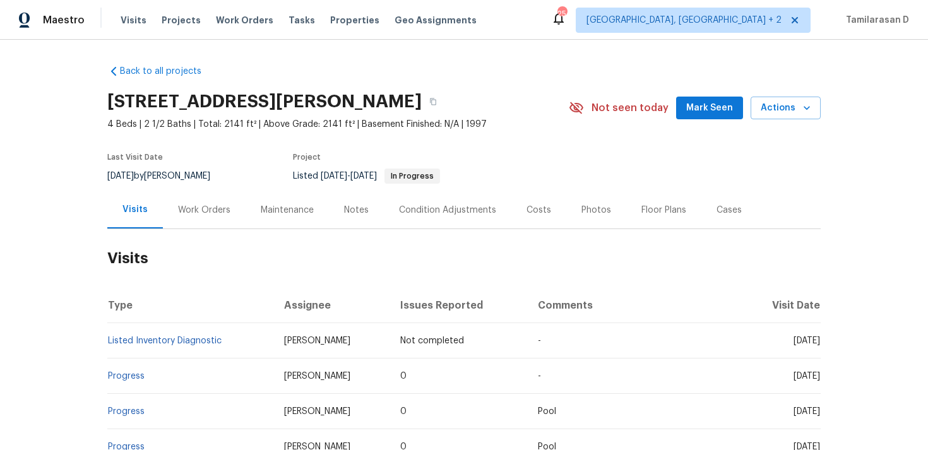
click at [227, 210] on div "Work Orders" at bounding box center [204, 209] width 83 height 37
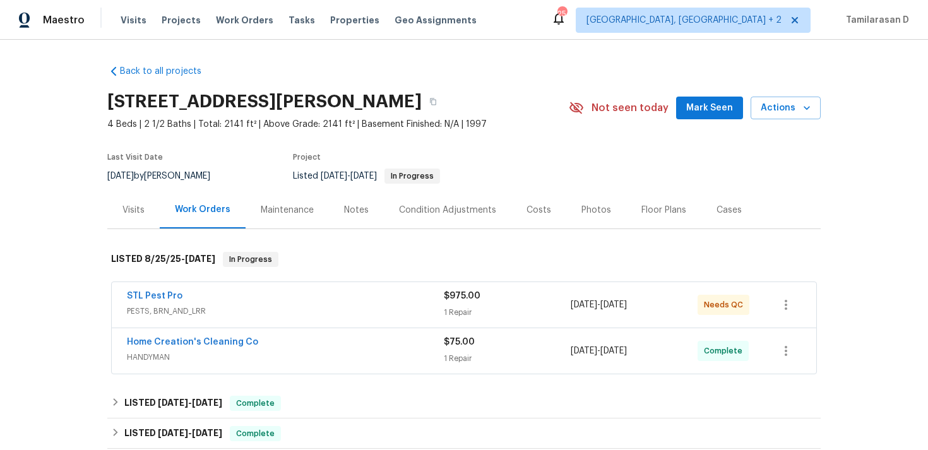
click at [221, 299] on div "STL Pest Pro" at bounding box center [285, 297] width 317 height 15
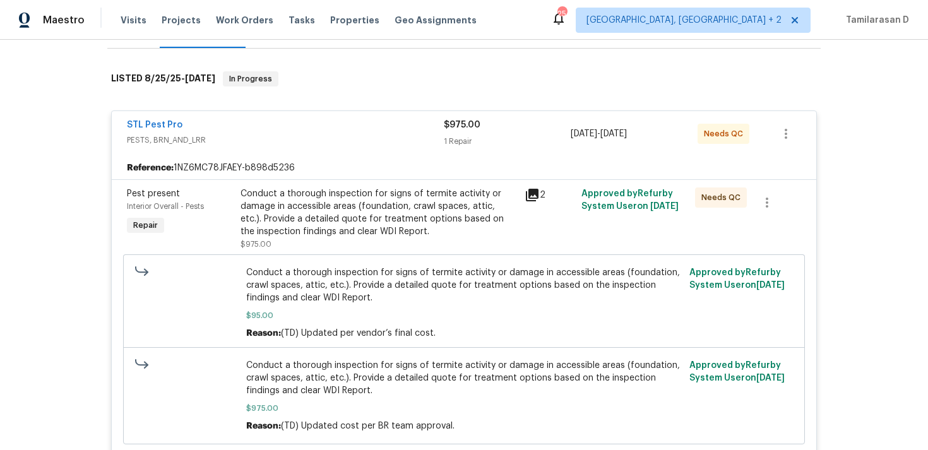
scroll to position [217, 0]
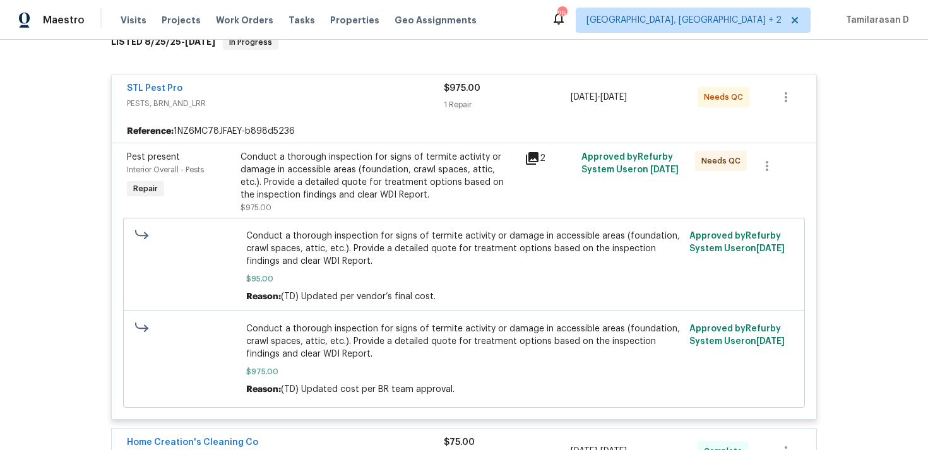
click at [248, 105] on span "PESTS, BRN_AND_LRR" at bounding box center [285, 103] width 317 height 13
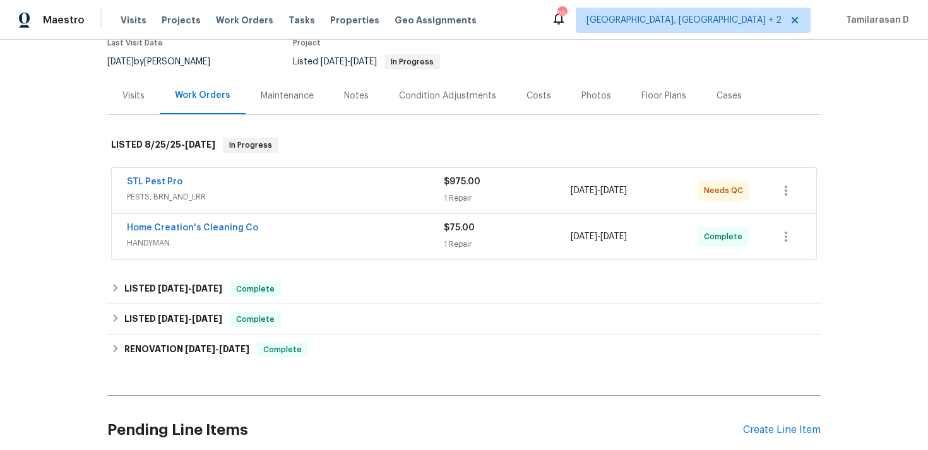
scroll to position [0, 0]
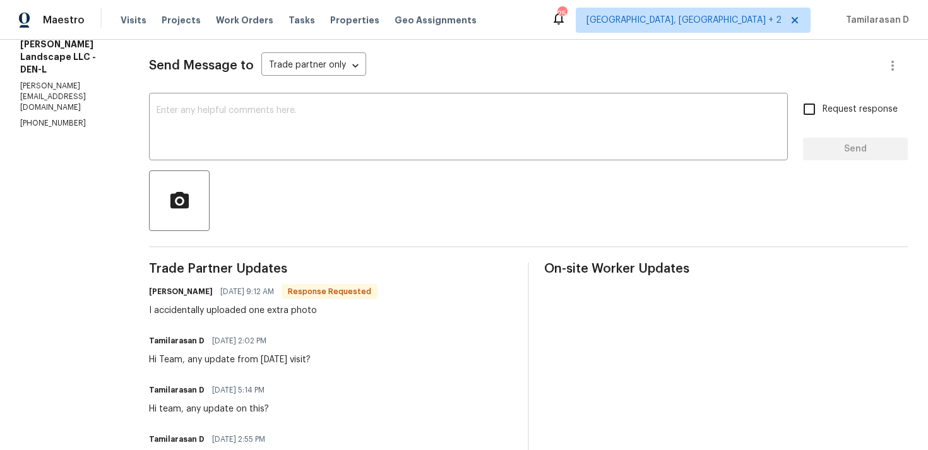
scroll to position [179, 0]
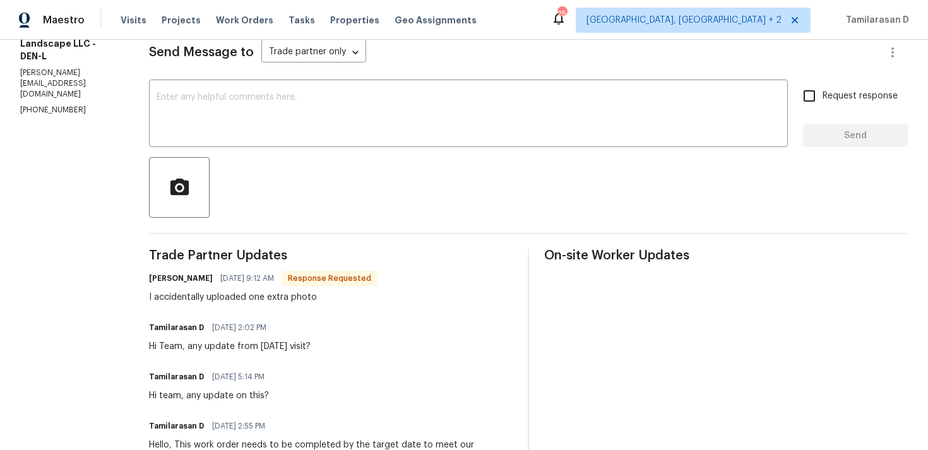
click at [264, 290] on div "[PERSON_NAME] [DATE] 9:12 AM Response Requested I accidentally uploaded one ext…" at bounding box center [263, 286] width 228 height 34
click at [264, 290] on div "Antonio Martinez 09/03/2025 9:12 AM Response Requested I accidentally uploaded …" at bounding box center [263, 286] width 228 height 34
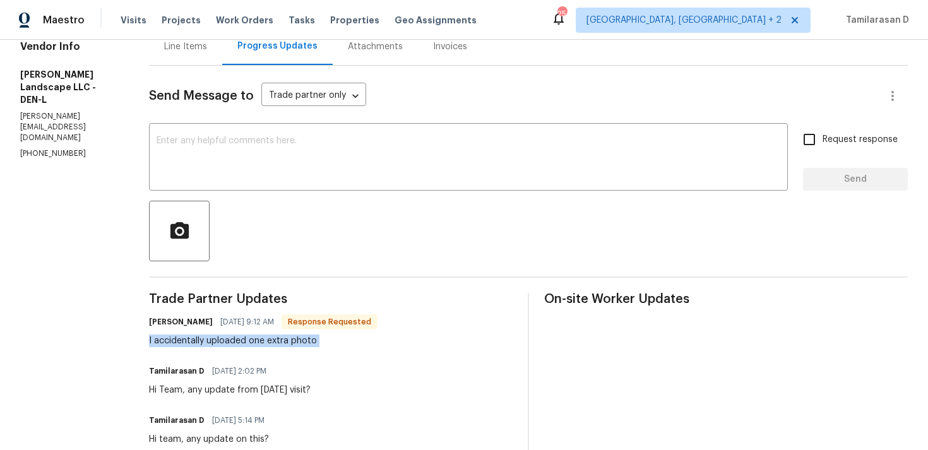
scroll to position [206, 0]
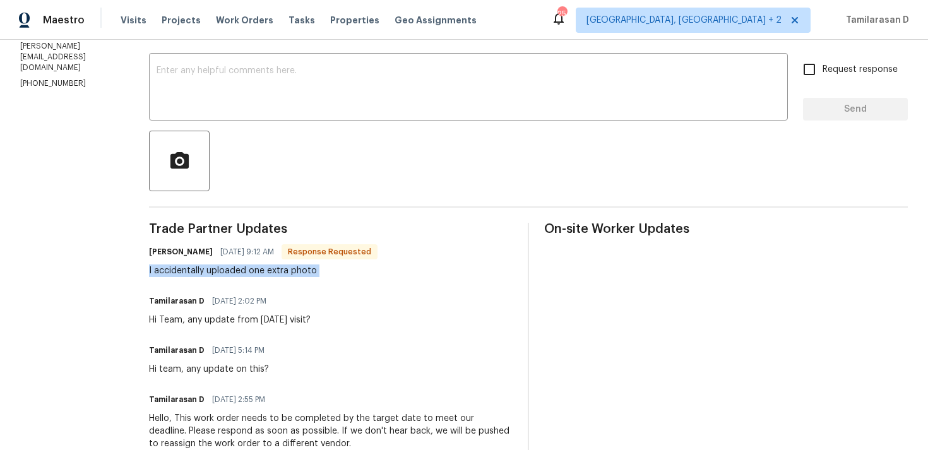
click at [286, 265] on div "I accidentally uploaded one extra photo" at bounding box center [263, 270] width 228 height 13
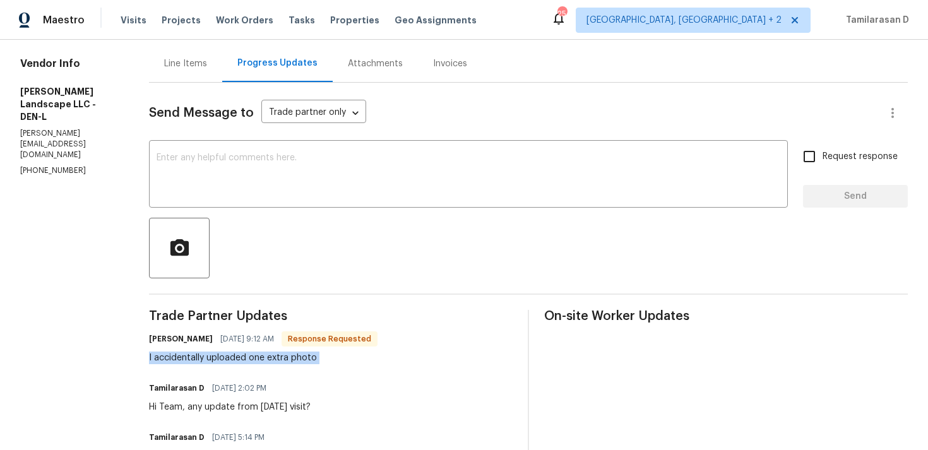
scroll to position [0, 0]
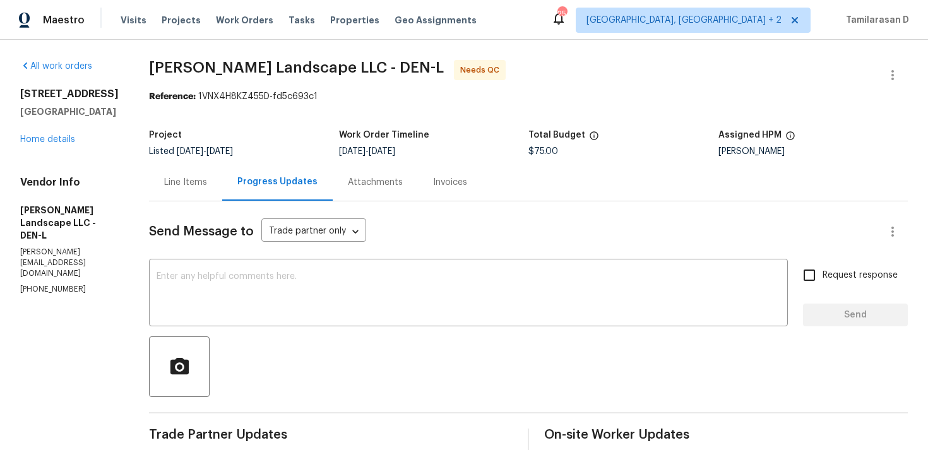
click at [211, 192] on div "Line Items" at bounding box center [185, 181] width 73 height 37
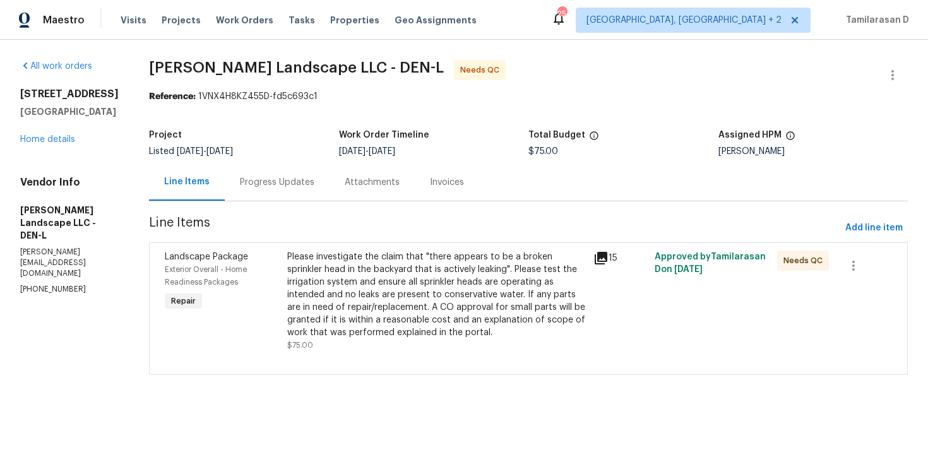
click at [414, 264] on div "Please investigate the claim that "there appears to be a broken sprinkler head …" at bounding box center [436, 295] width 299 height 88
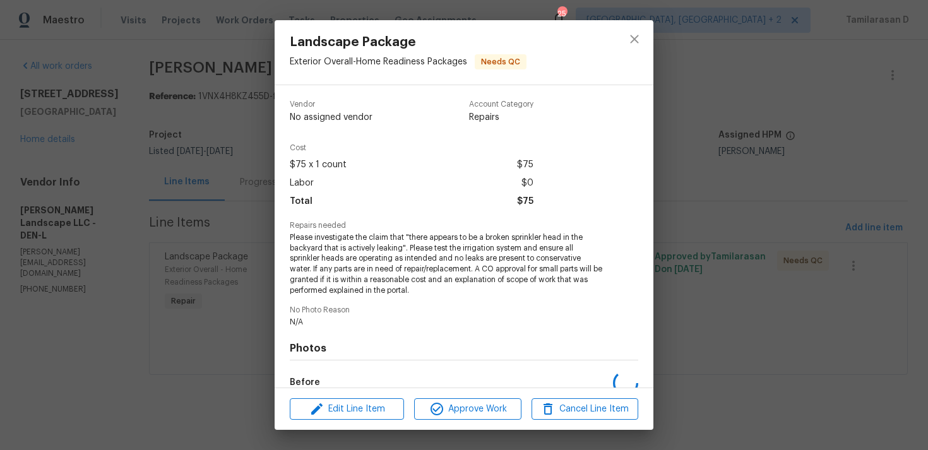
scroll to position [152, 0]
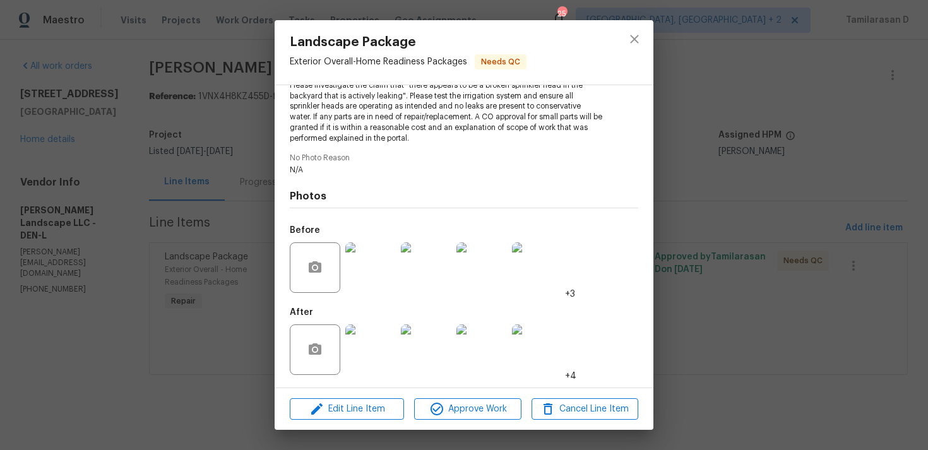
click at [368, 273] on img at bounding box center [370, 267] width 50 height 50
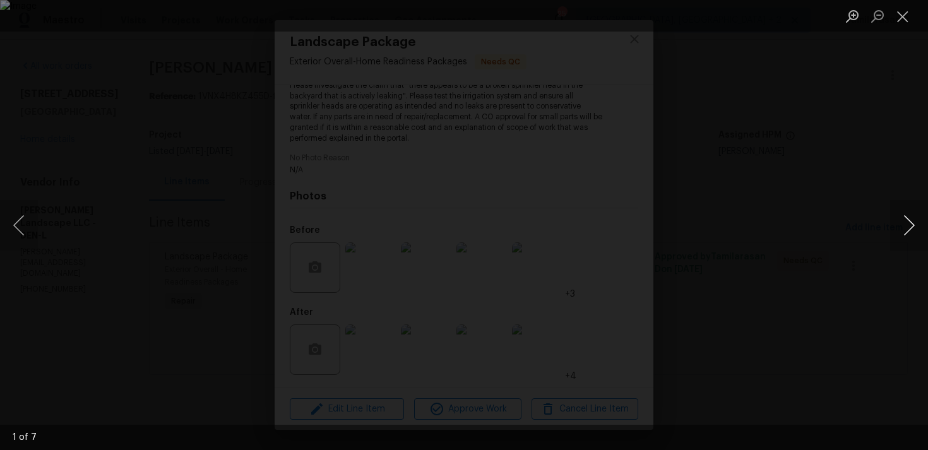
click at [916, 221] on button "Next image" at bounding box center [909, 225] width 38 height 50
click at [826, 213] on div "Lightbox" at bounding box center [464, 225] width 928 height 450
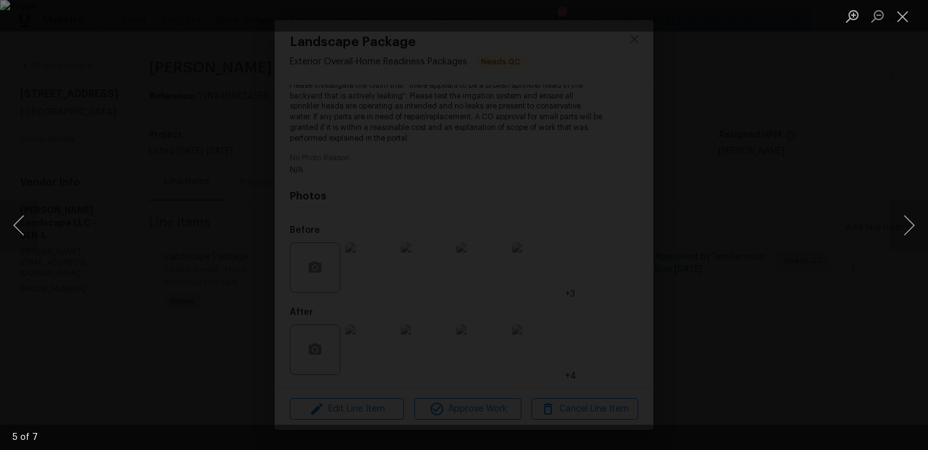
click at [820, 193] on div "Lightbox" at bounding box center [464, 225] width 928 height 450
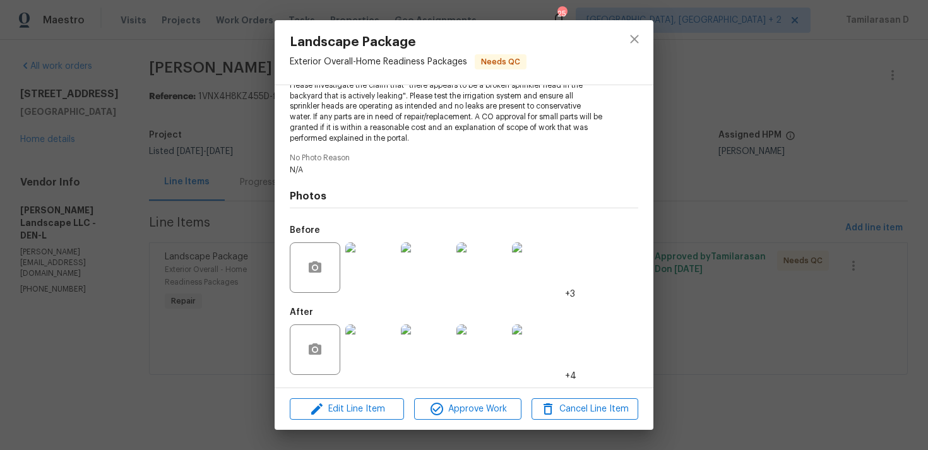
click at [381, 339] on img at bounding box center [370, 349] width 50 height 50
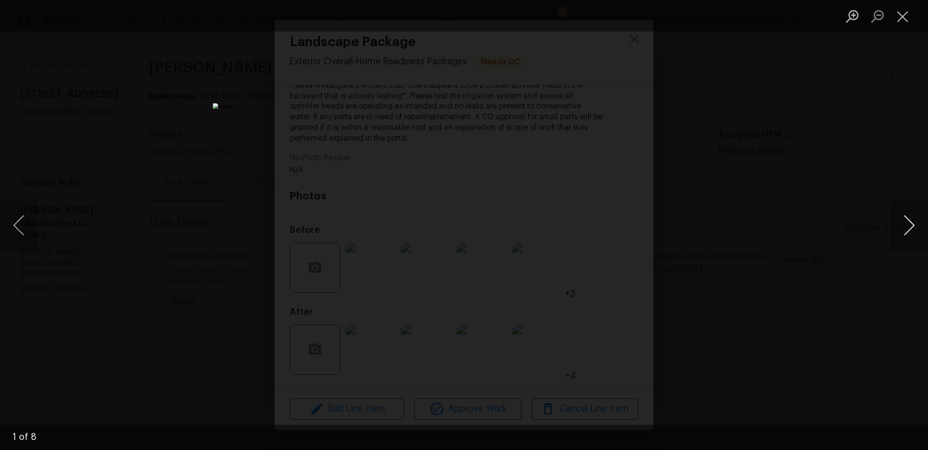
click at [913, 218] on button "Next image" at bounding box center [909, 225] width 38 height 50
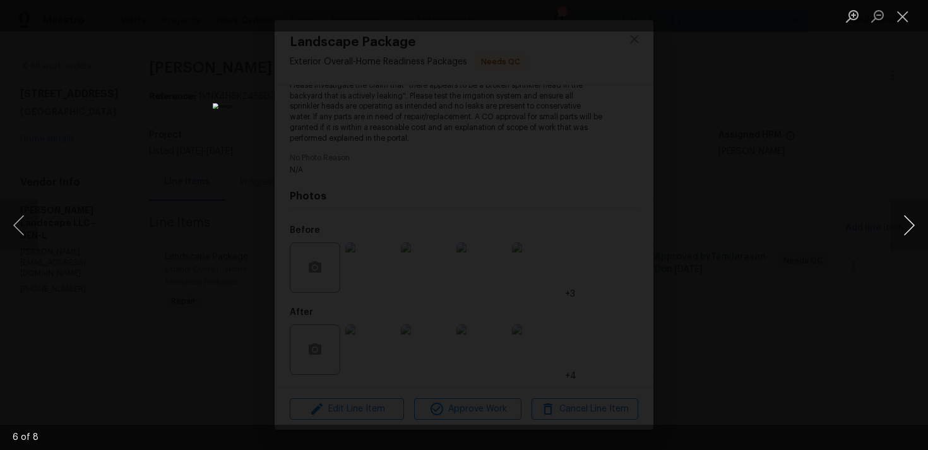
click at [913, 218] on button "Next image" at bounding box center [909, 225] width 38 height 50
click at [873, 246] on div "Lightbox" at bounding box center [464, 225] width 928 height 450
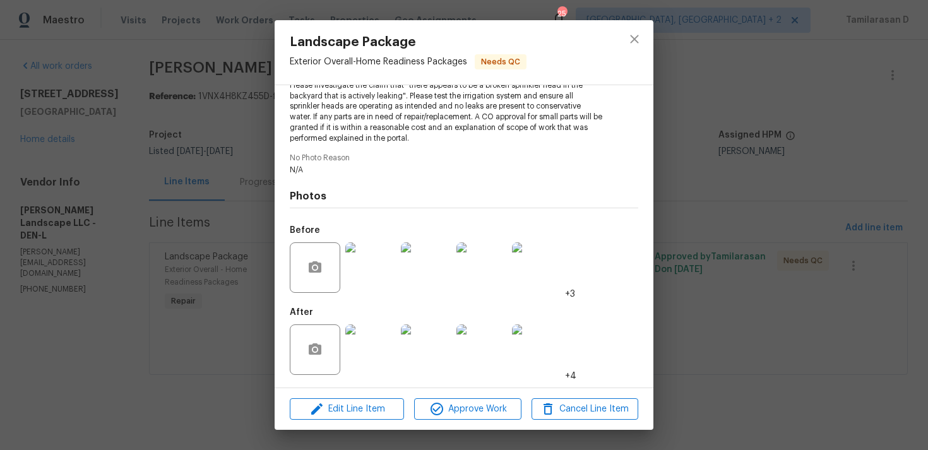
click at [714, 200] on div "Landscape Package Exterior Overall - Home Readiness Packages Needs QC Vendor Da…" at bounding box center [464, 225] width 928 height 450
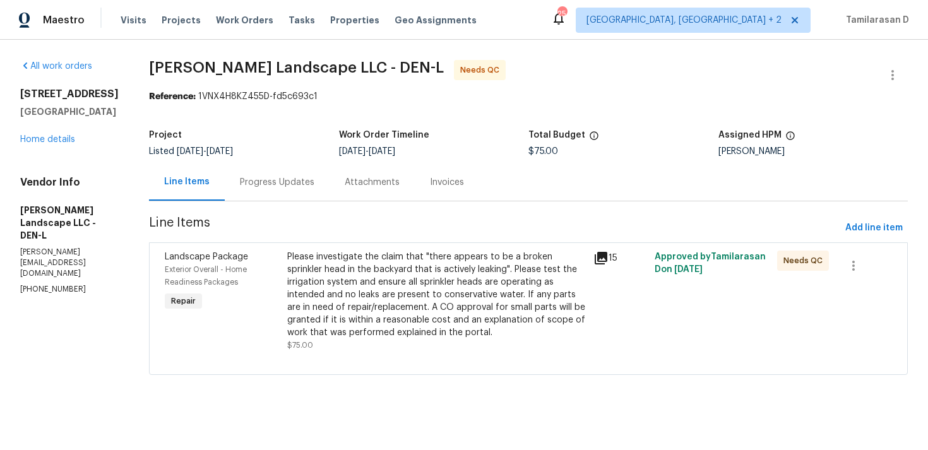
click at [551, 200] on div "Line Items Progress Updates Attachments Invoices" at bounding box center [528, 182] width 759 height 38
click at [319, 190] on div "Progress Updates" at bounding box center [277, 181] width 105 height 37
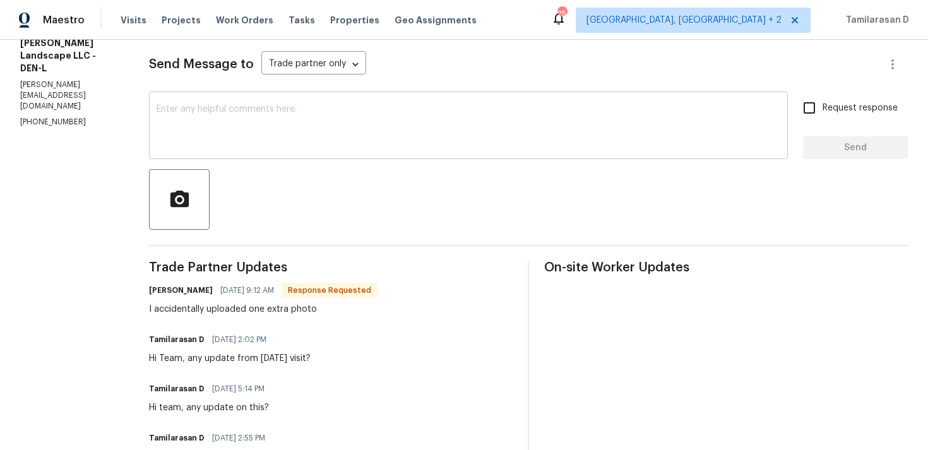
scroll to position [169, 0]
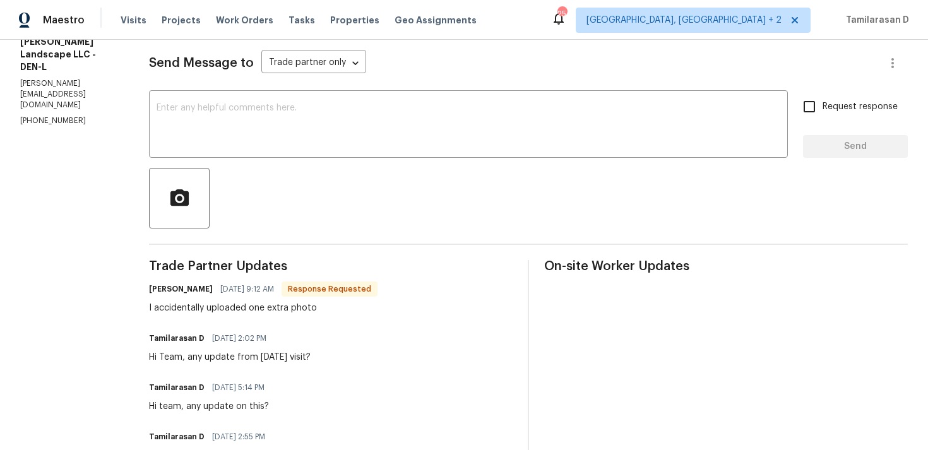
click at [251, 305] on div "I accidentally uploaded one extra photo" at bounding box center [263, 308] width 228 height 13
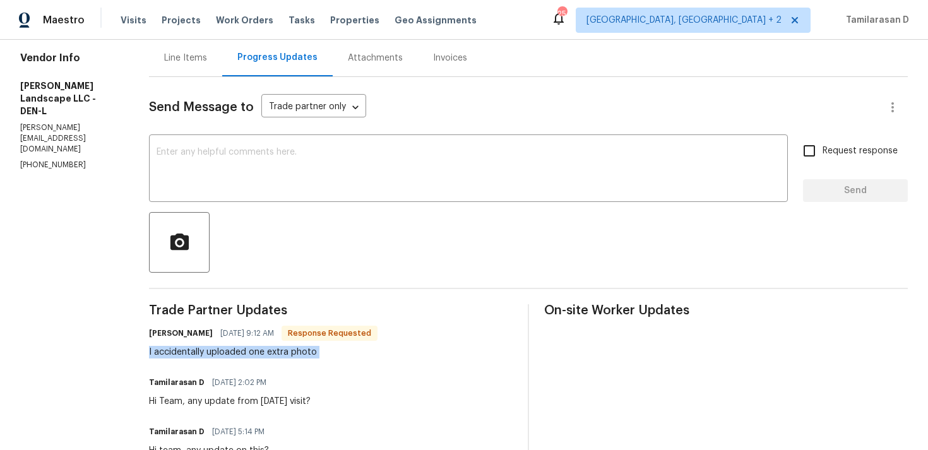
scroll to position [52, 0]
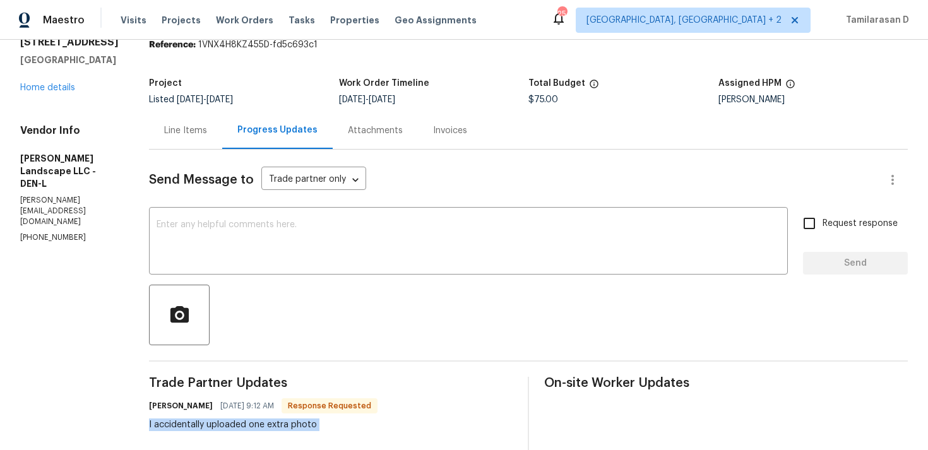
click at [202, 126] on div "Line Items" at bounding box center [185, 130] width 43 height 13
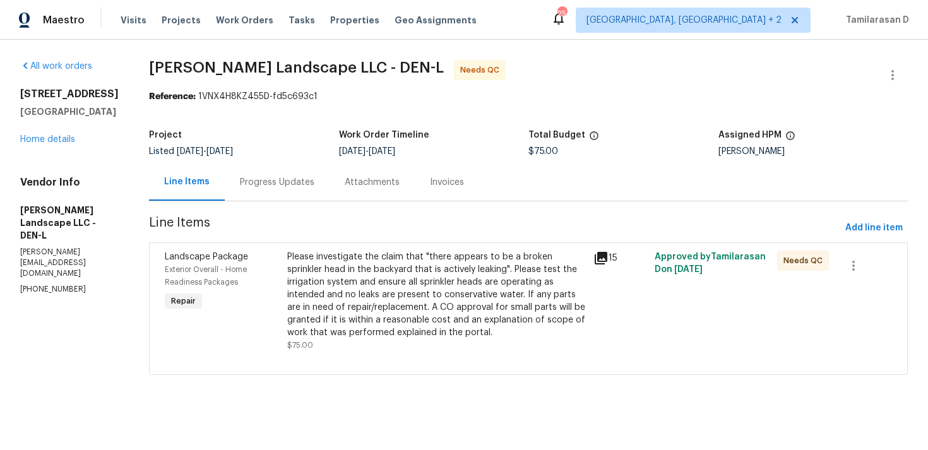
click at [398, 276] on div "Please investigate the claim that "there appears to be a broken sprinkler head …" at bounding box center [436, 295] width 299 height 88
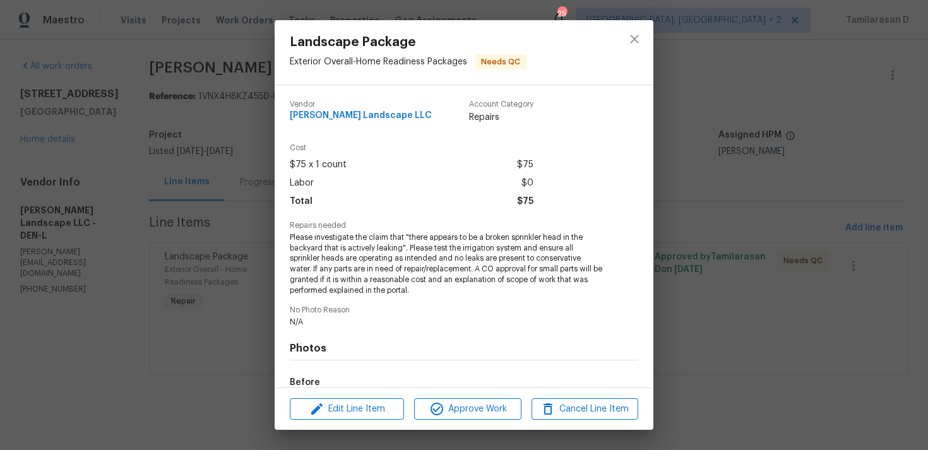
scroll to position [152, 0]
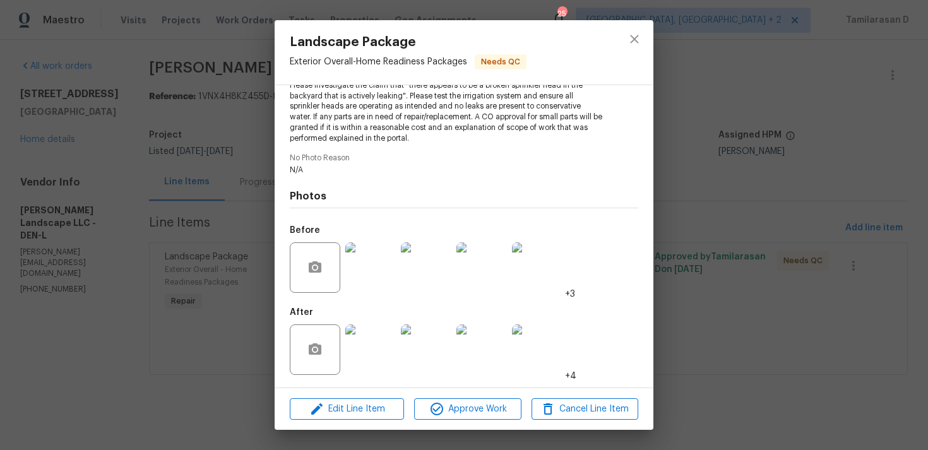
click at [360, 353] on img at bounding box center [370, 349] width 50 height 50
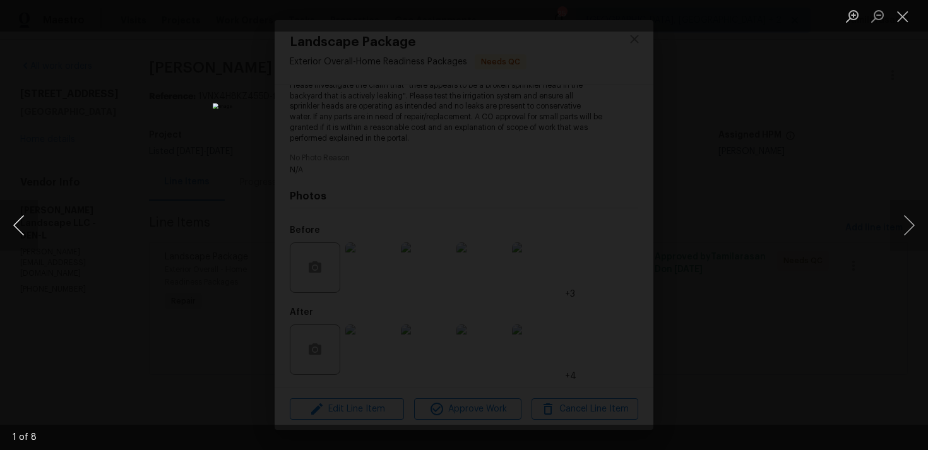
click at [20, 224] on button "Previous image" at bounding box center [19, 225] width 38 height 50
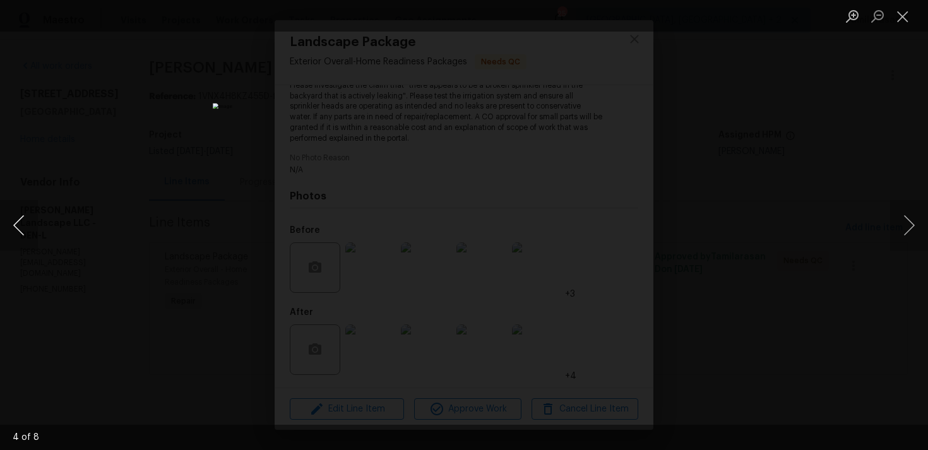
click at [20, 224] on button "Previous image" at bounding box center [19, 225] width 38 height 50
click at [39, 216] on div "Lightbox" at bounding box center [464, 225] width 928 height 450
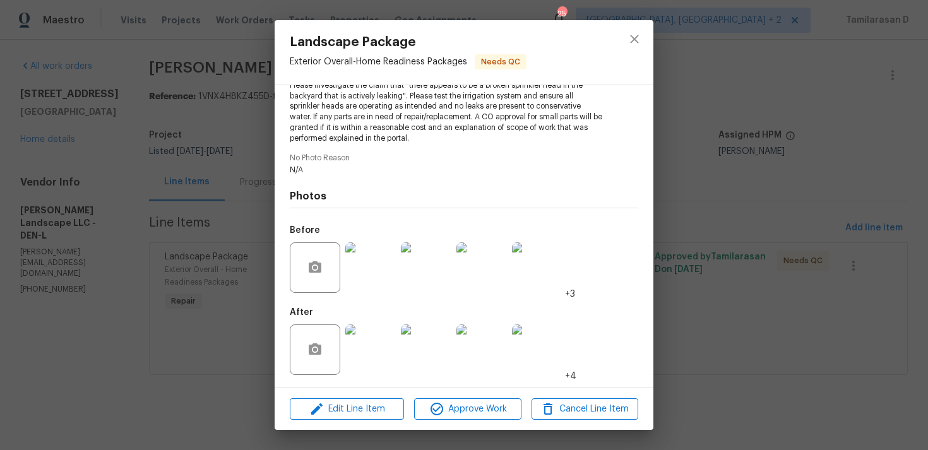
click at [372, 262] on img at bounding box center [370, 267] width 50 height 50
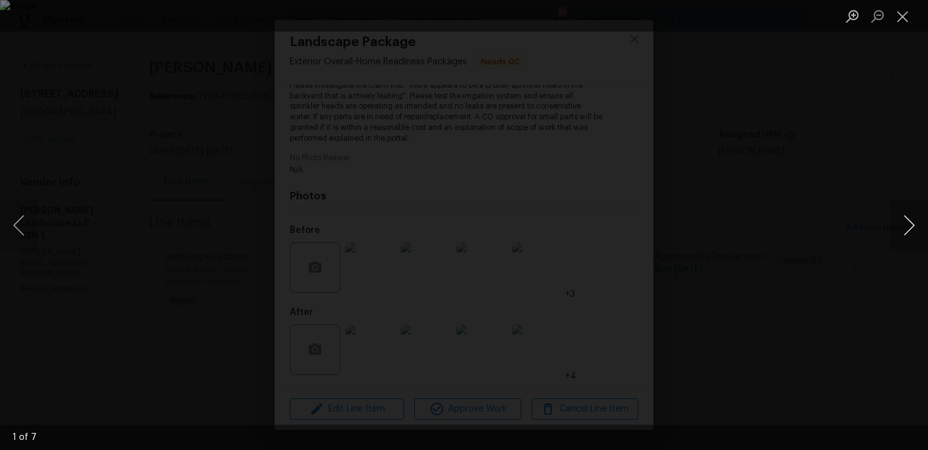
click at [907, 212] on button "Next image" at bounding box center [909, 225] width 38 height 50
click at [910, 218] on button "Next image" at bounding box center [909, 225] width 38 height 50
click at [918, 216] on button "Next image" at bounding box center [909, 225] width 38 height 50
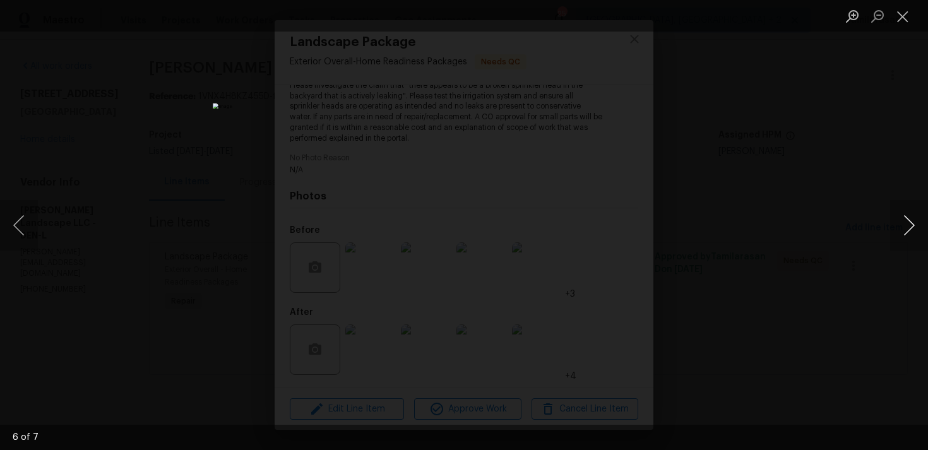
click at [913, 221] on button "Next image" at bounding box center [909, 225] width 38 height 50
click at [908, 224] on button "Next image" at bounding box center [909, 225] width 38 height 50
click at [906, 227] on button "Next image" at bounding box center [909, 225] width 38 height 50
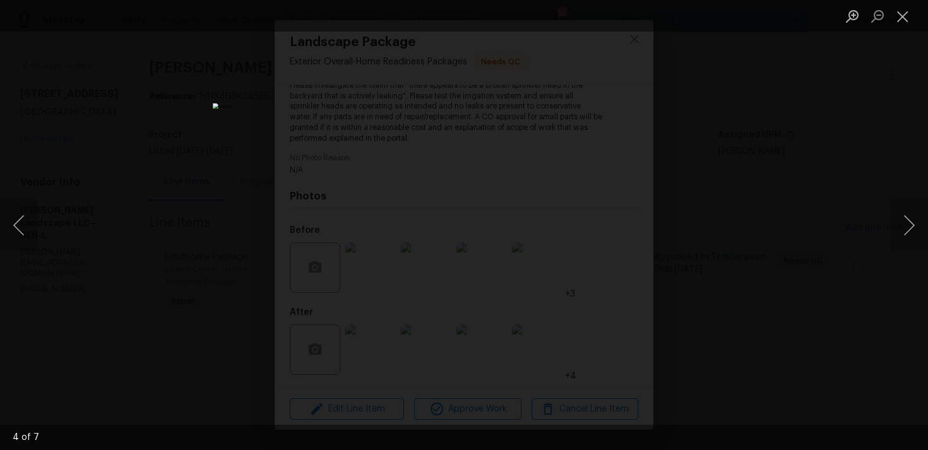
click at [889, 239] on div "Lightbox" at bounding box center [464, 225] width 928 height 450
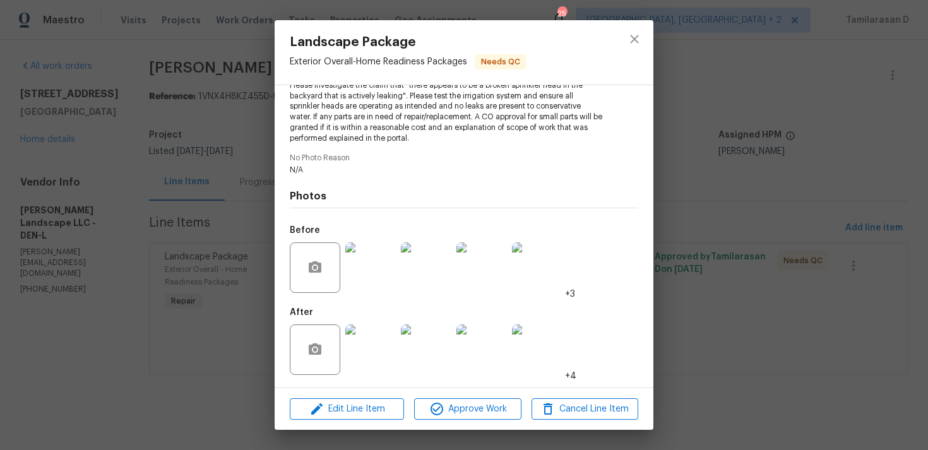
click at [368, 265] on img at bounding box center [370, 267] width 50 height 50
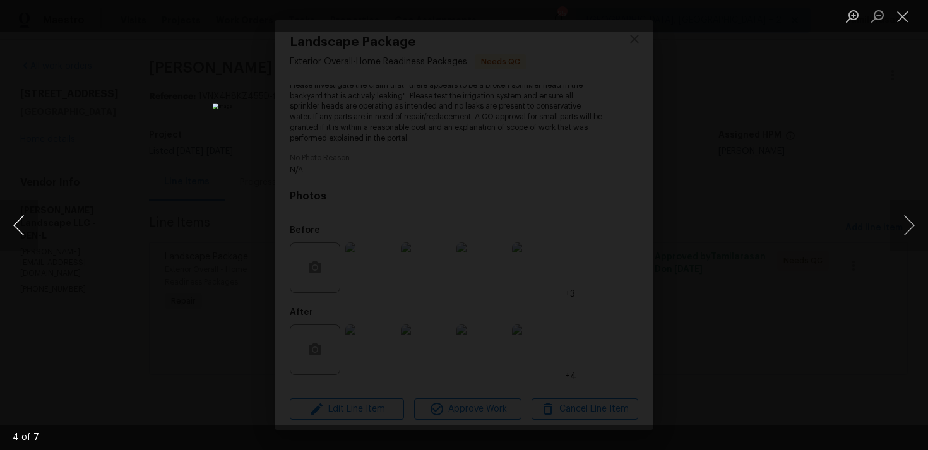
click at [13, 227] on button "Previous image" at bounding box center [19, 225] width 38 height 50
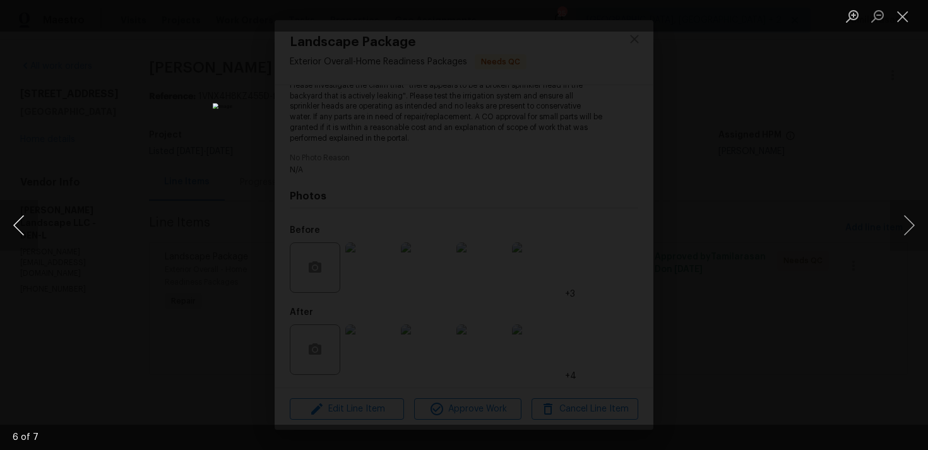
click at [13, 227] on button "Previous image" at bounding box center [19, 225] width 38 height 50
click at [25, 227] on button "Previous image" at bounding box center [19, 225] width 38 height 50
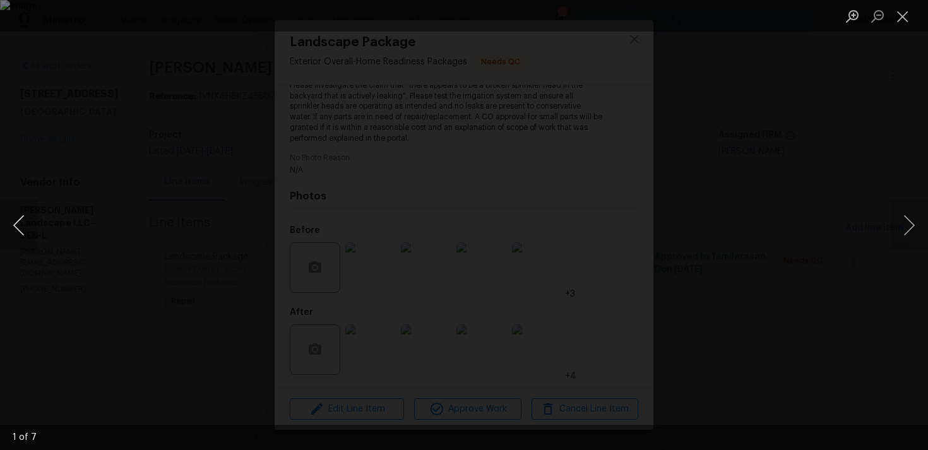
click at [25, 227] on button "Previous image" at bounding box center [19, 225] width 38 height 50
click at [20, 227] on button "Previous image" at bounding box center [19, 225] width 38 height 50
click at [21, 223] on button "Previous image" at bounding box center [19, 225] width 38 height 50
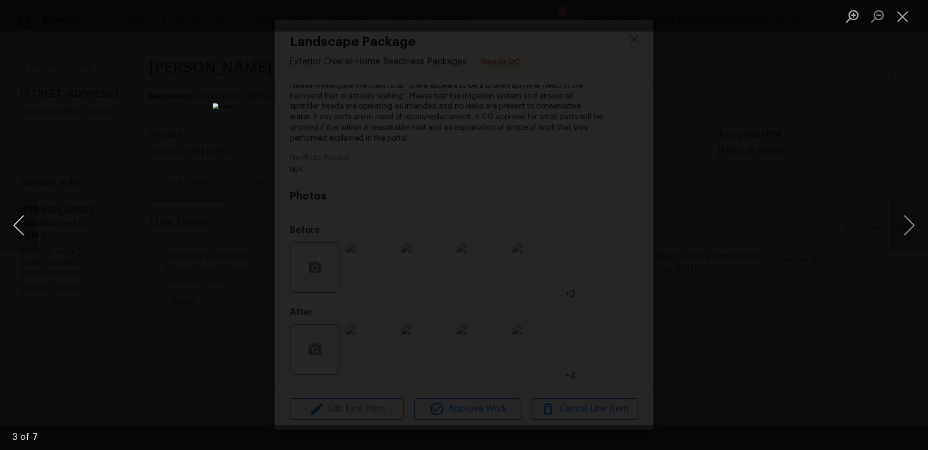
click at [19, 224] on button "Previous image" at bounding box center [19, 225] width 38 height 50
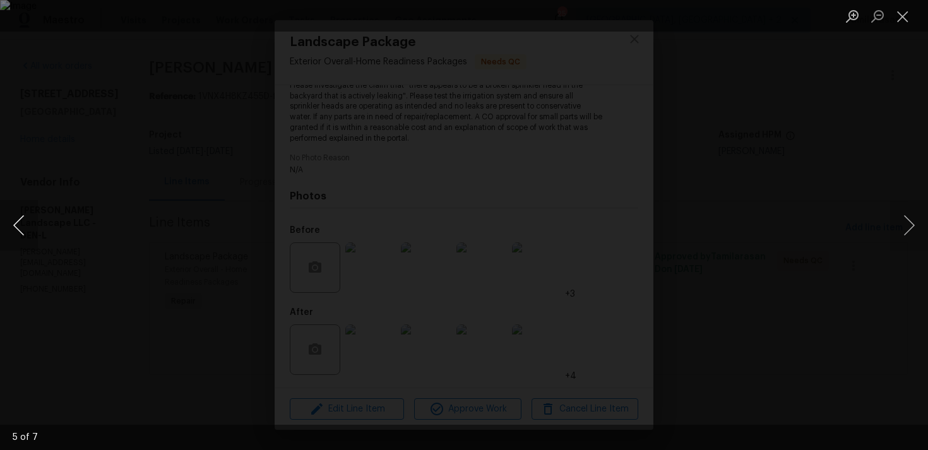
click at [19, 224] on button "Previous image" at bounding box center [19, 225] width 38 height 50
click at [911, 228] on button "Next image" at bounding box center [909, 225] width 38 height 50
click at [904, 223] on button "Next image" at bounding box center [909, 225] width 38 height 50
click at [916, 216] on button "Next image" at bounding box center [909, 225] width 38 height 50
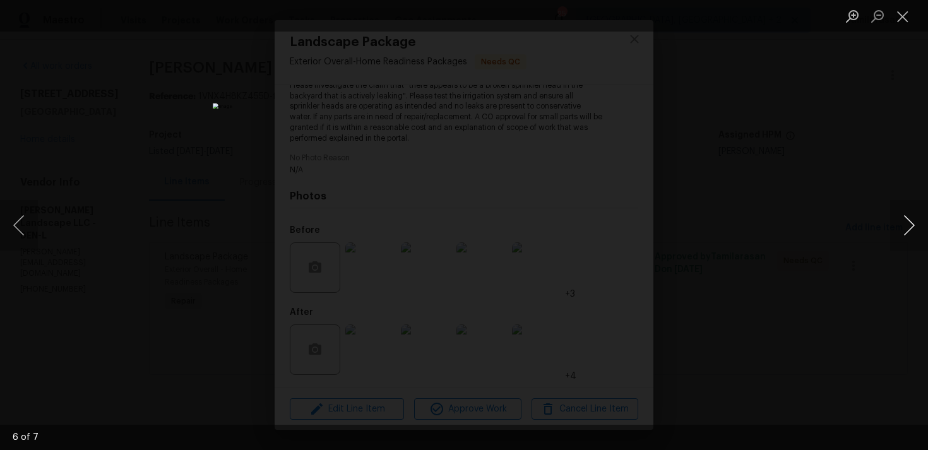
click at [916, 216] on button "Next image" at bounding box center [909, 225] width 38 height 50
click at [900, 228] on button "Next image" at bounding box center [909, 225] width 38 height 50
click at [918, 224] on button "Next image" at bounding box center [909, 225] width 38 height 50
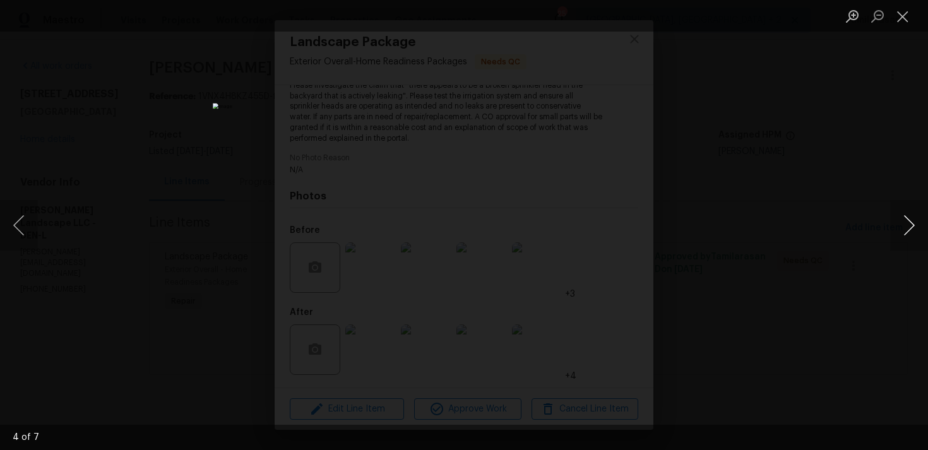
click at [918, 224] on button "Next image" at bounding box center [909, 225] width 38 height 50
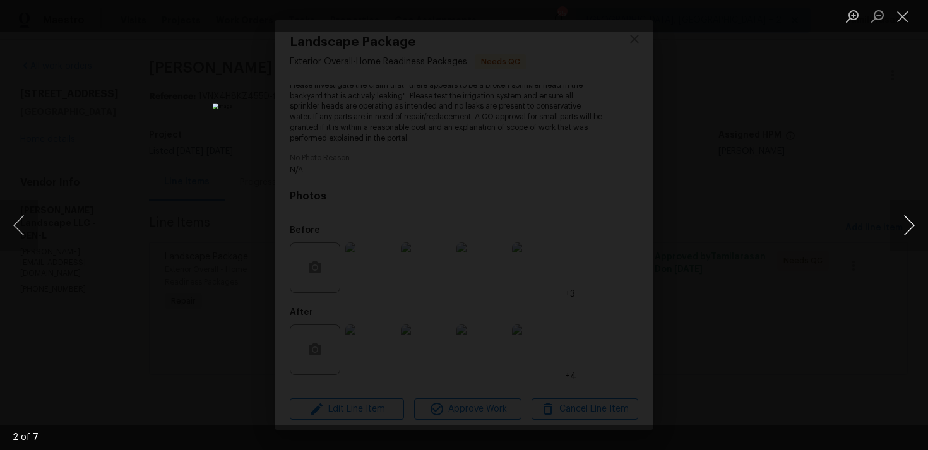
click at [918, 224] on button "Next image" at bounding box center [909, 225] width 38 height 50
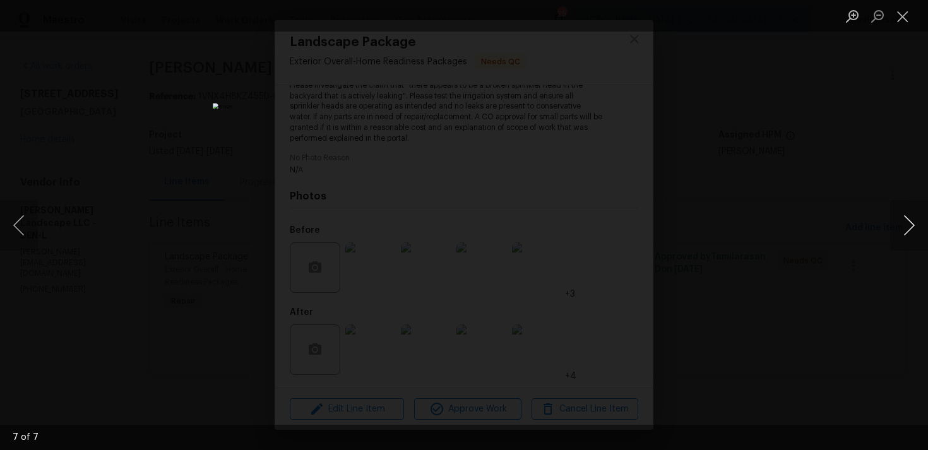
click at [918, 222] on button "Next image" at bounding box center [909, 225] width 38 height 50
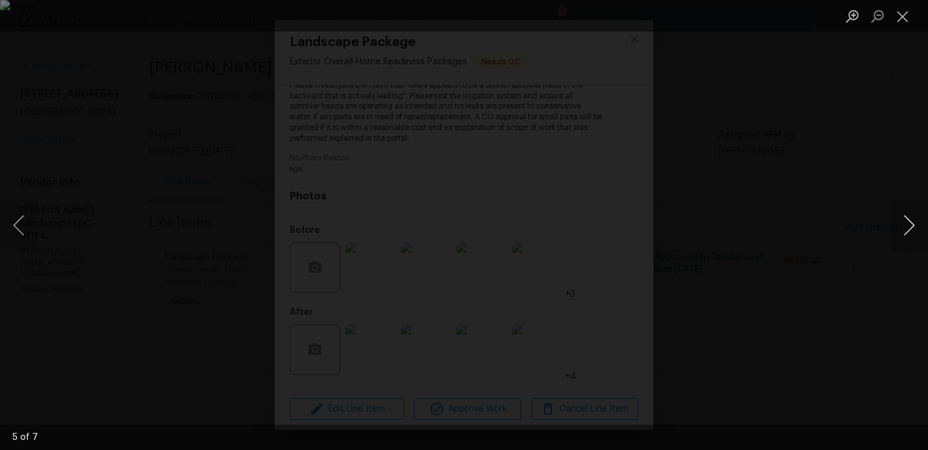
click at [918, 222] on button "Next image" at bounding box center [909, 225] width 38 height 50
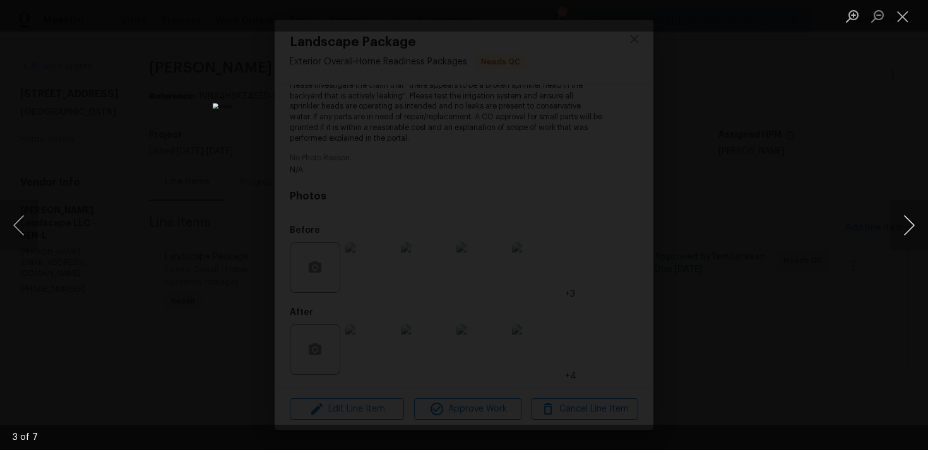
click at [918, 222] on button "Next image" at bounding box center [909, 225] width 38 height 50
click at [900, 20] on button "Close lightbox" at bounding box center [902, 16] width 25 height 22
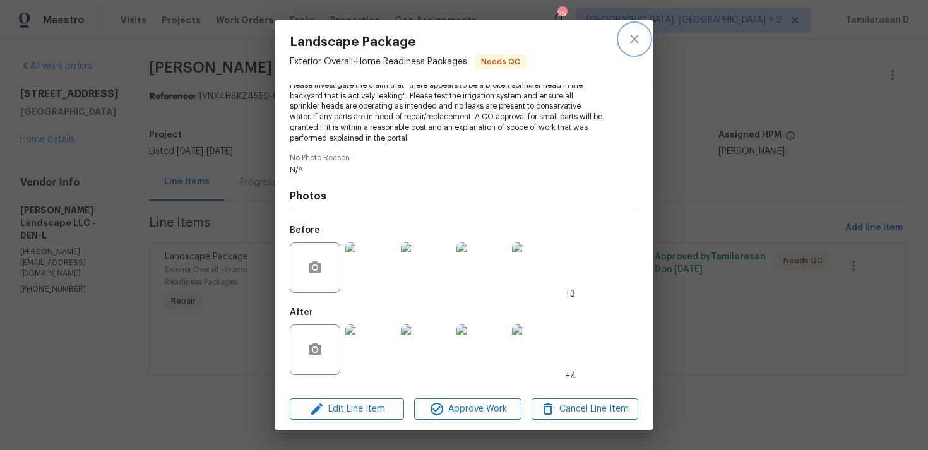
click at [631, 35] on icon "close" at bounding box center [634, 39] width 8 height 8
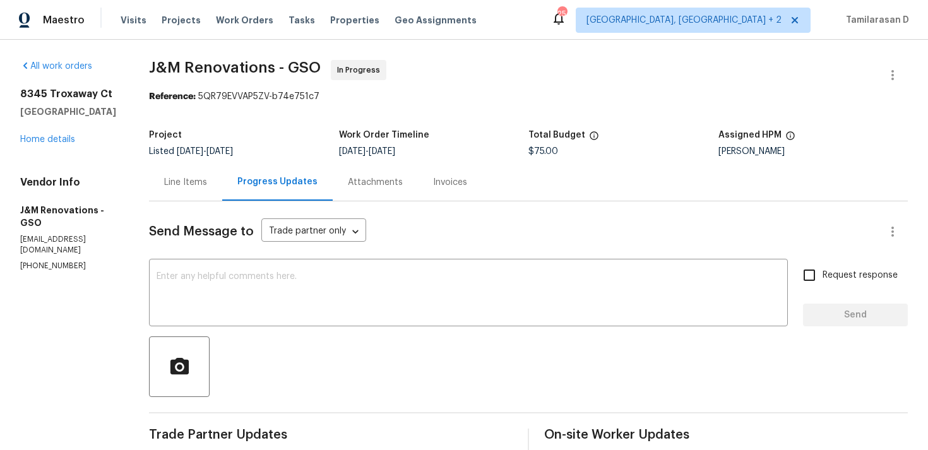
click at [60, 144] on div "8345 Troxaway Ct Lewisville, NC 27023 Home details" at bounding box center [69, 117] width 98 height 58
click at [59, 135] on link "Home details" at bounding box center [47, 139] width 55 height 9
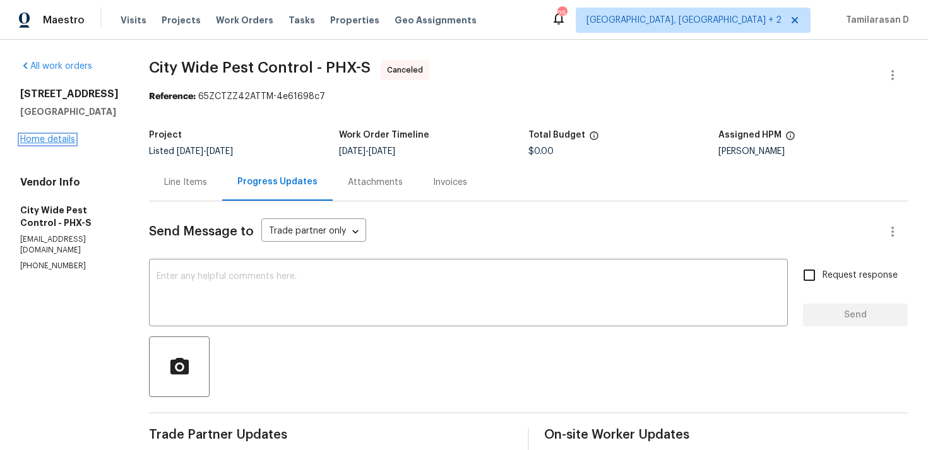
click at [62, 144] on link "Home details" at bounding box center [47, 139] width 55 height 9
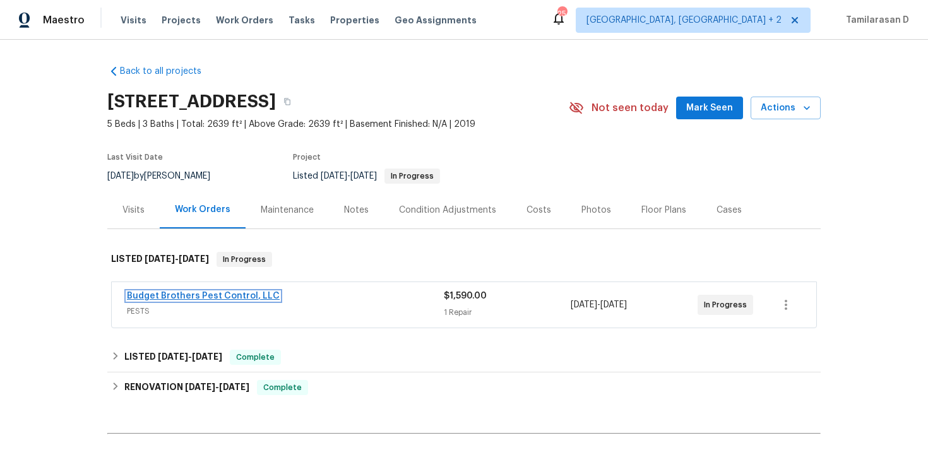
click at [196, 294] on link "Budget Brothers Pest Control, LLC" at bounding box center [203, 296] width 153 height 9
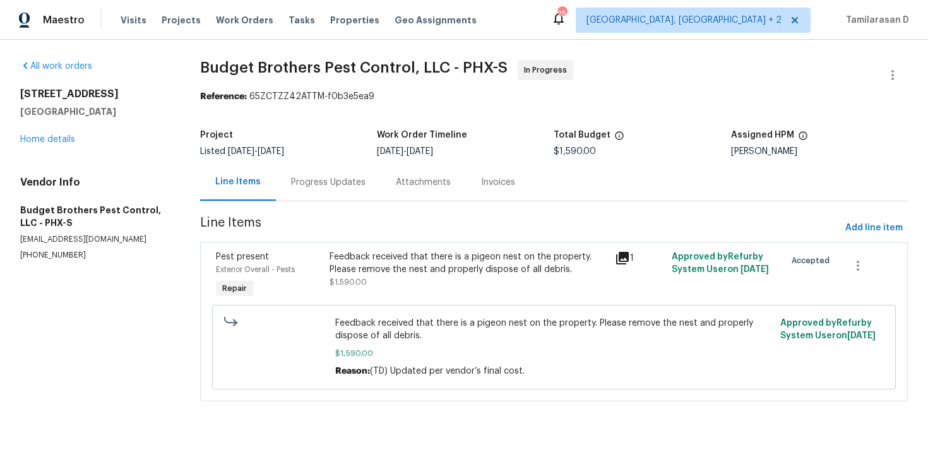
click at [339, 187] on div "Progress Updates" at bounding box center [328, 182] width 74 height 13
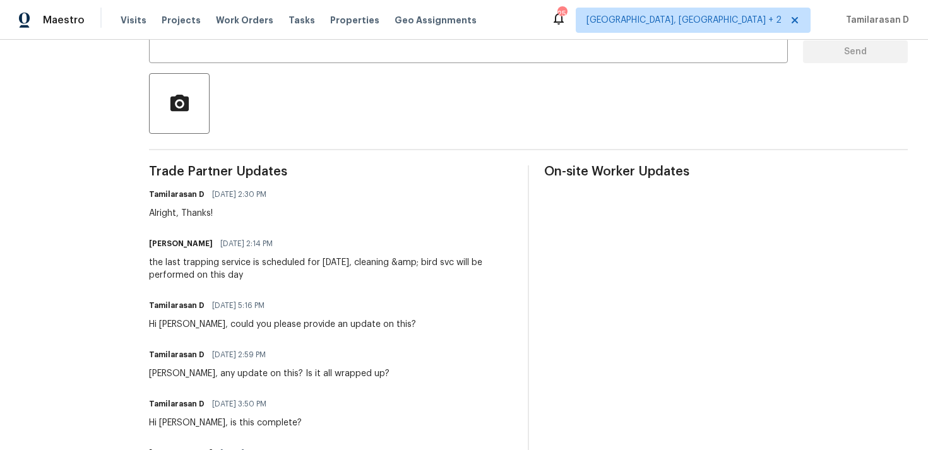
scroll to position [264, 0]
click at [250, 264] on div "the last trapping service is scheduled for [DATE], cleaning &amp; bird svc will…" at bounding box center [331, 267] width 364 height 25
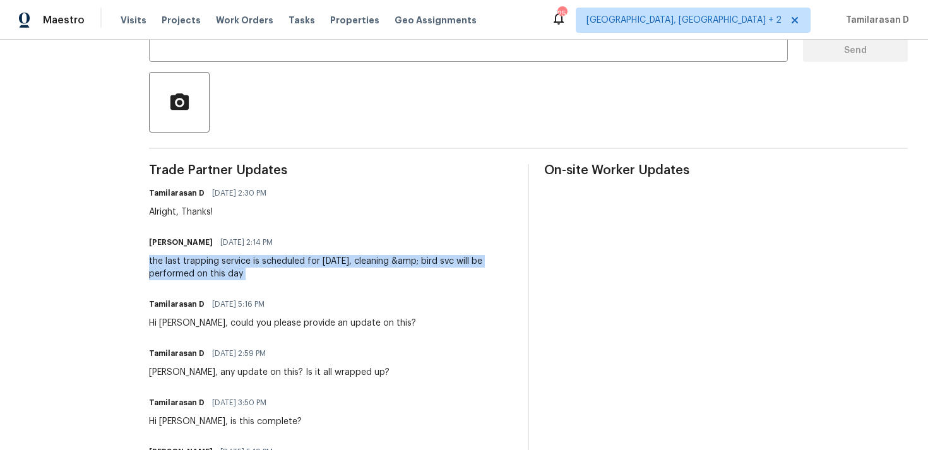
scroll to position [0, 0]
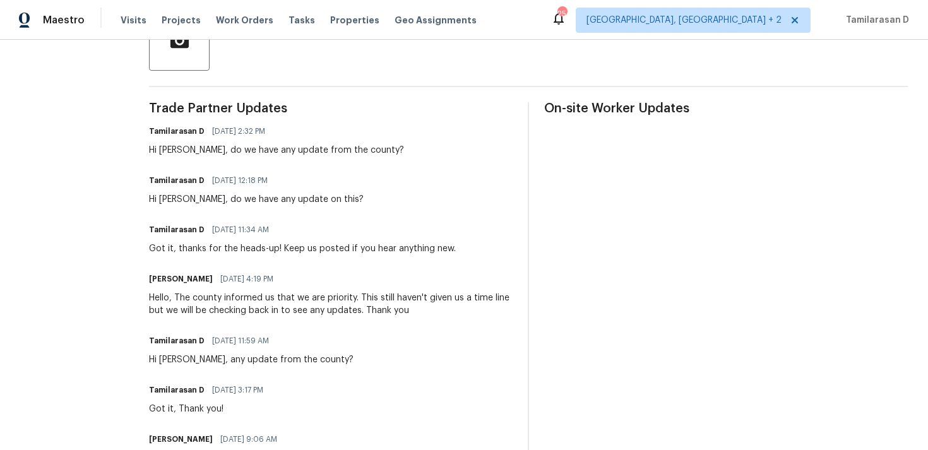
scroll to position [323, 0]
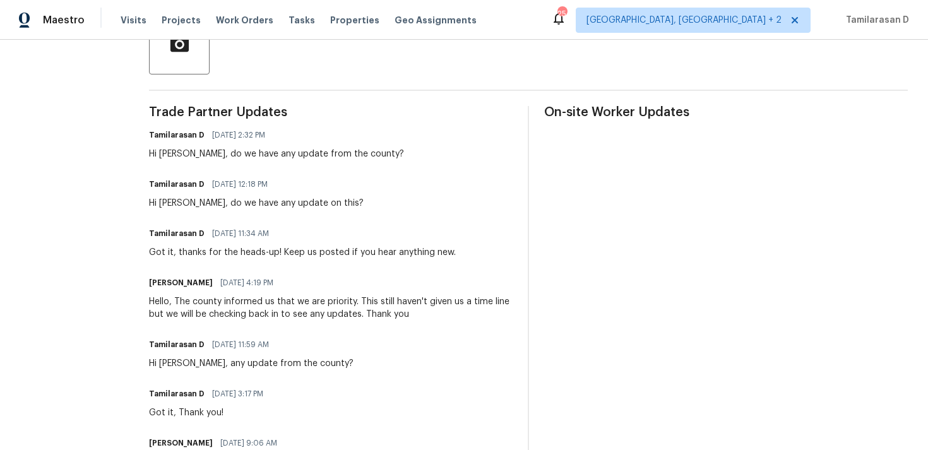
click at [264, 155] on div "Hi [PERSON_NAME], do we have any update from the county?" at bounding box center [276, 154] width 255 height 13
click at [264, 155] on div "Hi Nathan, do we have any update from the county?" at bounding box center [276, 154] width 255 height 13
click at [333, 152] on div "Hi Nathan, do we have any update from the county?" at bounding box center [276, 154] width 255 height 13
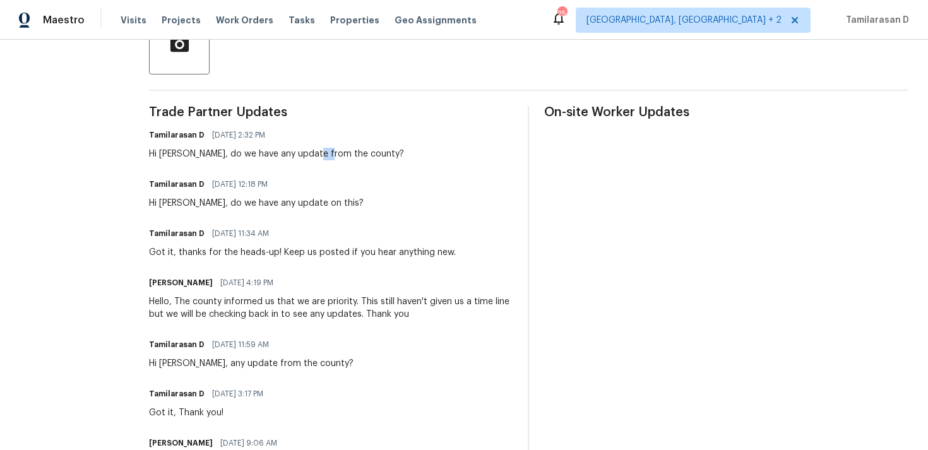
click at [333, 152] on div "Hi Nathan, do we have any update from the county?" at bounding box center [276, 154] width 255 height 13
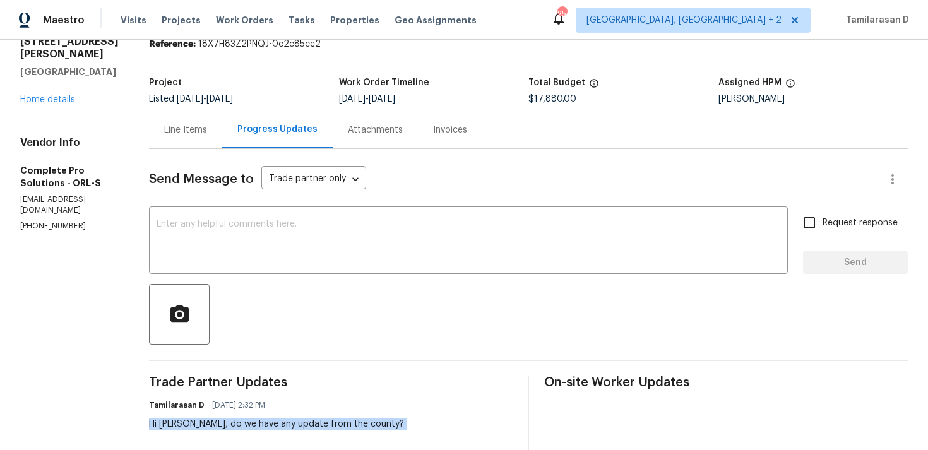
scroll to position [0, 0]
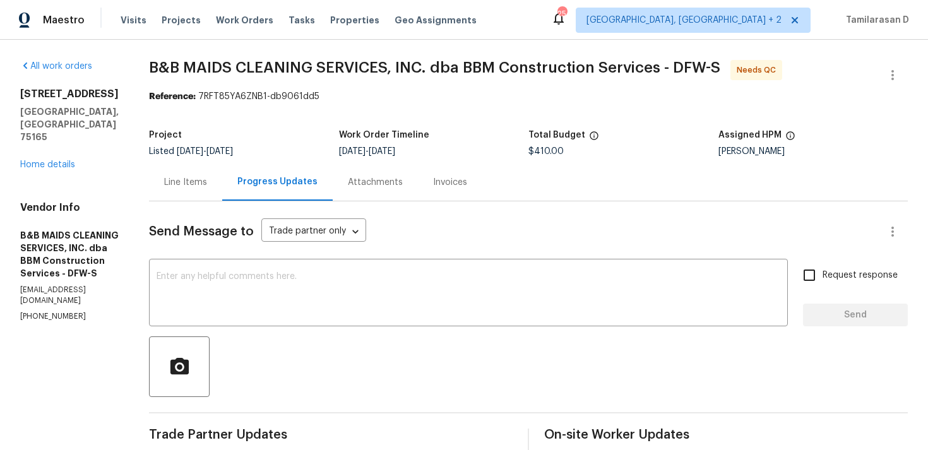
click at [207, 182] on div "Line Items" at bounding box center [185, 182] width 43 height 13
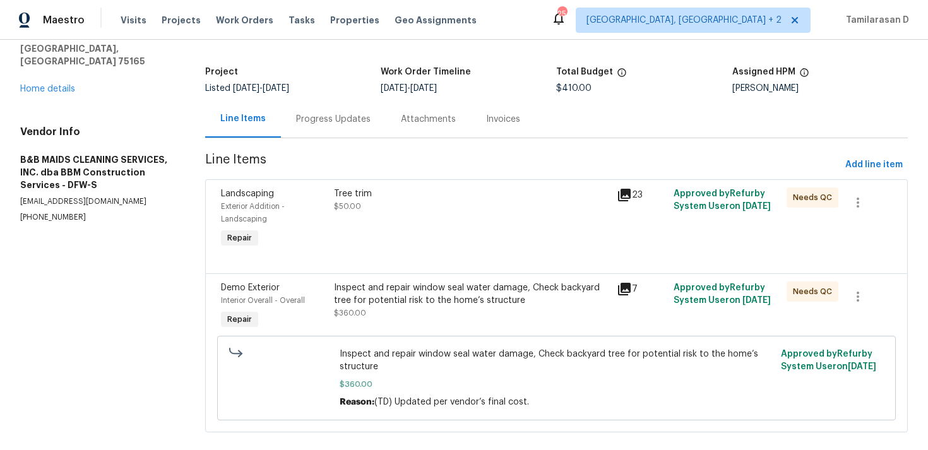
scroll to position [82, 0]
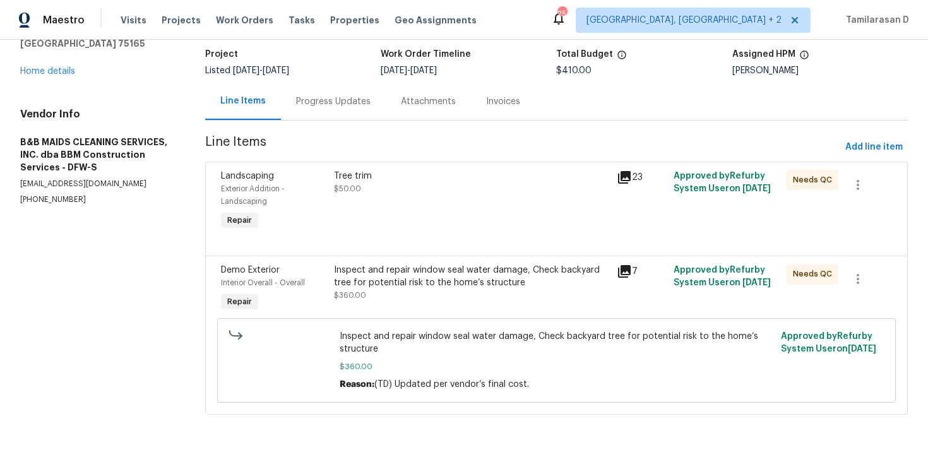
click at [368, 208] on div "Tree trim $50.00" at bounding box center [471, 201] width 283 height 71
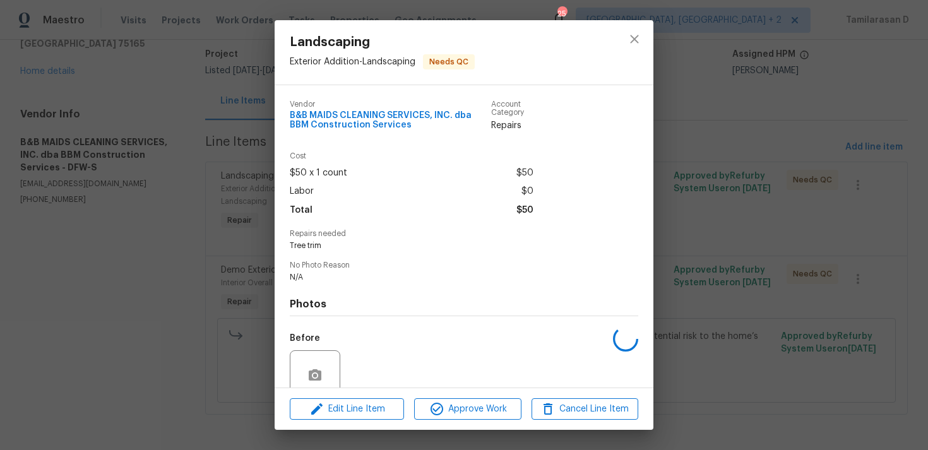
scroll to position [107, 0]
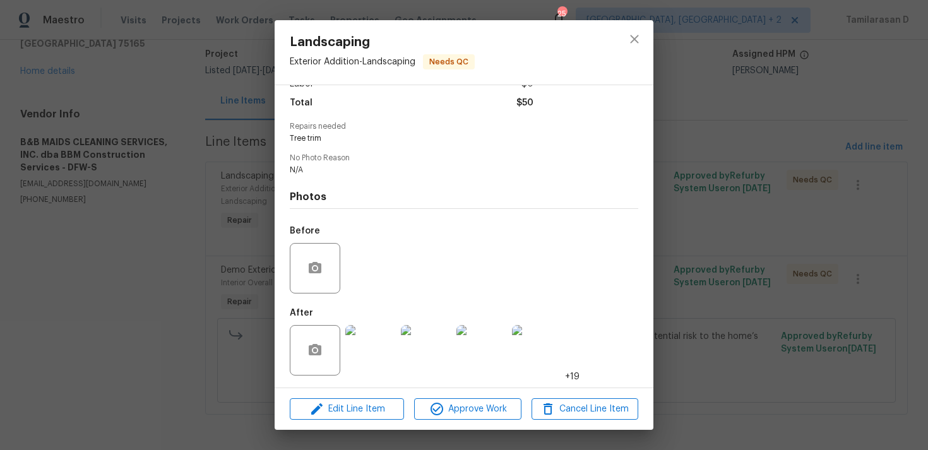
click at [373, 343] on img at bounding box center [370, 350] width 50 height 50
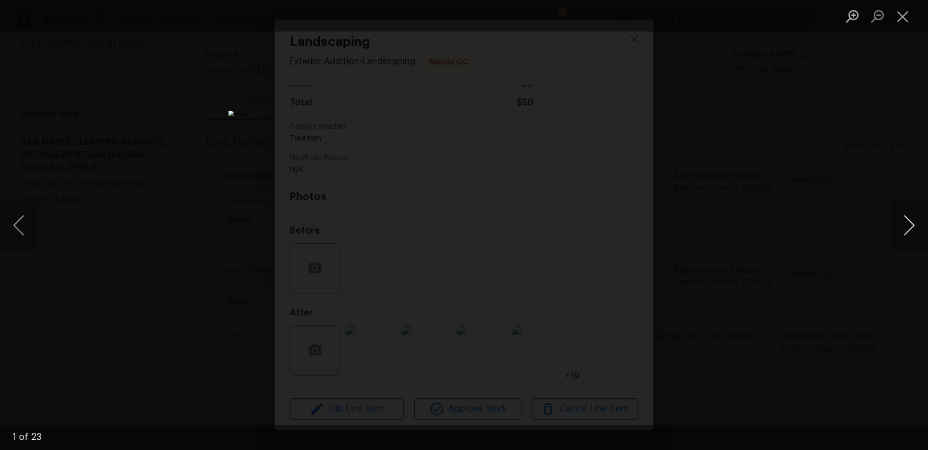
click at [906, 223] on button "Next image" at bounding box center [909, 225] width 38 height 50
click at [909, 222] on button "Next image" at bounding box center [909, 225] width 38 height 50
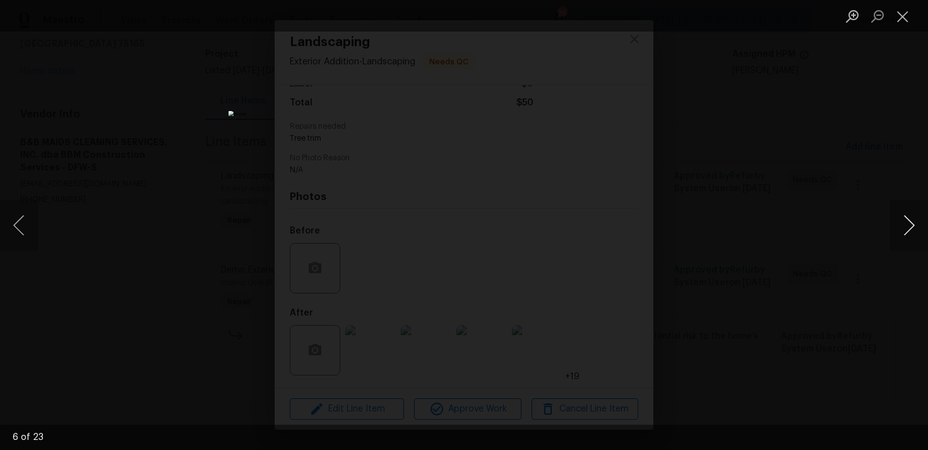
click at [909, 222] on button "Next image" at bounding box center [909, 225] width 38 height 50
click at [906, 230] on button "Next image" at bounding box center [909, 225] width 38 height 50
click at [755, 251] on div "Lightbox" at bounding box center [464, 225] width 928 height 450
click at [200, 257] on div "Lightbox" at bounding box center [464, 225] width 928 height 450
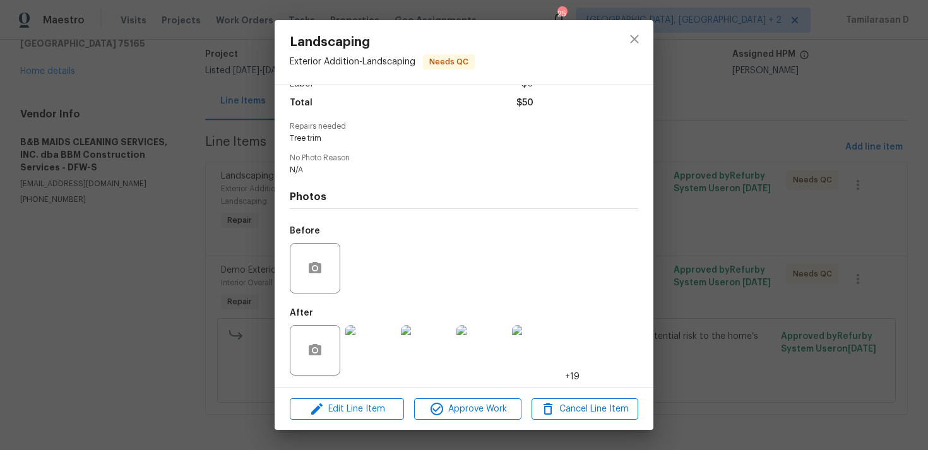
click at [198, 252] on div "Landscaping Exterior Addition - Landscaping Needs QC Vendor B&B MAIDS CLEANING …" at bounding box center [464, 225] width 928 height 450
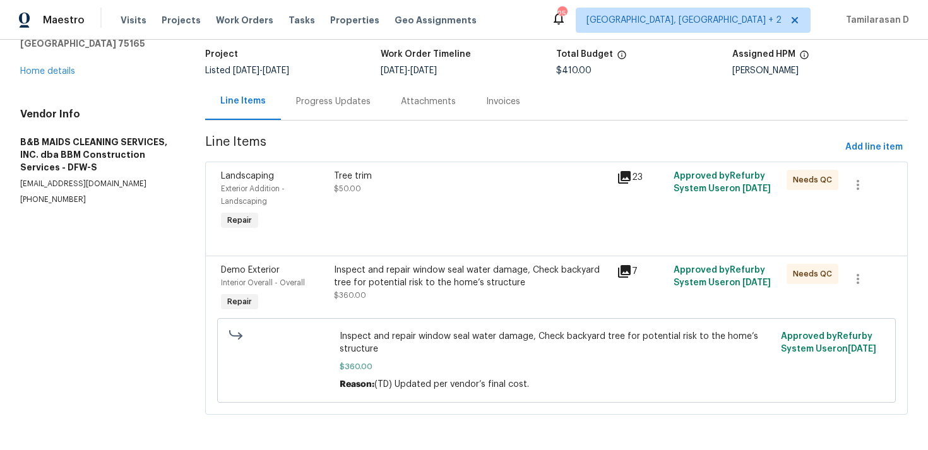
scroll to position [0, 0]
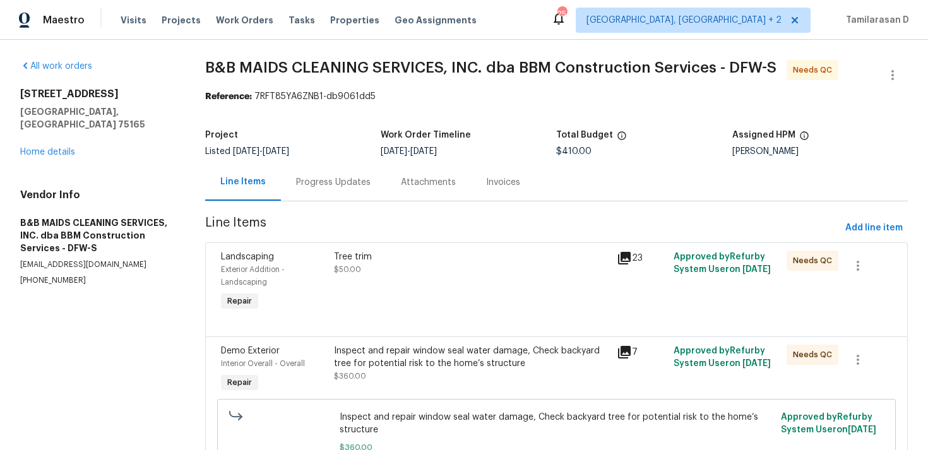
click at [41, 275] on section "All work orders 122 Driftwood Ln Waxahachie, TX 75165 Home details Vendor Info …" at bounding box center [97, 285] width 155 height 451
copy p "(214) 732-4660"
click at [331, 192] on div "Progress Updates" at bounding box center [333, 181] width 105 height 37
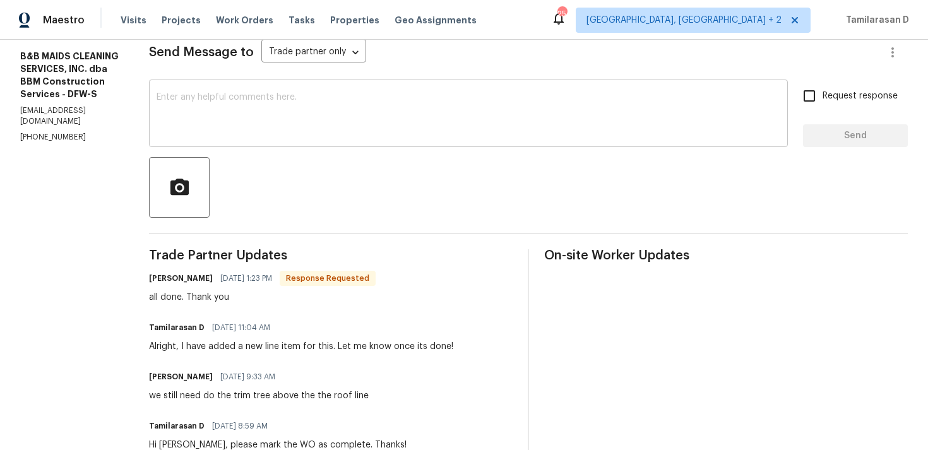
scroll to position [184, 0]
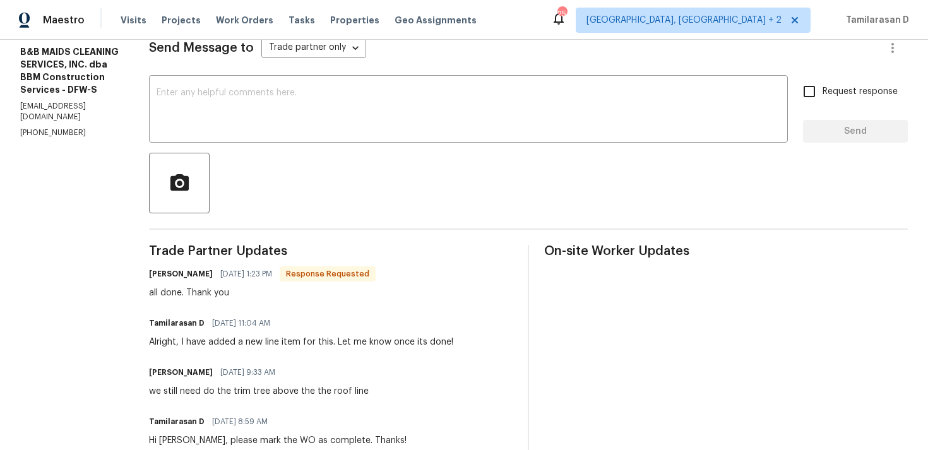
click at [255, 293] on div "all done. Thank you" at bounding box center [262, 293] width 227 height 13
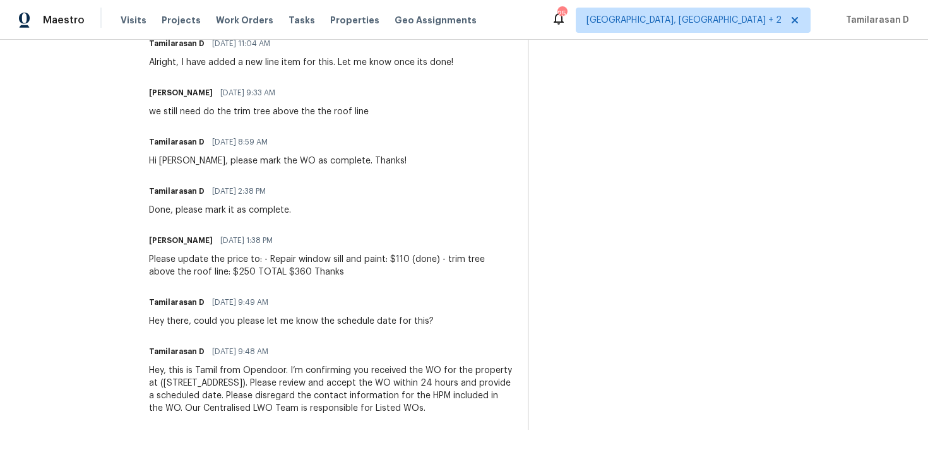
scroll to position [455, 0]
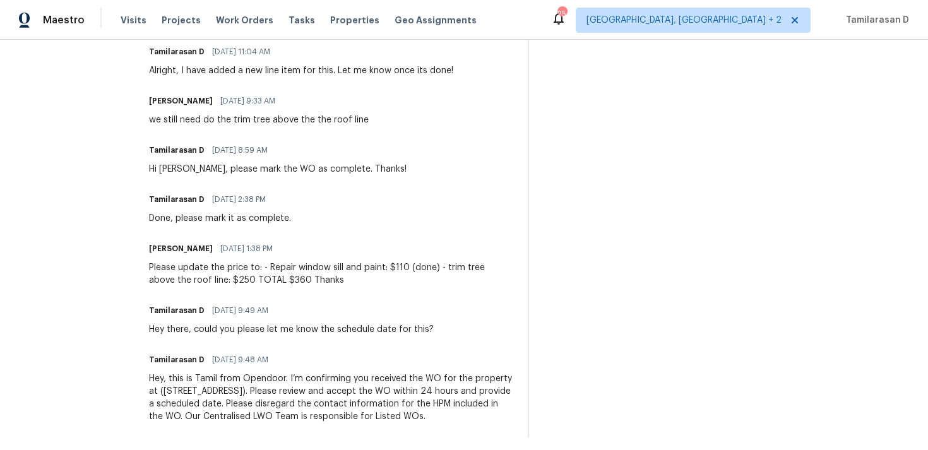
click at [331, 285] on div "Please update the price to: - Repair window sill and paint: $110 (done) - trim …" at bounding box center [331, 273] width 364 height 25
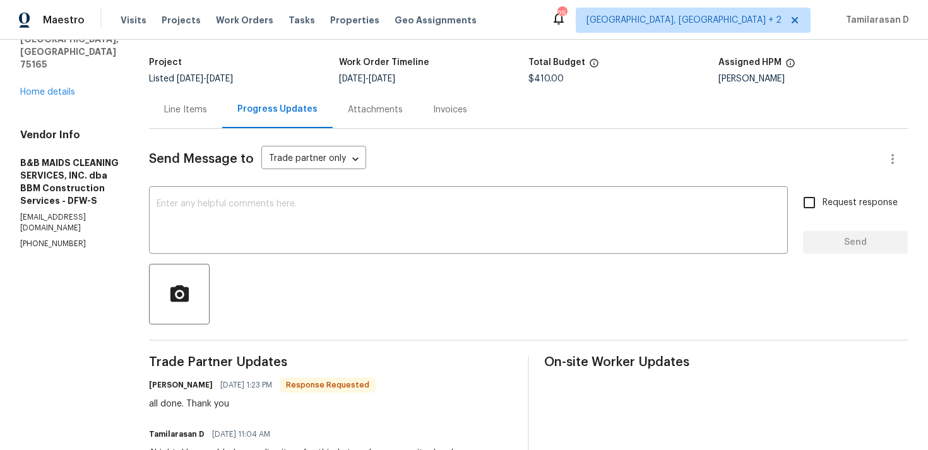
scroll to position [0, 0]
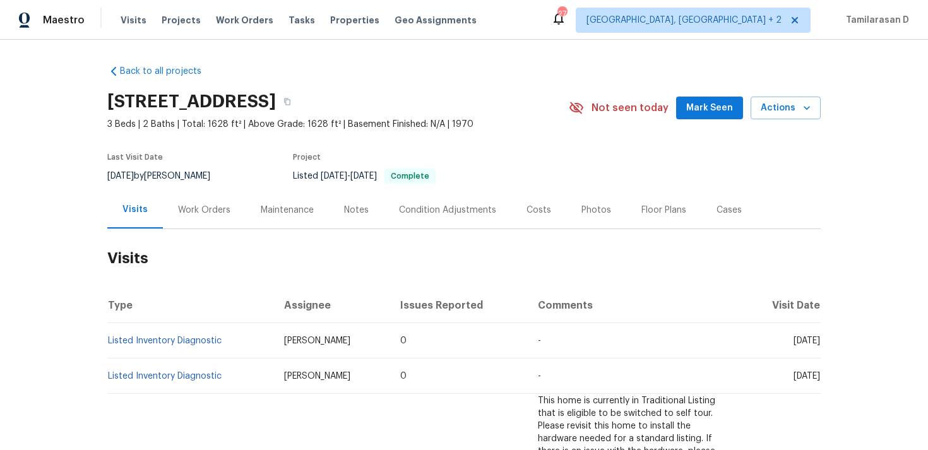
click at [209, 199] on div "Work Orders" at bounding box center [204, 209] width 83 height 37
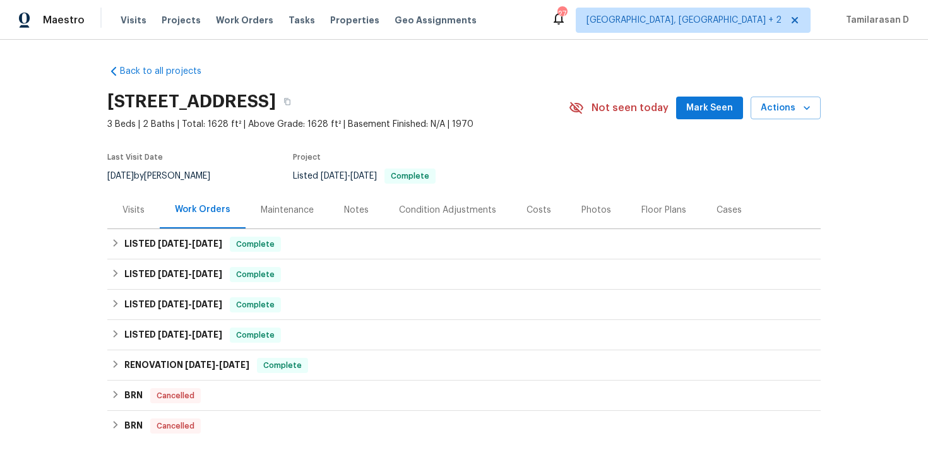
scroll to position [184, 0]
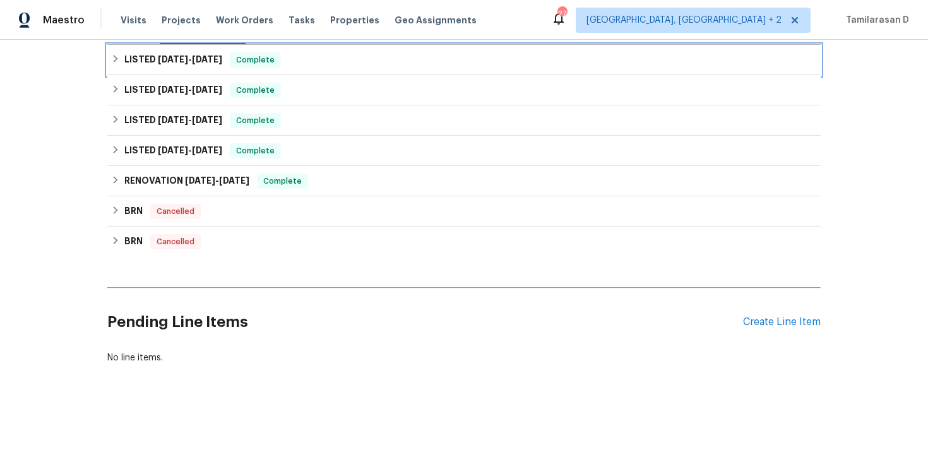
click at [131, 57] on h6 "LISTED [DATE] - [DATE]" at bounding box center [173, 59] width 98 height 15
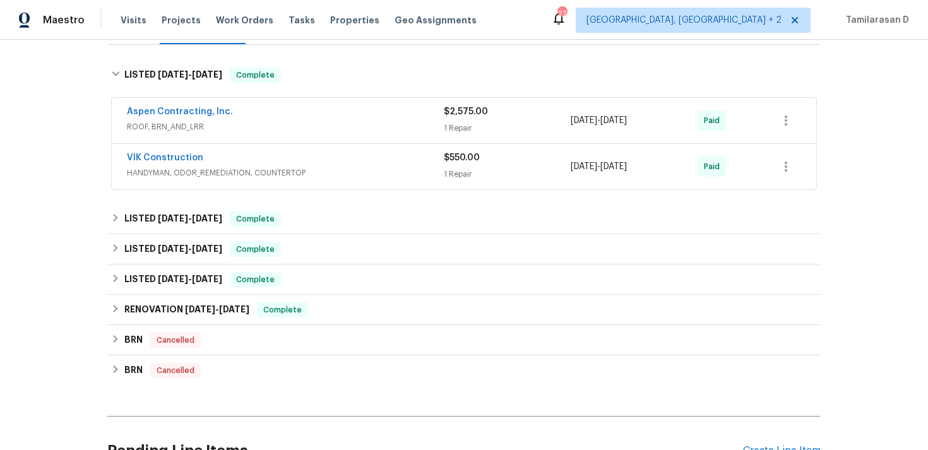
click at [243, 126] on span "ROOF, BRN_AND_LRR" at bounding box center [285, 127] width 317 height 13
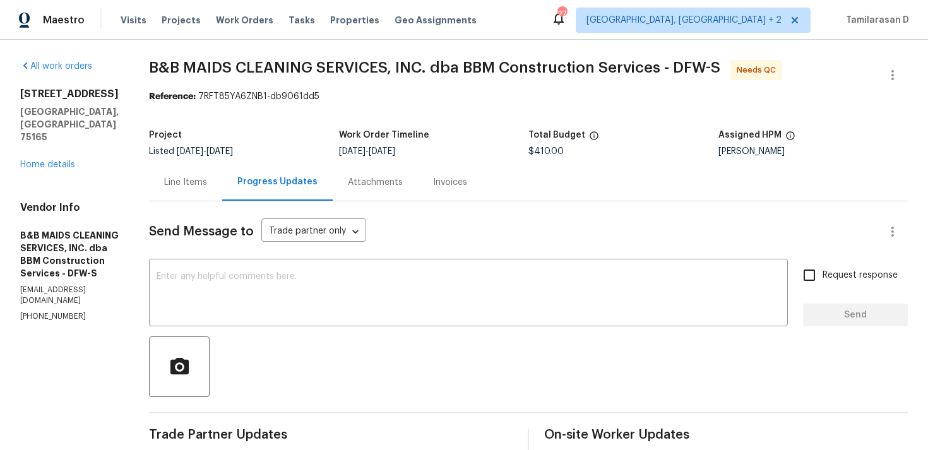
scroll to position [77, 0]
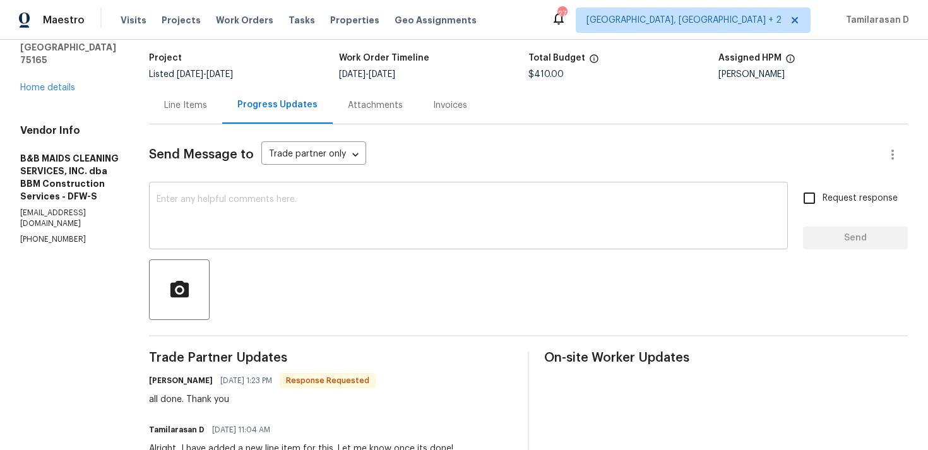
click at [317, 246] on div "x ​" at bounding box center [468, 217] width 639 height 64
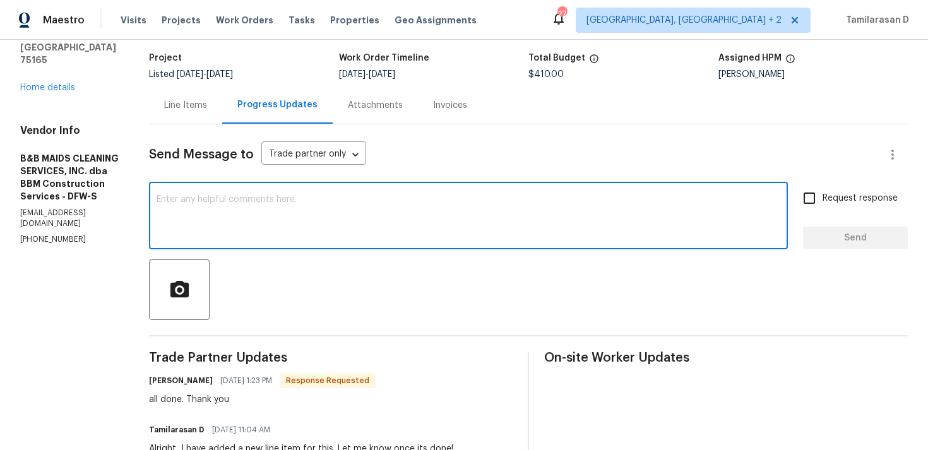
click at [250, 403] on div "all done. Thank you" at bounding box center [262, 399] width 227 height 13
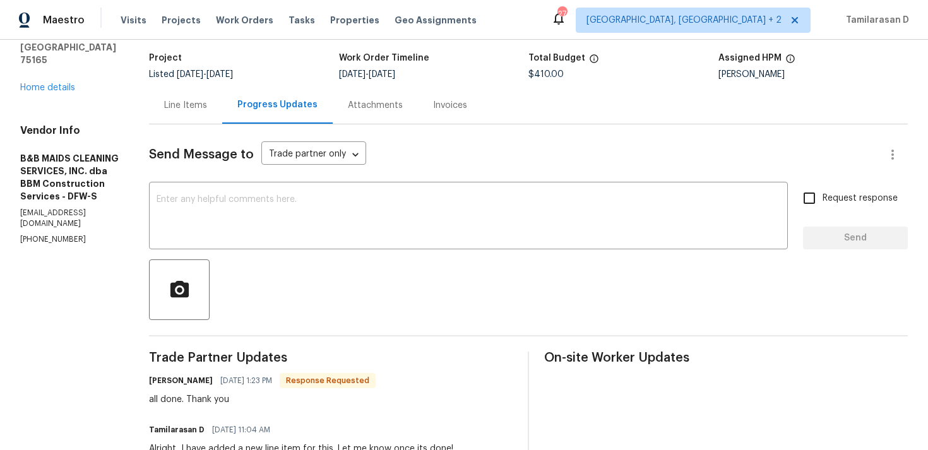
click at [250, 403] on div "all done. Thank you" at bounding box center [262, 399] width 227 height 13
copy div "all done. Thank you"
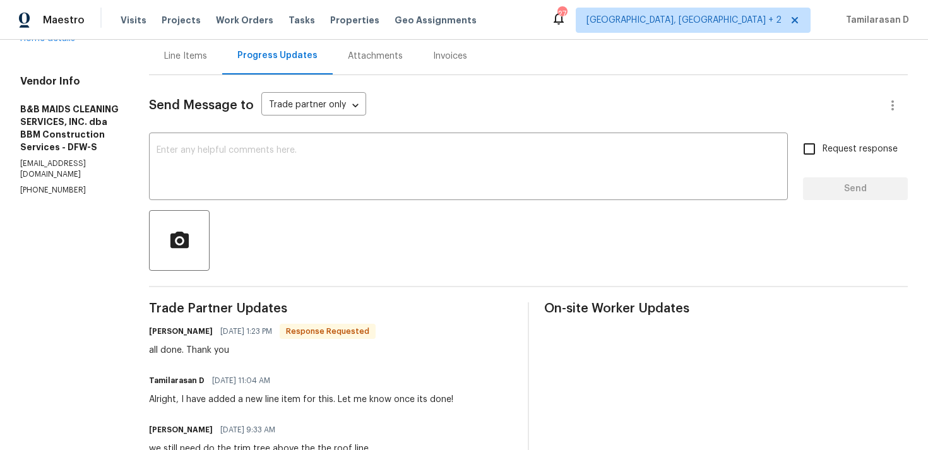
scroll to position [95, 0]
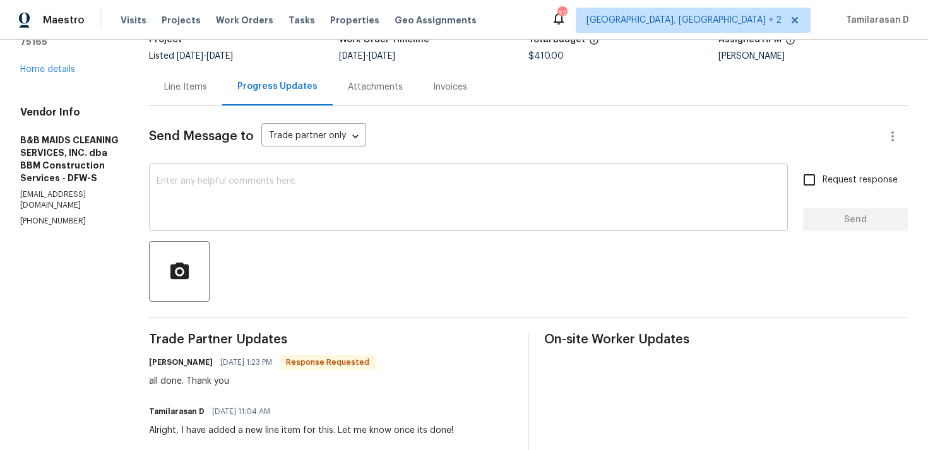
click at [278, 186] on textarea at bounding box center [469, 199] width 624 height 44
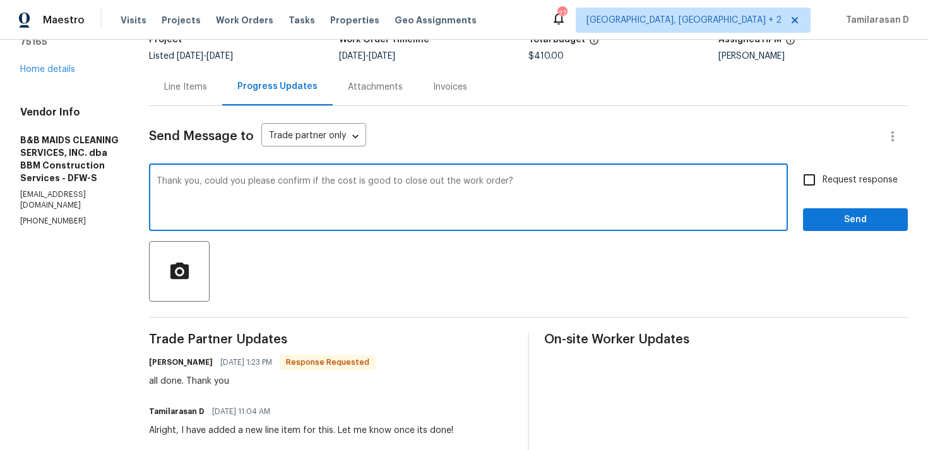
type textarea "Thank you, could you please confirm if the cost is good to close out the work o…"
click at [820, 190] on input "Request response" at bounding box center [809, 180] width 27 height 27
checkbox input "true"
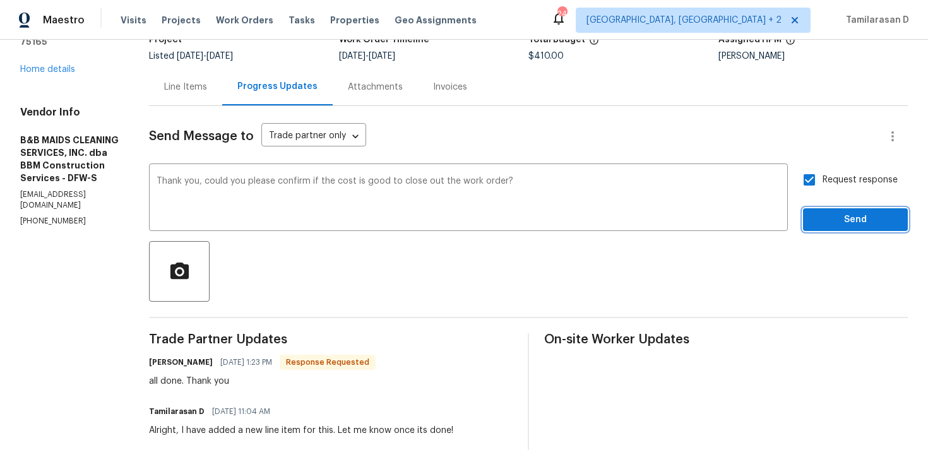
click at [843, 220] on span "Send" at bounding box center [855, 220] width 85 height 16
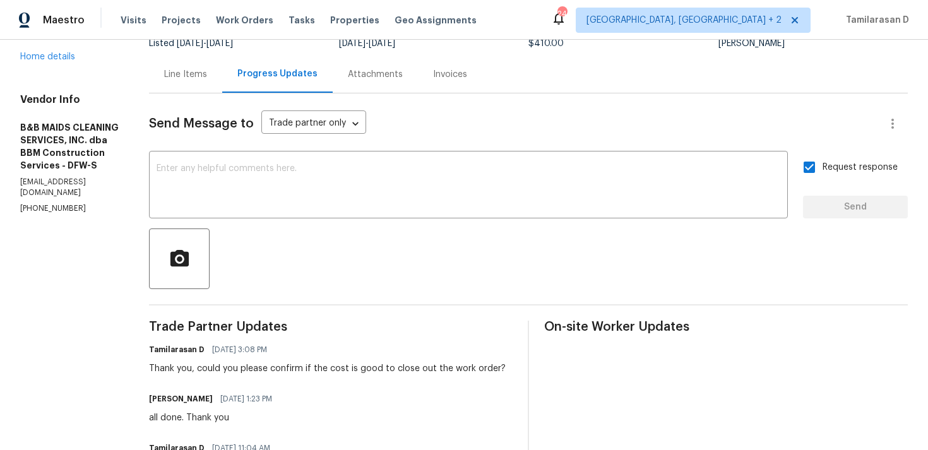
scroll to position [150, 0]
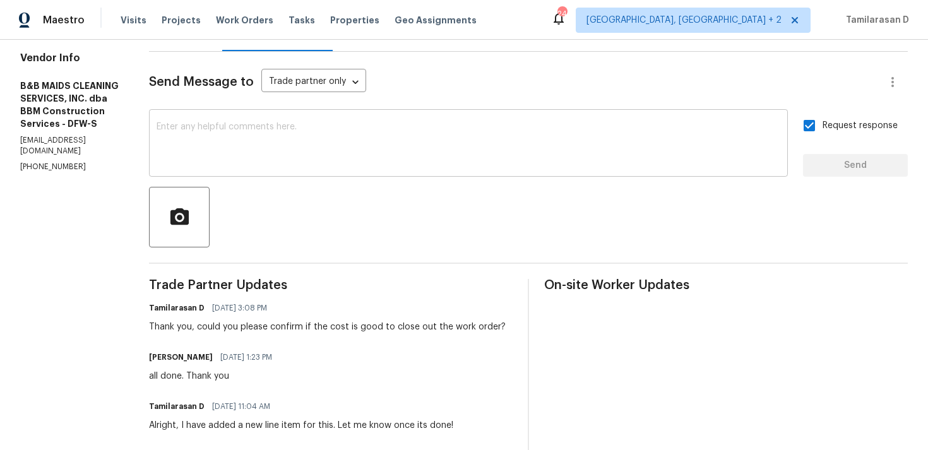
click at [289, 158] on textarea at bounding box center [469, 144] width 624 height 44
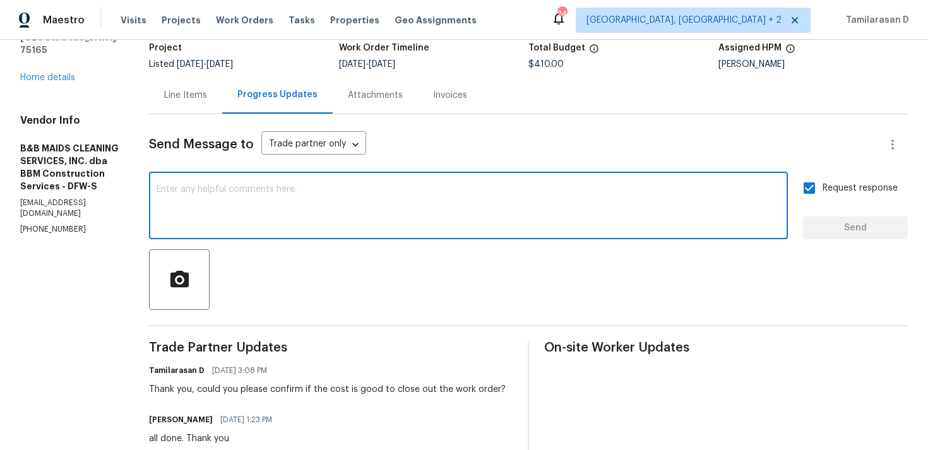
scroll to position [275, 0]
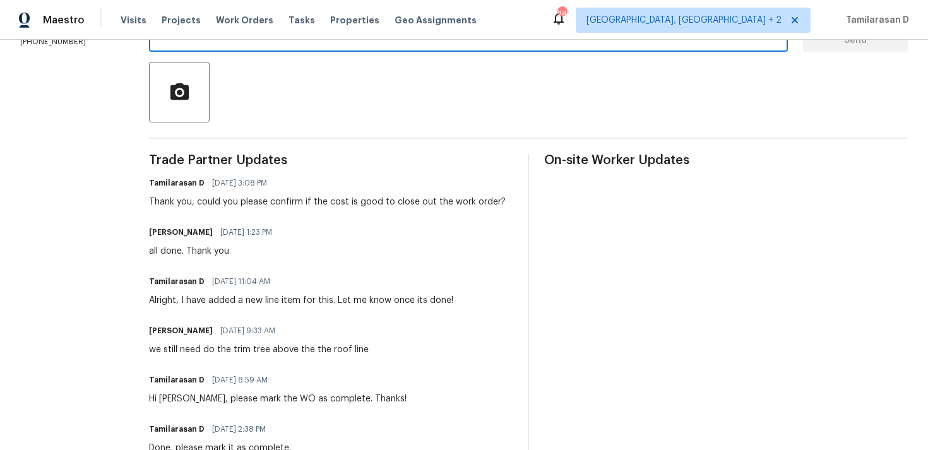
click at [213, 258] on div "all done. Thank you" at bounding box center [214, 251] width 131 height 13
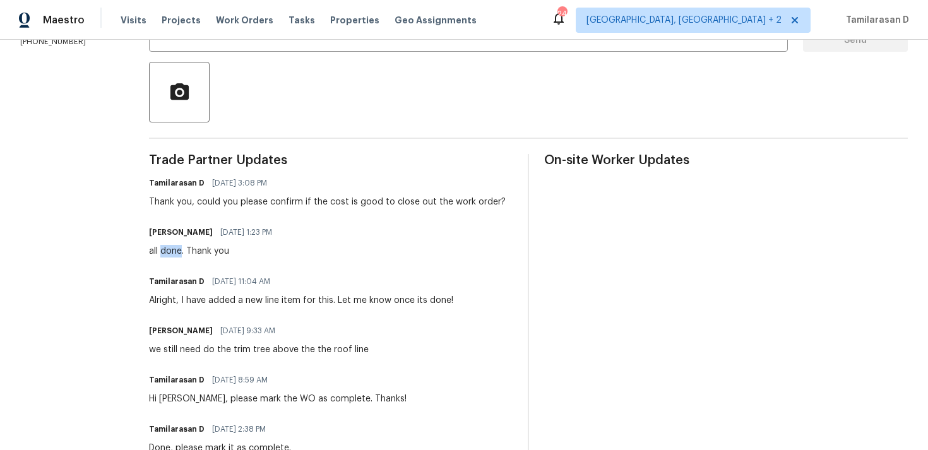
click at [213, 258] on div "all done. Thank you" at bounding box center [214, 251] width 131 height 13
copy div "all done. Thank you"
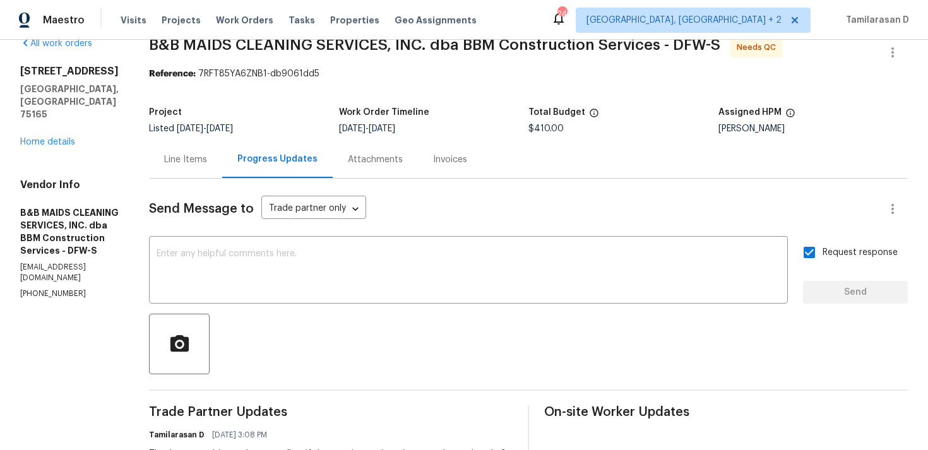
scroll to position [0, 0]
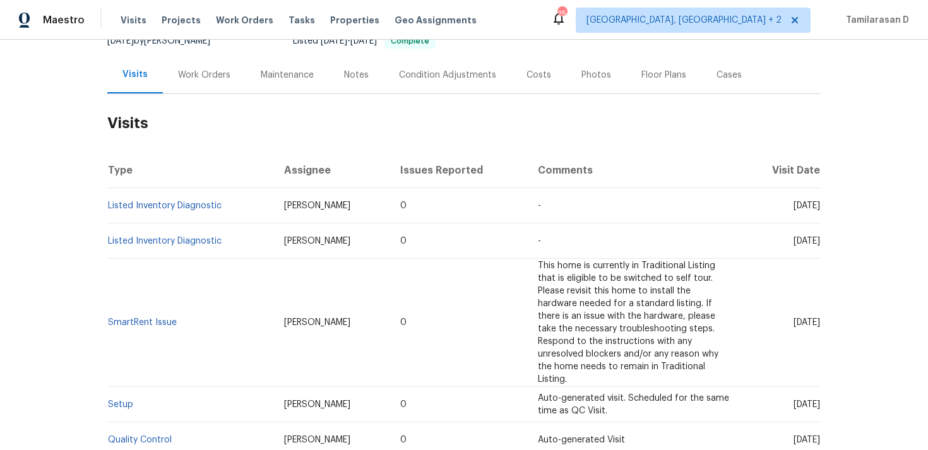
scroll to position [37, 0]
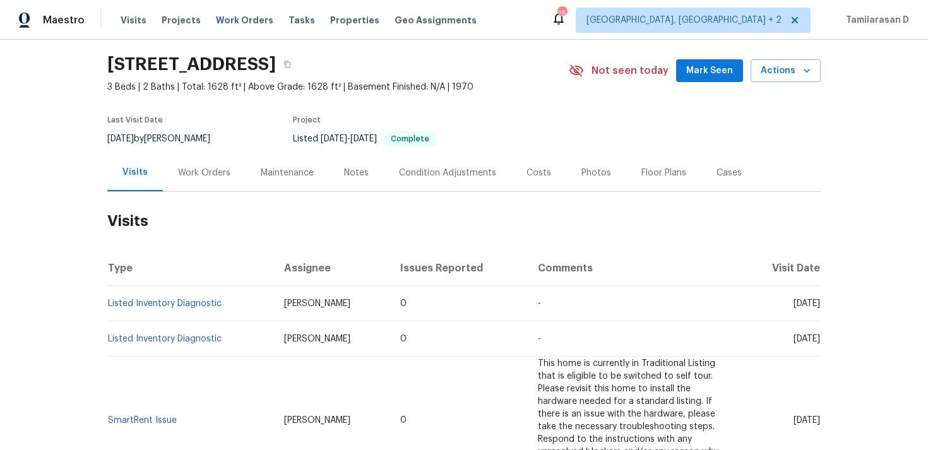
click at [182, 158] on div "Work Orders" at bounding box center [204, 172] width 83 height 37
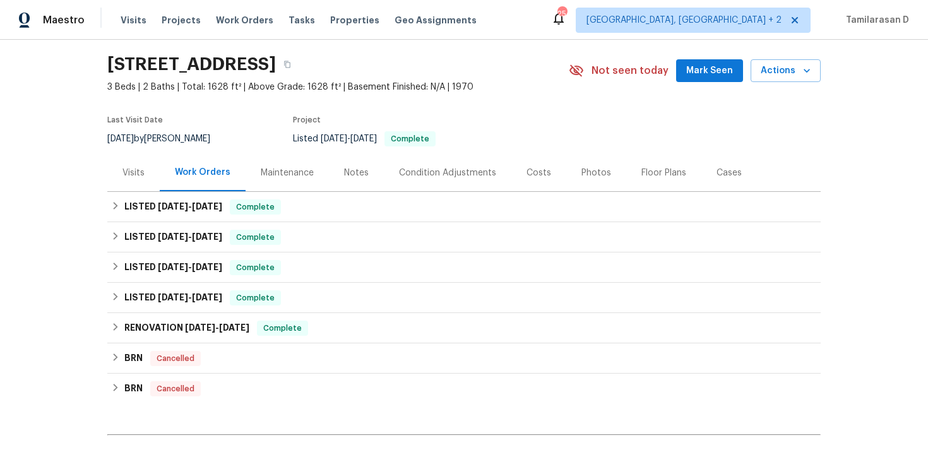
scroll to position [184, 0]
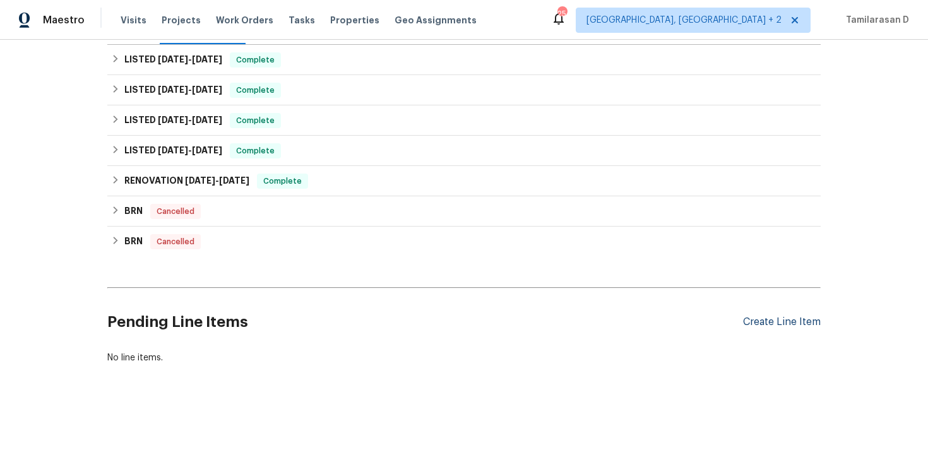
click at [767, 320] on div "Create Line Item" at bounding box center [782, 322] width 78 height 12
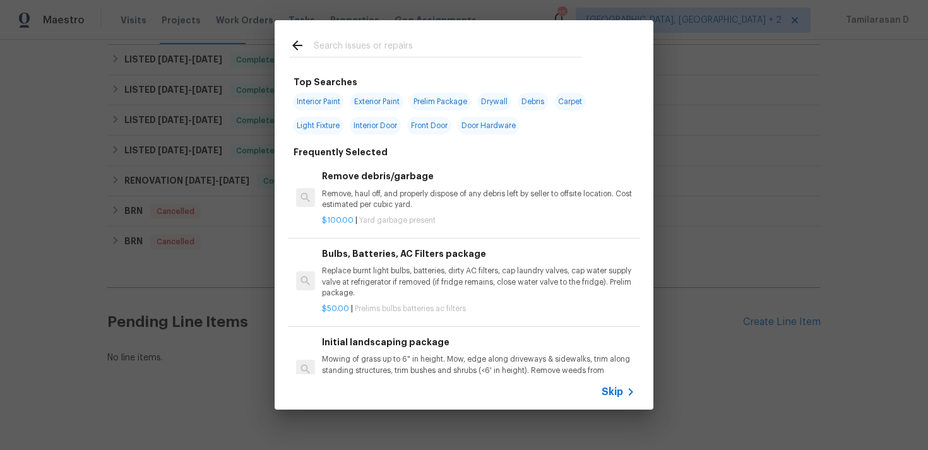
click at [605, 390] on span "Skip" at bounding box center [611, 392] width 21 height 13
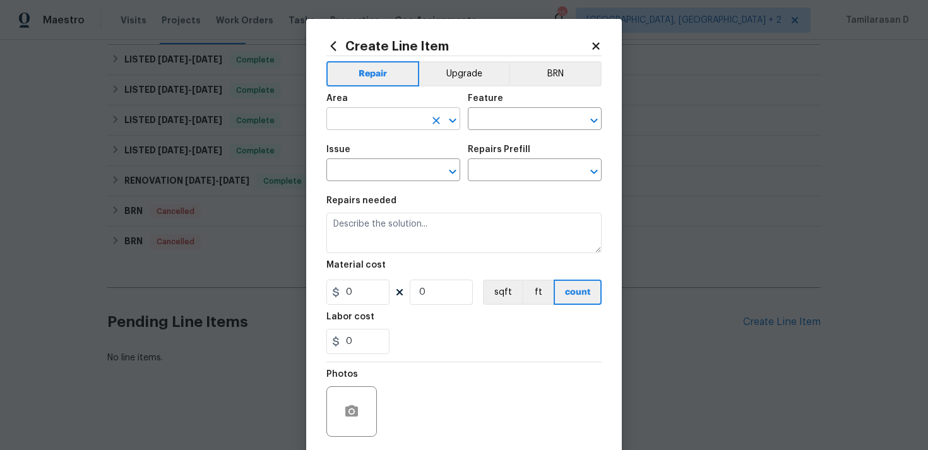
click at [335, 110] on input "text" at bounding box center [375, 120] width 98 height 20
click at [355, 146] on li "Roof" at bounding box center [393, 148] width 134 height 21
type input "Roof"
click at [468, 109] on div "Feature" at bounding box center [535, 102] width 134 height 16
click at [482, 112] on input "text" at bounding box center [517, 120] width 98 height 20
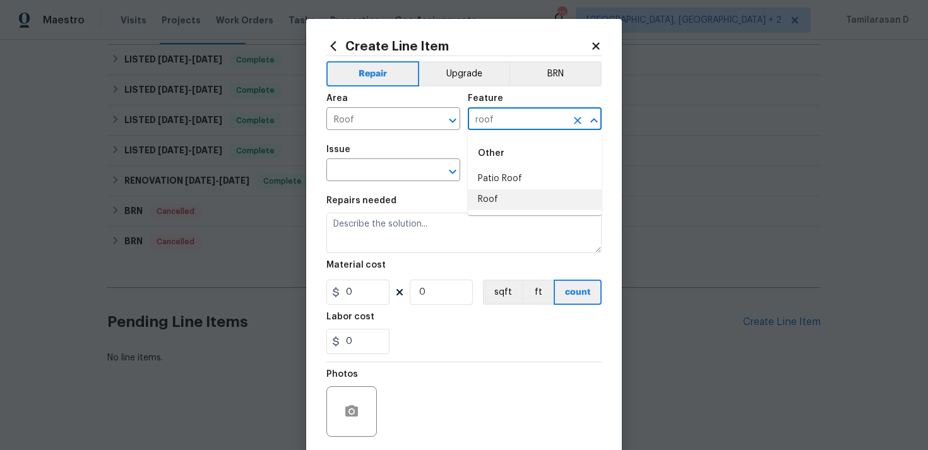
click at [487, 199] on li "Roof" at bounding box center [535, 199] width 134 height 21
type input "Roof"
click at [373, 165] on input "text" at bounding box center [375, 172] width 98 height 20
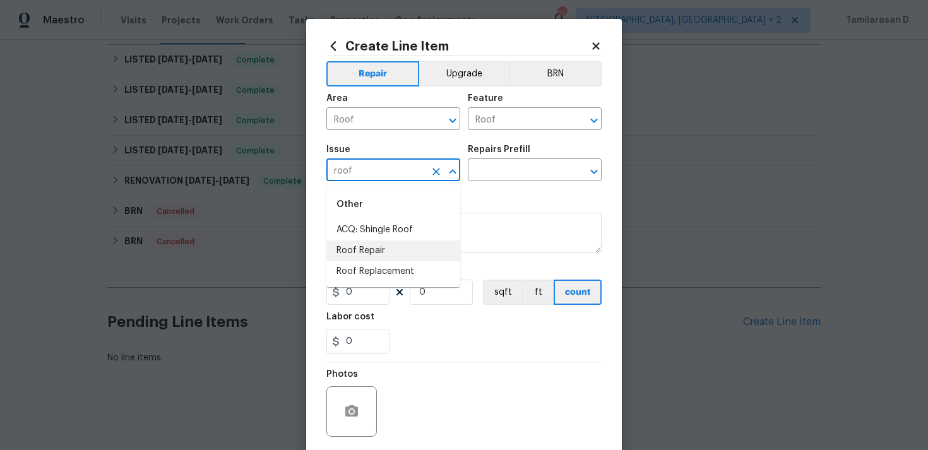
click at [378, 240] on li "Roof Repair" at bounding box center [393, 250] width 134 height 21
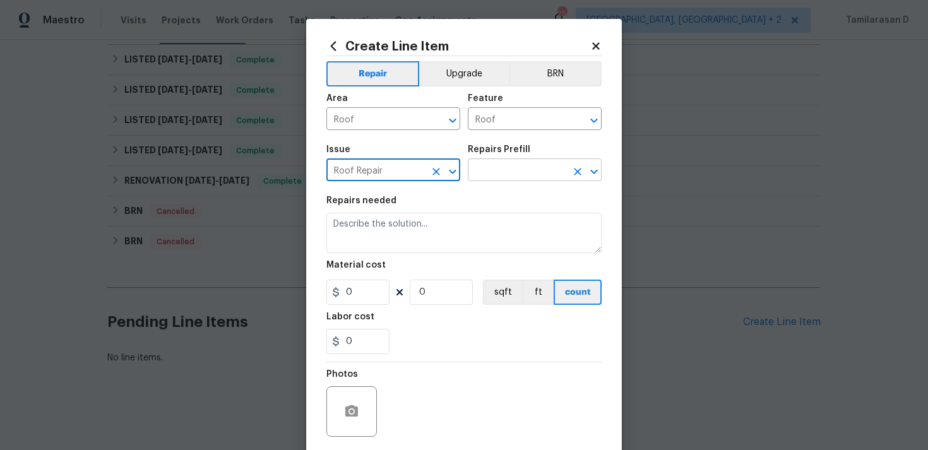
type input "Roof Repair"
click at [485, 174] on input "text" at bounding box center [517, 172] width 98 height 20
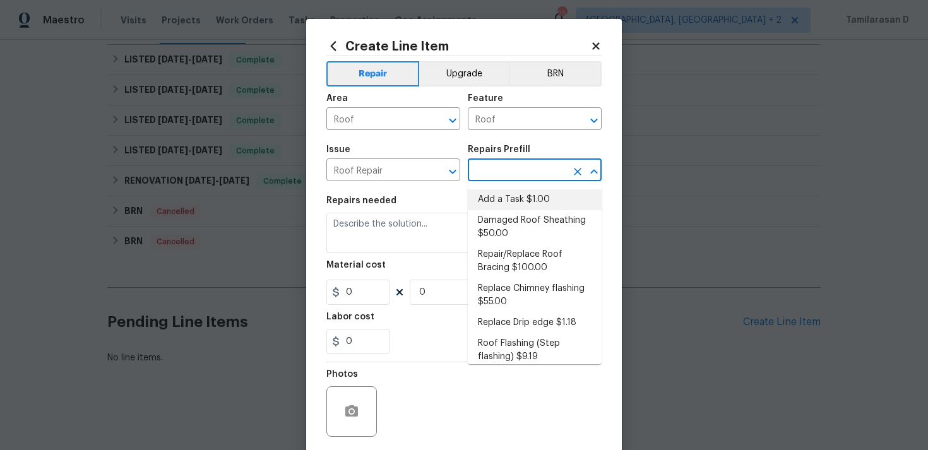
click at [494, 207] on li "Add a Task $1.00" at bounding box center [535, 199] width 134 height 21
type input "Eaves and Trim"
type textarea "HPM to detail"
type input "1"
type input "Add a Task $1.00"
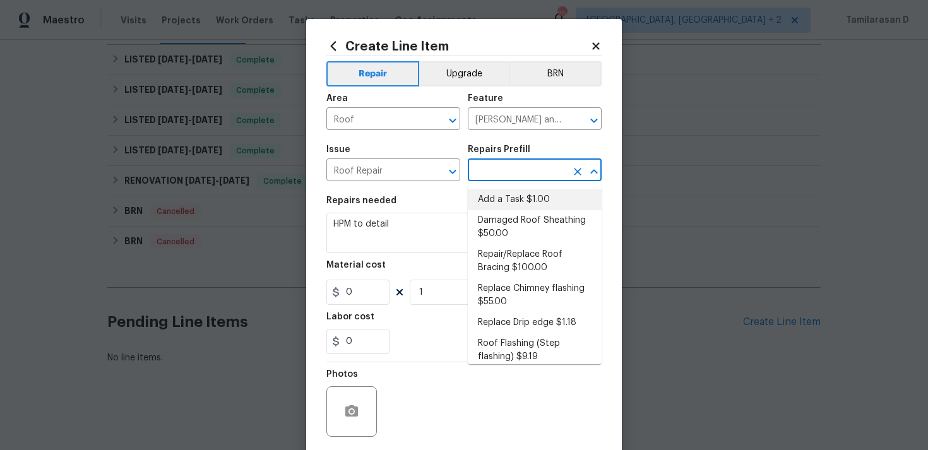
type input "1"
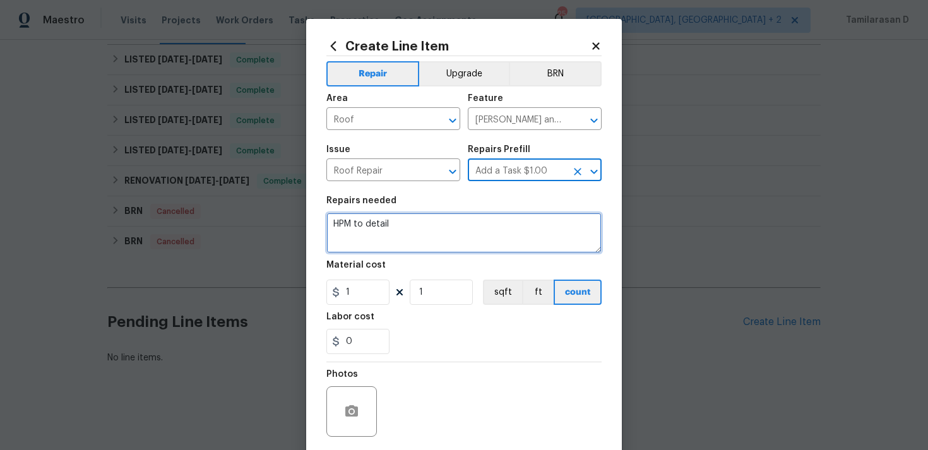
click at [357, 247] on textarea "HPM to detail" at bounding box center [463, 233] width 275 height 40
paste textarea "Rework:Feedback was received that the roof may still have issues despite recent…"
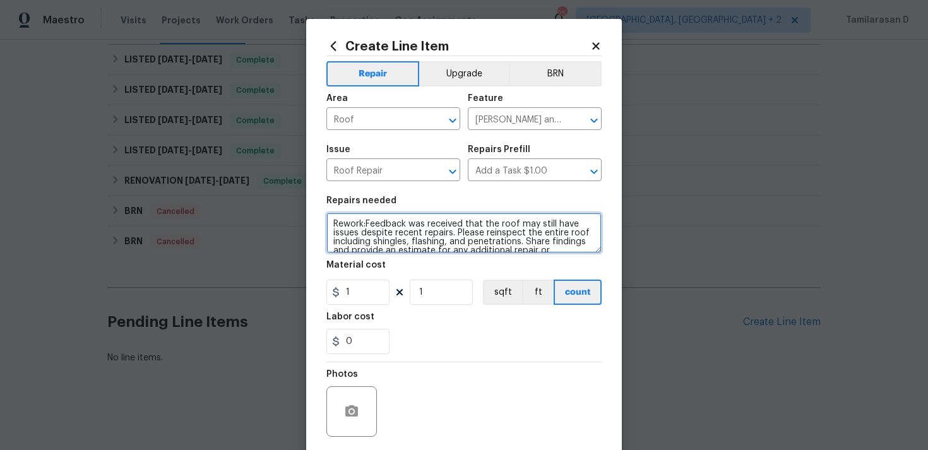
scroll to position [11, 0]
type textarea "Rework:Feedback was received that the roof may still have issues despite recent…"
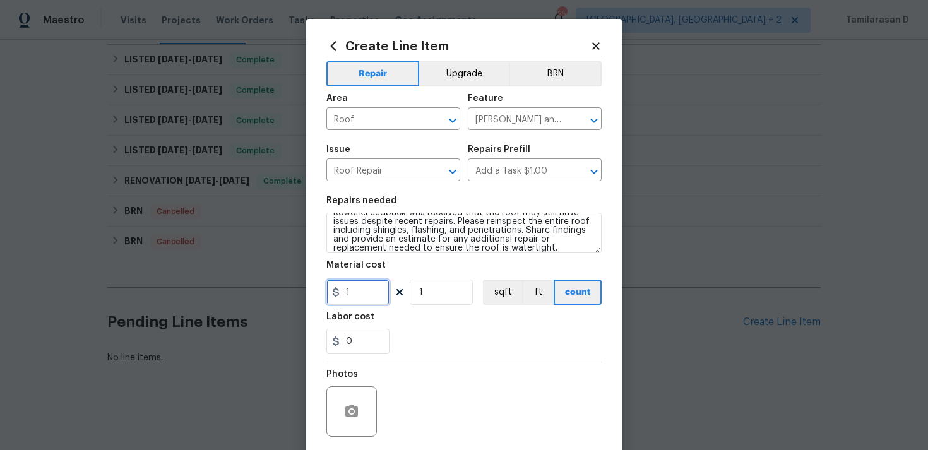
click at [353, 283] on input "1" at bounding box center [357, 292] width 63 height 25
click at [454, 378] on div "Photos" at bounding box center [463, 403] width 275 height 82
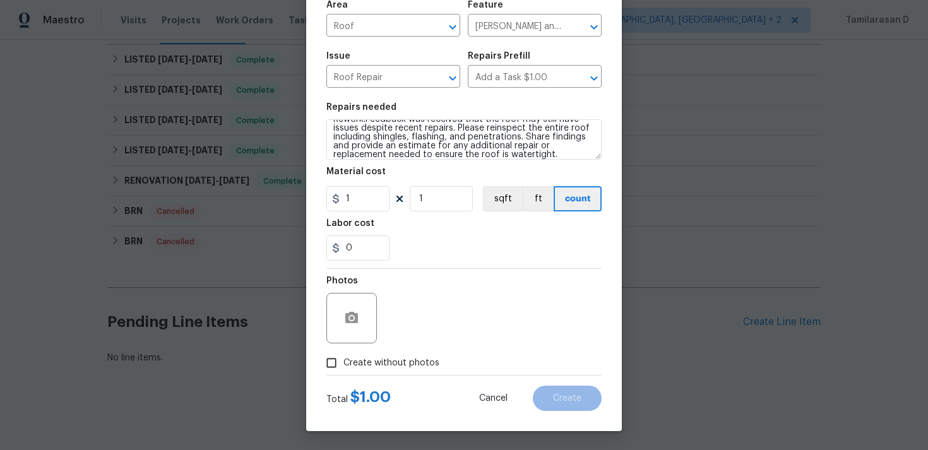
click at [348, 355] on label "Create without photos" at bounding box center [379, 363] width 120 height 24
click at [343, 355] on input "Create without photos" at bounding box center [331, 363] width 24 height 24
checkbox input "true"
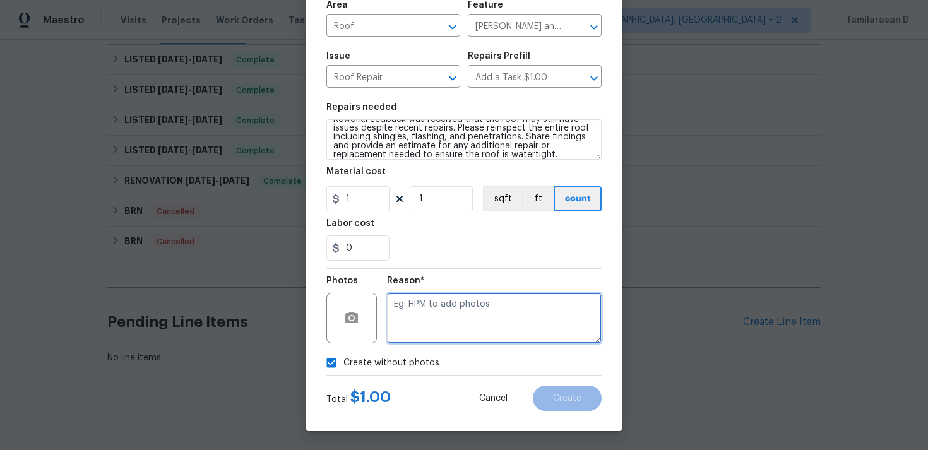
click at [451, 323] on textarea at bounding box center [494, 318] width 215 height 50
type textarea "N/A"
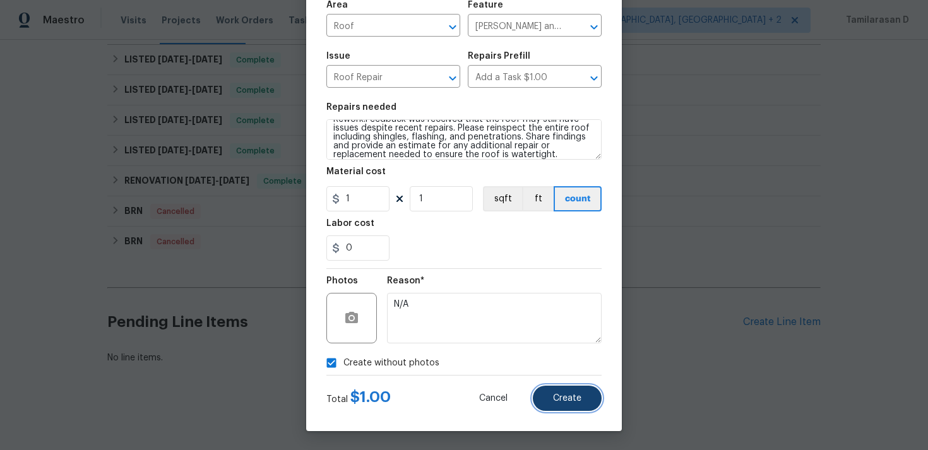
click at [572, 394] on span "Create" at bounding box center [567, 398] width 28 height 9
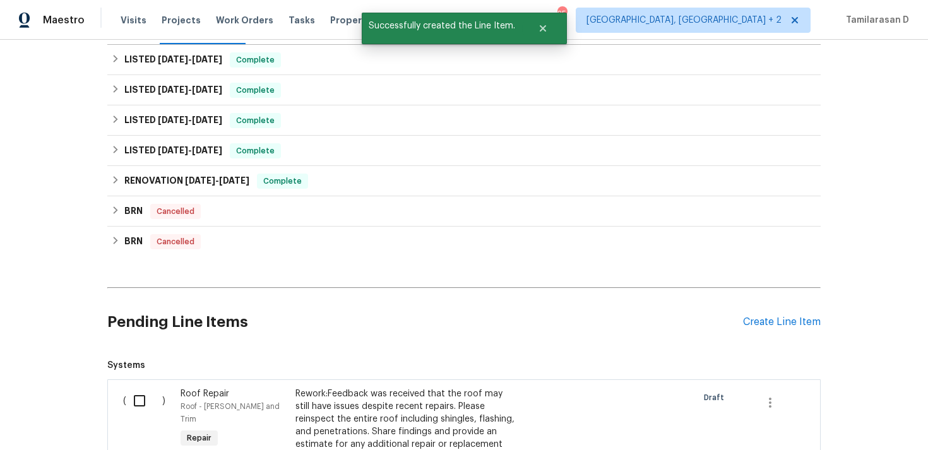
click at [145, 406] on input "checkbox" at bounding box center [144, 401] width 36 height 27
checkbox input "true"
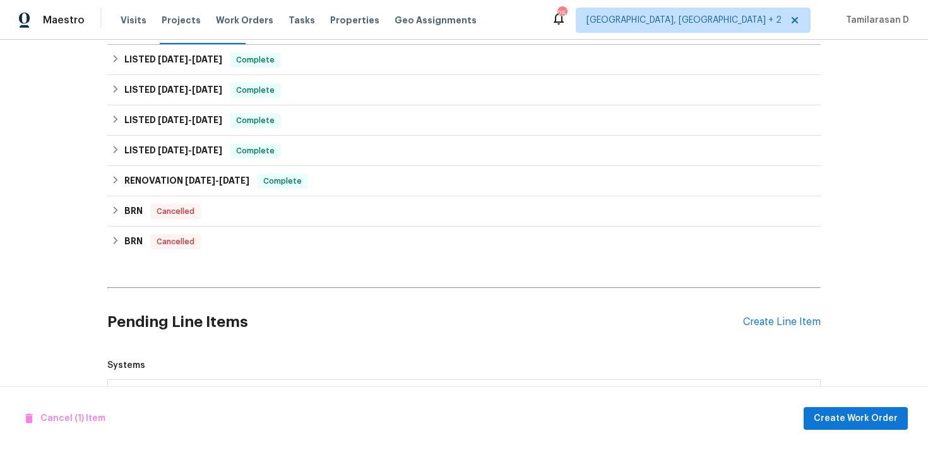
click at [920, 416] on div "Cancel (1) Item Create Work Order" at bounding box center [464, 418] width 928 height 64
click at [866, 412] on span "Create Work Order" at bounding box center [856, 419] width 84 height 16
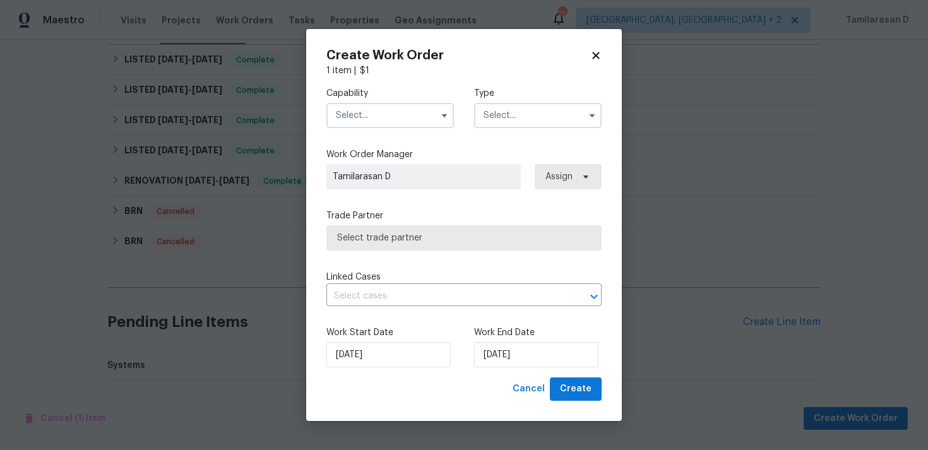
click at [524, 117] on input "text" at bounding box center [537, 115] width 127 height 25
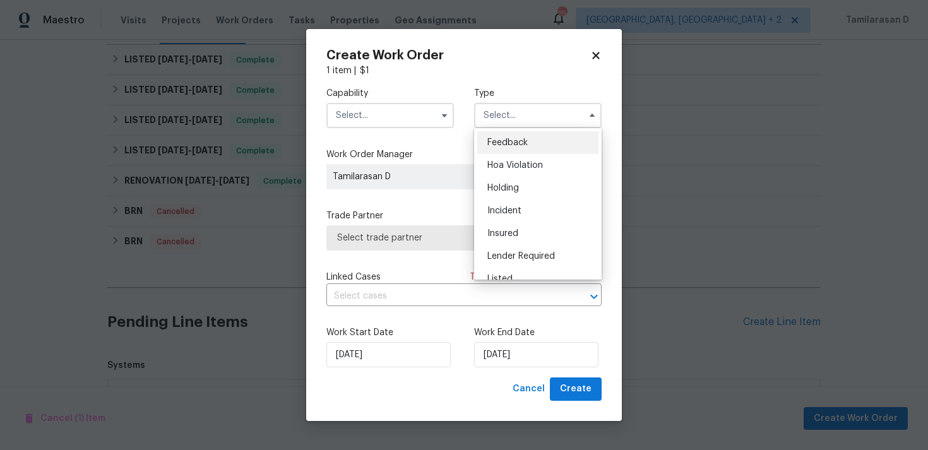
click at [493, 141] on span "Feedback" at bounding box center [507, 142] width 40 height 9
type input "Feedback"
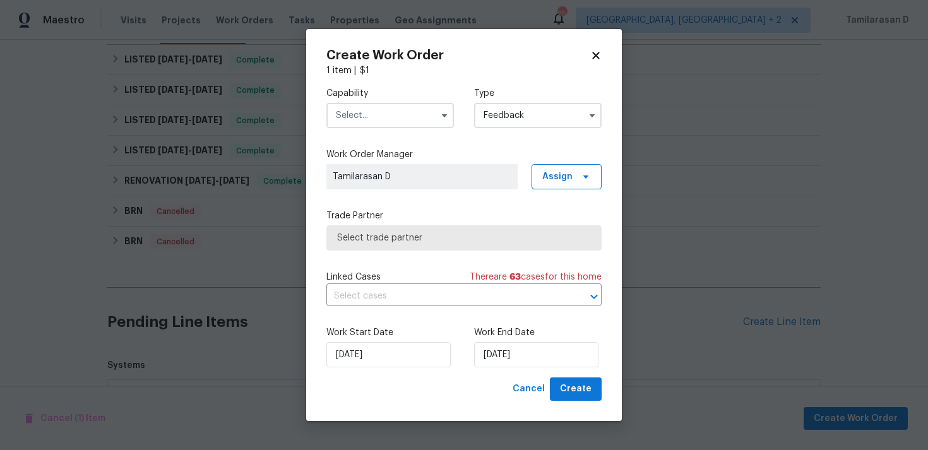
click at [394, 110] on input "text" at bounding box center [389, 115] width 127 height 25
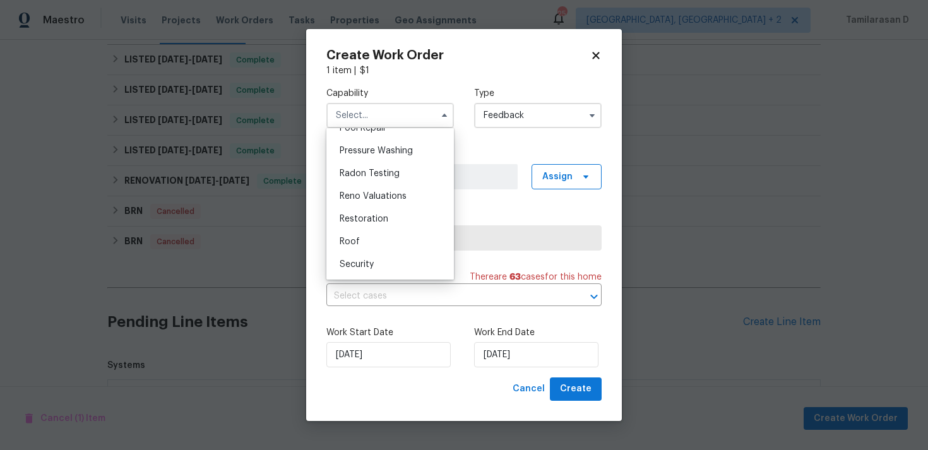
scroll to position [1206, 0]
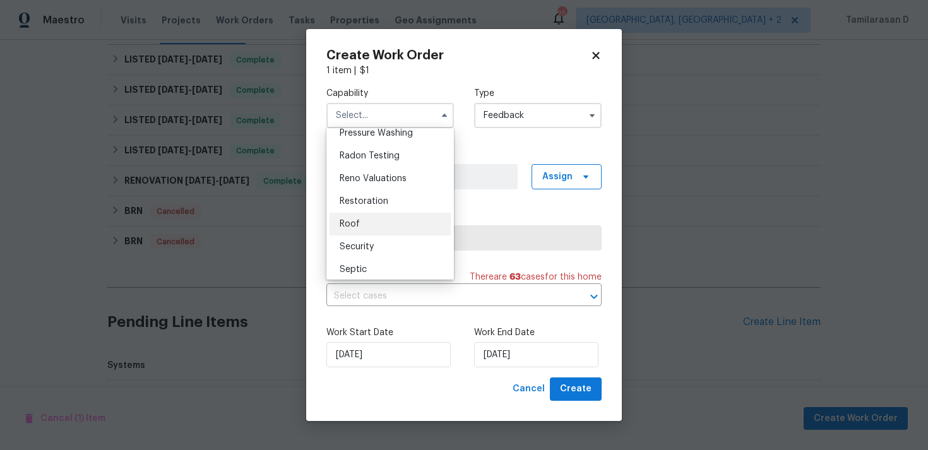
click at [357, 220] on span "Roof" at bounding box center [350, 224] width 20 height 9
type input "Roof"
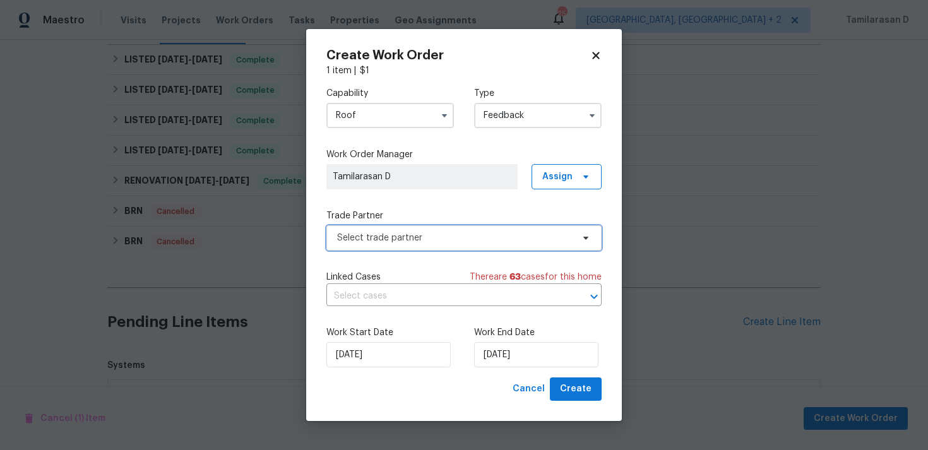
click at [372, 240] on span "Select trade partner" at bounding box center [454, 238] width 235 height 13
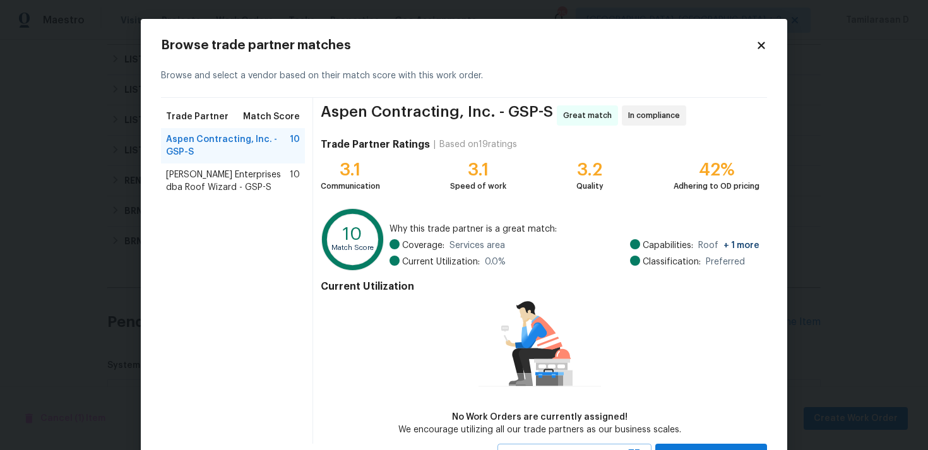
scroll to position [55, 0]
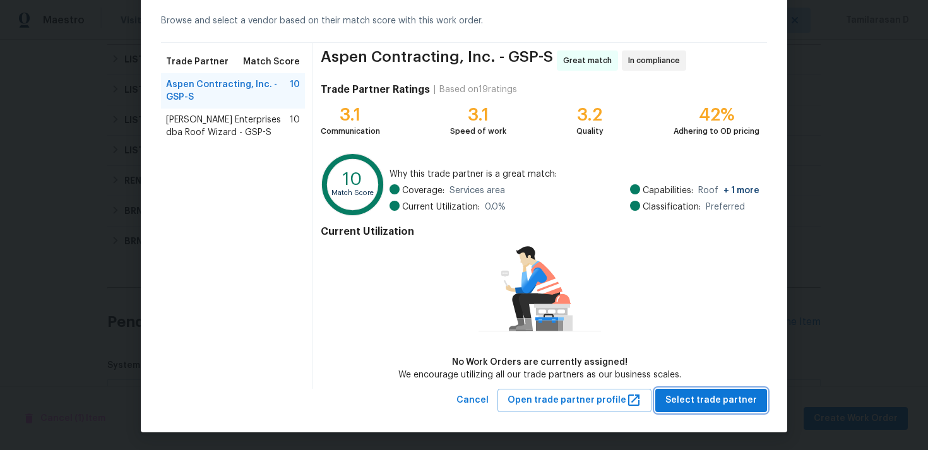
click at [706, 401] on span "Select trade partner" at bounding box center [711, 401] width 92 height 16
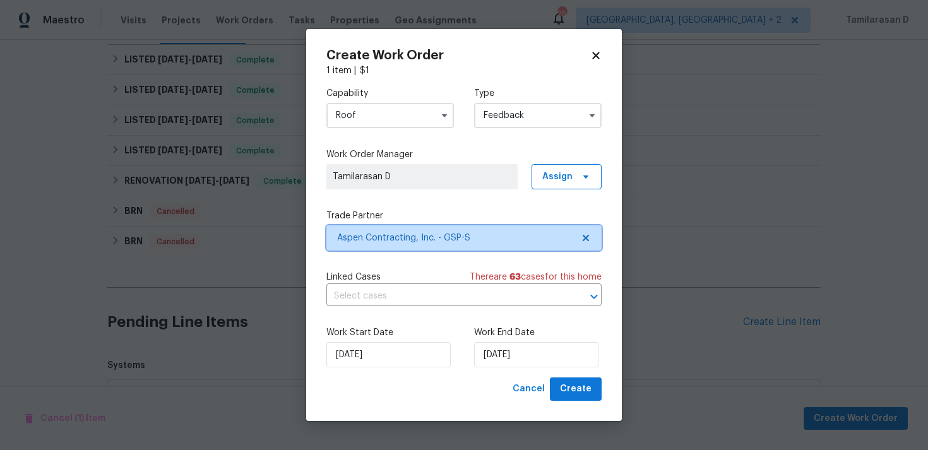
scroll to position [0, 0]
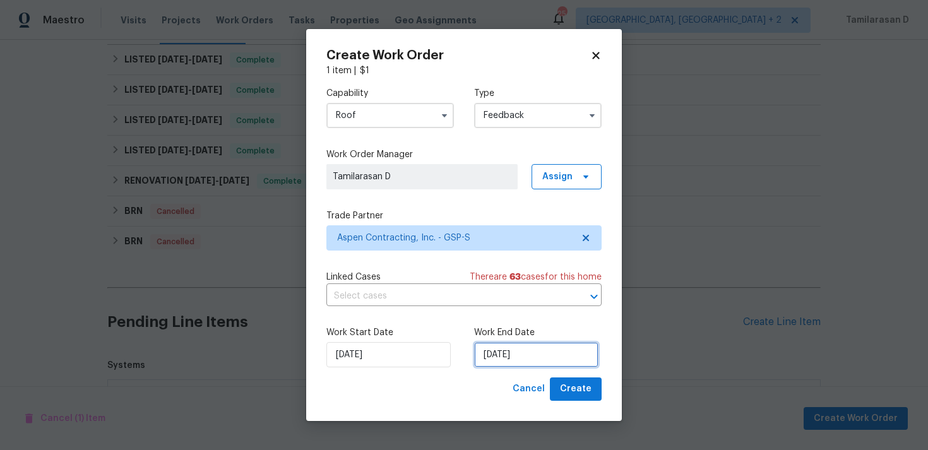
click at [500, 355] on input "[DATE]" at bounding box center [536, 354] width 124 height 25
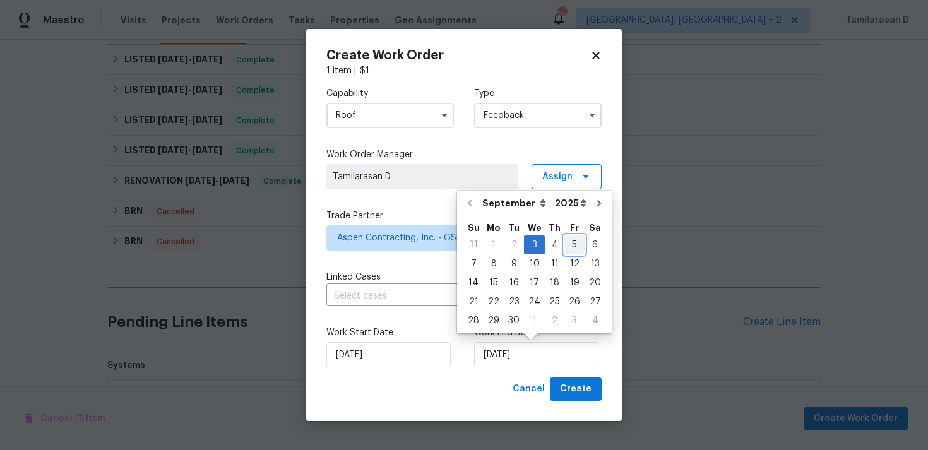
click at [564, 246] on div "5" at bounding box center [574, 245] width 20 height 18
type input "[DATE]"
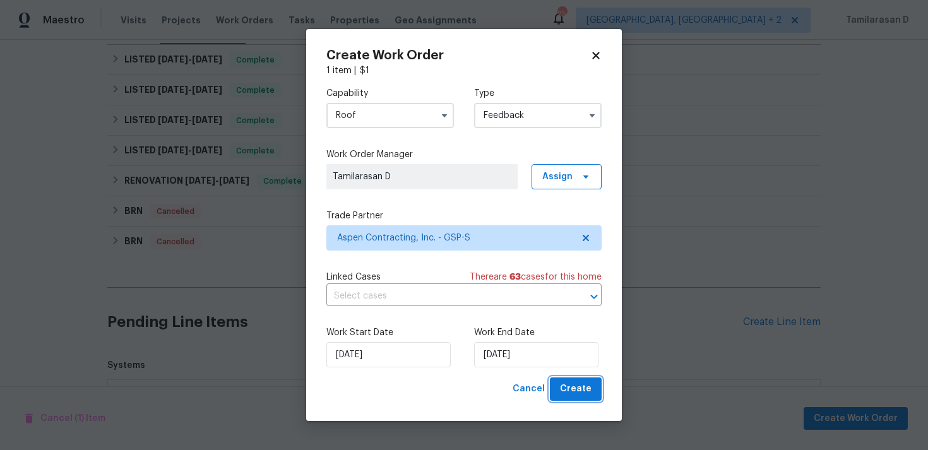
click at [569, 388] on span "Create" at bounding box center [576, 389] width 32 height 16
checkbox input "false"
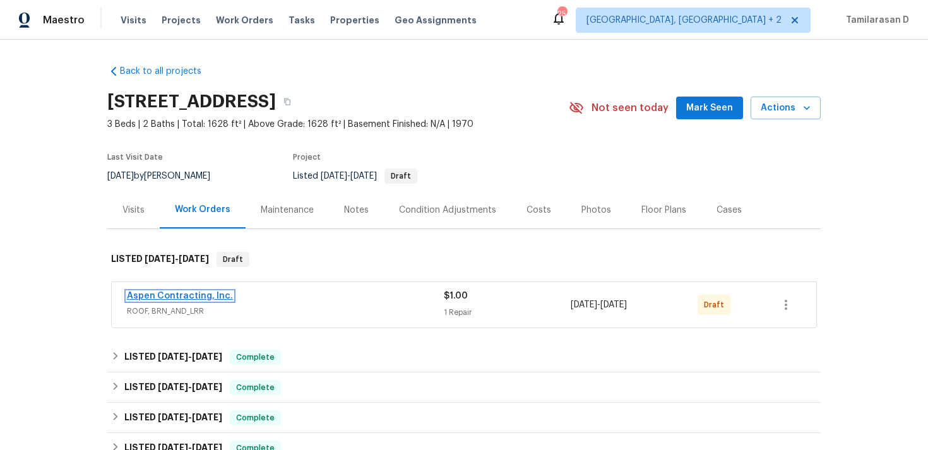
click at [162, 293] on link "Aspen Contracting, Inc." at bounding box center [180, 296] width 106 height 9
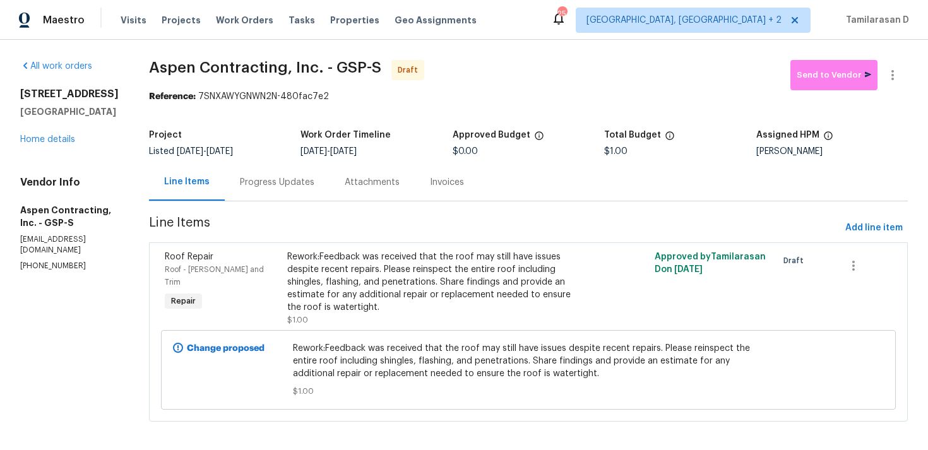
click at [273, 197] on div "Progress Updates" at bounding box center [277, 181] width 105 height 37
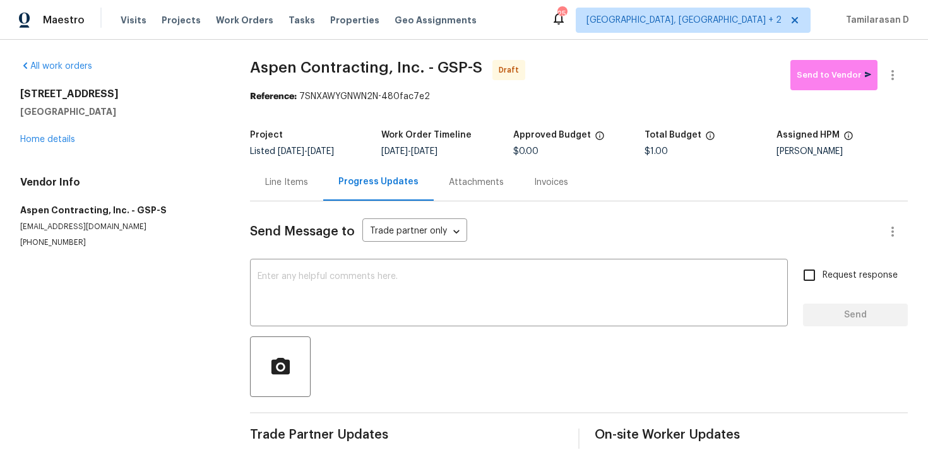
scroll to position [19, 0]
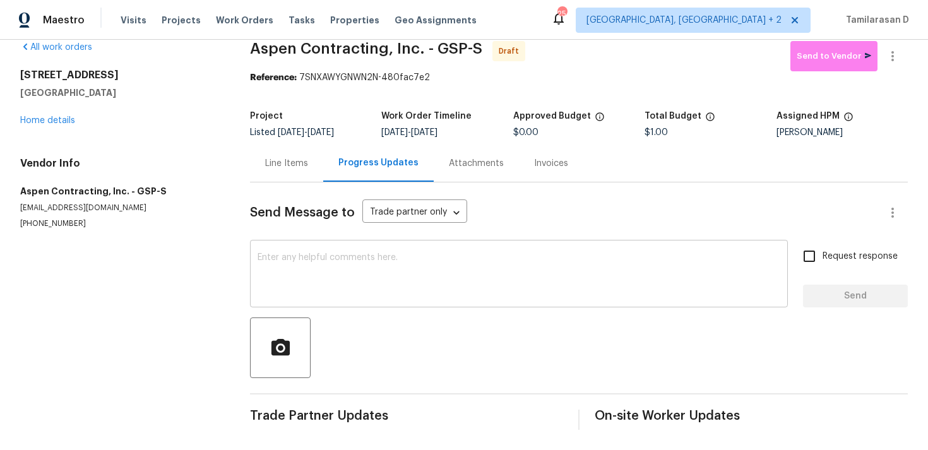
click at [298, 271] on textarea at bounding box center [519, 275] width 523 height 44
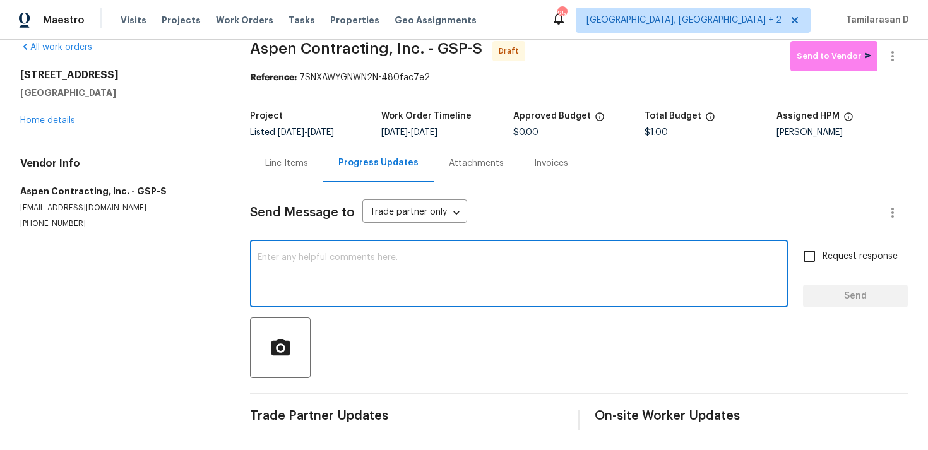
paste textarea "Hey, this is Tamil from Opendoor. I’m confirming you received the WO for the pr…"
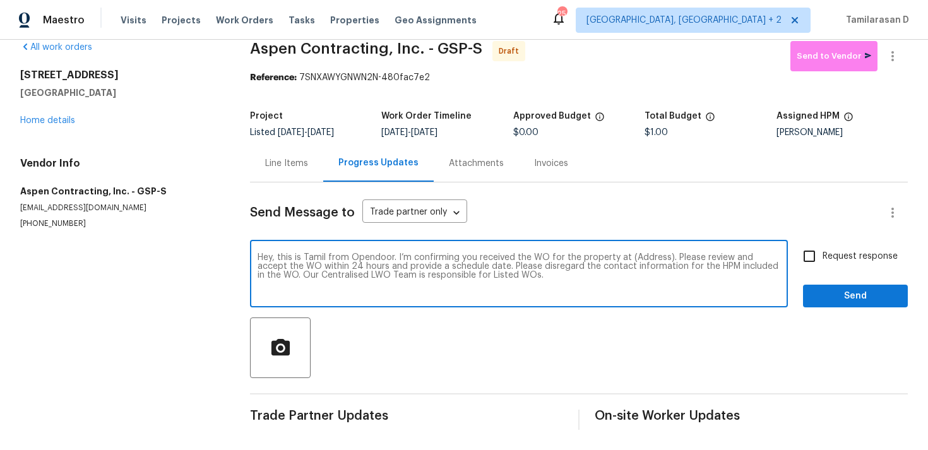
click at [639, 254] on textarea "Hey, this is Tamil from Opendoor. I’m confirming you received the WO for the pr…" at bounding box center [519, 275] width 523 height 44
paste textarea "[STREET_ADDRESS]"
type textarea "Hey, this is Tamil from Opendoor. I’m confirming you received the WO for the pr…"
click at [824, 254] on span "Request response" at bounding box center [859, 256] width 75 height 13
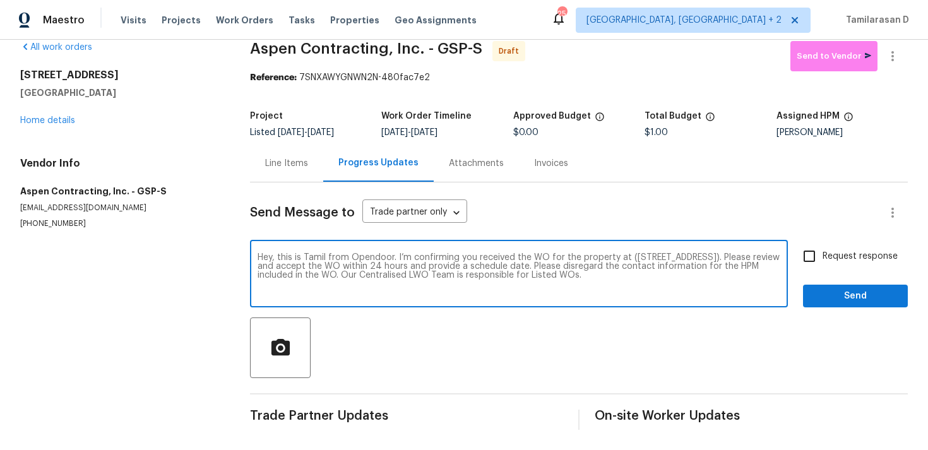
click at [822, 254] on input "Request response" at bounding box center [809, 256] width 27 height 27
checkbox input "true"
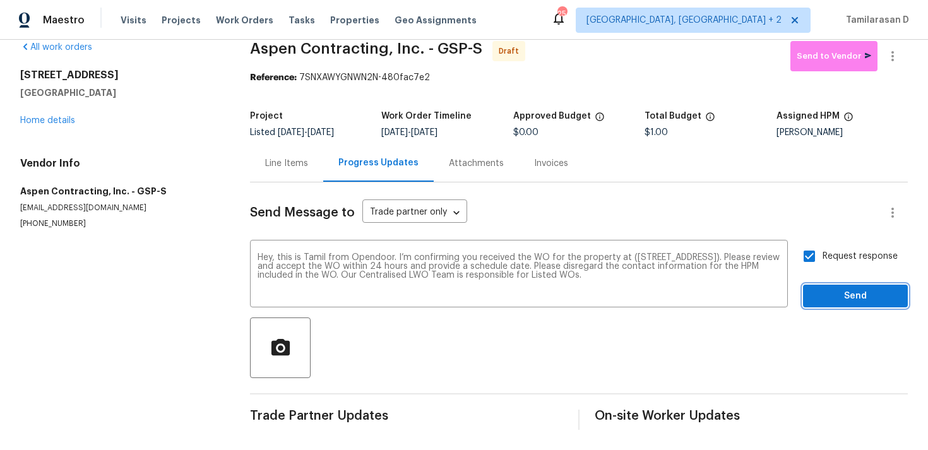
click at [839, 295] on span "Send" at bounding box center [855, 296] width 85 height 16
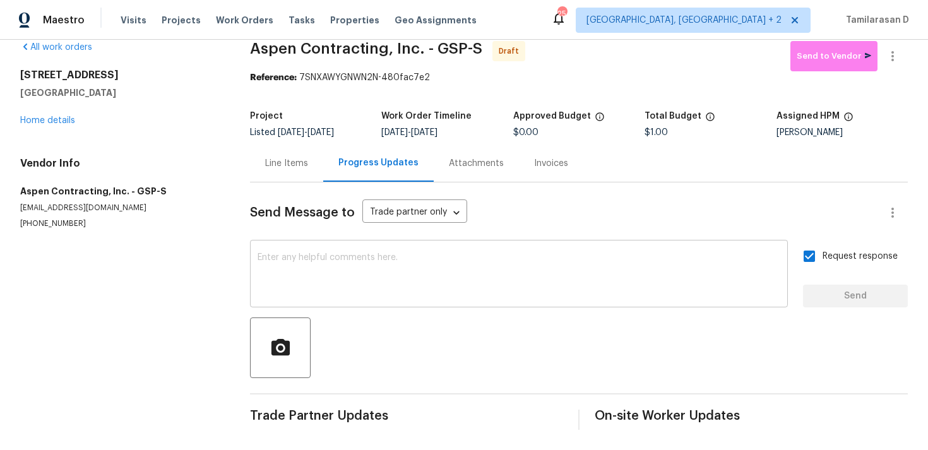
scroll to position [0, 0]
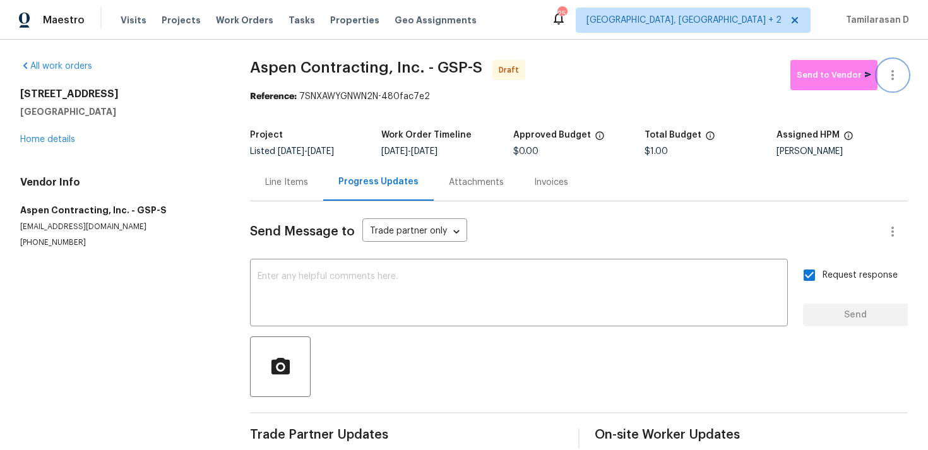
click at [887, 81] on icon "button" at bounding box center [892, 75] width 15 height 15
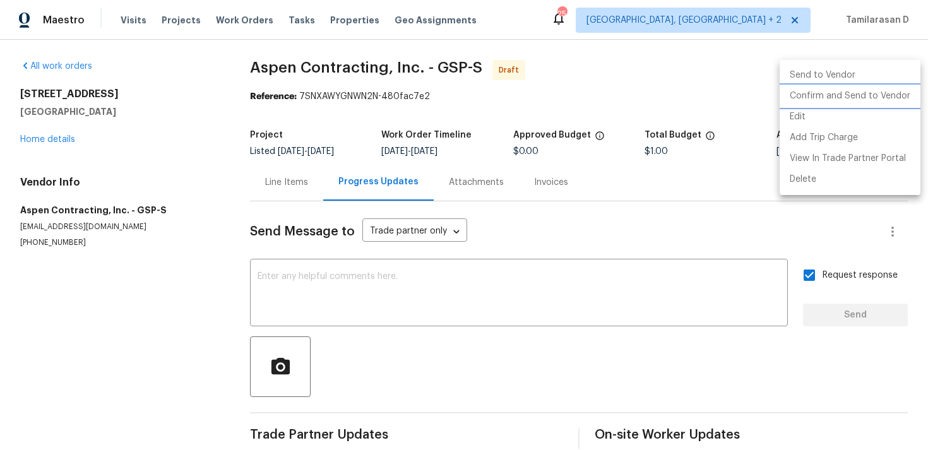
click at [820, 96] on li "Confirm and Send to Vendor" at bounding box center [849, 96] width 141 height 21
click at [603, 60] on div at bounding box center [464, 225] width 928 height 450
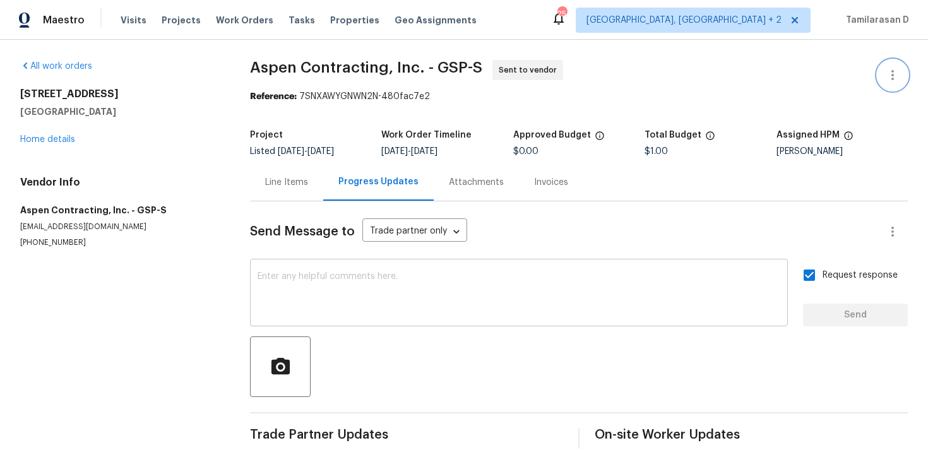
scroll to position [19, 0]
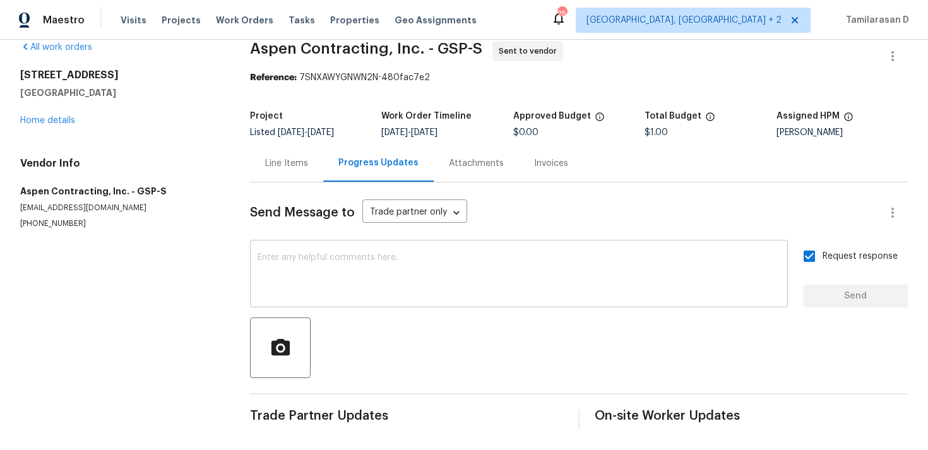
click at [406, 253] on textarea at bounding box center [519, 275] width 523 height 44
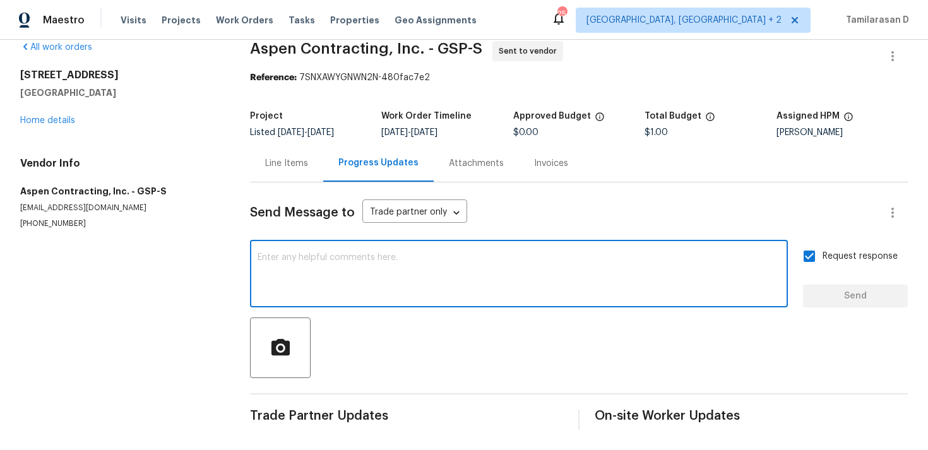
scroll to position [0, 0]
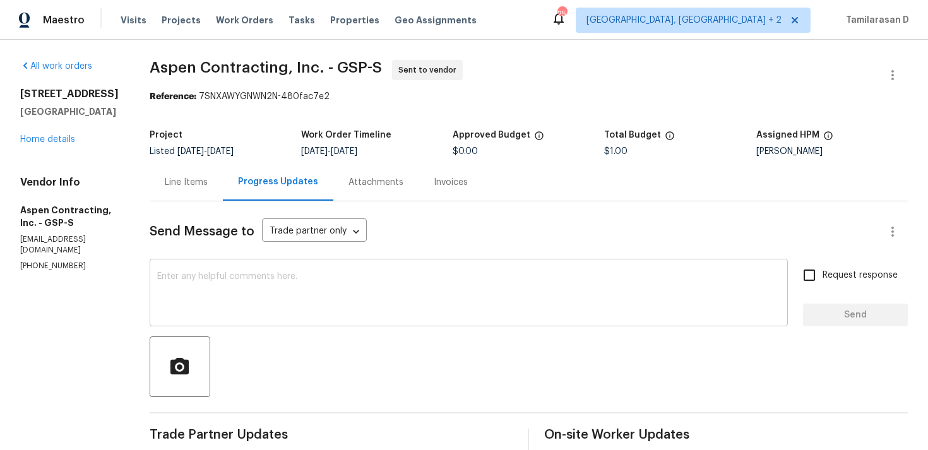
click at [258, 302] on textarea at bounding box center [468, 294] width 623 height 44
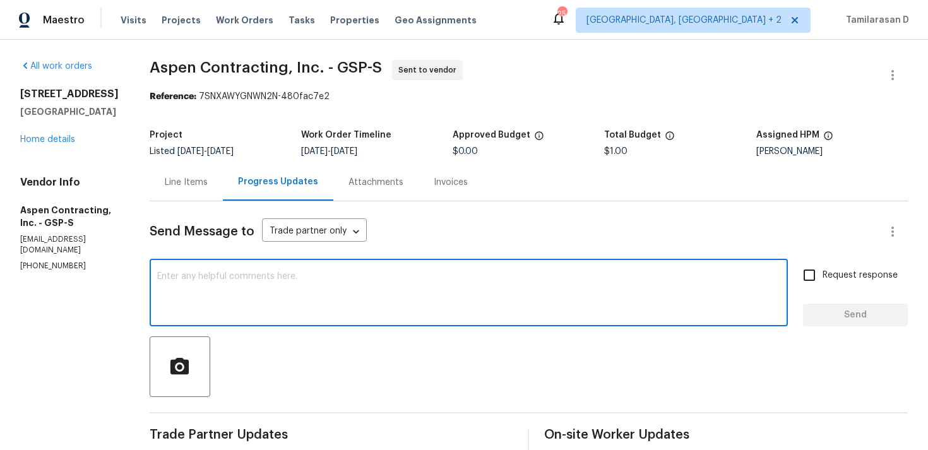
paste textarea "Attention All Work Orders must include before-photos (both close-up and wide-an…"
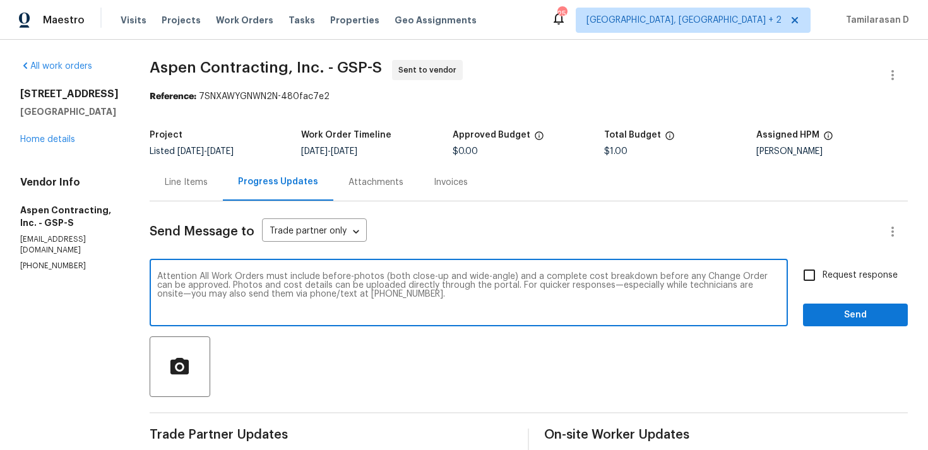
type textarea "Attention All Work Orders must include before-photos (both close-up and wide-an…"
click at [813, 276] on input "Request response" at bounding box center [809, 275] width 27 height 27
checkbox input "true"
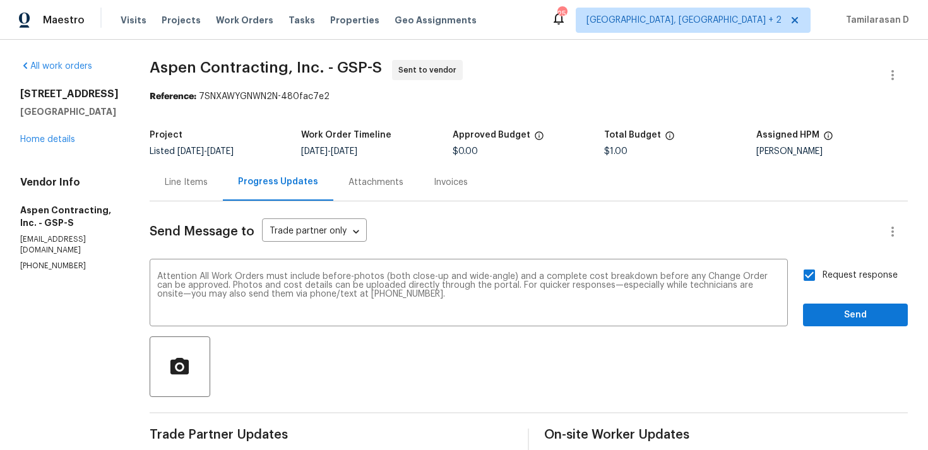
click at [858, 331] on div "Send Message to Trade partner only Trade partner only ​ Attention All Work Orde…" at bounding box center [529, 368] width 758 height 335
click at [838, 317] on span "Send" at bounding box center [855, 315] width 85 height 16
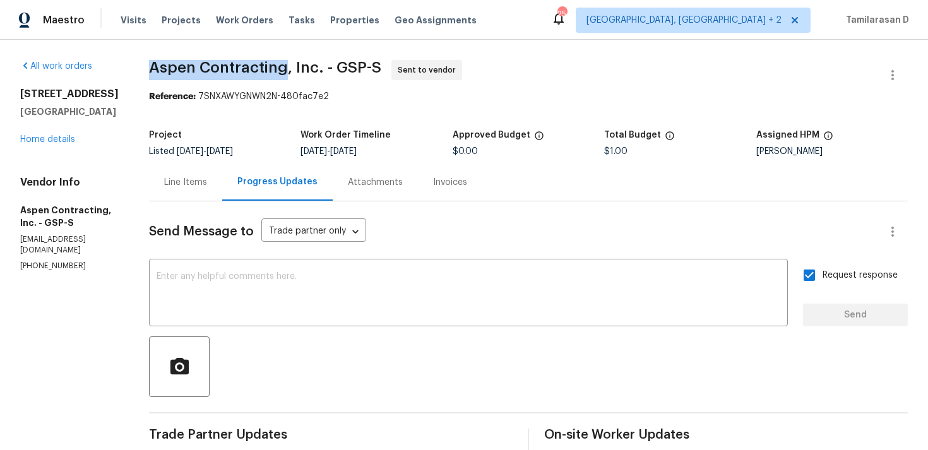
drag, startPoint x: 155, startPoint y: 70, endPoint x: 291, endPoint y: 69, distance: 136.3
click at [291, 69] on span "Aspen Contracting, Inc. - GSP-S" at bounding box center [265, 67] width 232 height 15
copy span "Aspen Contracting"
click at [49, 138] on link "Home details" at bounding box center [47, 139] width 55 height 9
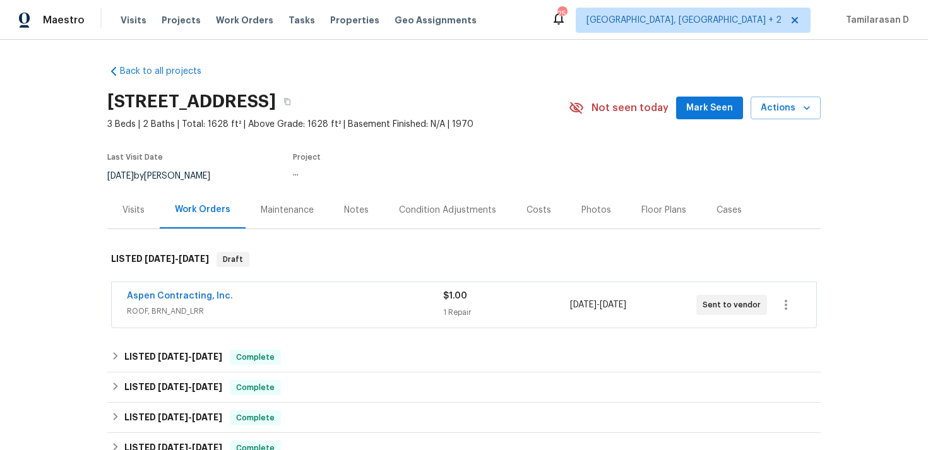
scroll to position [297, 0]
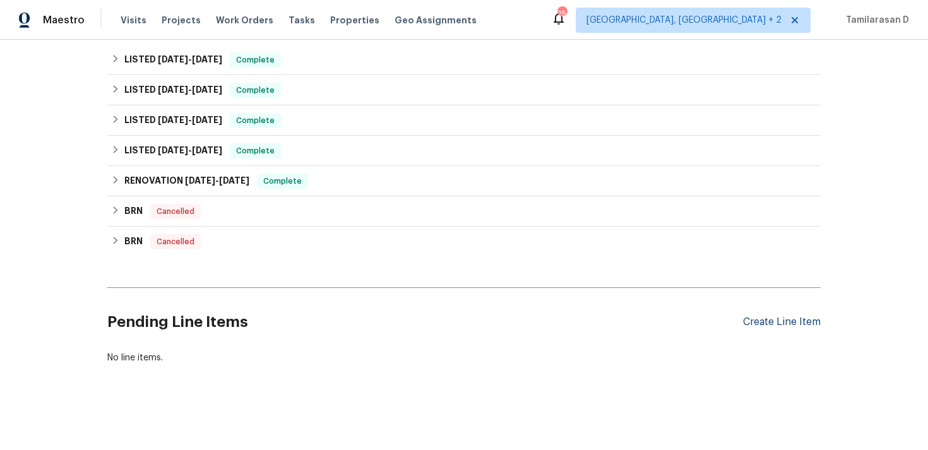
click at [793, 318] on div "Create Line Item" at bounding box center [782, 322] width 78 height 12
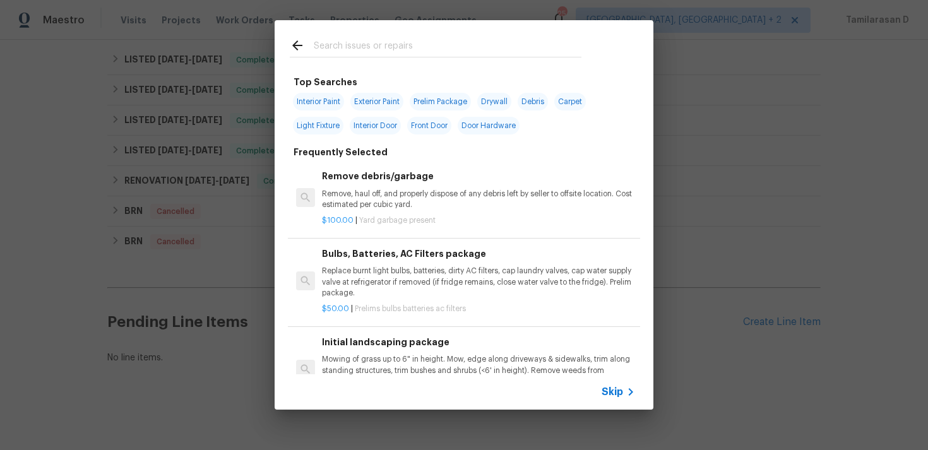
click at [610, 395] on span "Skip" at bounding box center [611, 392] width 21 height 13
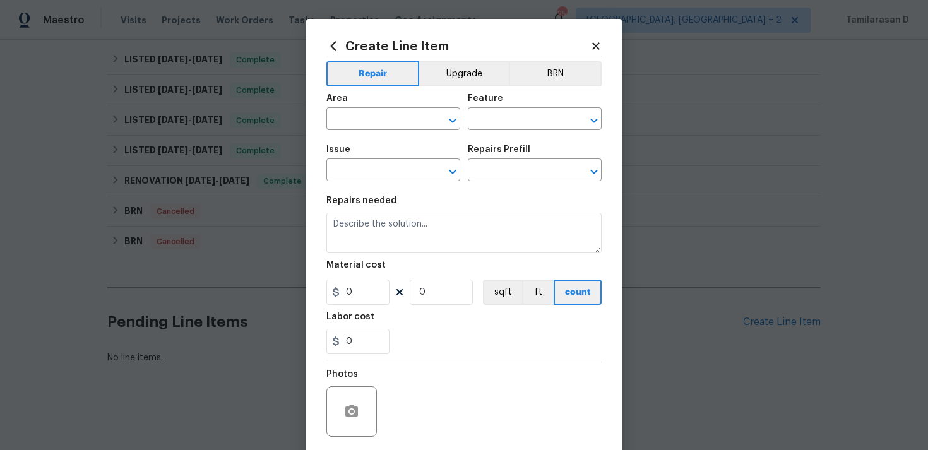
click at [364, 132] on span "Area ​" at bounding box center [393, 111] width 134 height 51
click at [377, 123] on input "text" at bounding box center [375, 120] width 98 height 20
click at [405, 162] on li "Interior Overall" at bounding box center [393, 169] width 134 height 21
type input "Interior Overall"
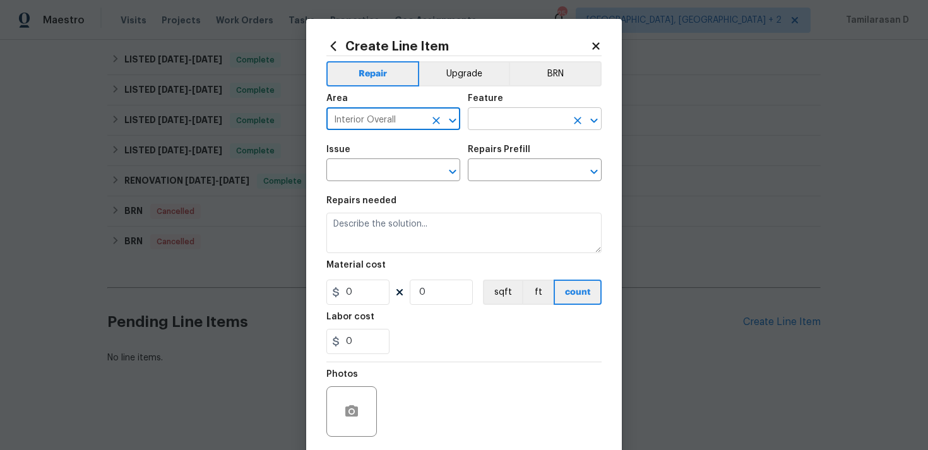
click at [478, 119] on input "text" at bounding box center [517, 120] width 98 height 20
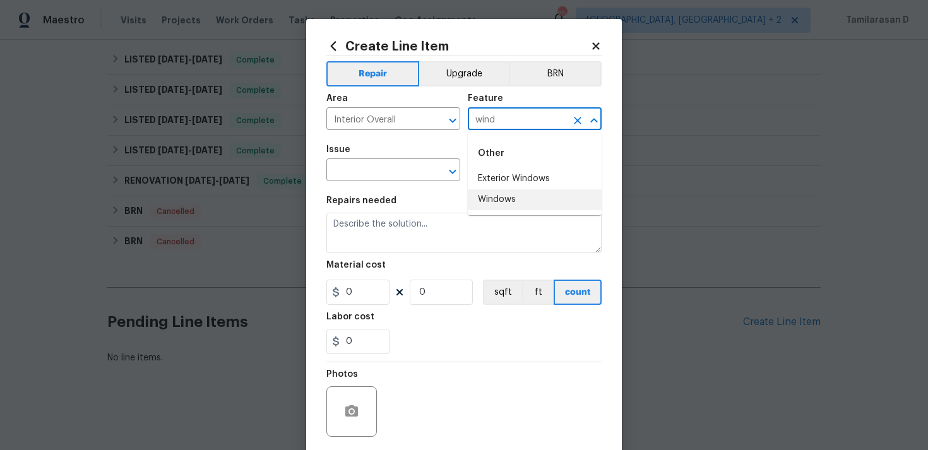
click at [497, 194] on li "Windows" at bounding box center [535, 199] width 134 height 21
type input "Windows"
click at [382, 173] on input "text" at bounding box center [375, 172] width 98 height 20
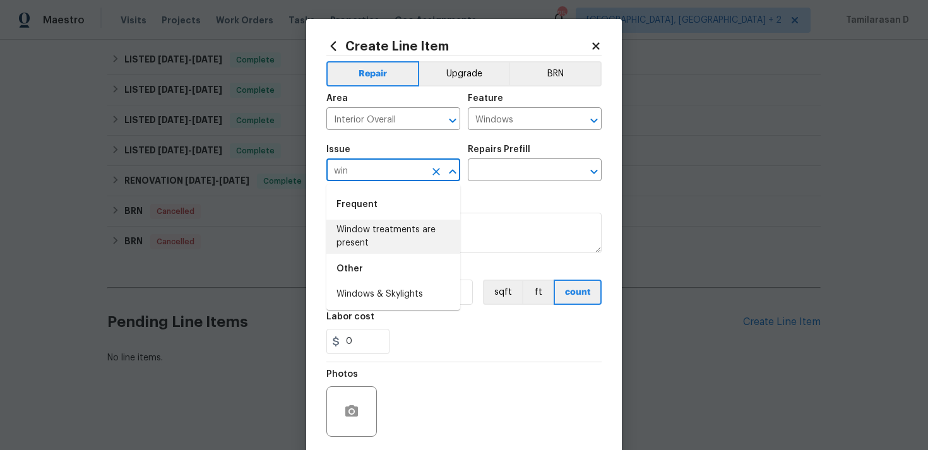
click at [384, 244] on li "Window treatments are present" at bounding box center [393, 237] width 134 height 34
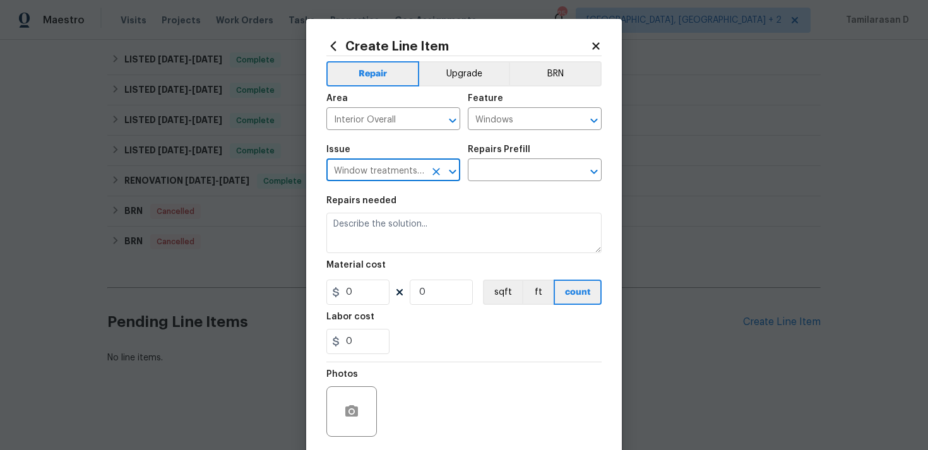
type input "Window treatments are present"
click at [488, 182] on div "Issue Window treatments are present ​ Repairs Prefill ​" at bounding box center [463, 163] width 275 height 51
click at [490, 173] on input "text" at bounding box center [517, 172] width 98 height 20
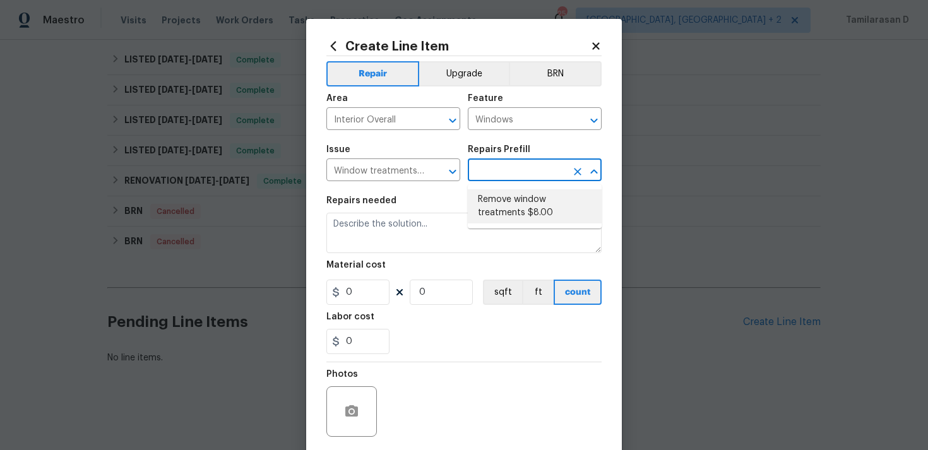
click at [482, 198] on li "Remove window treatments $8.00" at bounding box center [535, 206] width 134 height 34
type input "Remove window treatments $8.00"
type textarea "Remove window treatments throughout home. Patch/touch up all holes/marks left a…"
type input "8"
type input "1"
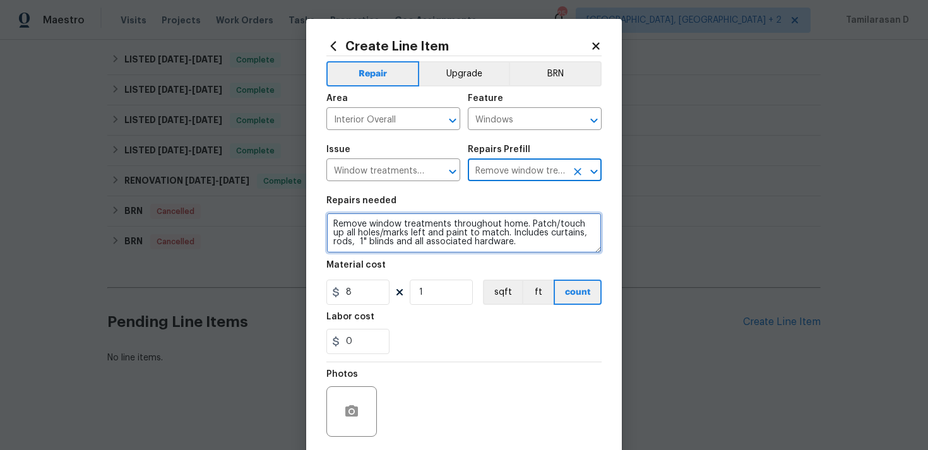
click at [355, 239] on textarea "Remove window treatments throughout home. Patch/touch up all holes/marks left a…" at bounding box center [463, 233] width 275 height 40
paste textarea "Multiple windows show signs of wood rot. Please inspect all window frames and […"
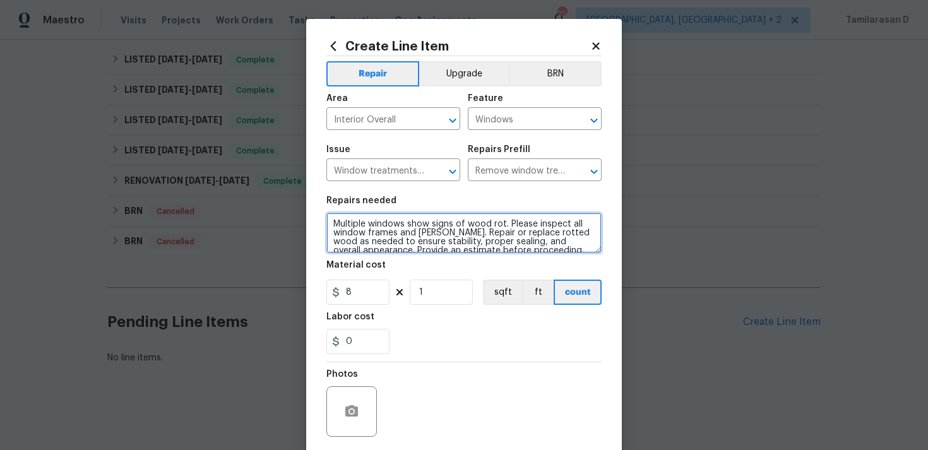
scroll to position [3, 0]
click at [569, 167] on div at bounding box center [585, 172] width 33 height 18
type textarea "Multiple windows show signs of wood rot. Please inspect all window frames and […"
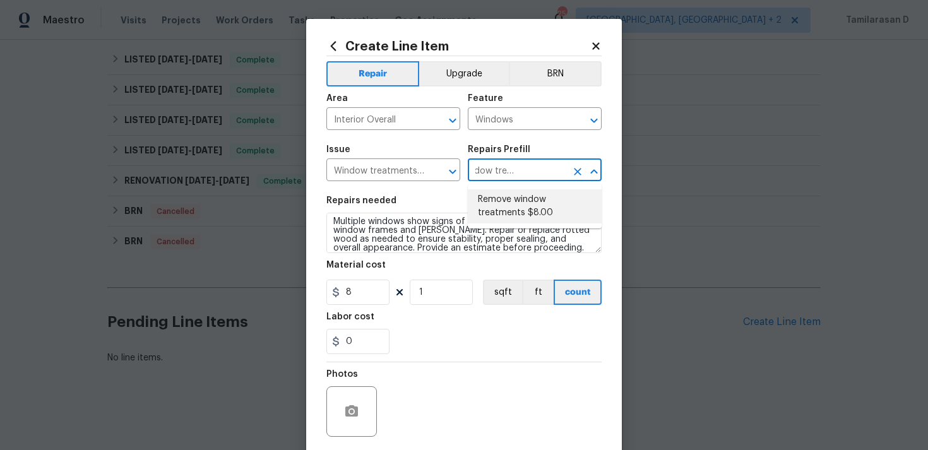
click at [438, 368] on div "Photos" at bounding box center [463, 403] width 275 height 82
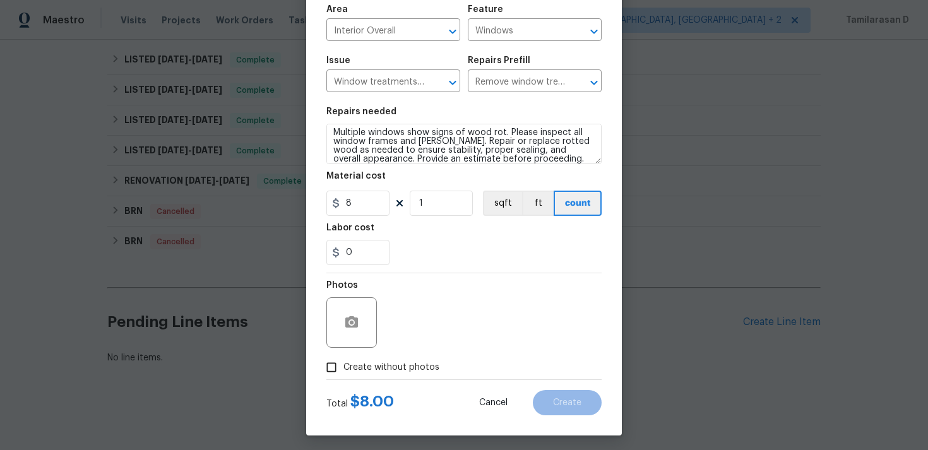
scroll to position [94, 0]
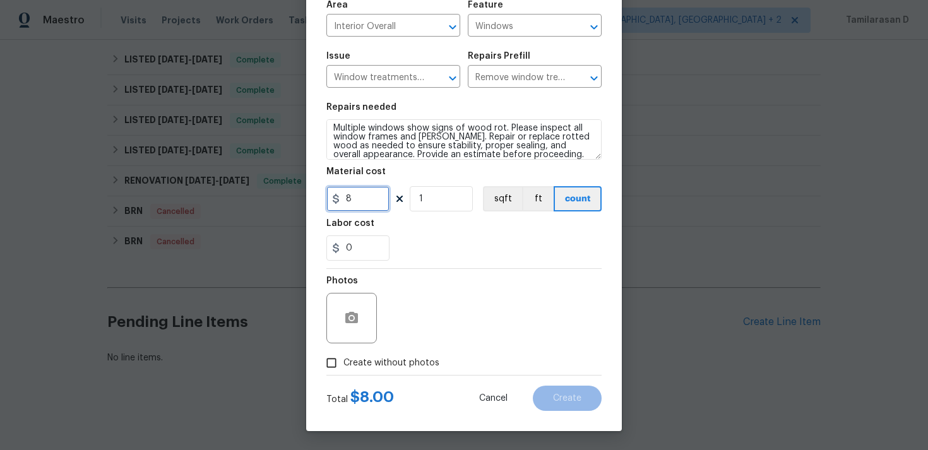
click at [353, 191] on input "8" at bounding box center [357, 198] width 63 height 25
type input "75"
click at [435, 253] on div "0" at bounding box center [463, 247] width 275 height 25
click at [331, 362] on input "Create without photos" at bounding box center [331, 363] width 24 height 24
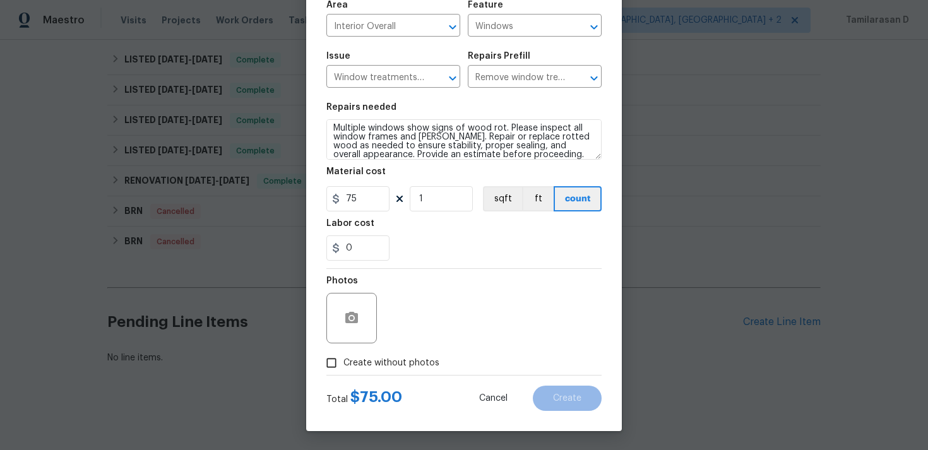
checkbox input "true"
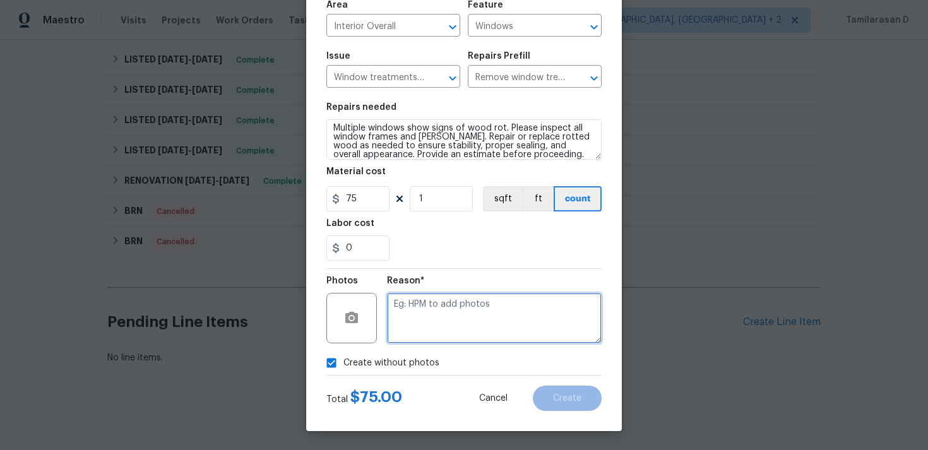
click at [407, 313] on textarea at bounding box center [494, 318] width 215 height 50
type textarea "N/A"
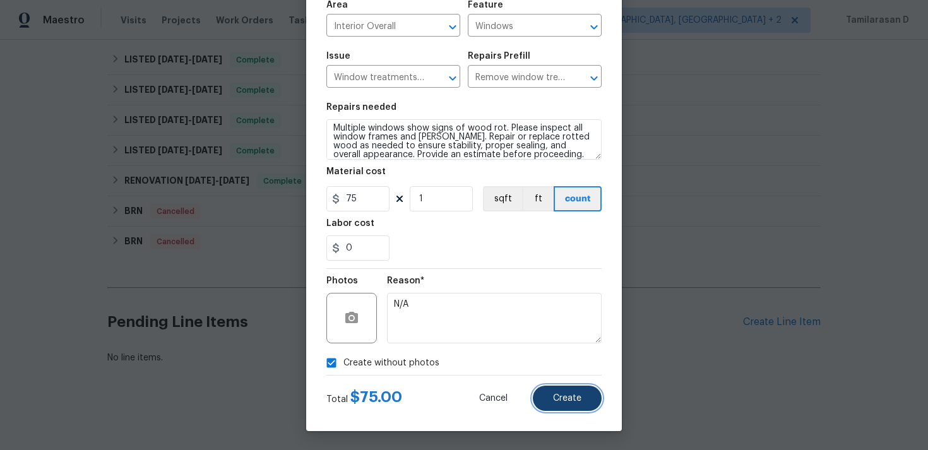
click at [563, 400] on span "Create" at bounding box center [567, 398] width 28 height 9
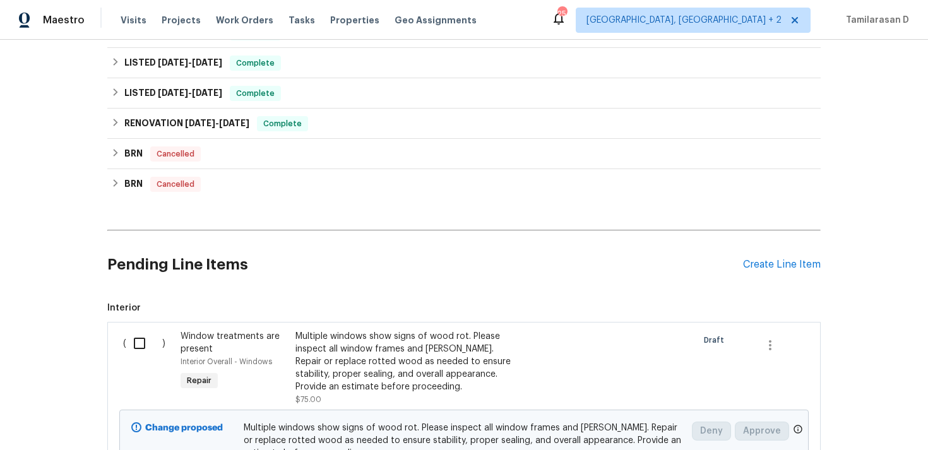
scroll to position [429, 0]
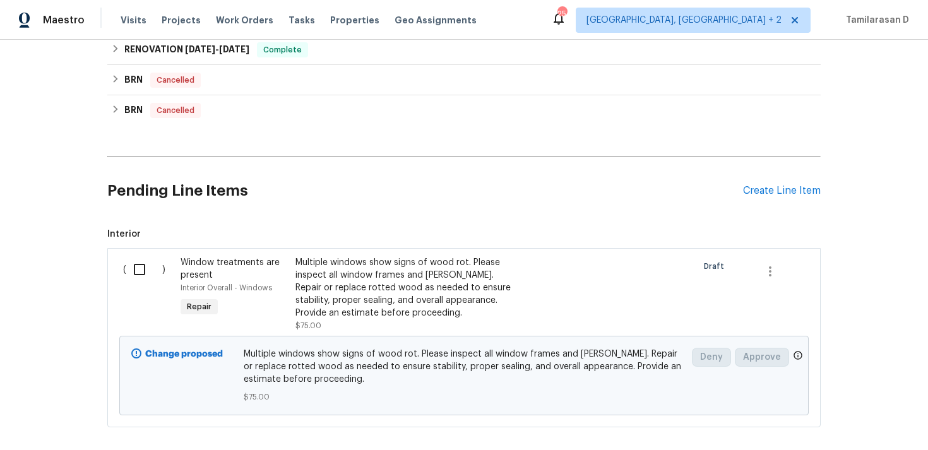
click at [146, 257] on input "checkbox" at bounding box center [144, 269] width 36 height 27
checkbox input "true"
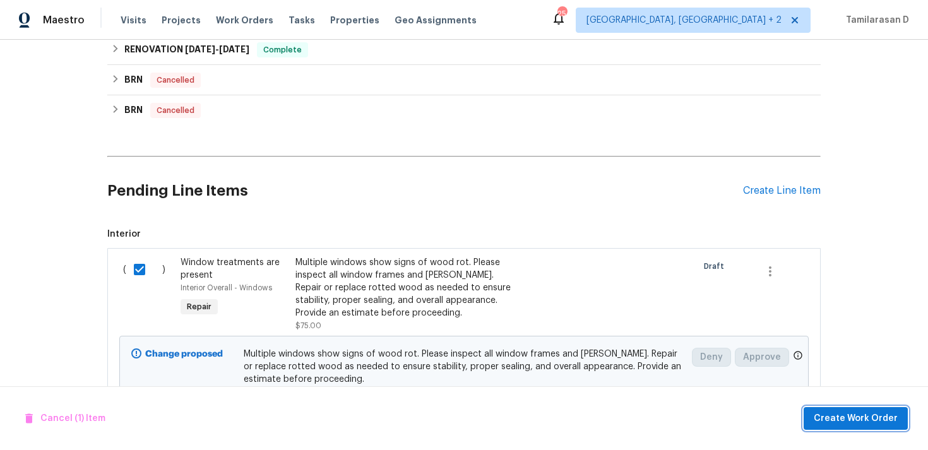
click at [879, 420] on span "Create Work Order" at bounding box center [856, 419] width 84 height 16
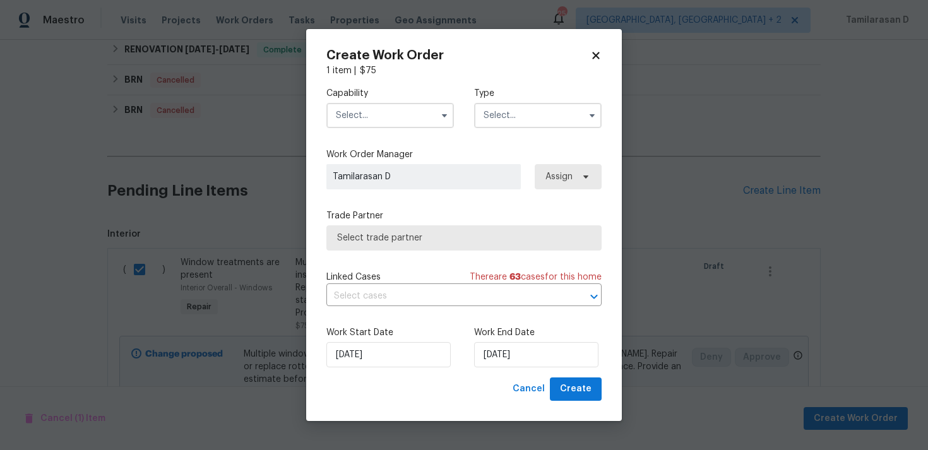
click at [527, 119] on input "text" at bounding box center [537, 115] width 127 height 25
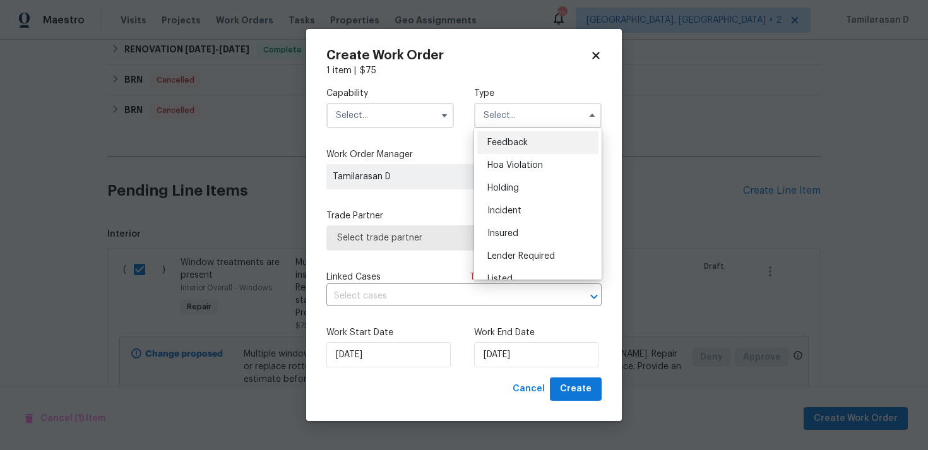
click at [478, 133] on div "Feedback" at bounding box center [537, 142] width 121 height 23
type input "Feedback"
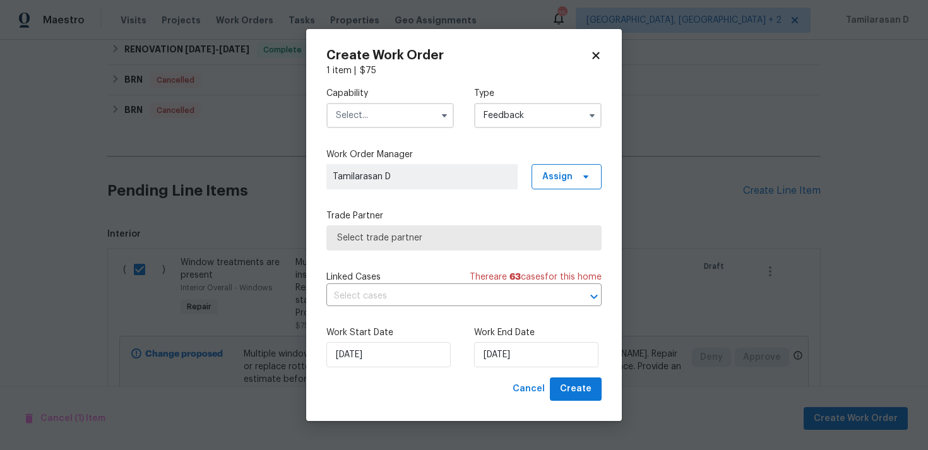
click at [396, 103] on input "text" at bounding box center [389, 115] width 127 height 25
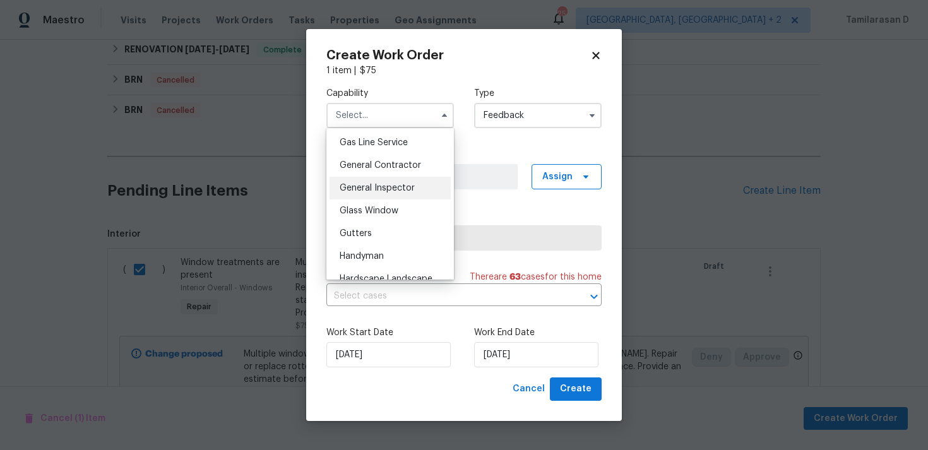
scroll to position [599, 0]
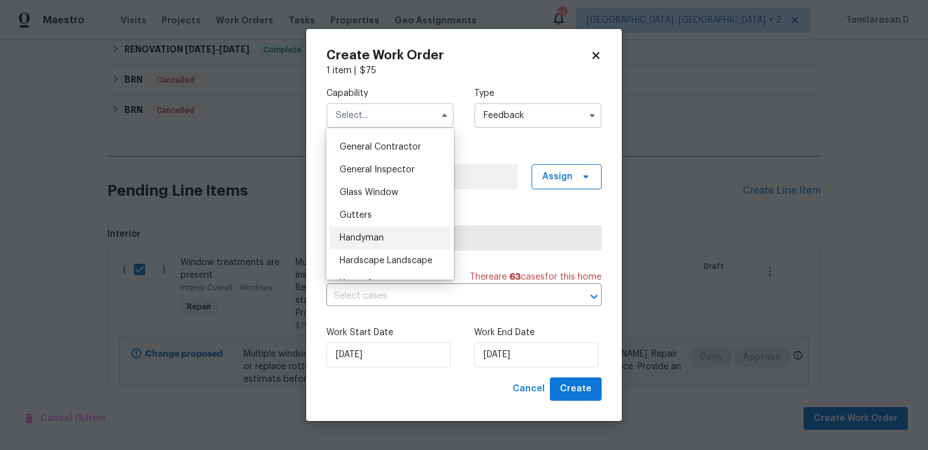
click at [348, 242] on span "Handyman" at bounding box center [362, 238] width 44 height 9
type input "Handyman"
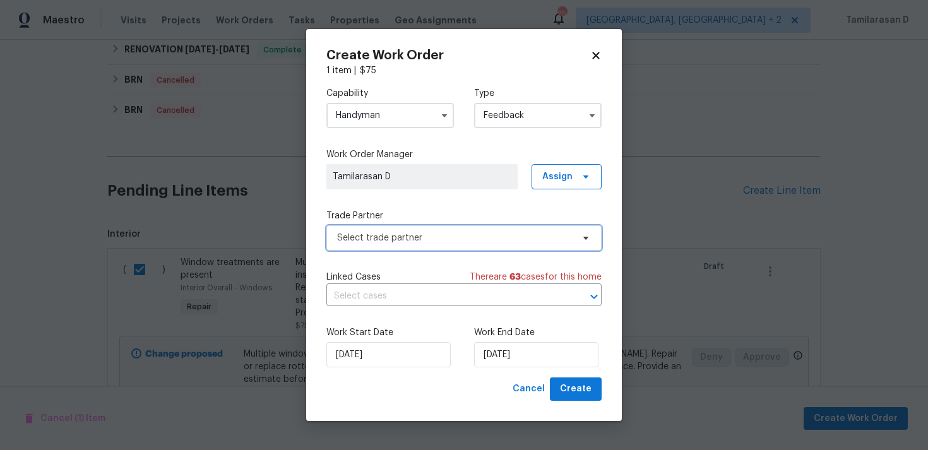
click at [381, 245] on span "Select trade partner" at bounding box center [463, 237] width 275 height 25
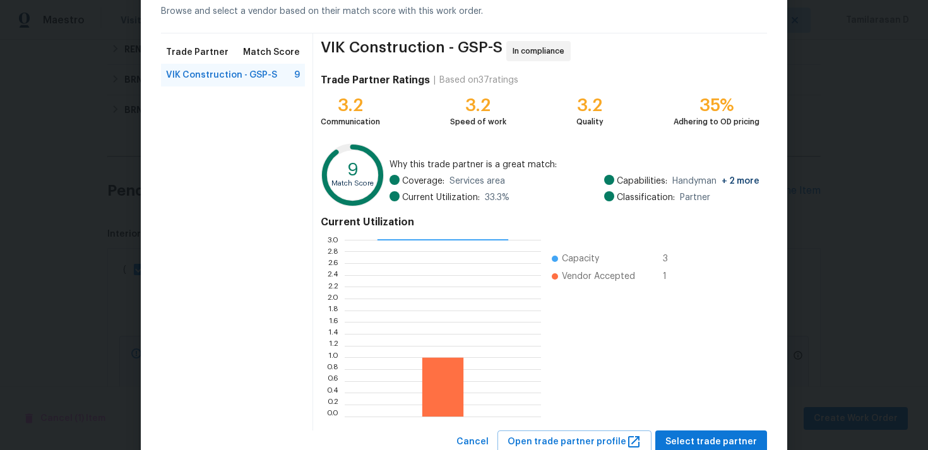
scroll to position [107, 0]
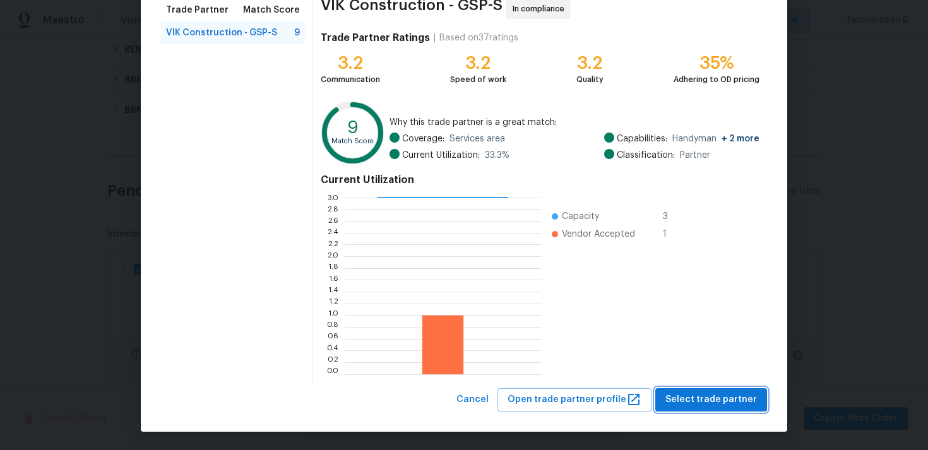
click at [710, 399] on span "Select trade partner" at bounding box center [711, 400] width 92 height 16
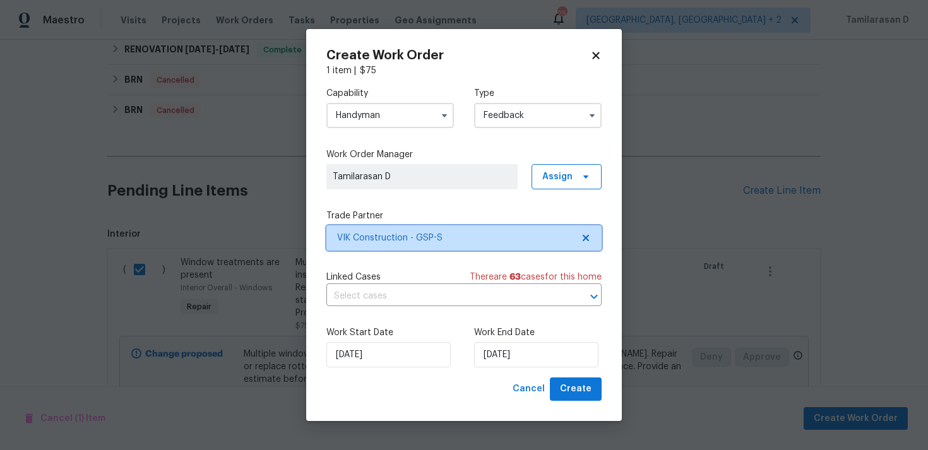
scroll to position [0, 0]
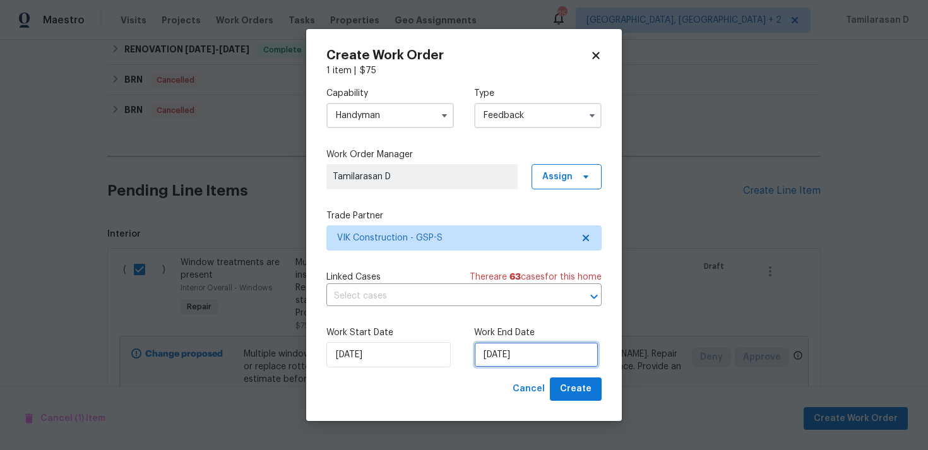
click at [518, 350] on input "[DATE]" at bounding box center [536, 354] width 124 height 25
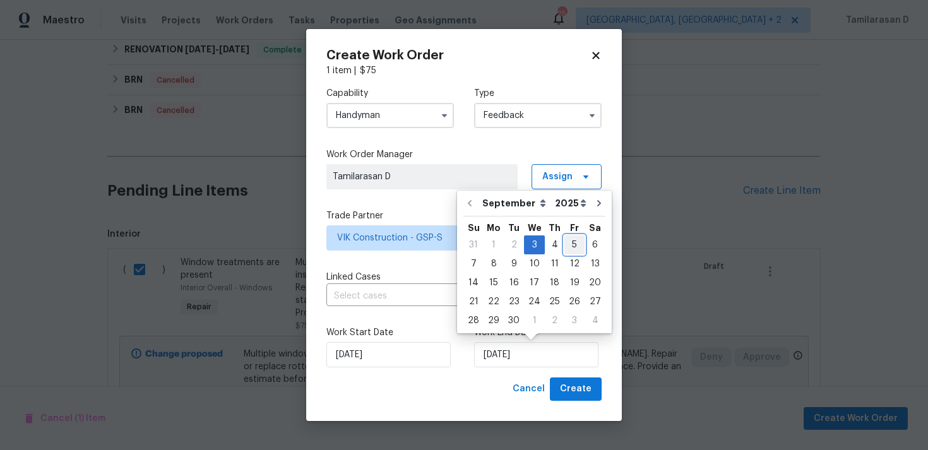
click at [564, 248] on div "5" at bounding box center [574, 245] width 20 height 18
type input "[DATE]"
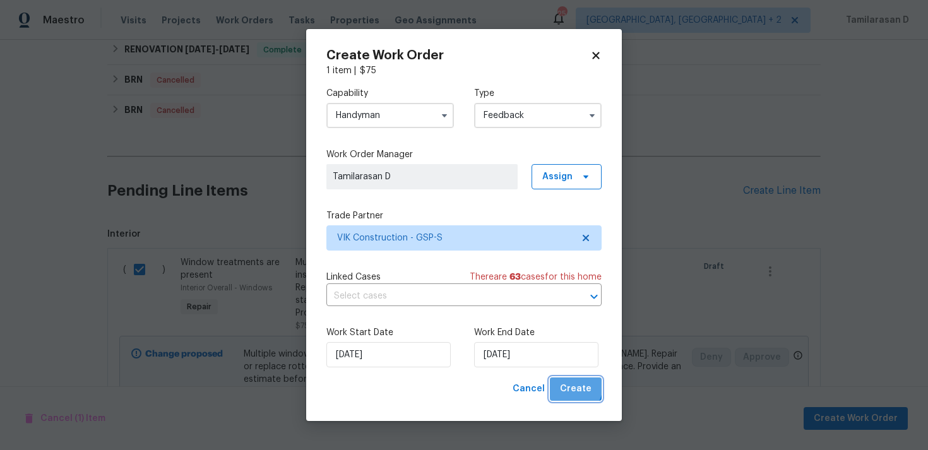
click at [572, 386] on span "Create" at bounding box center [576, 389] width 32 height 16
checkbox input "false"
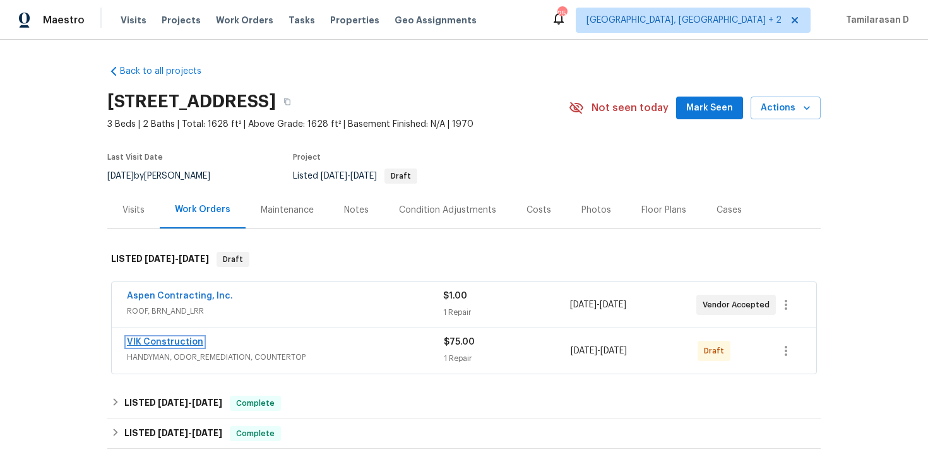
click at [177, 341] on link "VIK Construction" at bounding box center [165, 342] width 76 height 9
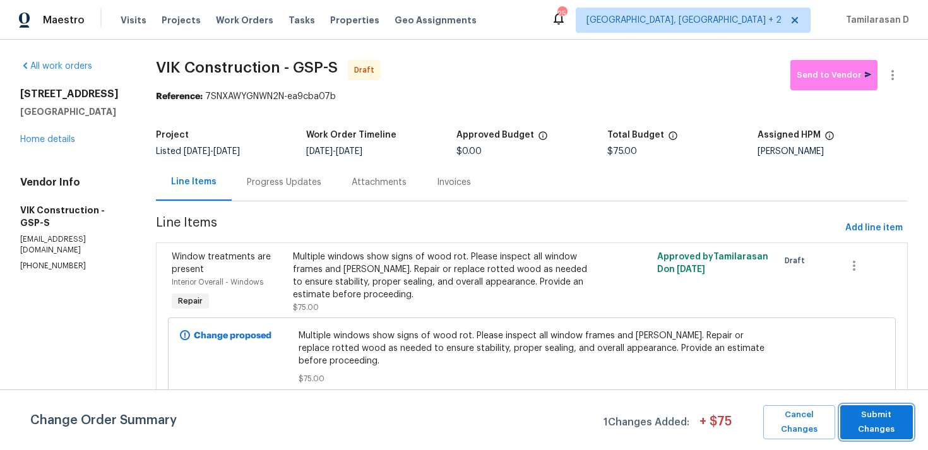
click at [865, 412] on span "Submit Changes" at bounding box center [876, 422] width 60 height 29
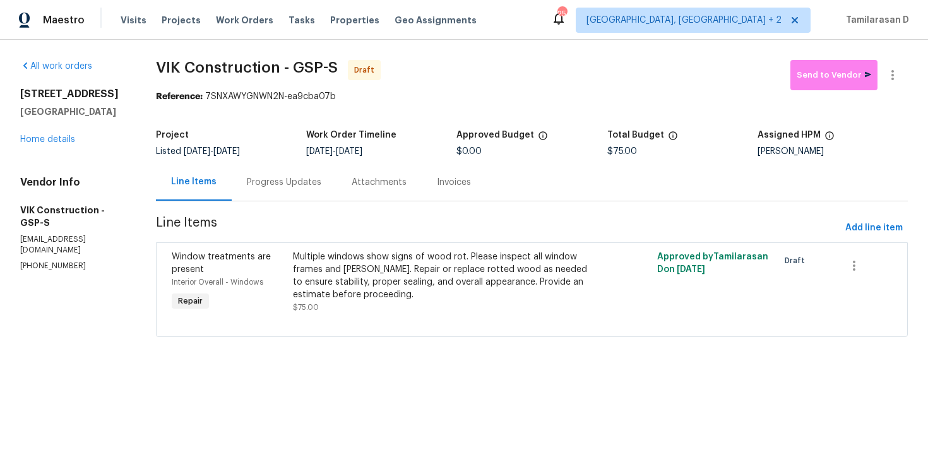
click at [297, 189] on div "Progress Updates" at bounding box center [284, 181] width 105 height 37
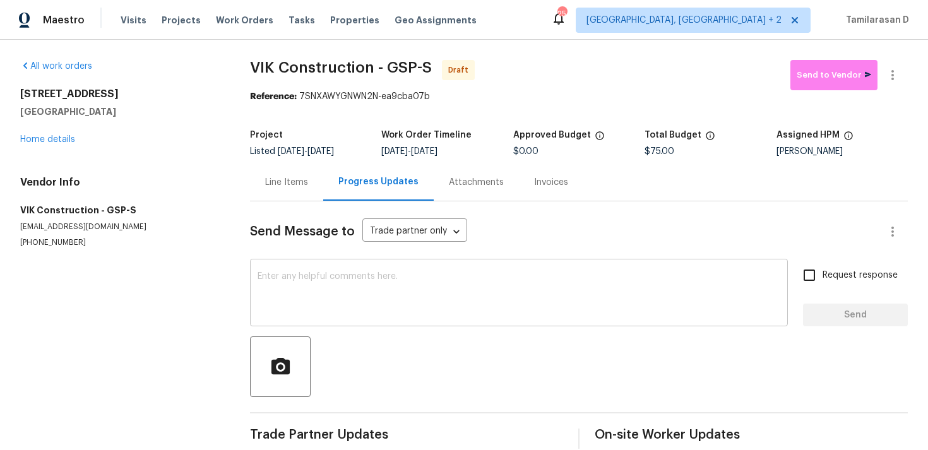
click at [312, 305] on textarea at bounding box center [519, 294] width 523 height 44
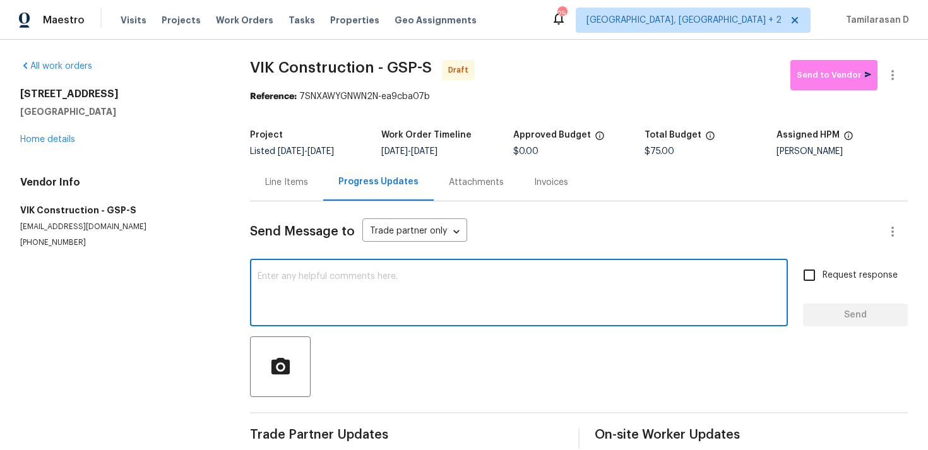
paste textarea "Hey, this is Tamil from Opendoor. I’m confirming you received the WO for the pr…"
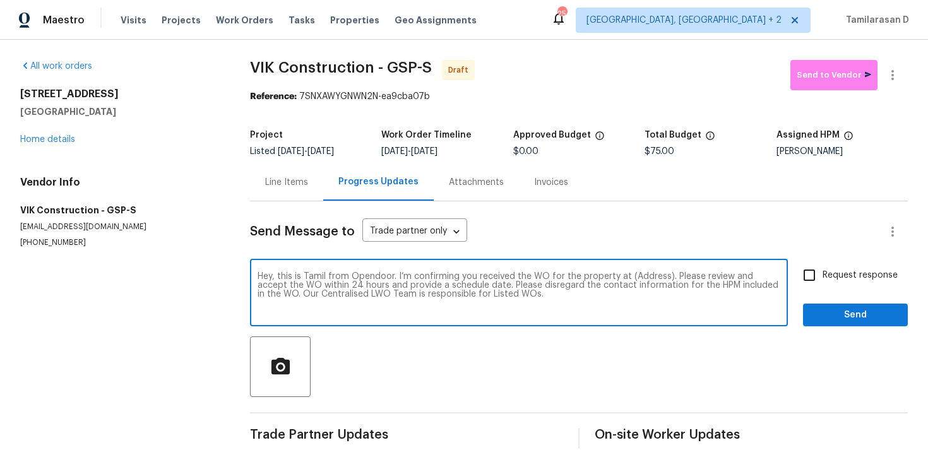
scroll to position [19, 0]
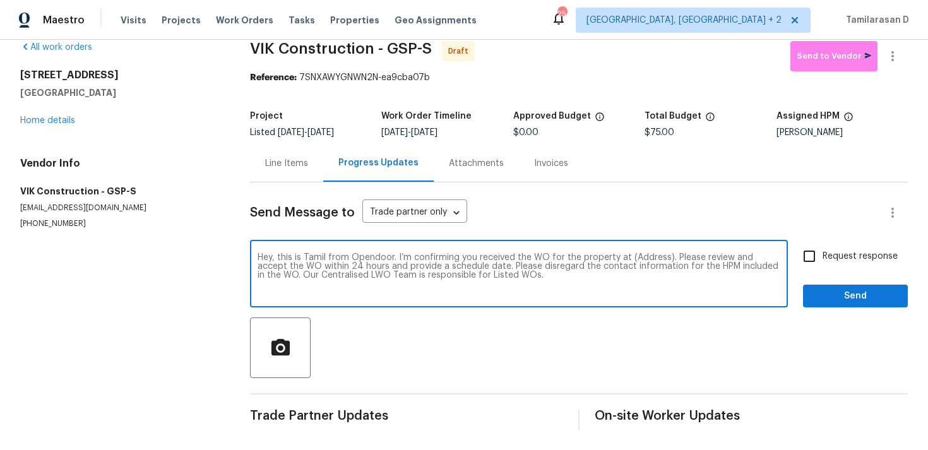
click at [647, 256] on textarea "Hey, this is Tamil from Opendoor. I’m confirming you received the WO for the pr…" at bounding box center [519, 275] width 523 height 44
paste textarea "[STREET_ADDRESS]"
type textarea "Hey, this is Tamil from Opendoor. I’m confirming you received the WO for the pr…"
click at [826, 245] on label "Request response" at bounding box center [847, 256] width 102 height 27
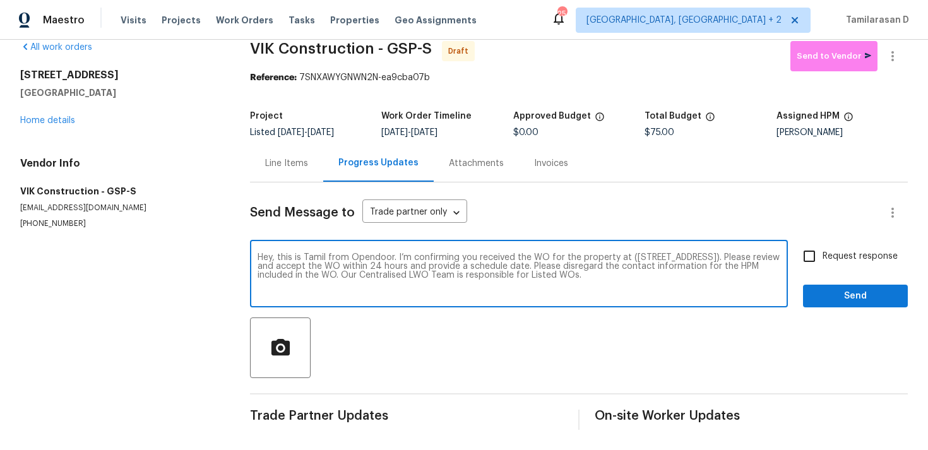
click at [822, 245] on input "Request response" at bounding box center [809, 256] width 27 height 27
checkbox input "true"
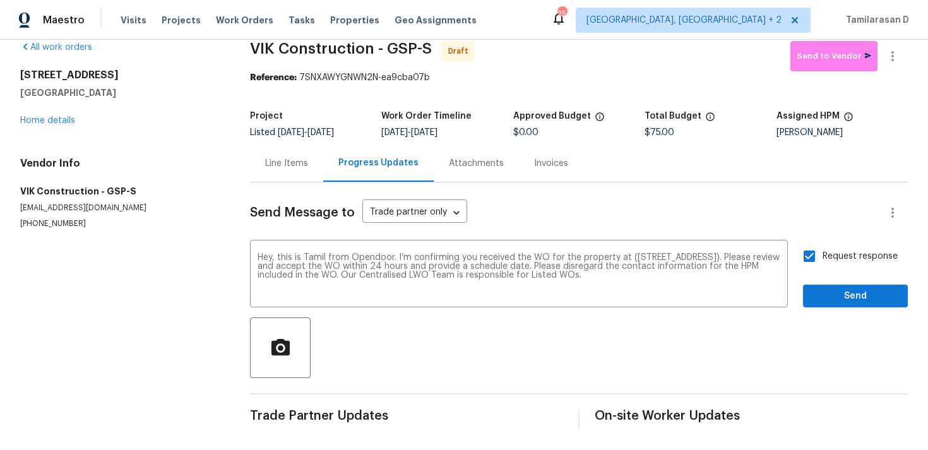
click at [811, 280] on div "Request response Send" at bounding box center [855, 275] width 105 height 64
click at [839, 300] on span "Send" at bounding box center [855, 296] width 85 height 16
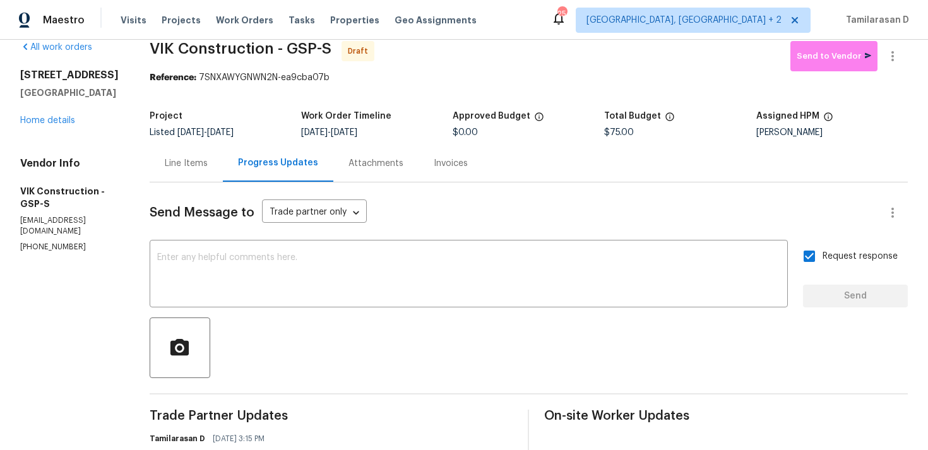
scroll to position [119, 0]
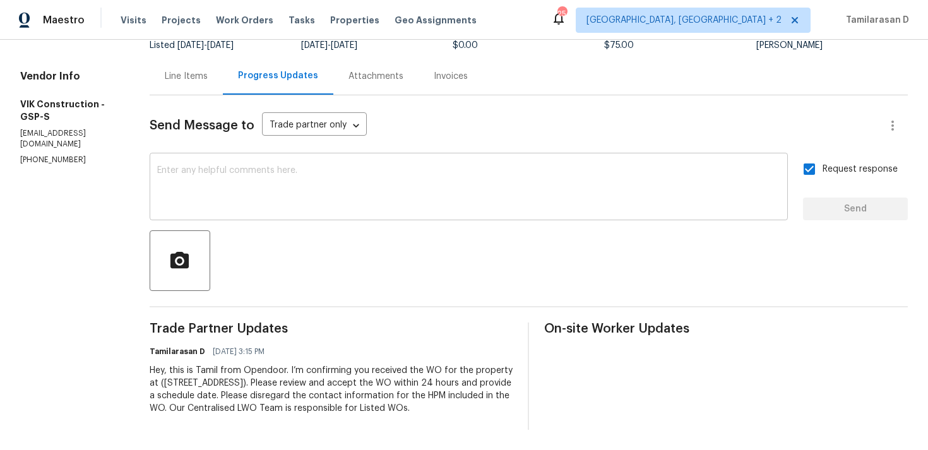
click at [244, 200] on div "x ​" at bounding box center [469, 188] width 638 height 64
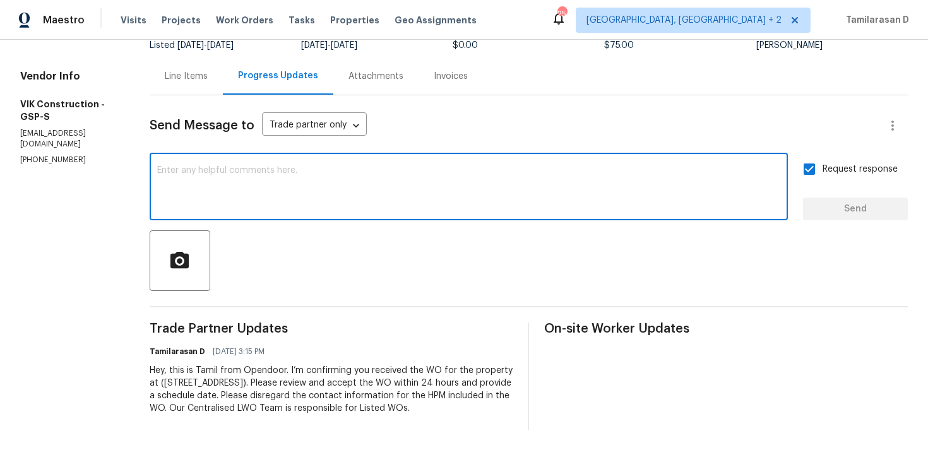
paste textarea "Attention All Work Orders must include before-photos (both close-up and wide-an…"
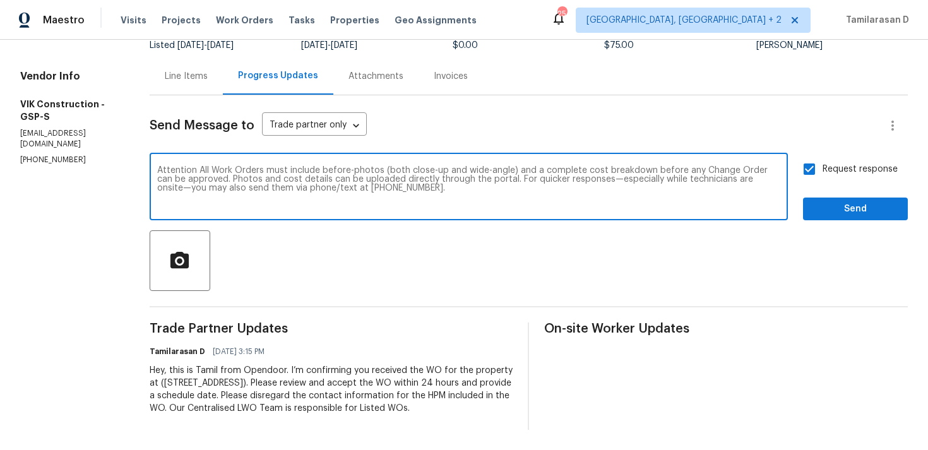
type textarea "Attention All Work Orders must include before-photos (both close-up and wide-an…"
click at [838, 201] on span "Send" at bounding box center [855, 209] width 85 height 16
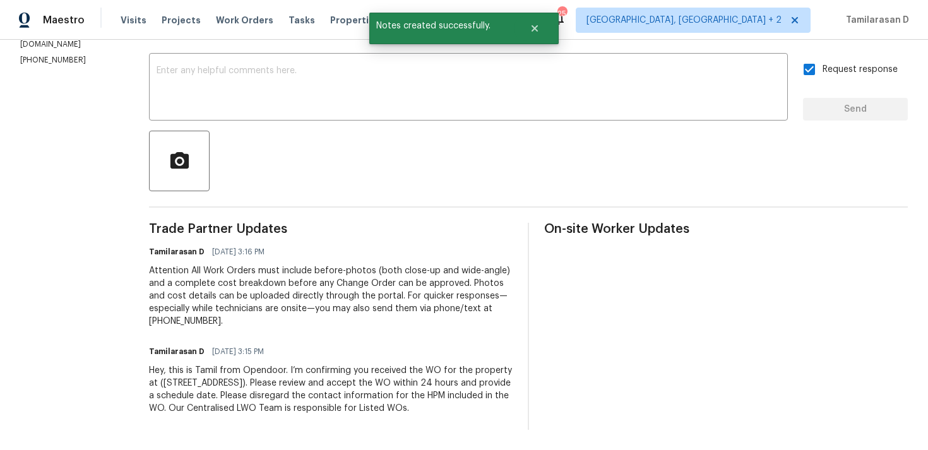
scroll to position [0, 0]
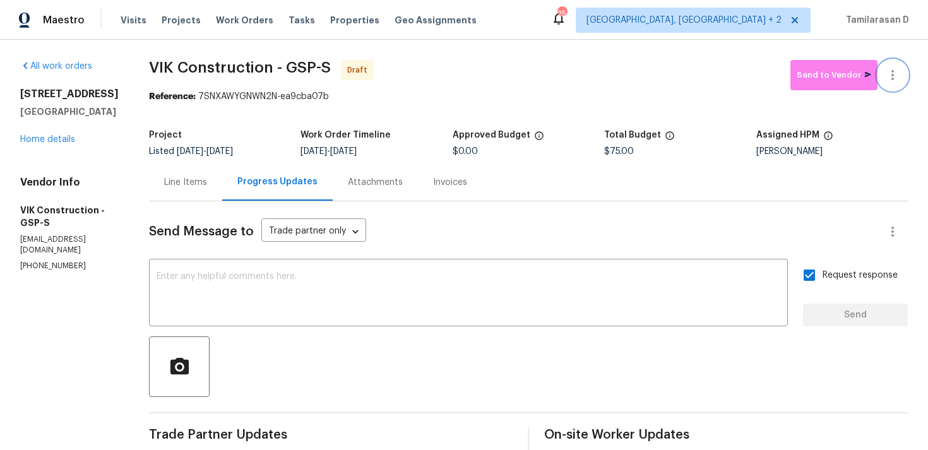
click at [893, 71] on icon "button" at bounding box center [892, 75] width 3 height 10
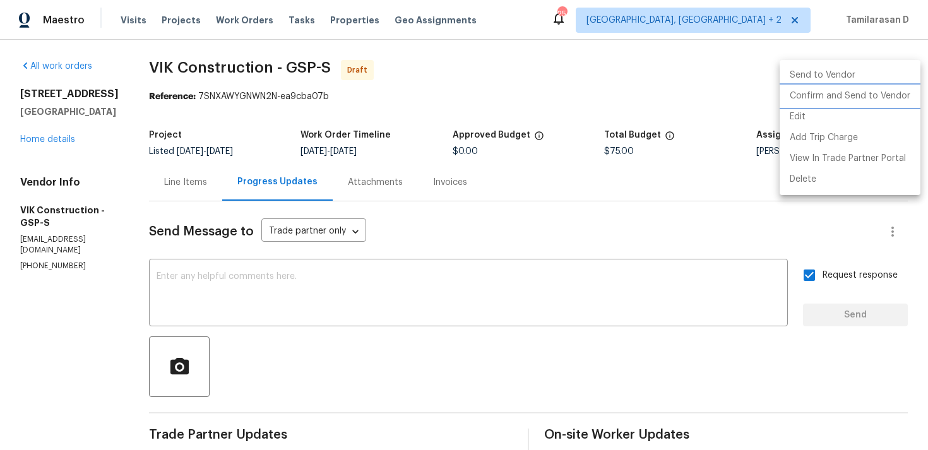
click at [809, 95] on li "Confirm and Send to Vendor" at bounding box center [849, 96] width 141 height 21
click at [534, 81] on div at bounding box center [464, 225] width 928 height 450
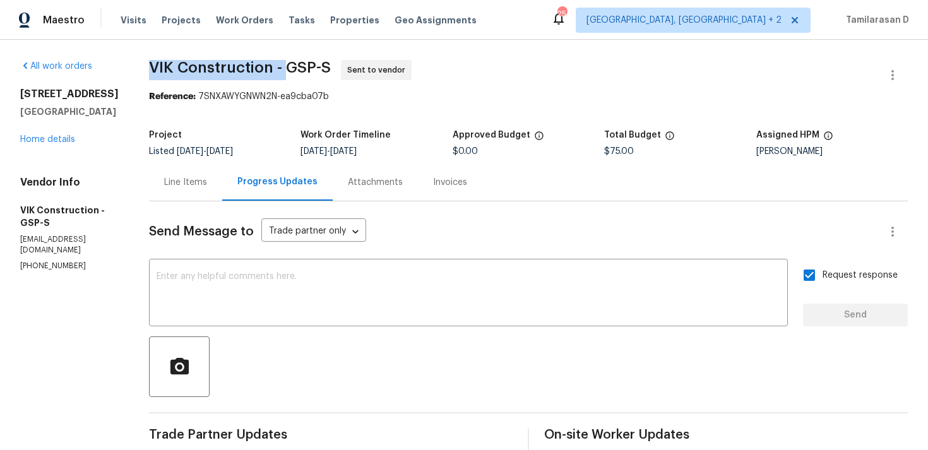
drag, startPoint x: 170, startPoint y: 64, endPoint x: 307, endPoint y: 67, distance: 136.4
click at [307, 67] on div "All work orders [STREET_ADDRESS] Home details Vendor Info VIK Construction - GS…" at bounding box center [464, 348] width 928 height 616
copy span "VIK Construction -"
click at [189, 163] on div "Project Listed [DATE] - [DATE] Work Order Timeline [DATE] - [DATE] Approved Bud…" at bounding box center [528, 143] width 759 height 40
click at [201, 177] on div "Line Items" at bounding box center [185, 182] width 43 height 13
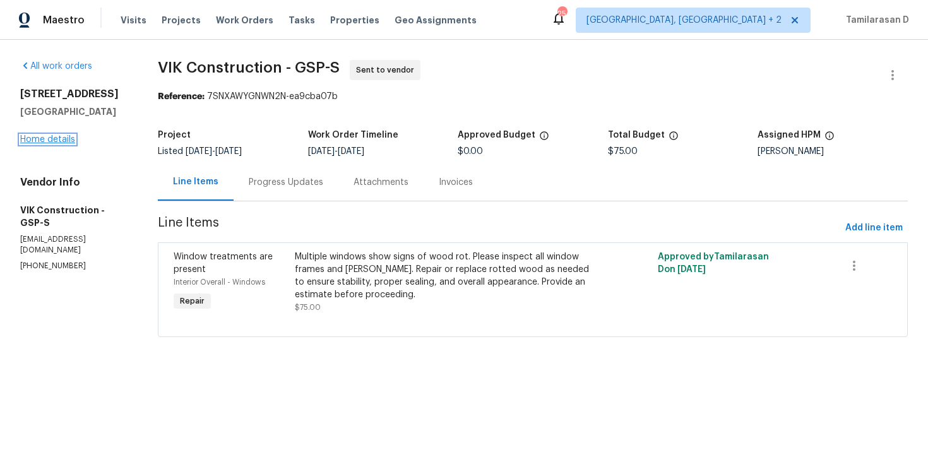
click at [37, 139] on link "Home details" at bounding box center [47, 139] width 55 height 9
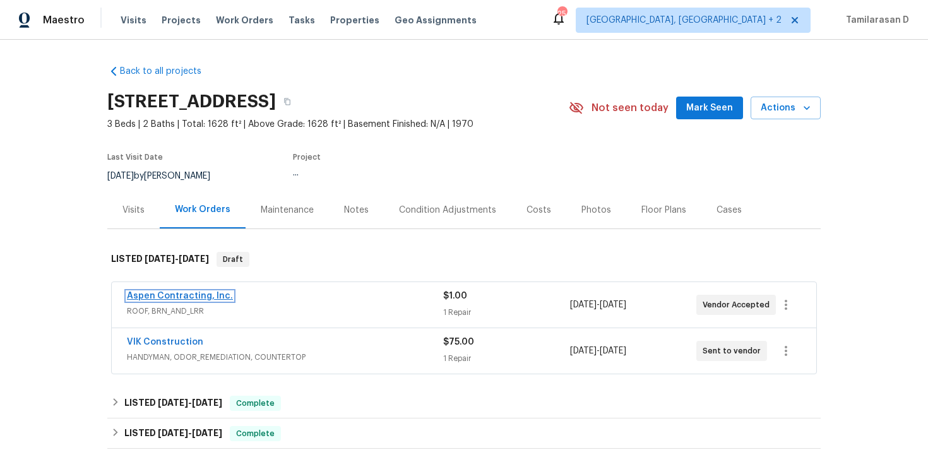
click at [174, 297] on link "Aspen Contracting, Inc." at bounding box center [180, 296] width 106 height 9
